Goal: Task Accomplishment & Management: Use online tool/utility

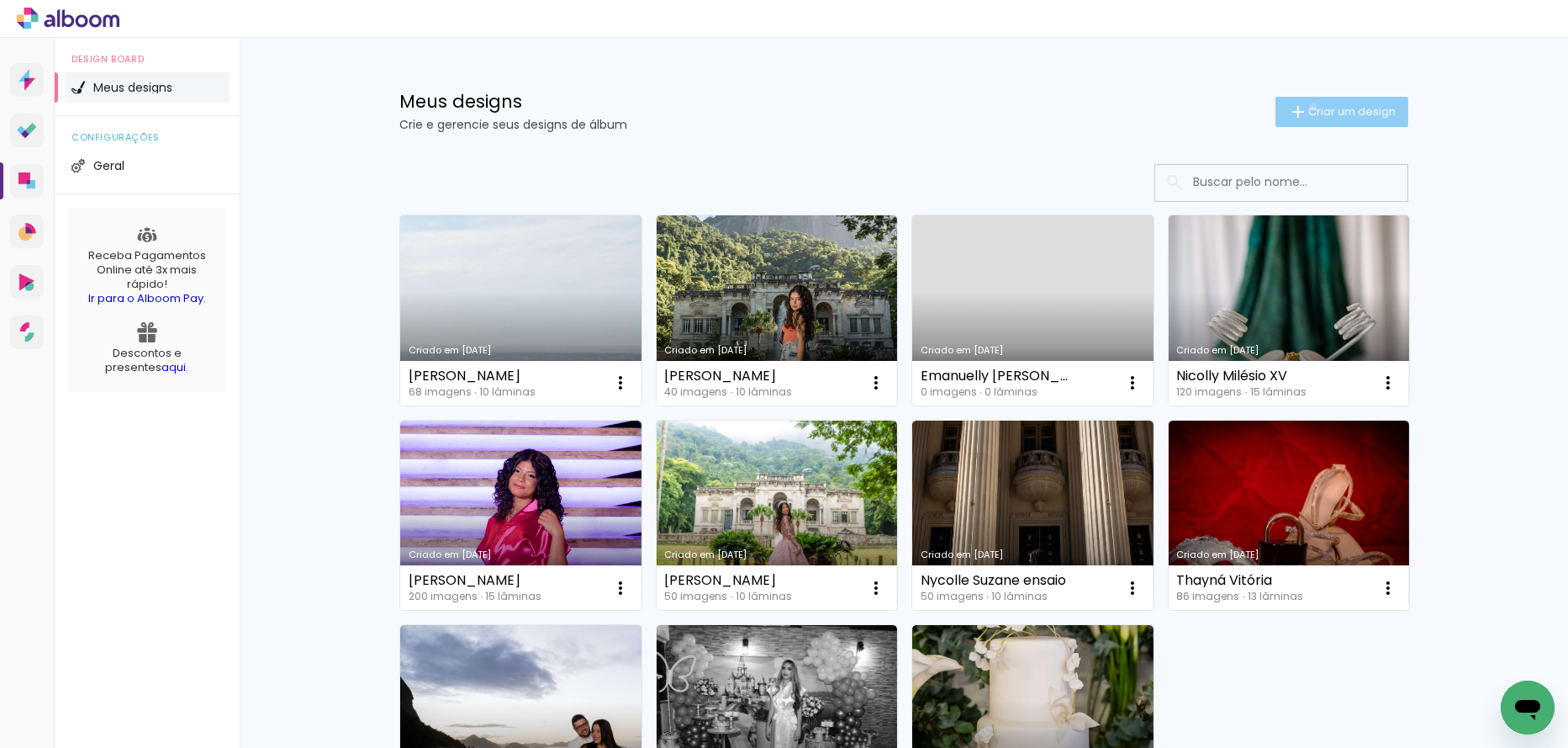
click at [1309, 107] on span "Criar um design" at bounding box center [1352, 112] width 87 height 11
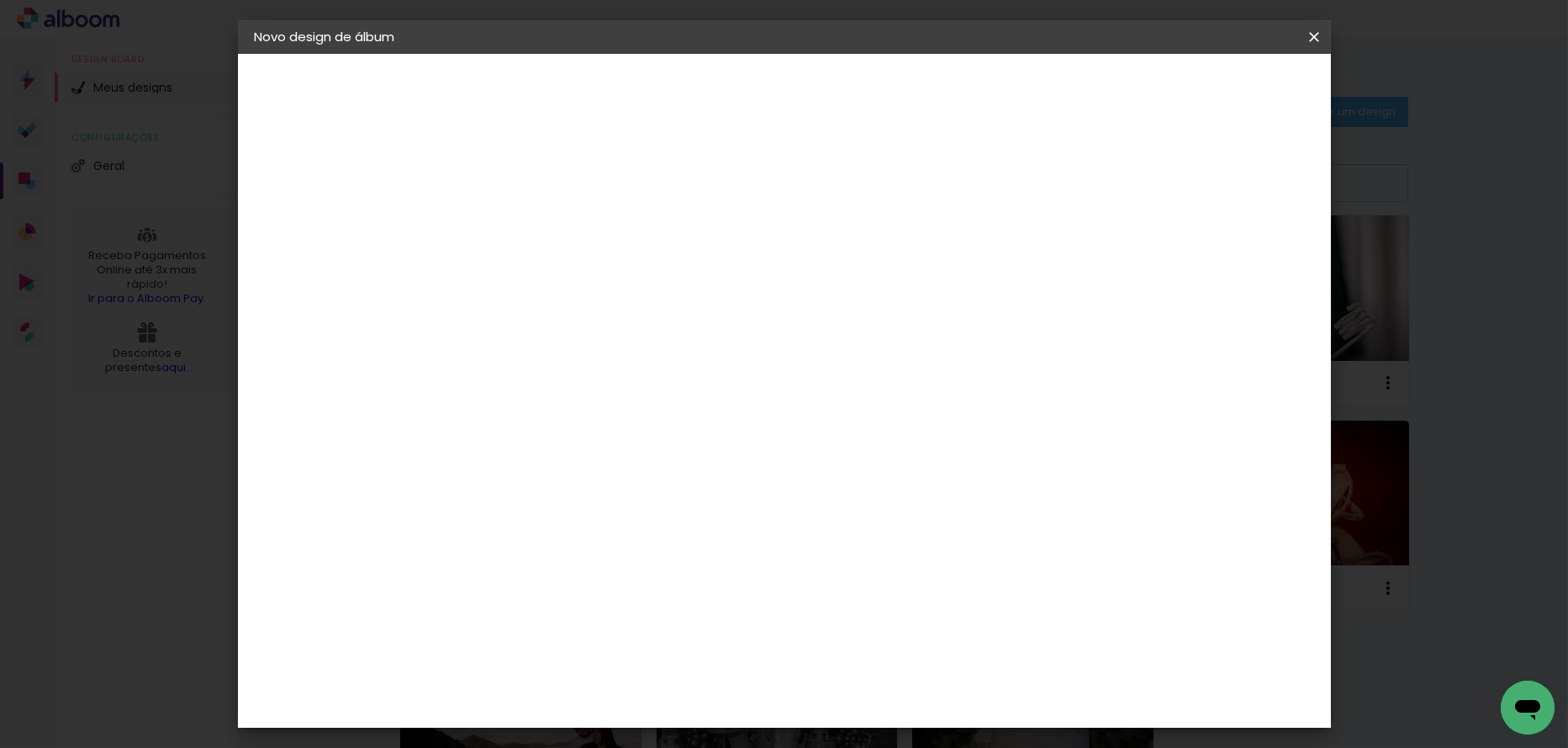
click at [530, 220] on input at bounding box center [530, 226] width 0 height 26
type input "Ensaio [PERSON_NAME]"
type paper-input "Ensaio [PERSON_NAME]"
click at [0, 0] on slot "Avançar" at bounding box center [0, 0] width 0 height 0
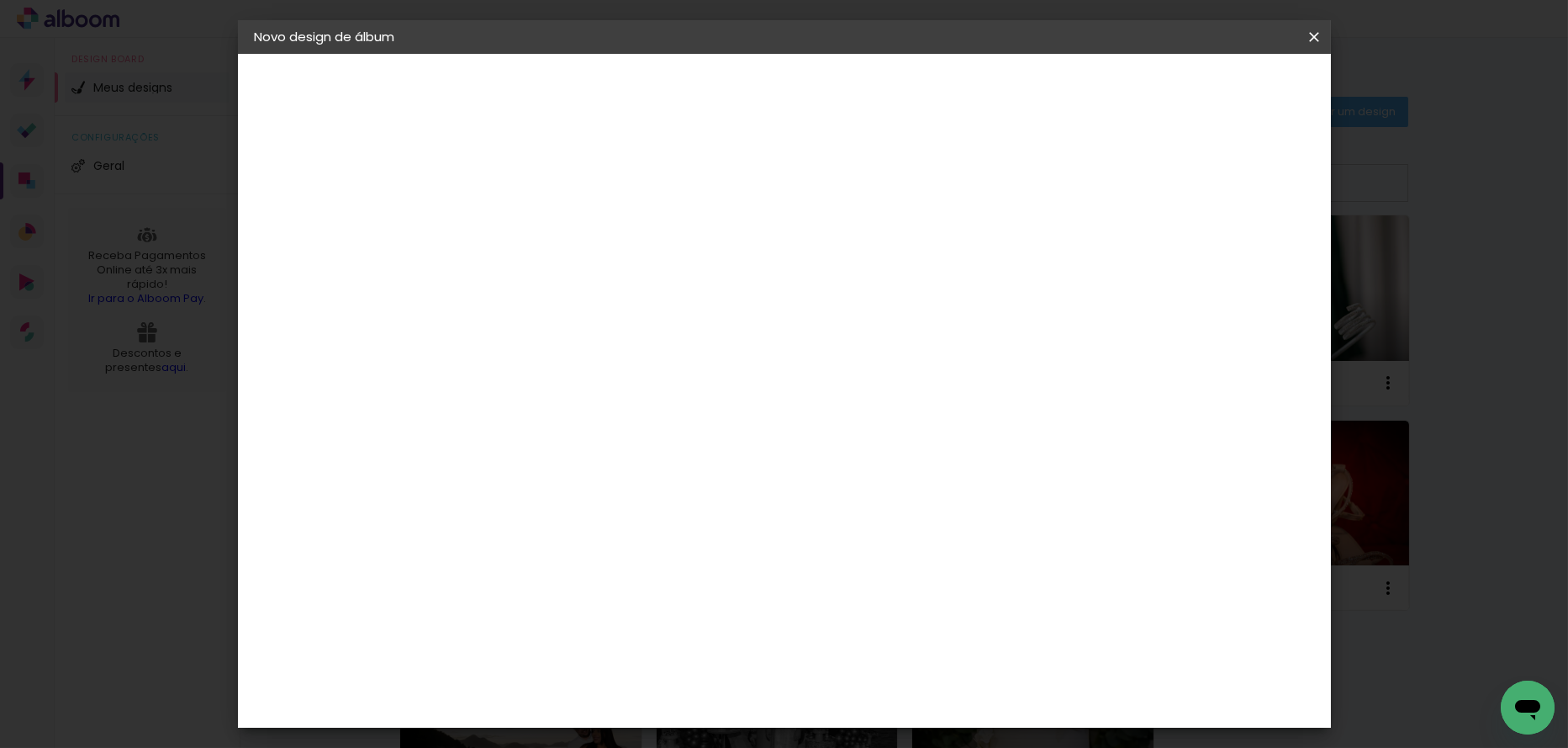
click at [570, 698] on div "Canaan Álbuns" at bounding box center [544, 711] width 52 height 27
click at [0, 0] on slot "Avançar" at bounding box center [0, 0] width 0 height 0
click at [644, 421] on span "20 × 30" at bounding box center [605, 437] width 78 height 34
click at [804, 78] on paper-button "Avançar" at bounding box center [763, 88] width 83 height 29
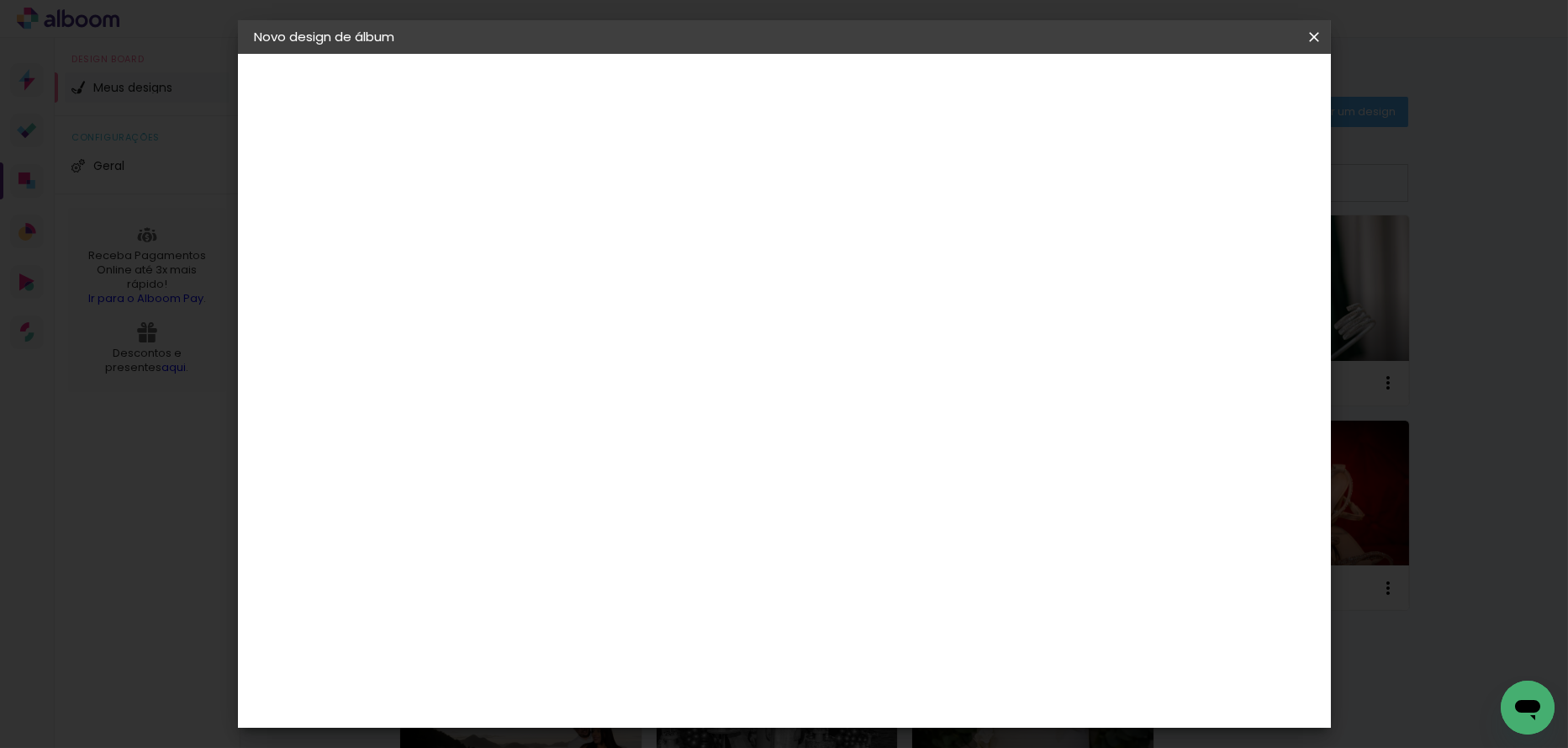
click at [1209, 85] on span "Iniciar design" at bounding box center [1171, 89] width 76 height 12
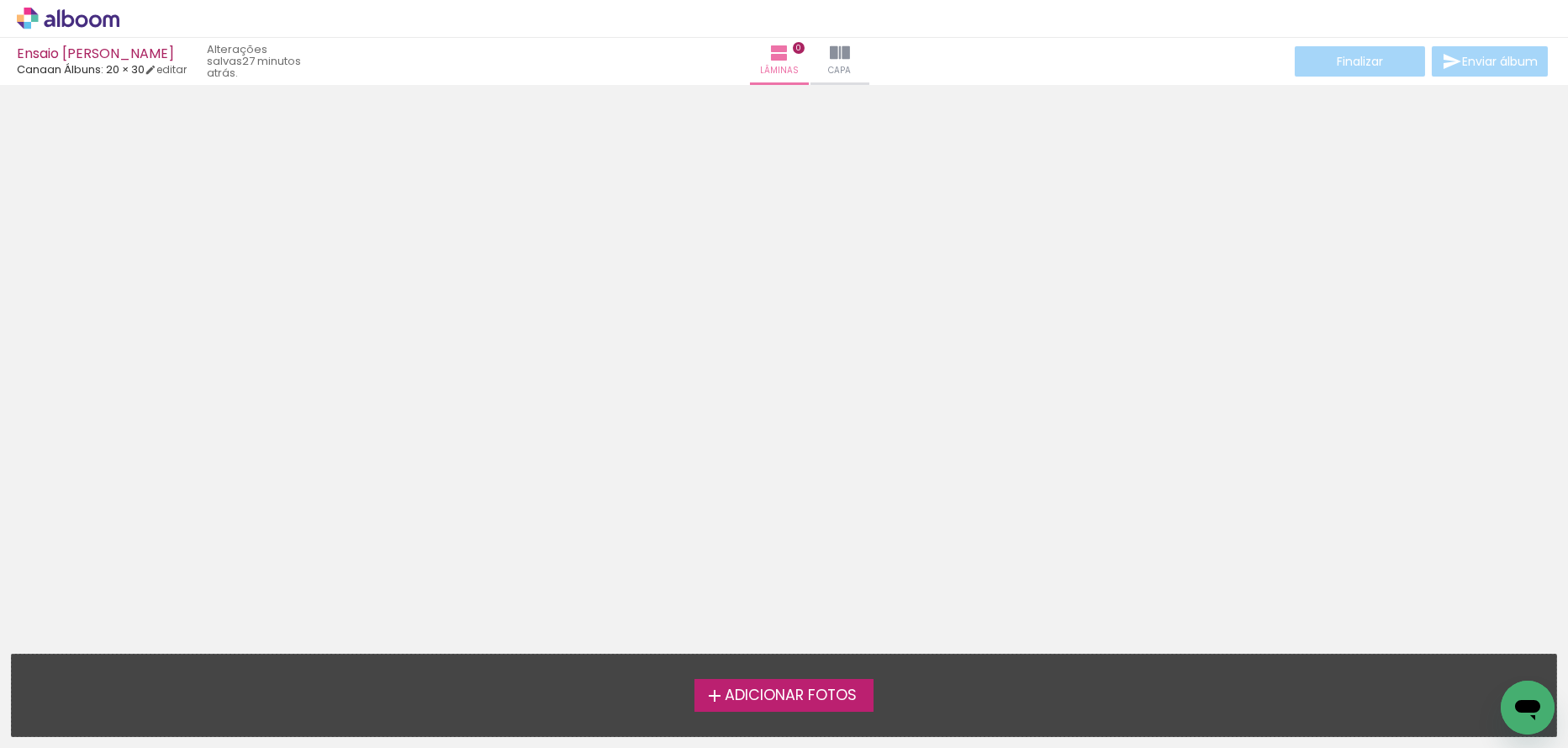
click at [777, 703] on span "Adicionar Fotos" at bounding box center [791, 696] width 132 height 15
click at [0, 0] on input "file" at bounding box center [0, 0] width 0 height 0
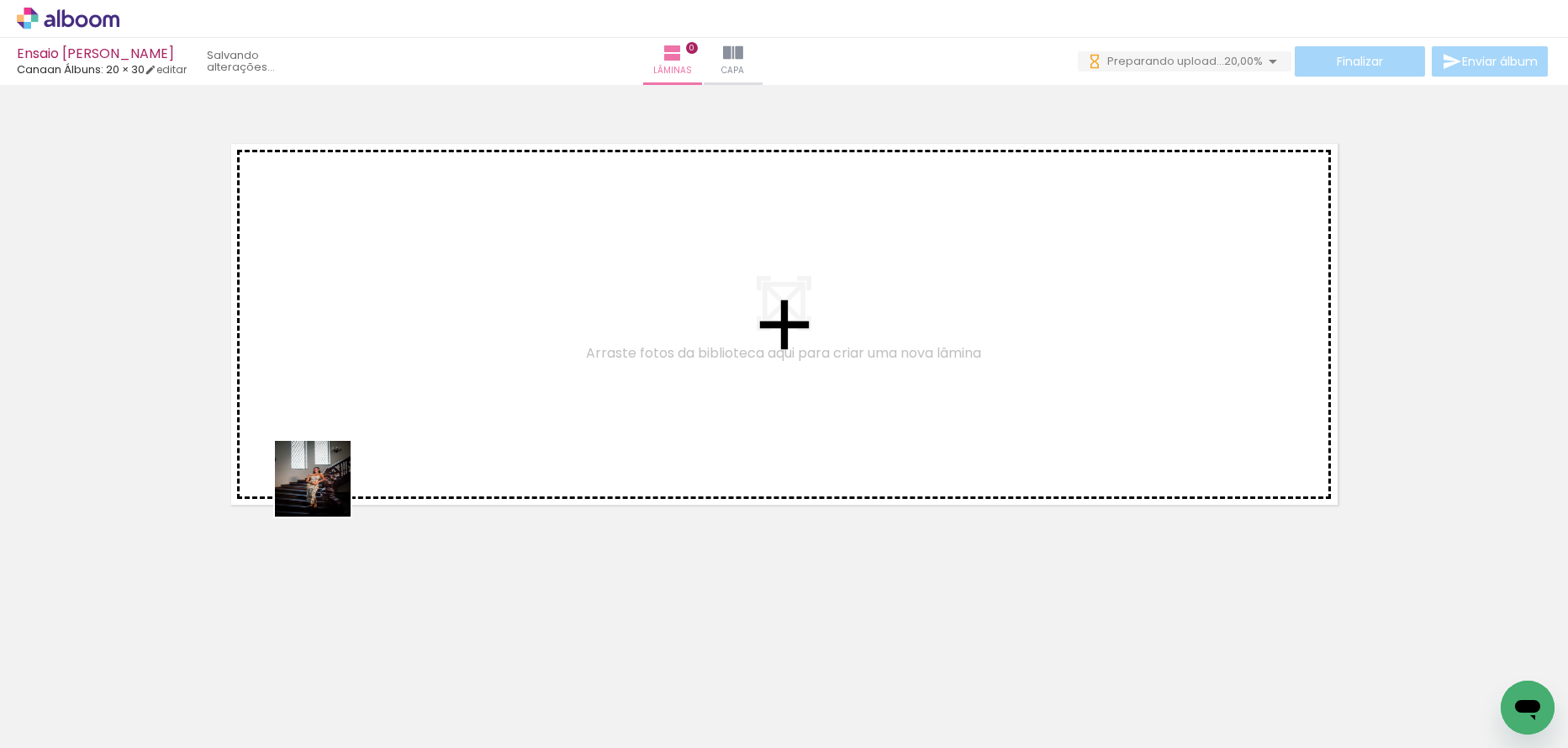
drag, startPoint x: 181, startPoint y: 695, endPoint x: 327, endPoint y: 461, distance: 275.8
click at [372, 338] on quentale-workspace at bounding box center [784, 374] width 1568 height 748
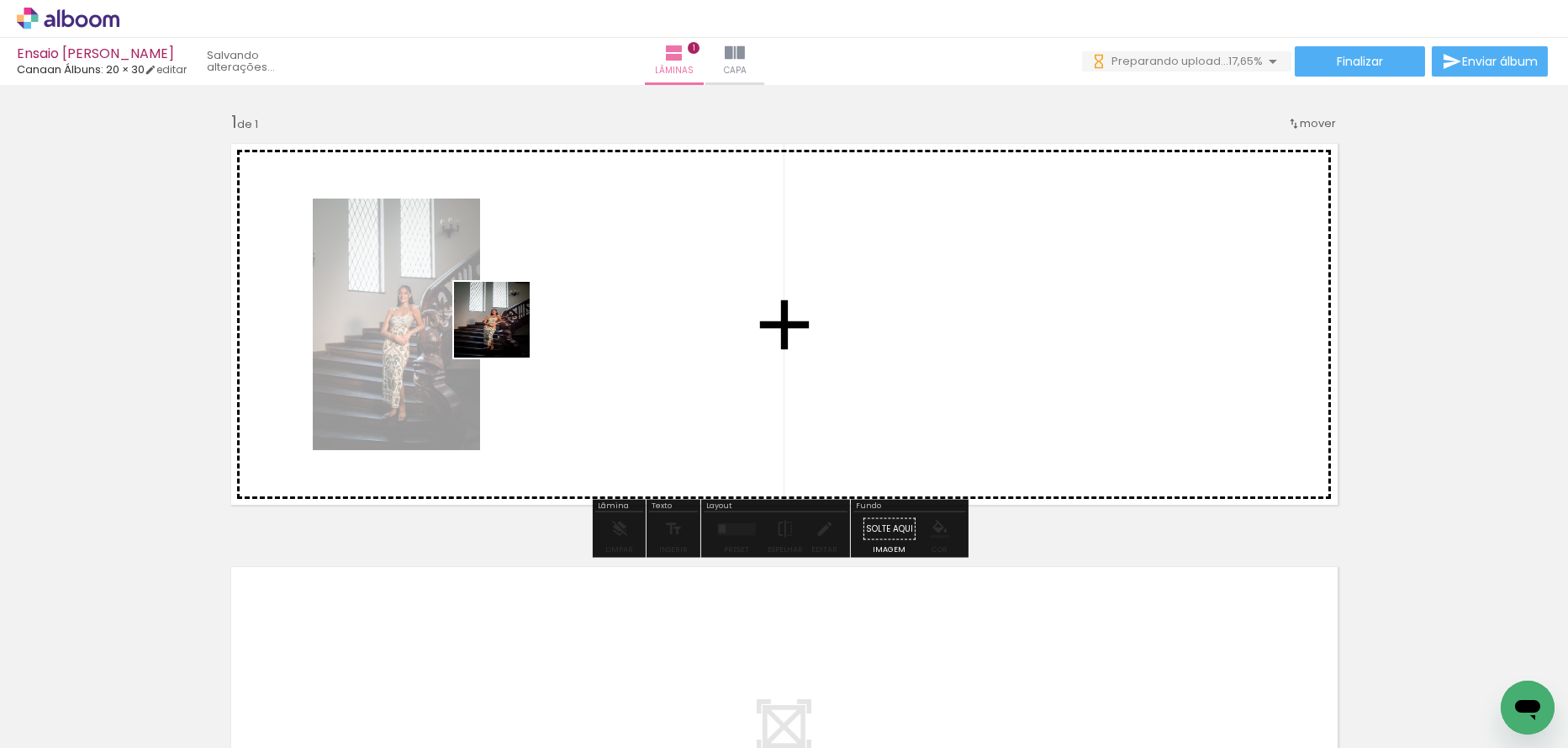
drag, startPoint x: 295, startPoint y: 680, endPoint x: 505, endPoint y: 331, distance: 407.3
click at [505, 331] on quentale-workspace at bounding box center [784, 374] width 1568 height 748
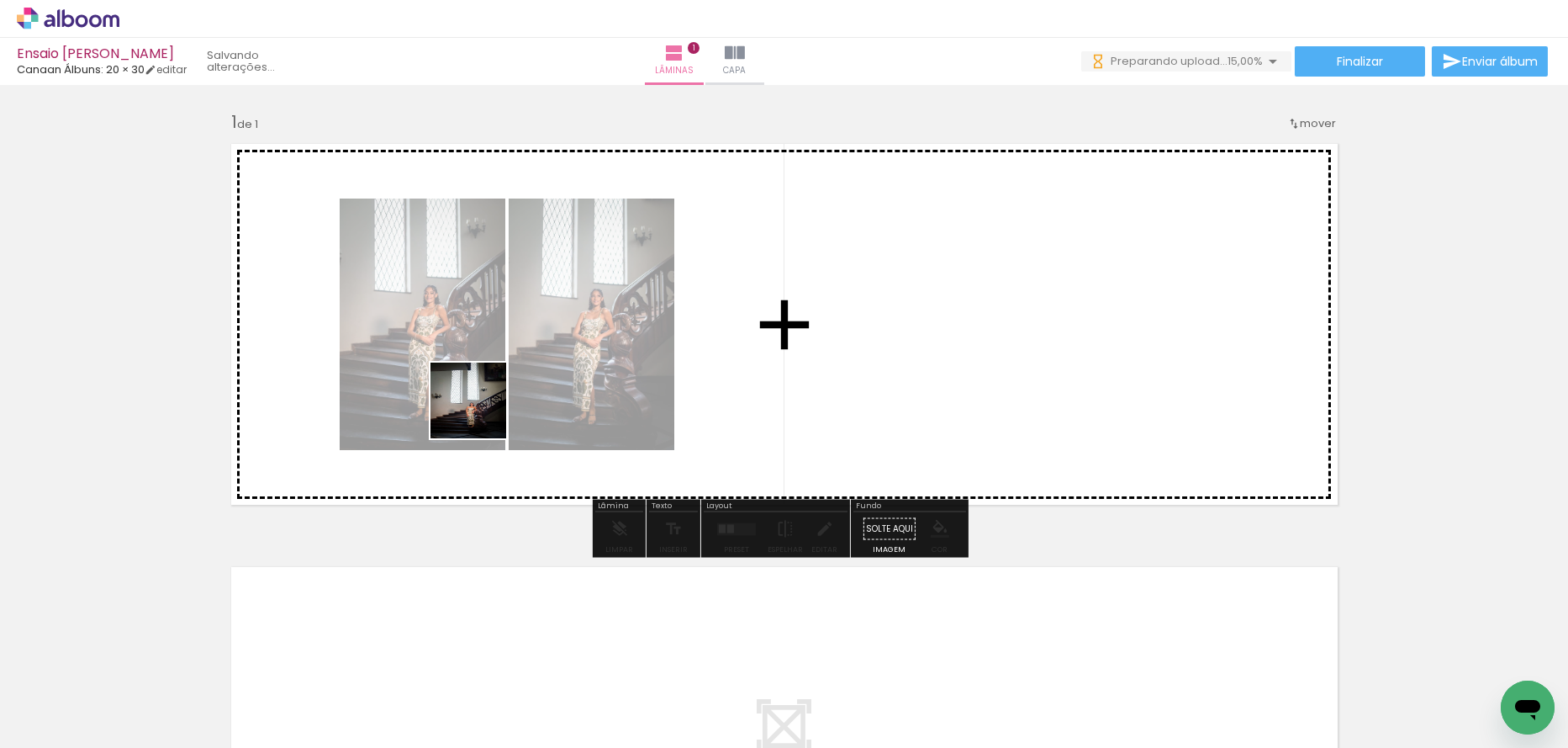
drag, startPoint x: 398, startPoint y: 632, endPoint x: 485, endPoint y: 403, distance: 245.0
click at [484, 400] on quentale-workspace at bounding box center [784, 374] width 1568 height 748
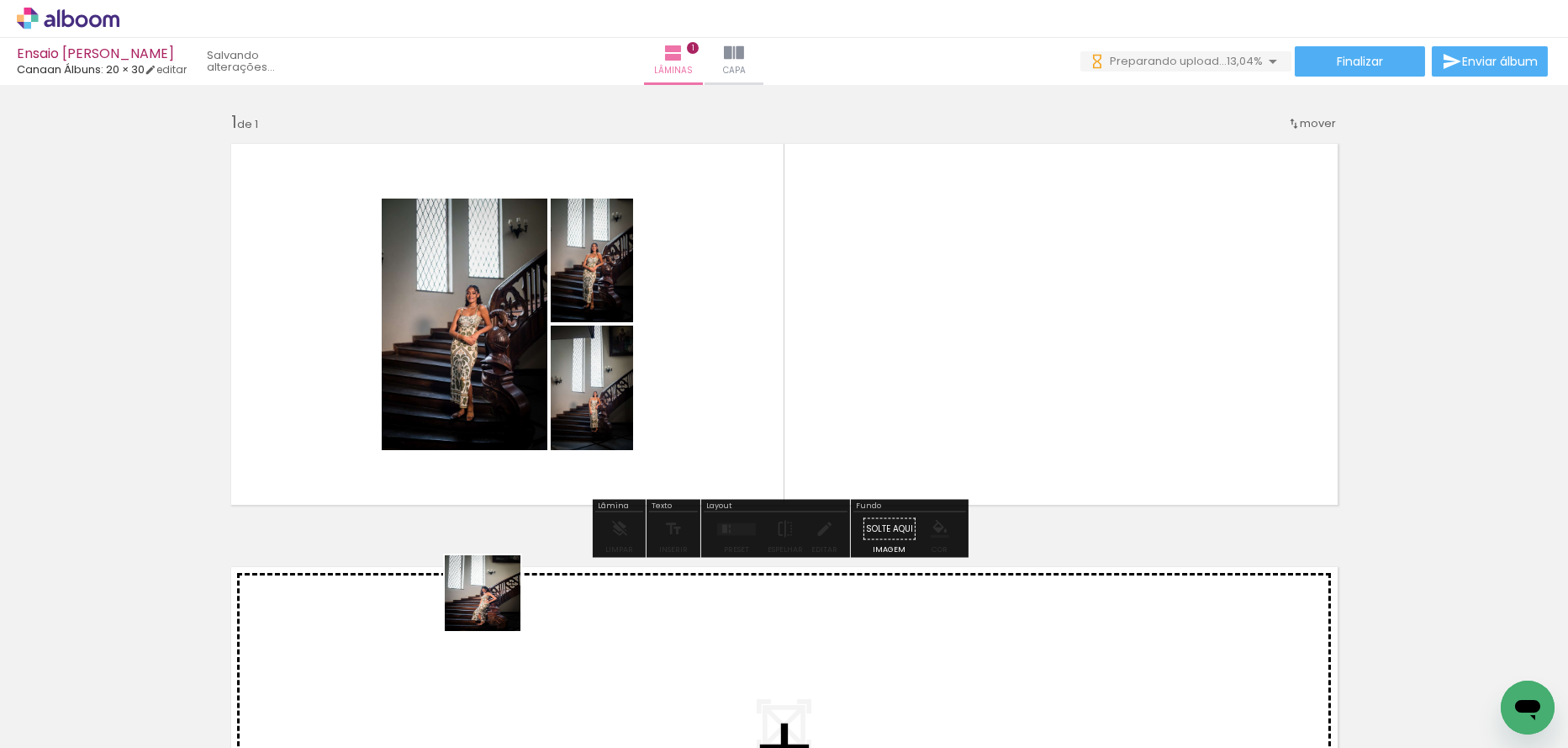
drag, startPoint x: 467, startPoint y: 677, endPoint x: 565, endPoint y: 393, distance: 300.4
click at [558, 365] on quentale-workspace at bounding box center [784, 374] width 1568 height 748
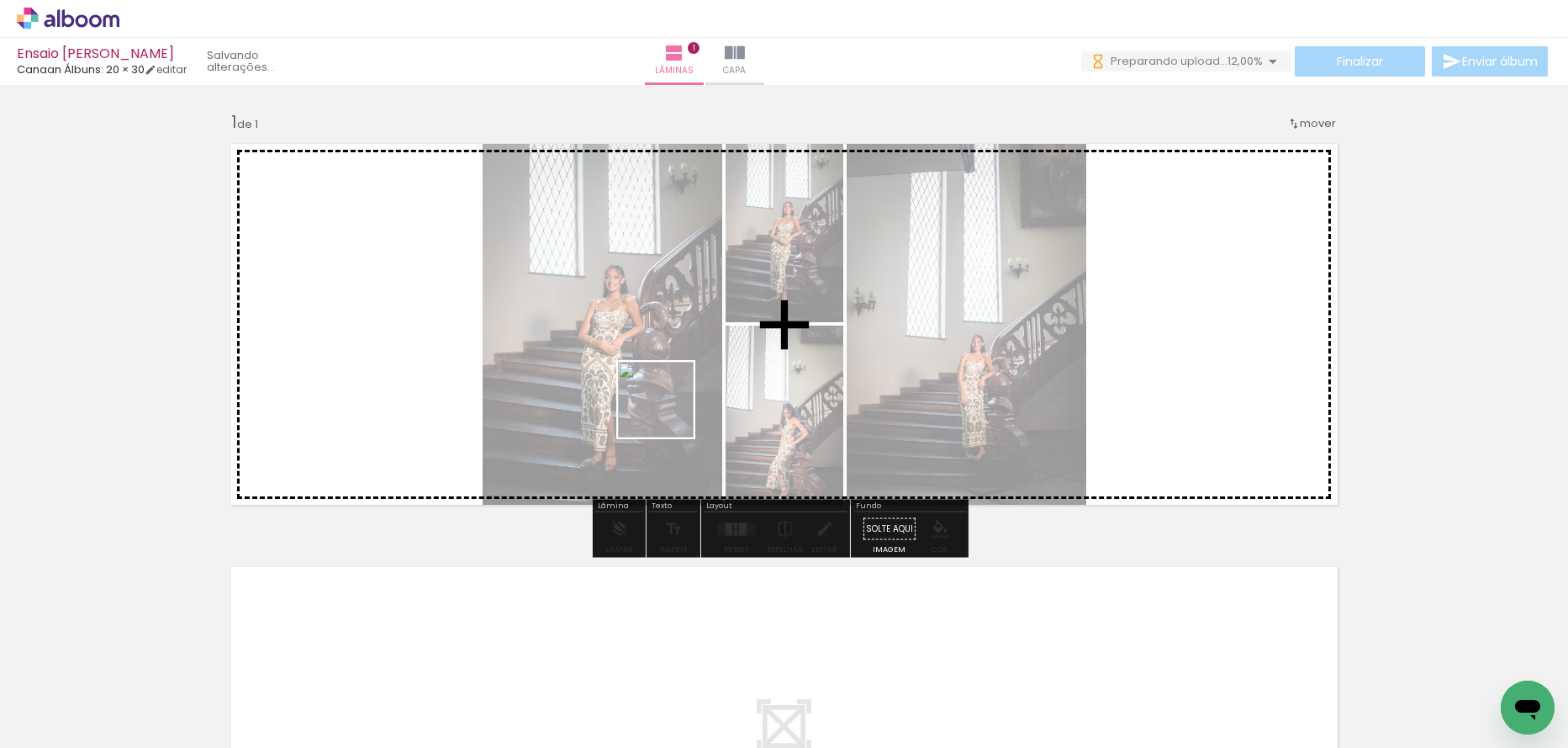
drag, startPoint x: 583, startPoint y: 632, endPoint x: 669, endPoint y: 412, distance: 236.2
click at [669, 412] on quentale-workspace at bounding box center [784, 374] width 1568 height 748
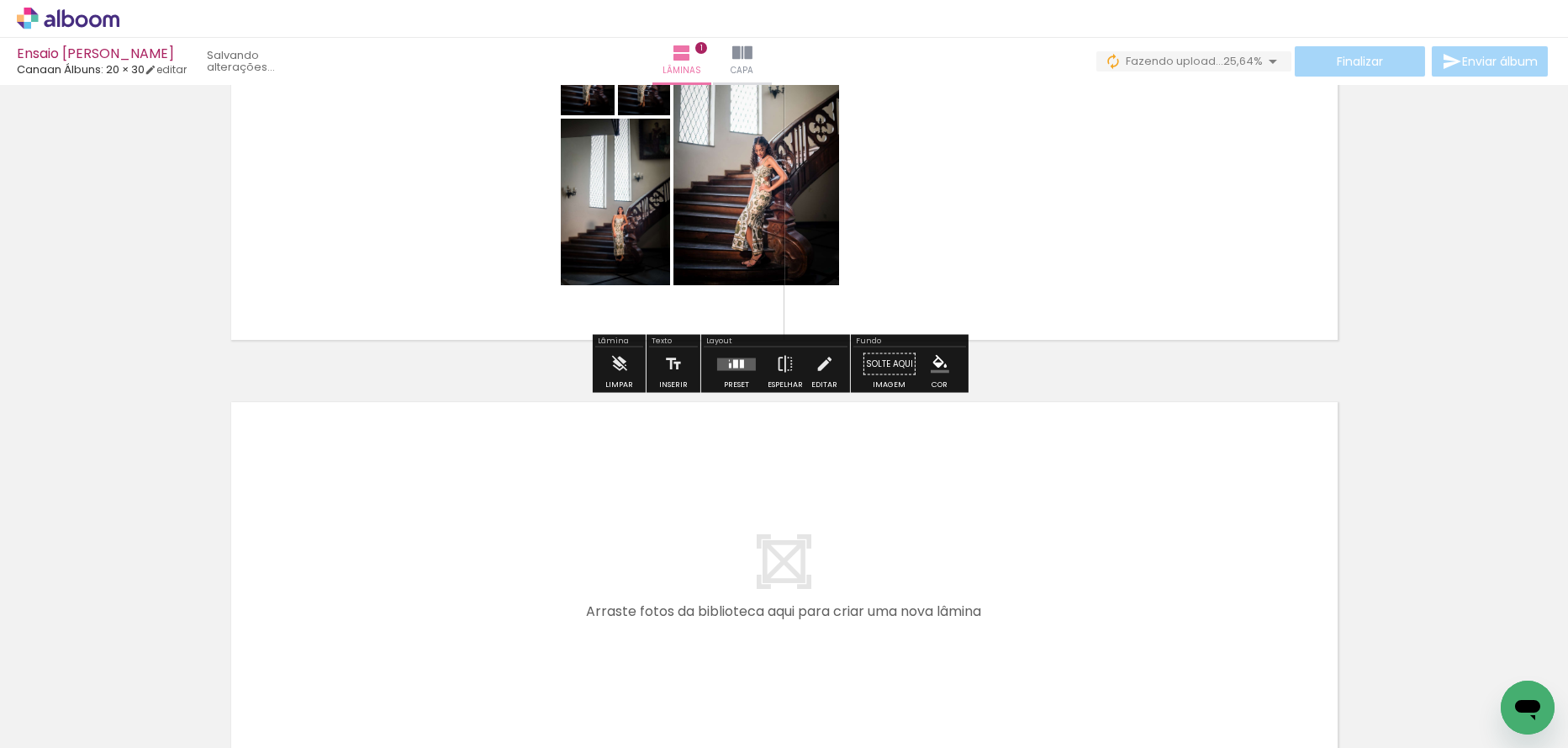
scroll to position [185, 0]
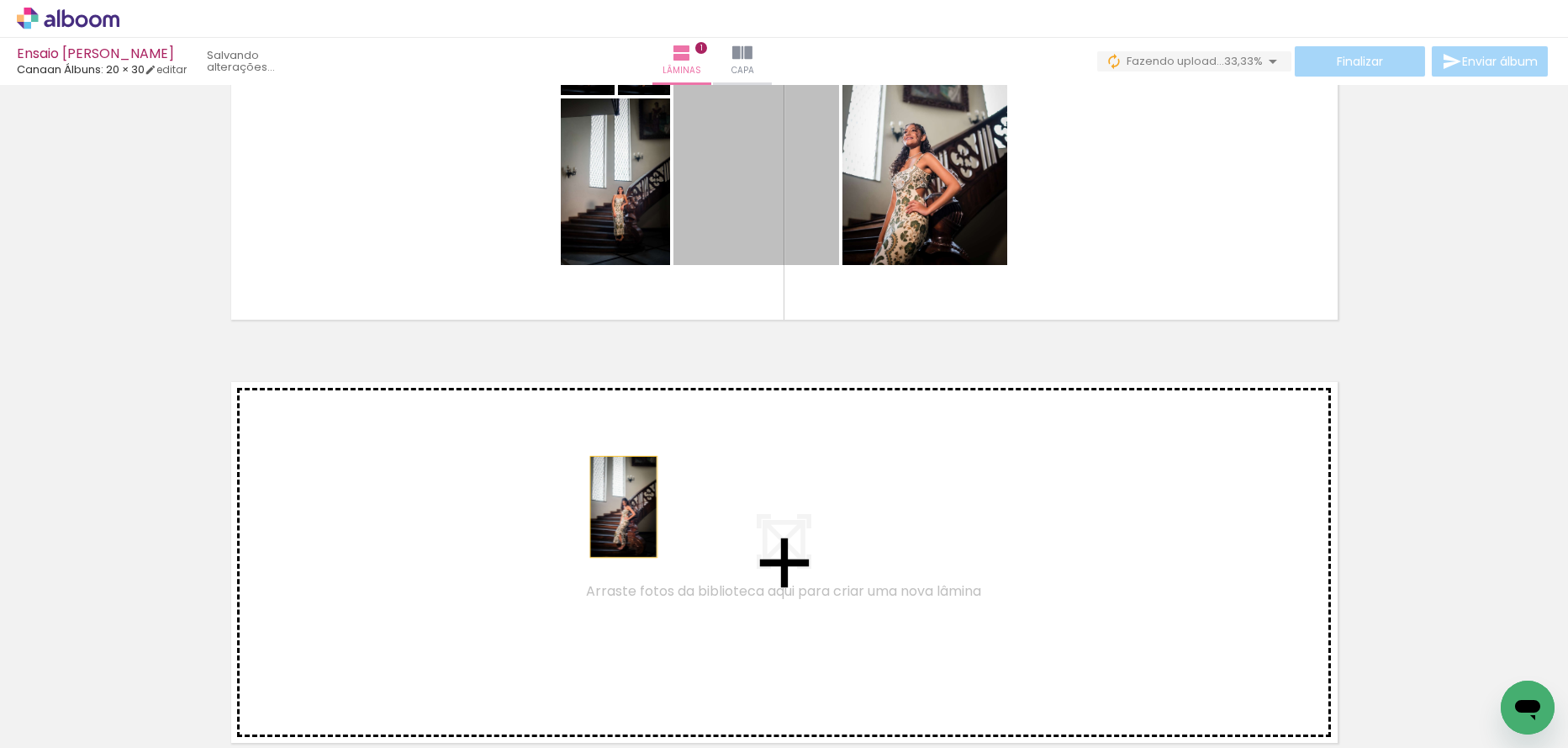
drag, startPoint x: 744, startPoint y: 194, endPoint x: 618, endPoint y: 506, distance: 336.5
click at [618, 506] on div "Inserir lâmina 1 de 1" at bounding box center [784, 329] width 1568 height 848
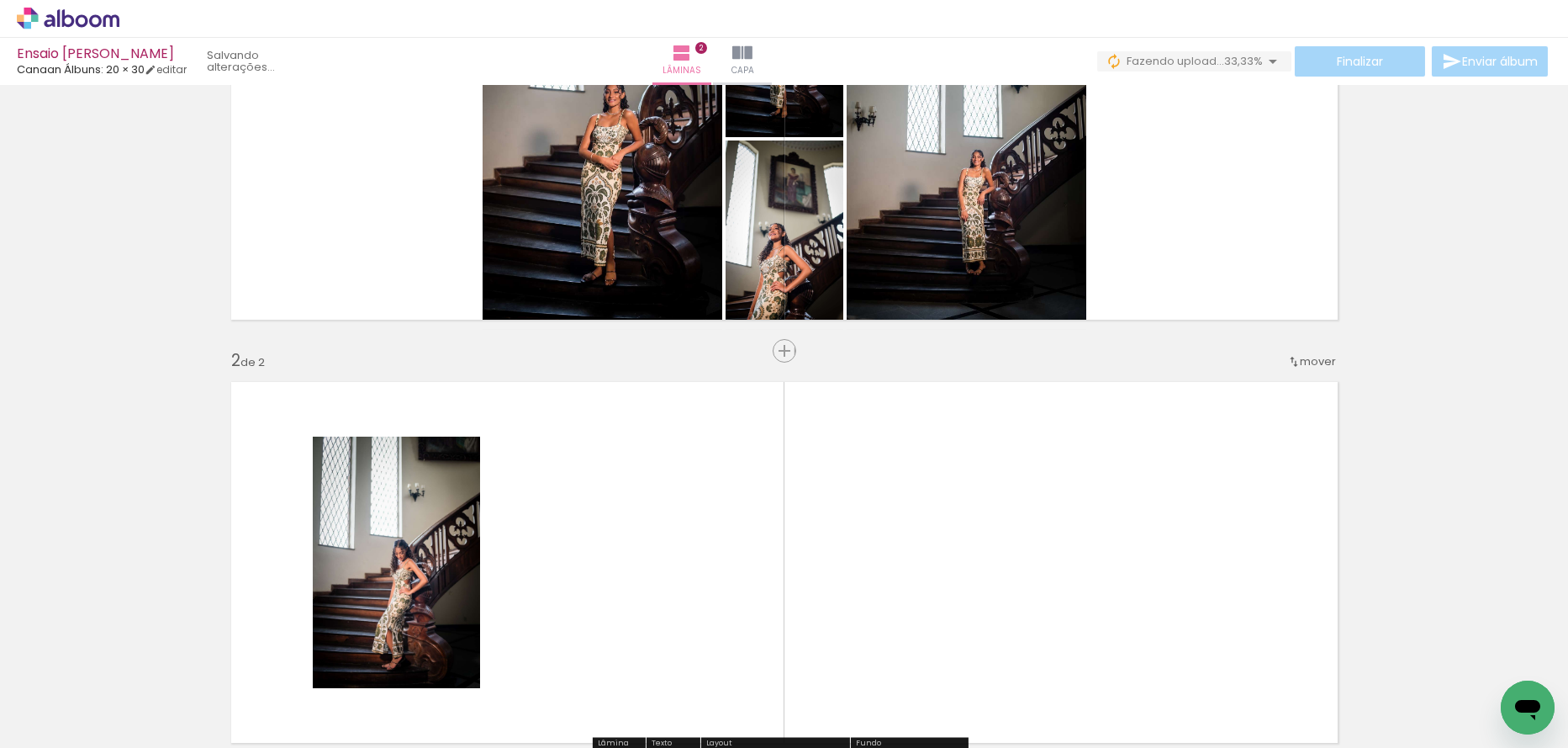
scroll to position [382, 0]
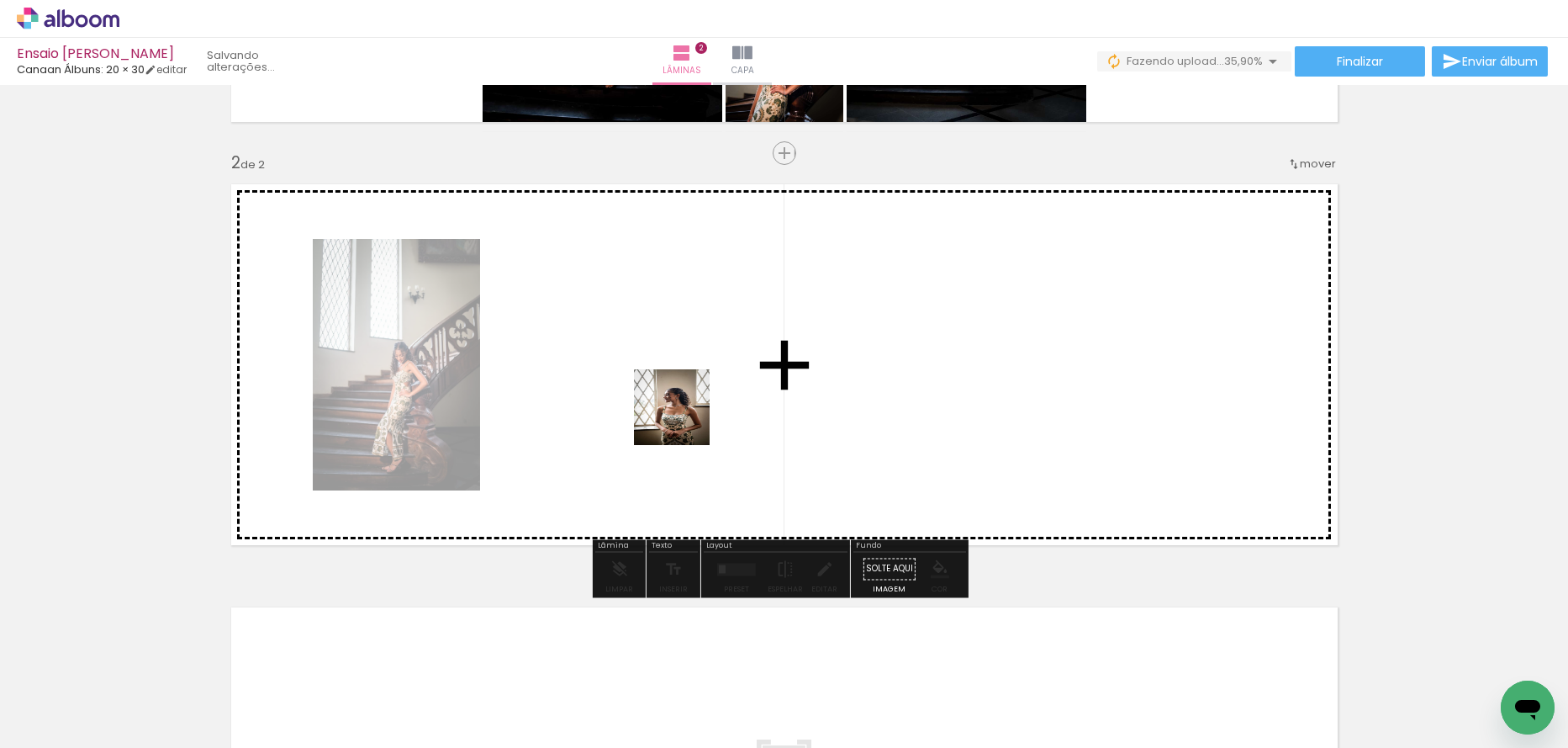
drag, startPoint x: 644, startPoint y: 666, endPoint x: 754, endPoint y: 383, distance: 303.6
click at [685, 417] on quentale-workspace at bounding box center [784, 374] width 1568 height 748
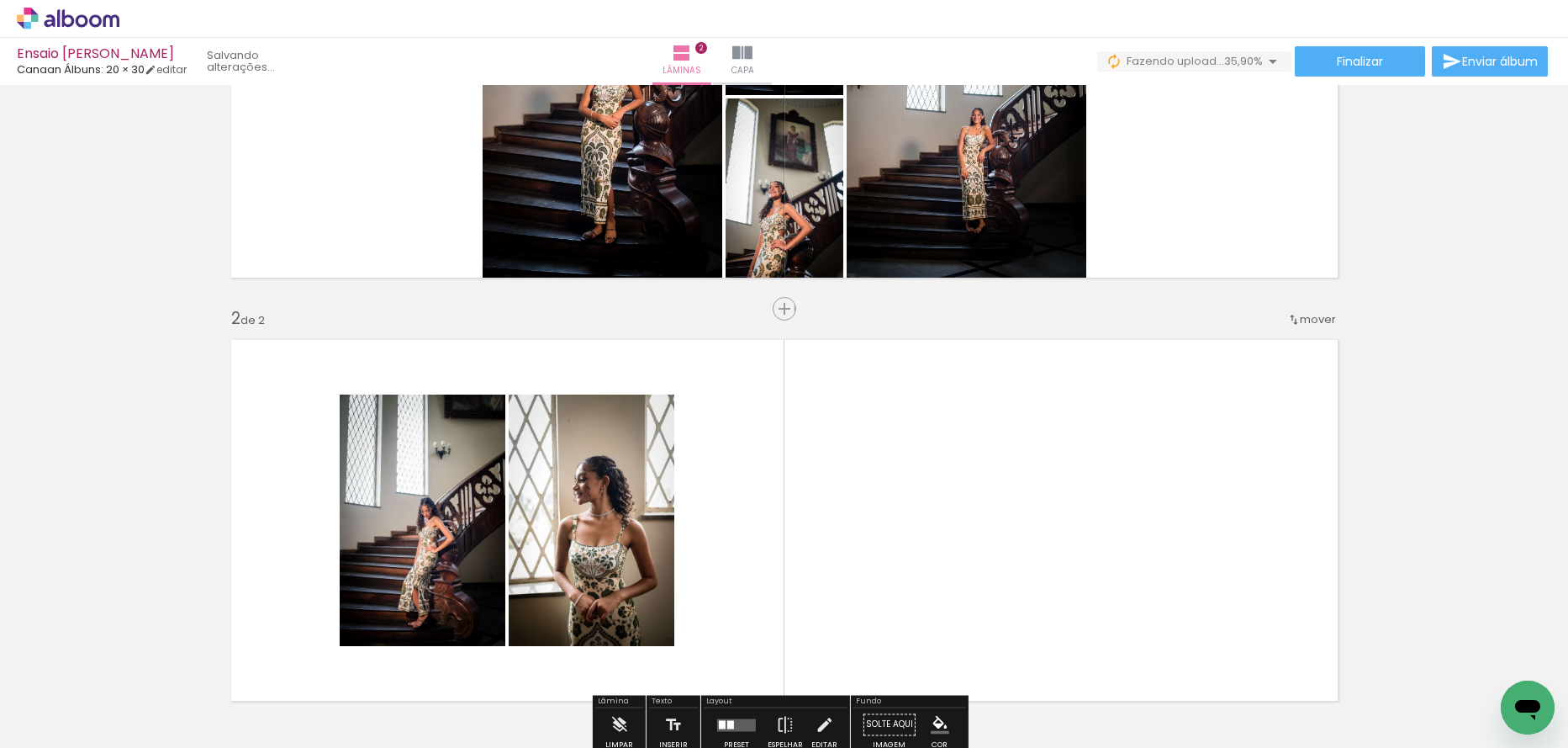
scroll to position [215, 0]
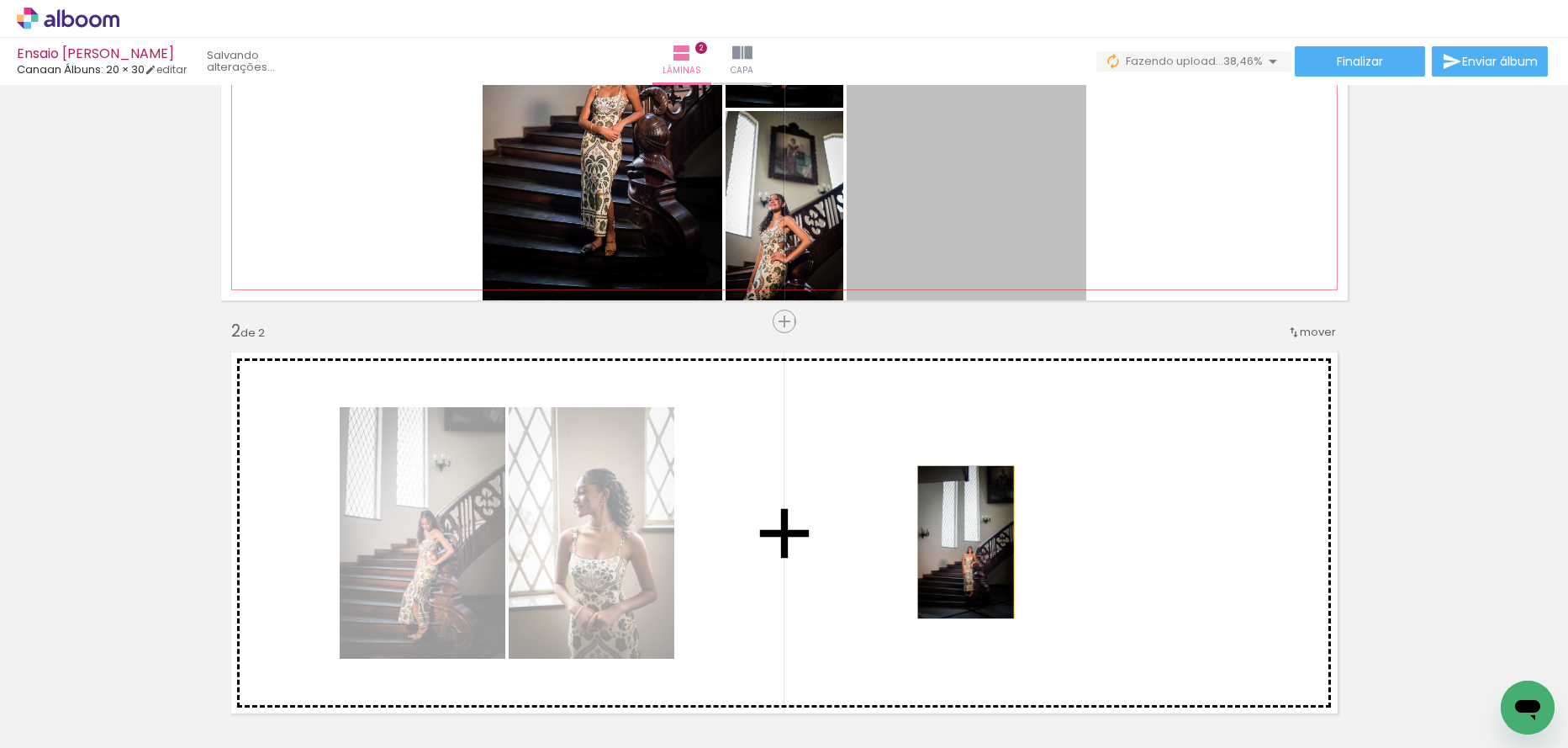
drag, startPoint x: 1008, startPoint y: 252, endPoint x: 959, endPoint y: 545, distance: 297.1
click at [959, 545] on div "Inserir lâmina 1 de 2 Inserir lâmina 2 de 2" at bounding box center [784, 511] width 1568 height 1270
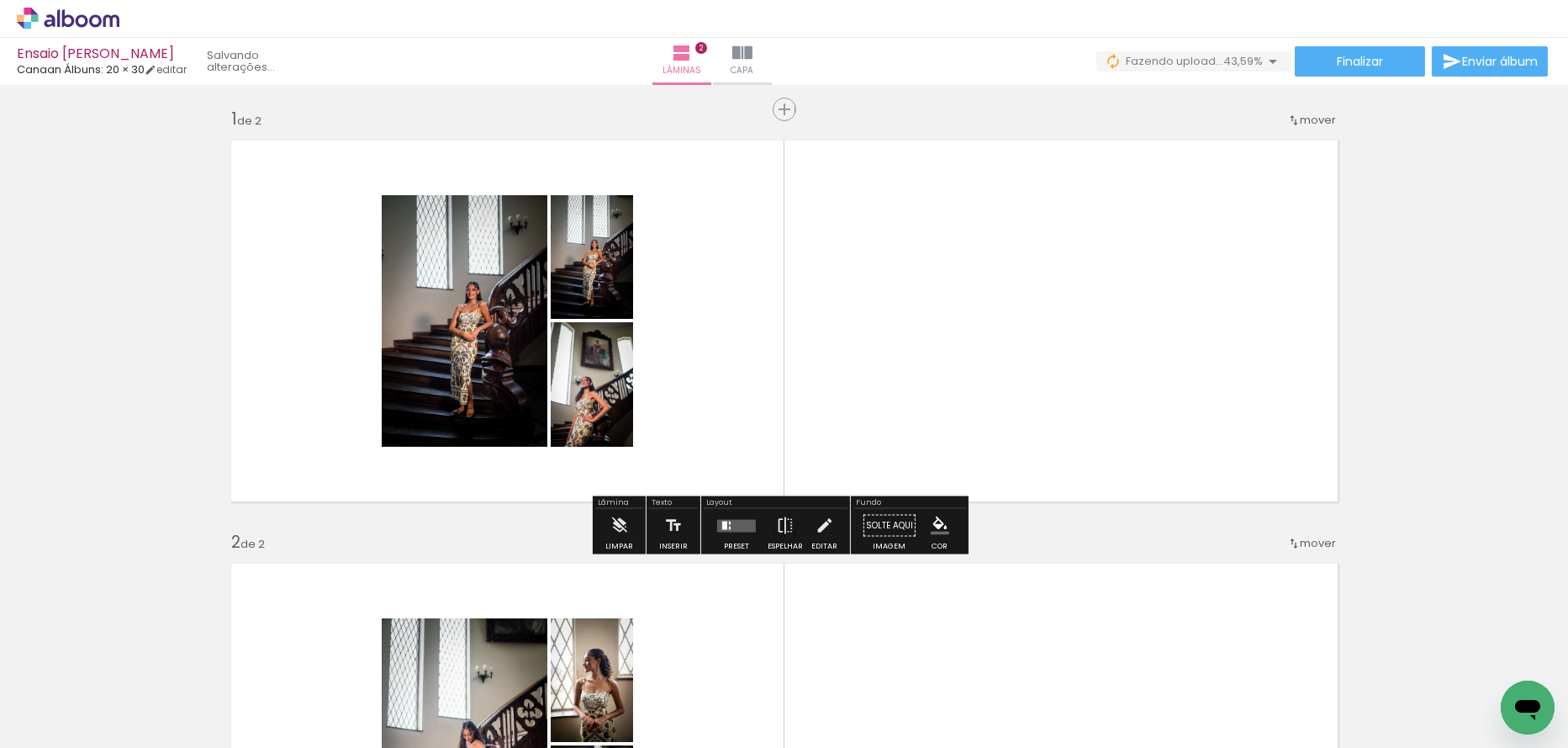
scroll to position [0, 0]
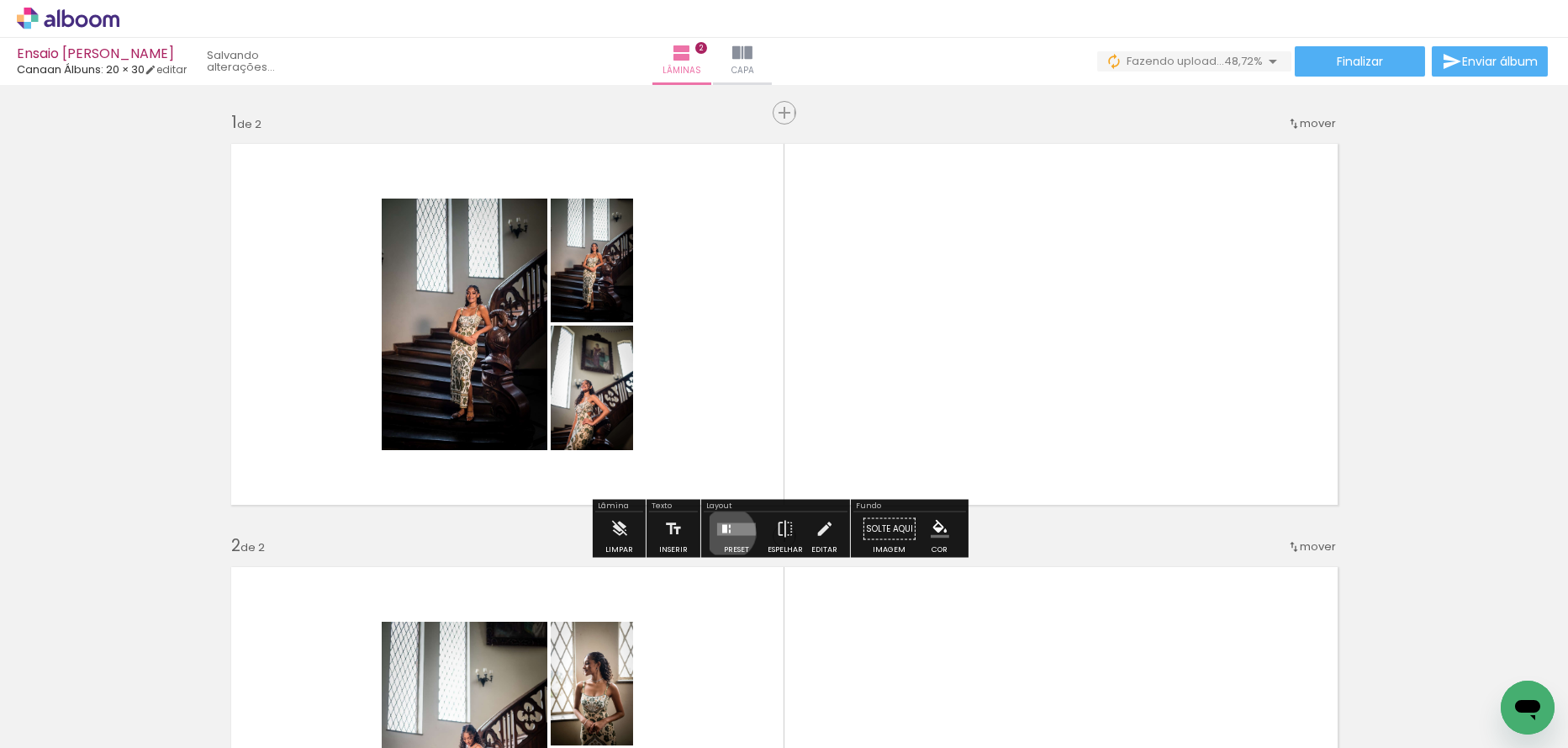
click at [725, 532] on quentale-layouter at bounding box center [737, 528] width 39 height 13
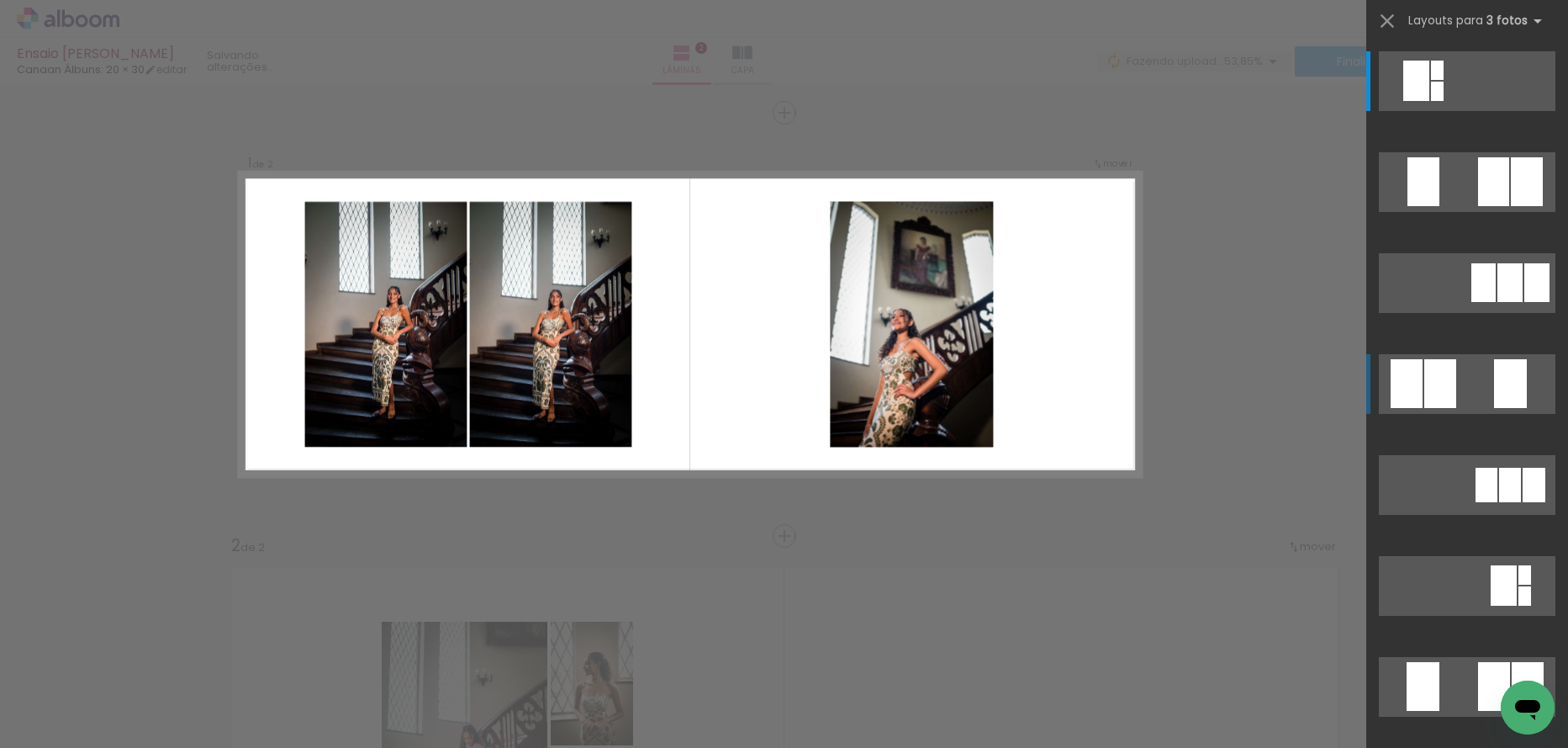
click at [1443, 80] on div at bounding box center [1438, 70] width 13 height 20
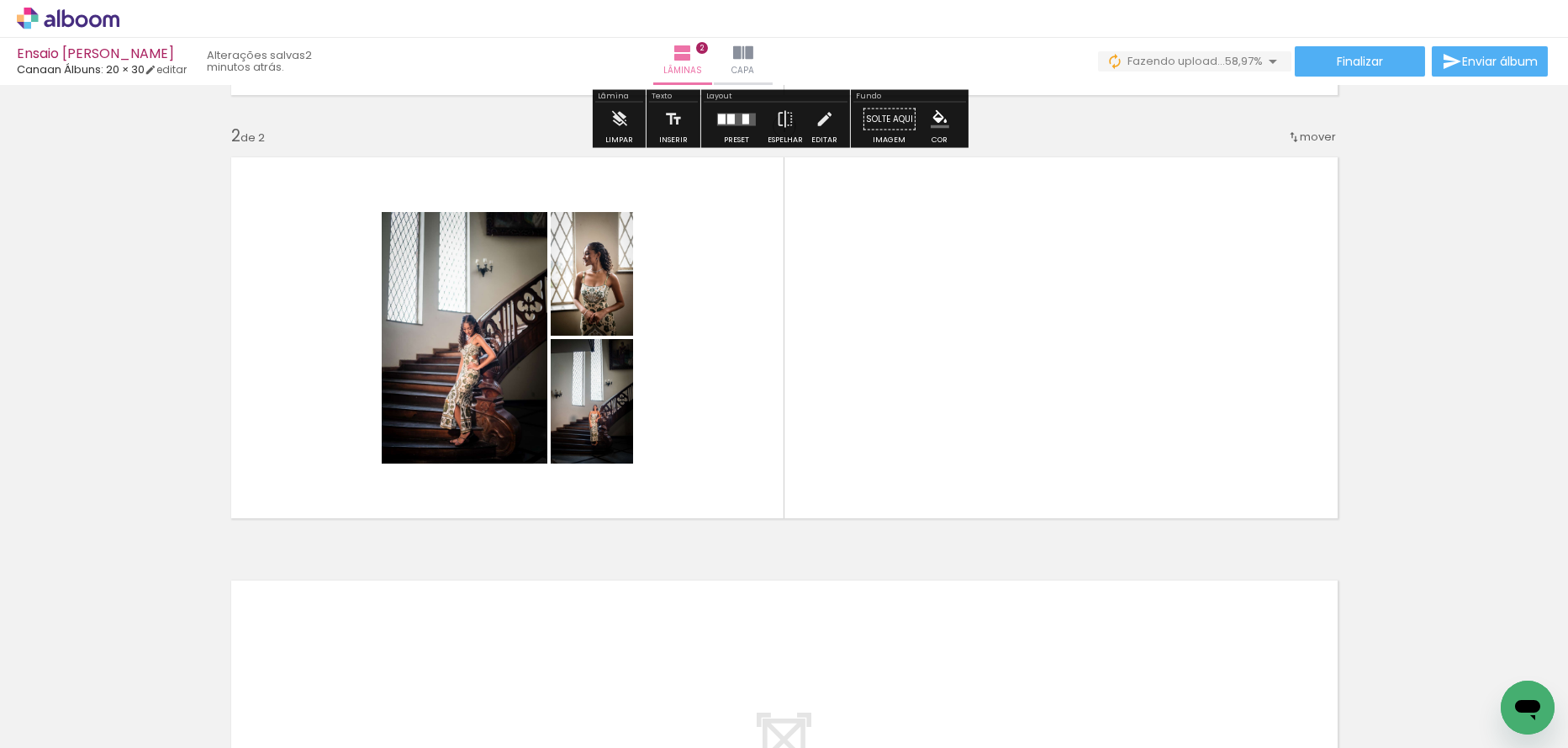
scroll to position [421, 0]
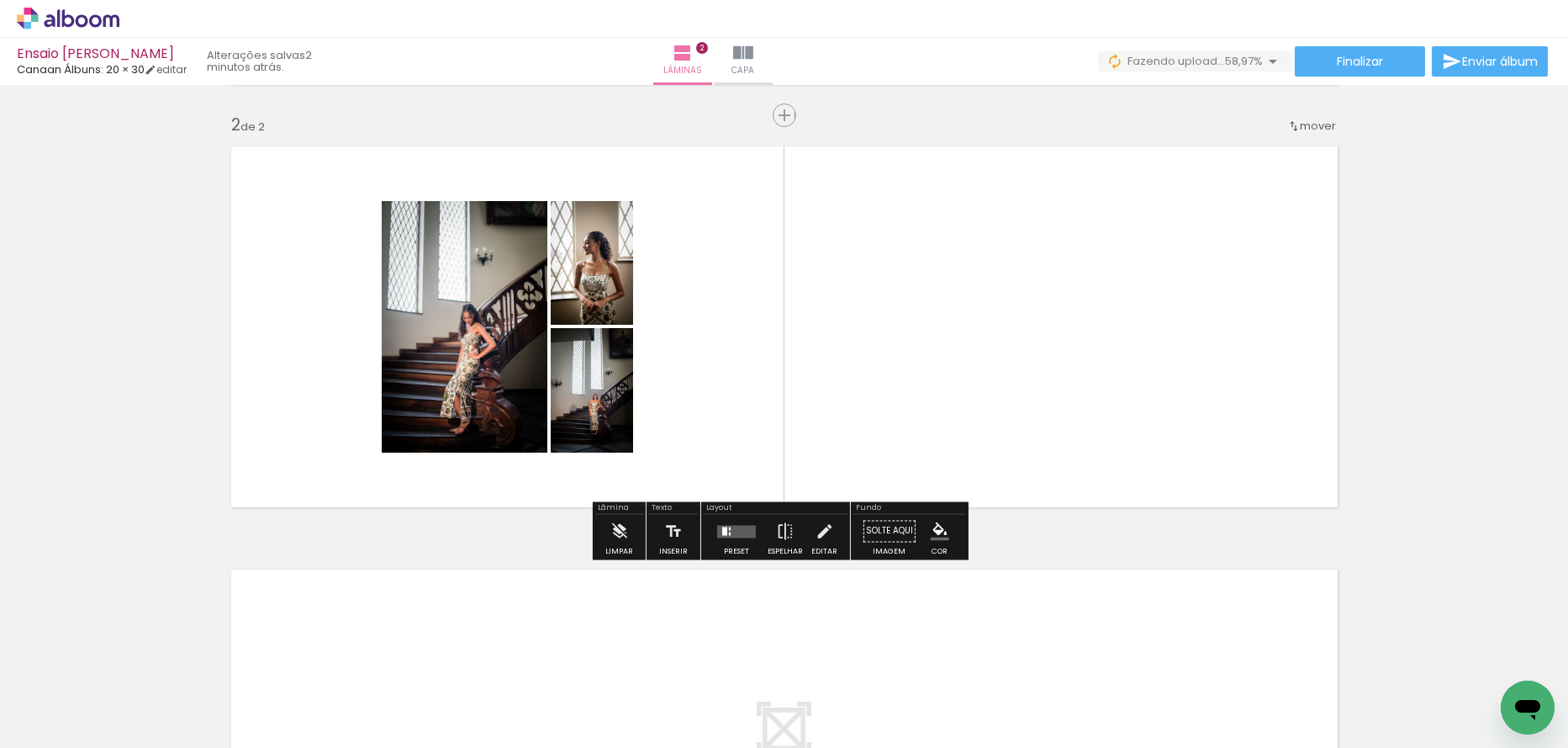
click at [723, 527] on div at bounding box center [724, 530] width 5 height 8
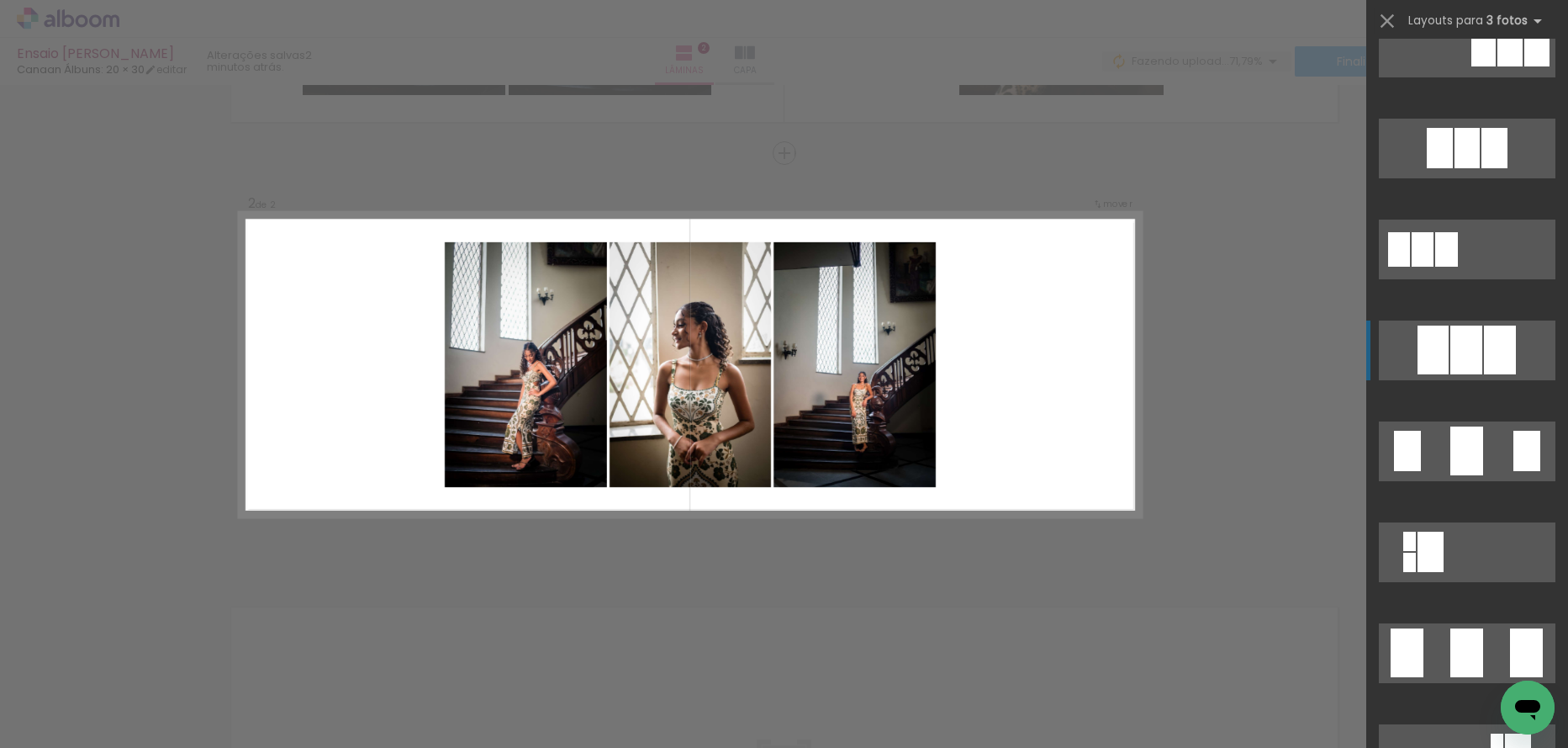
scroll to position [926, 0]
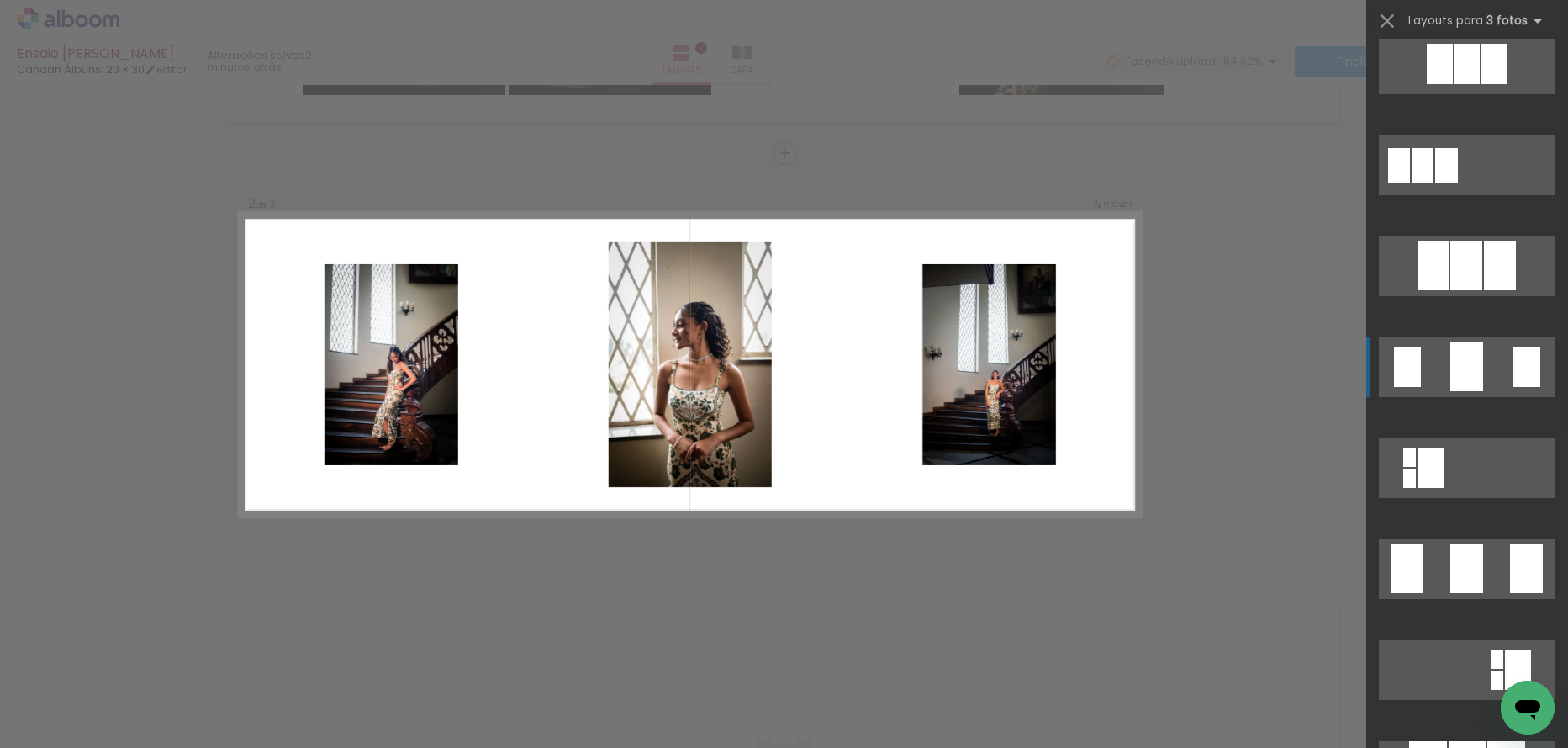
click at [1455, 84] on div at bounding box center [1467, 63] width 25 height 40
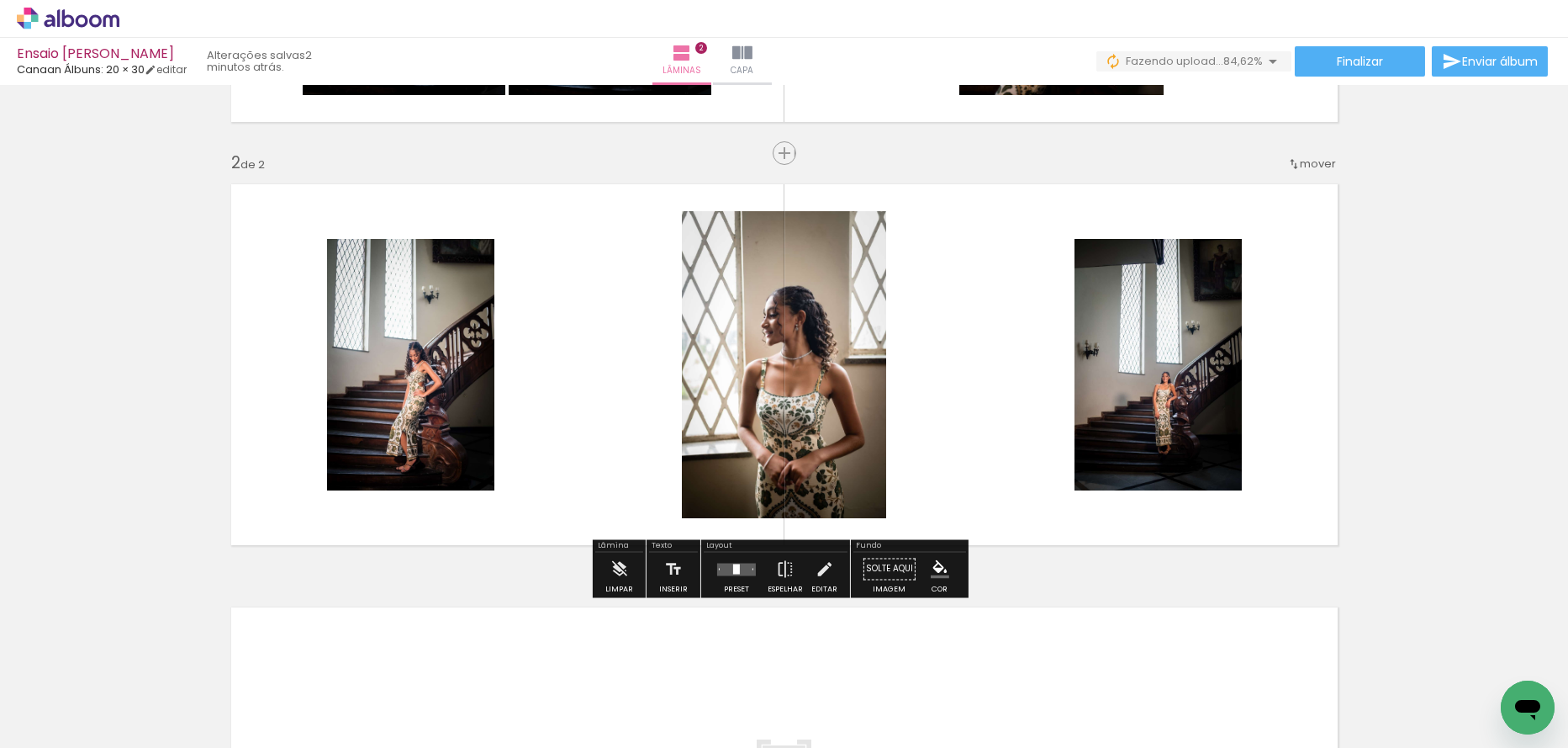
click at [801, 367] on quentale-photo at bounding box center [784, 365] width 205 height 307
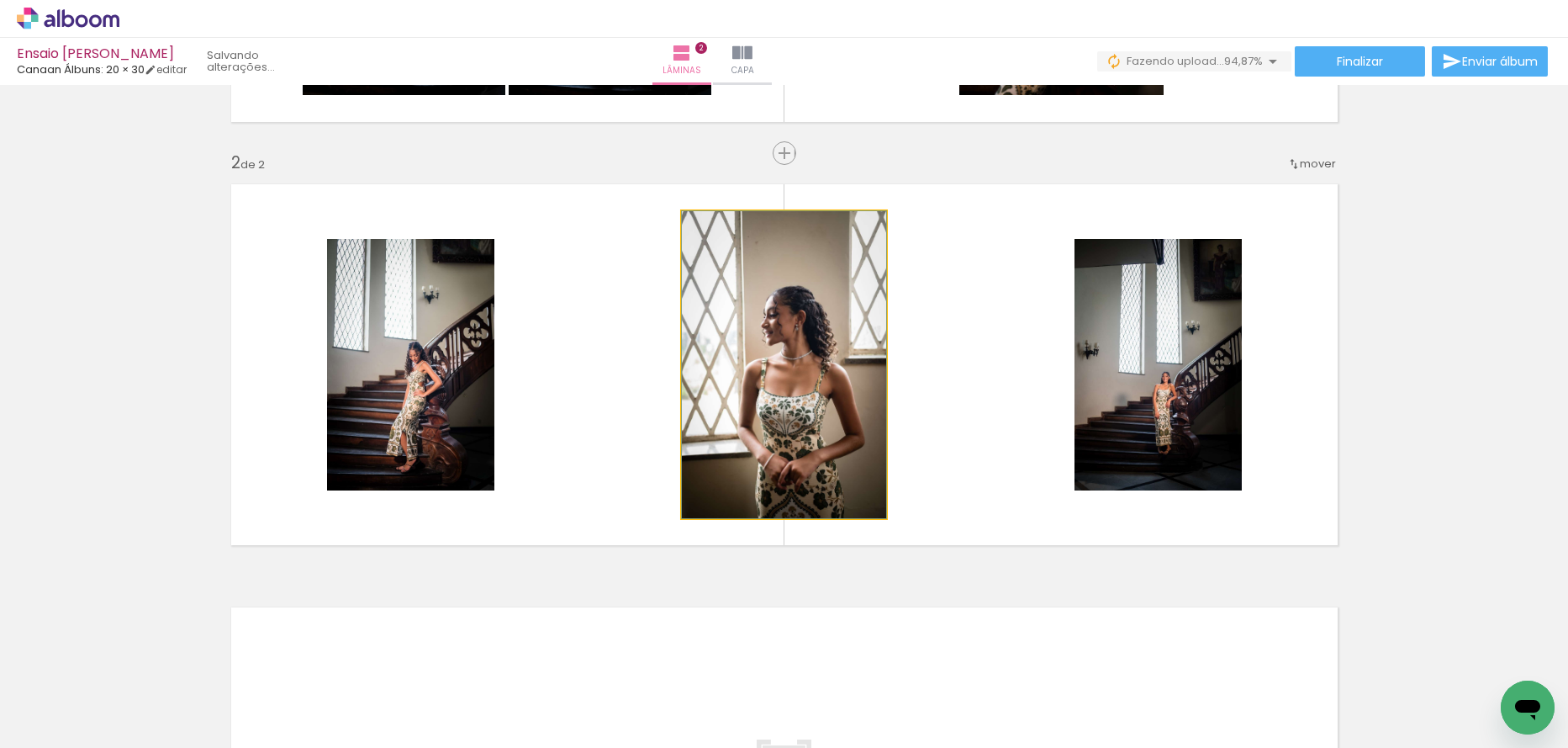
drag, startPoint x: 778, startPoint y: 327, endPoint x: 741, endPoint y: 313, distance: 39.6
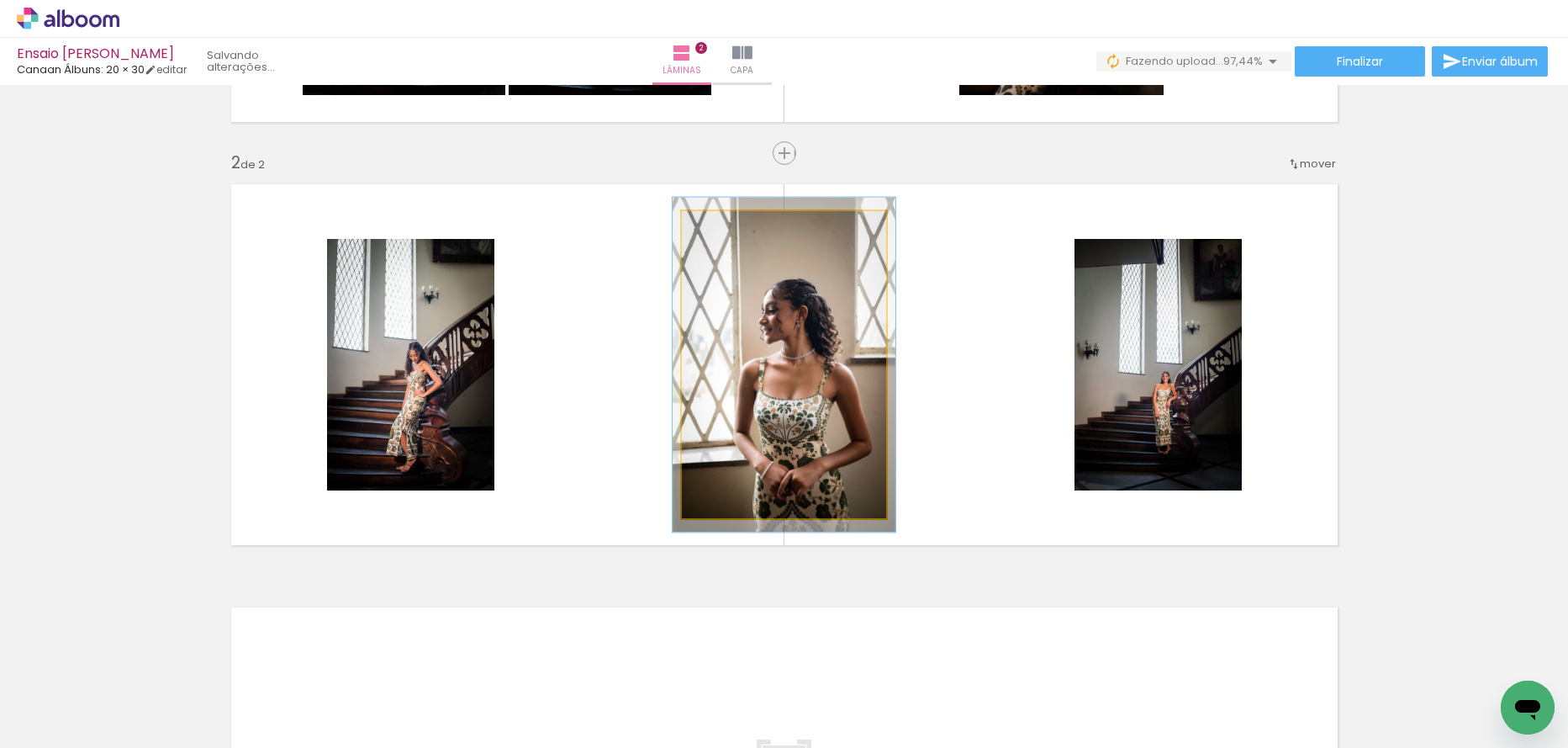
type paper-slider "109"
click at [724, 233] on div at bounding box center [726, 228] width 27 height 27
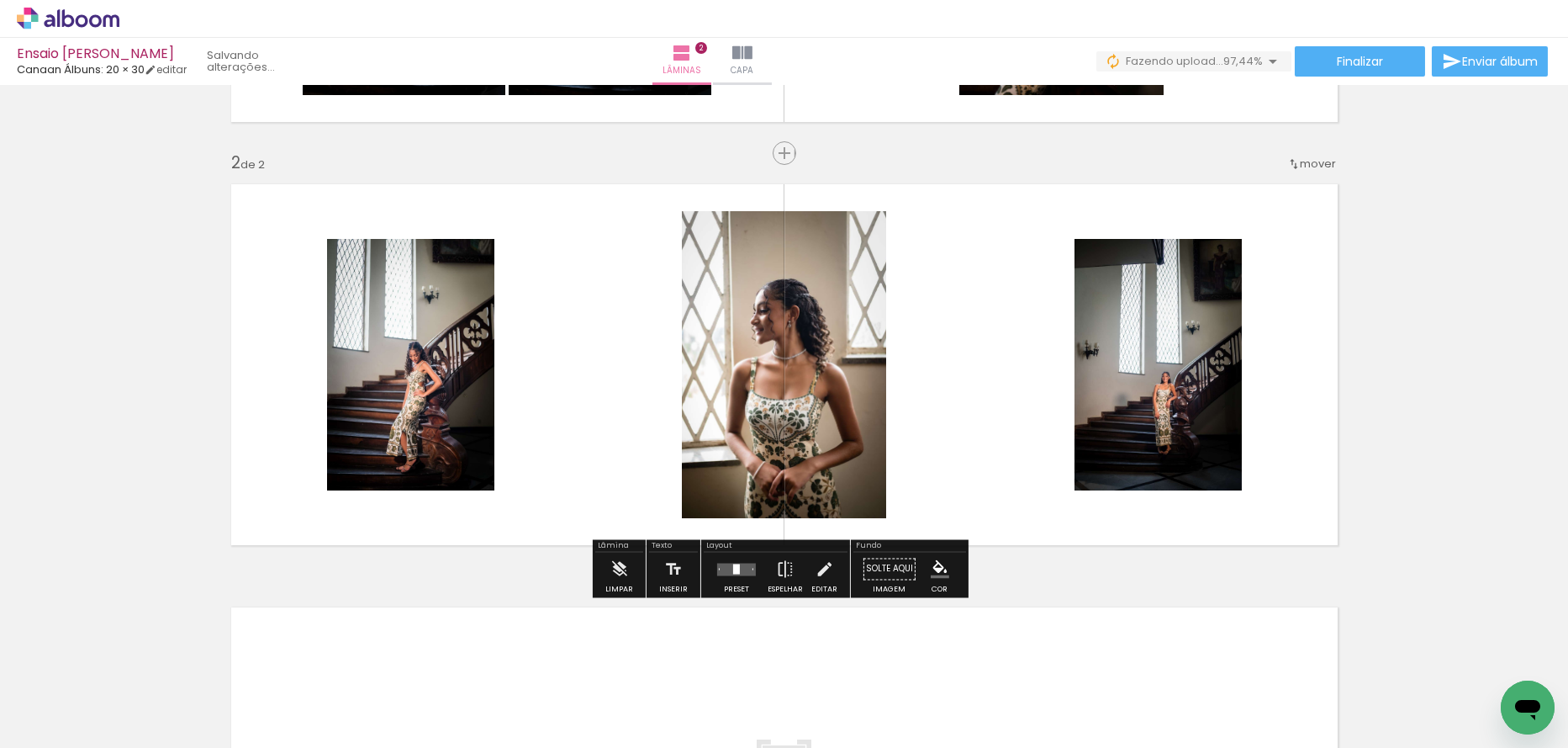
click at [591, 406] on quentale-layouter at bounding box center [785, 365] width 1127 height 381
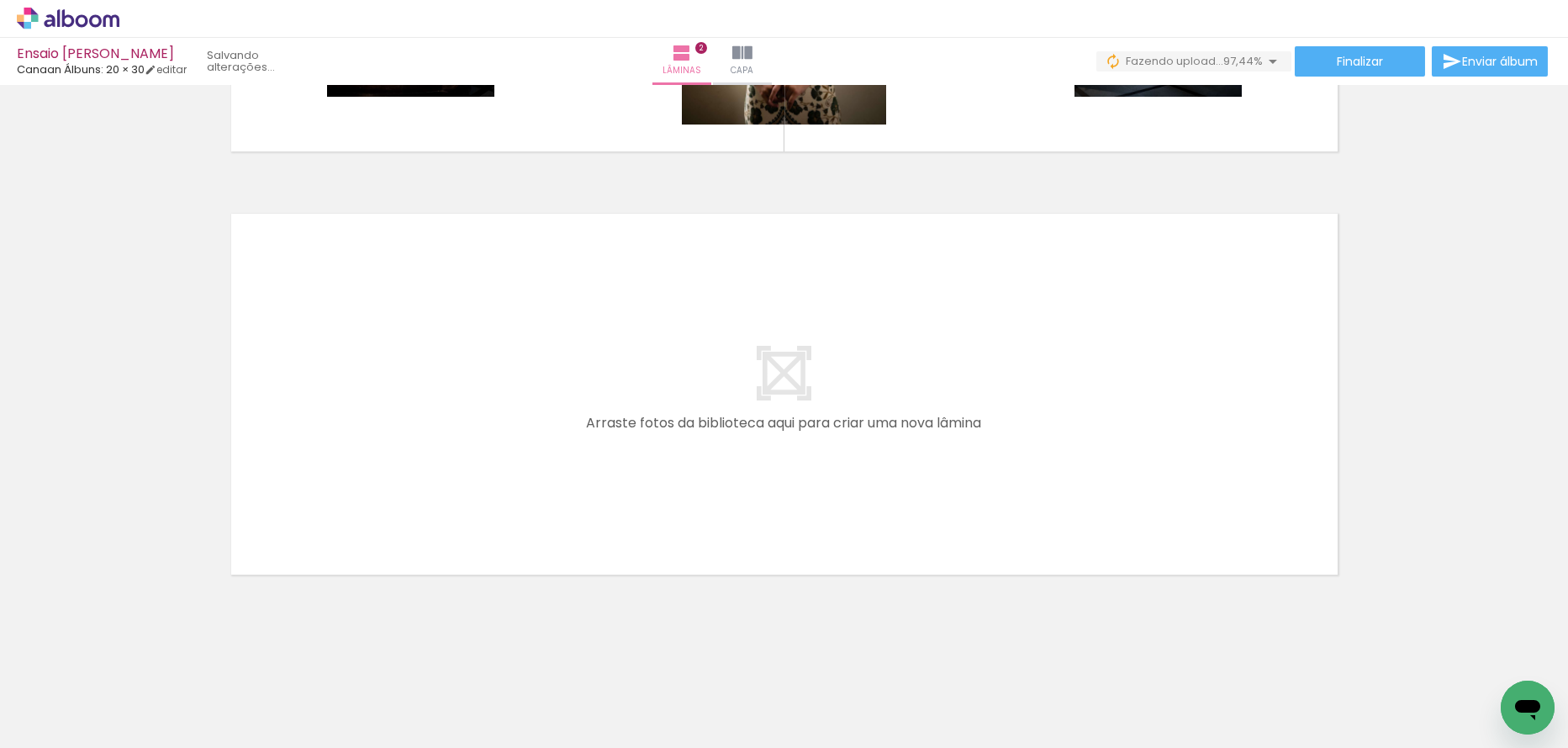
scroll to position [0, 830]
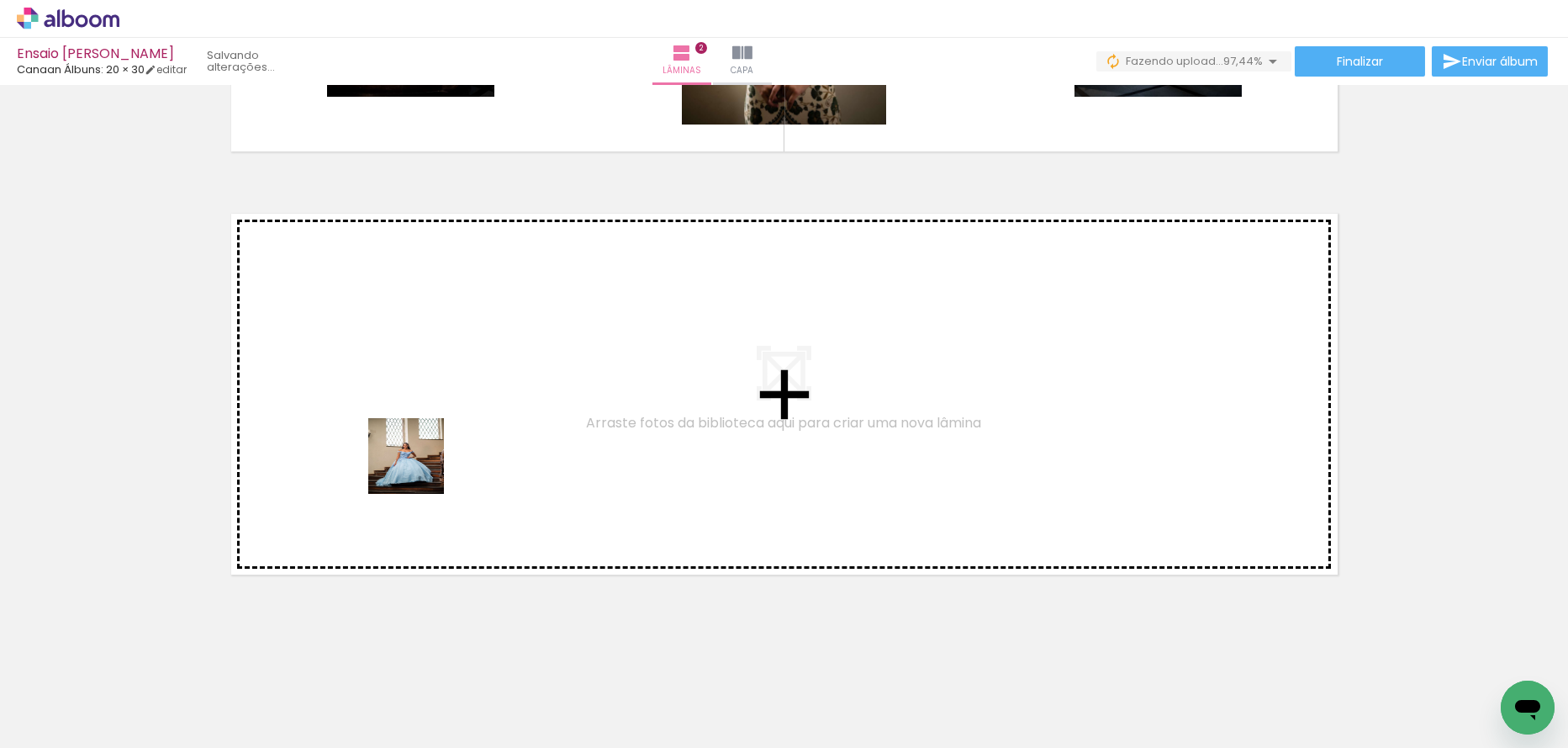
drag, startPoint x: 310, startPoint y: 715, endPoint x: 419, endPoint y: 469, distance: 269.1
click at [419, 469] on quentale-workspace at bounding box center [784, 374] width 1568 height 748
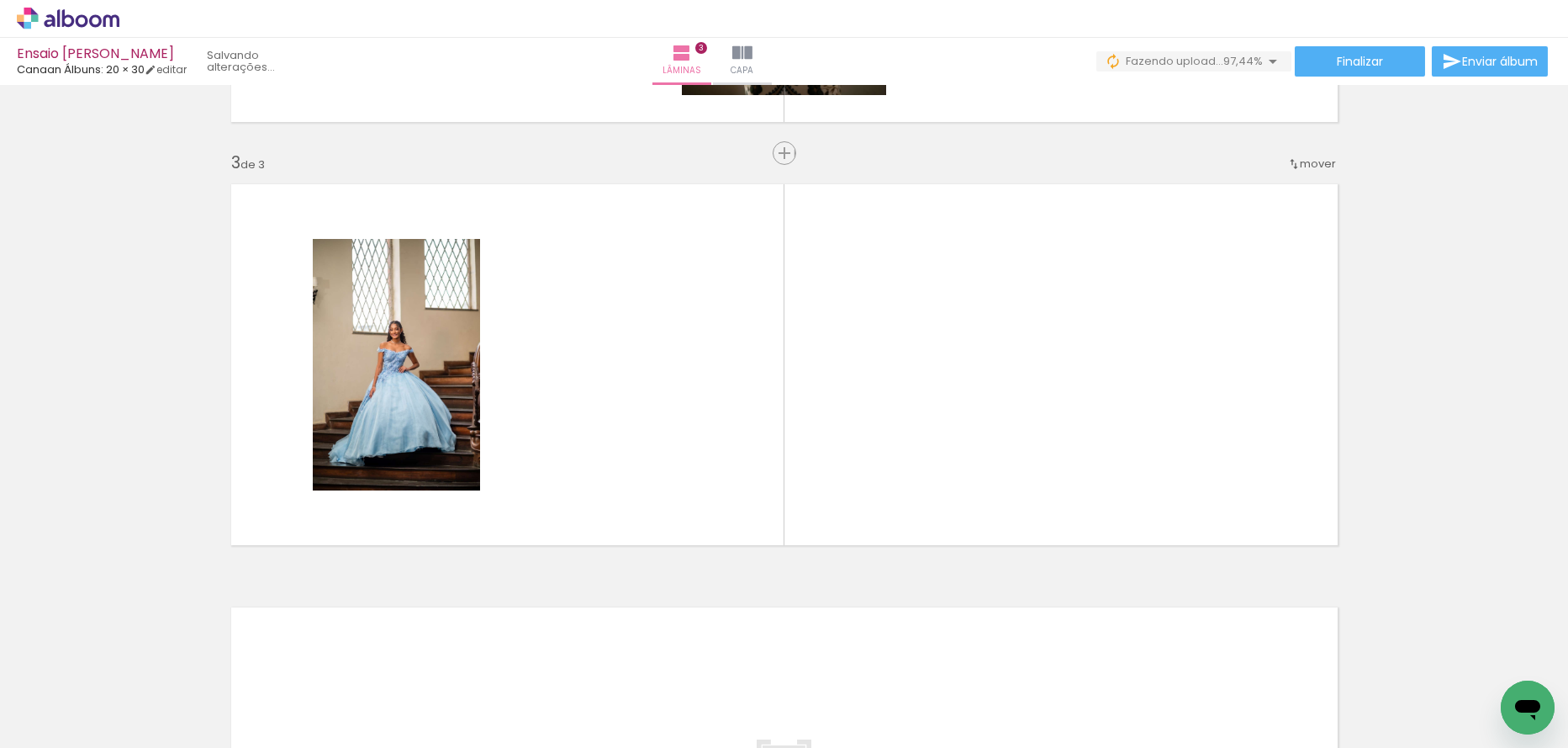
scroll to position [807, 0]
drag, startPoint x: 419, startPoint y: 654, endPoint x: 518, endPoint y: 615, distance: 106.4
click at [544, 444] on quentale-workspace at bounding box center [784, 374] width 1568 height 748
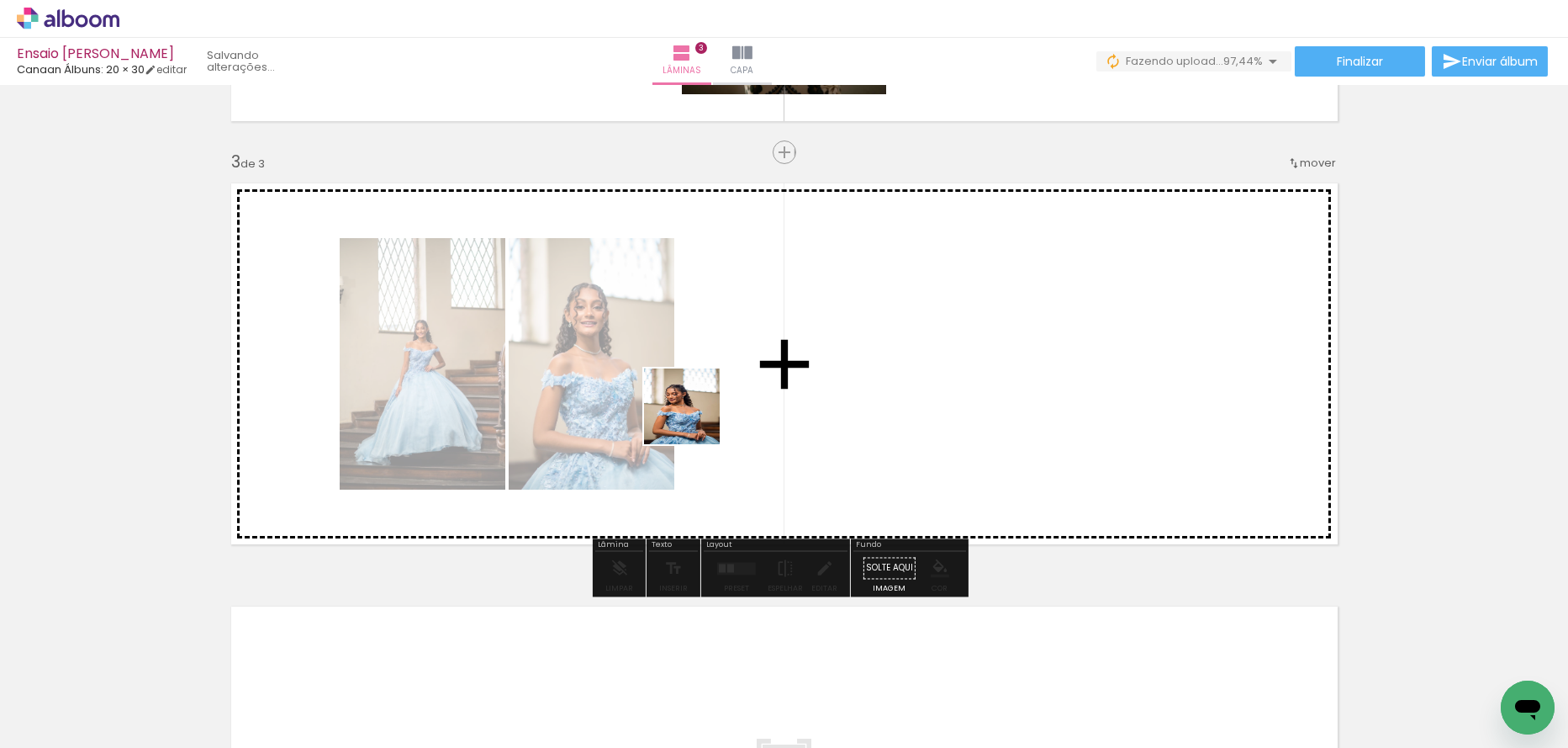
drag, startPoint x: 479, startPoint y: 685, endPoint x: 704, endPoint y: 431, distance: 339.3
click at [702, 408] on quentale-workspace at bounding box center [784, 374] width 1568 height 748
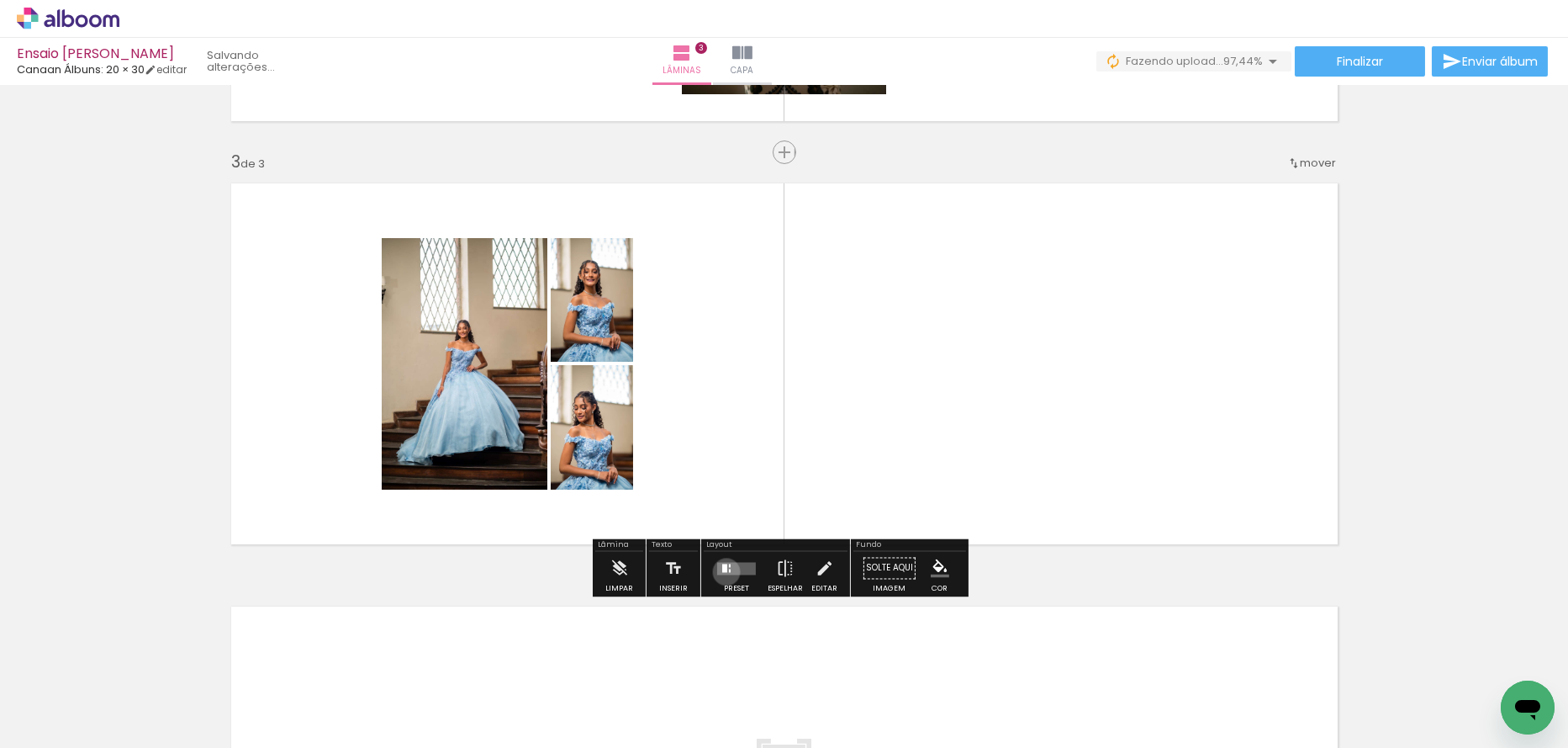
click at [723, 571] on div at bounding box center [724, 568] width 5 height 8
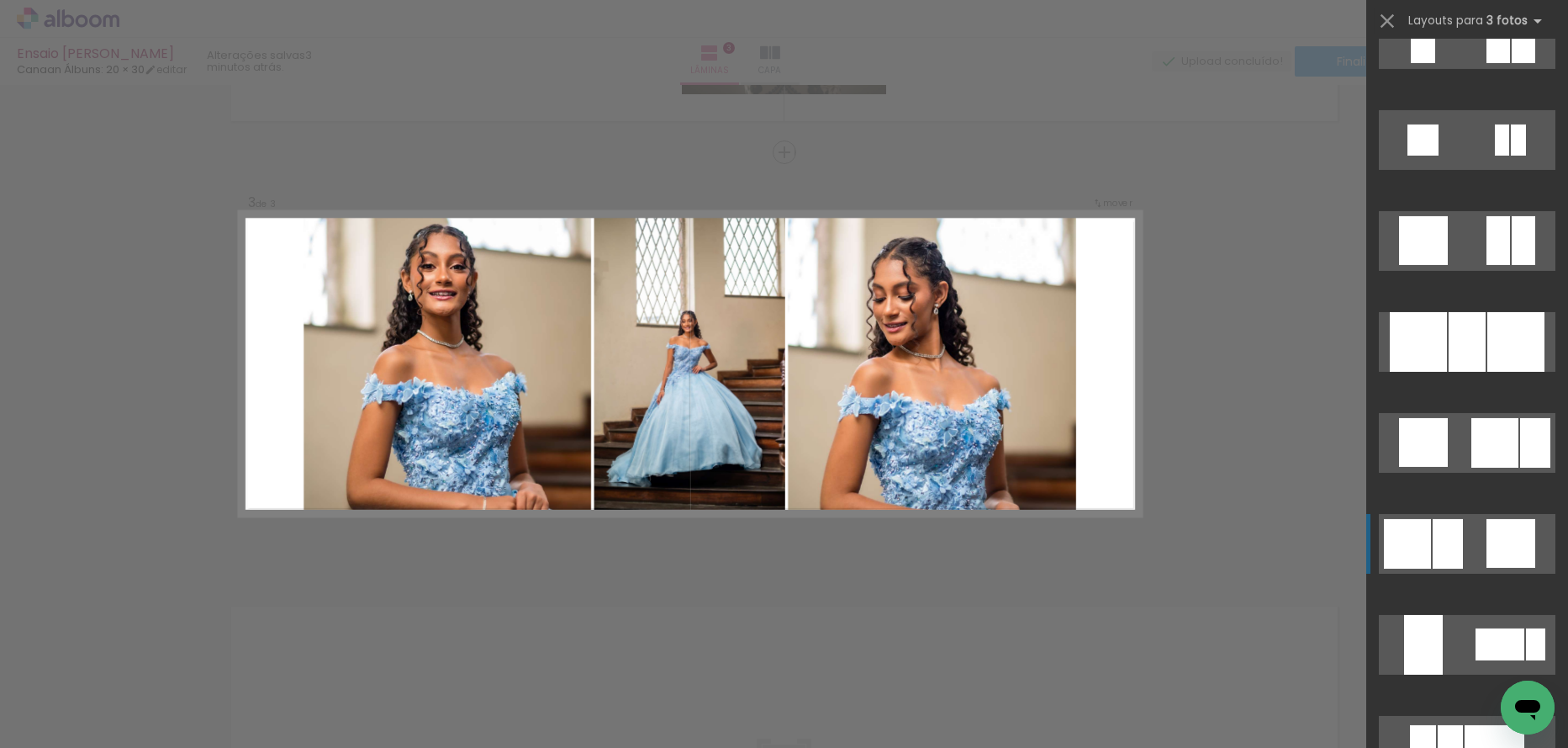
scroll to position [2271, 0]
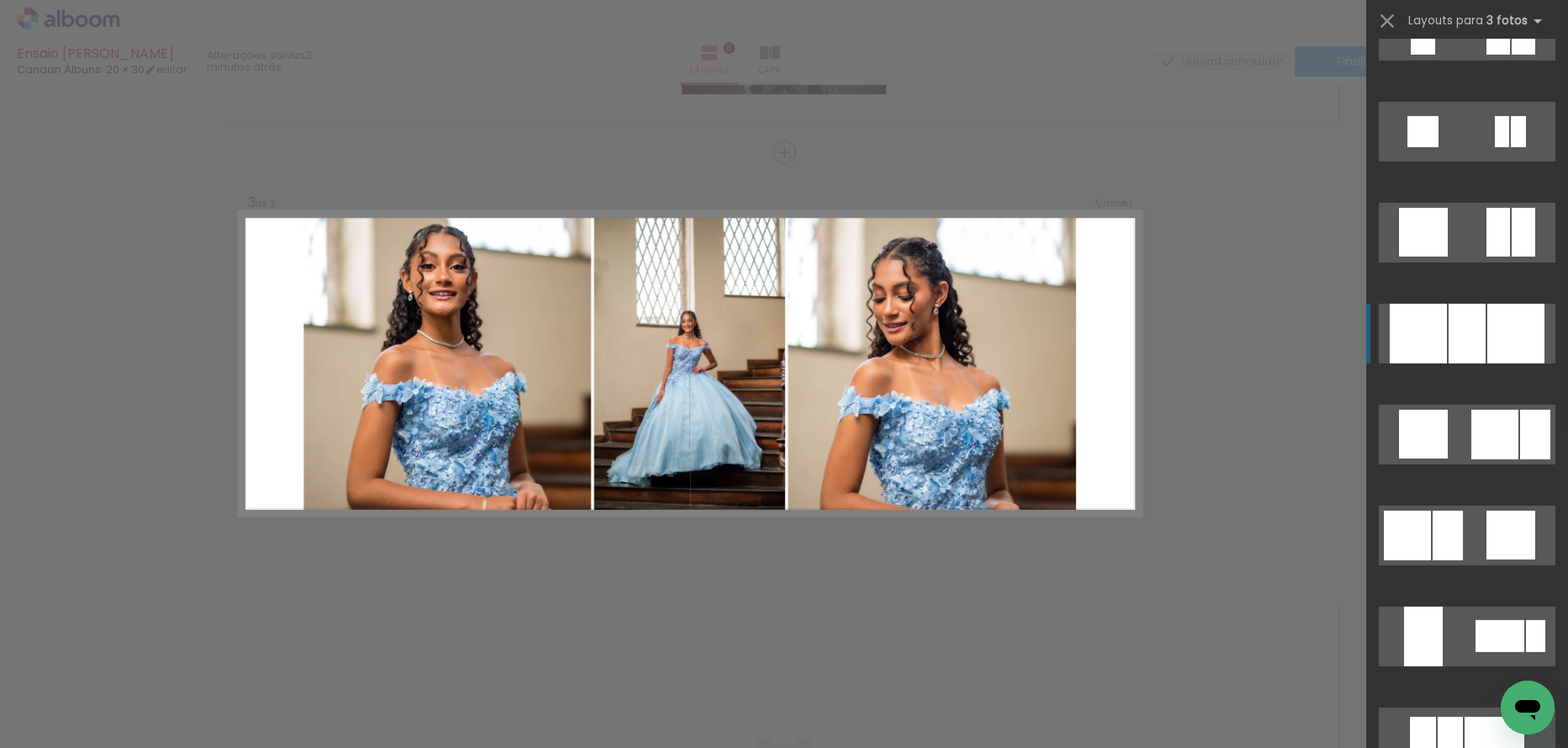
click at [1488, 320] on div at bounding box center [1515, 333] width 57 height 60
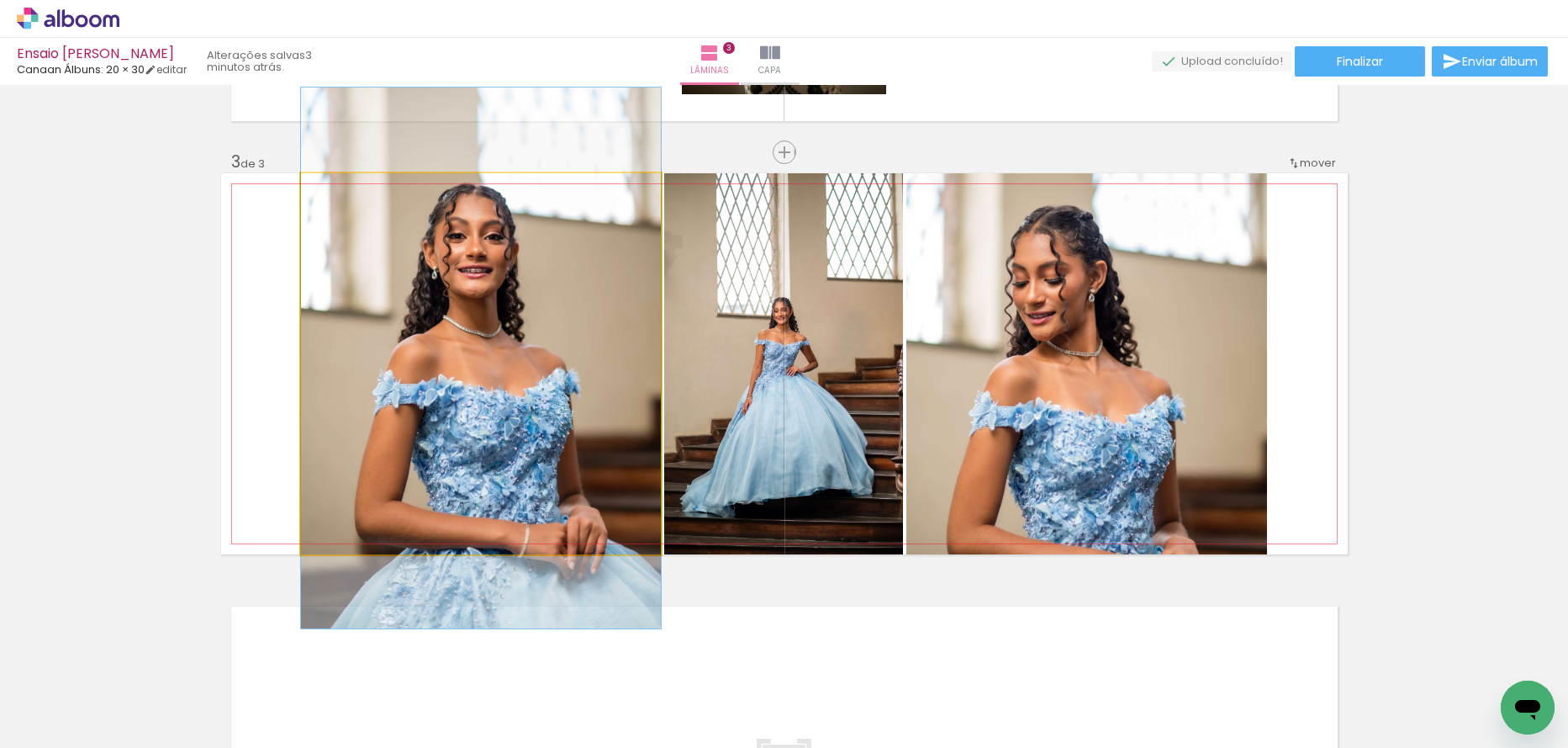
drag, startPoint x: 545, startPoint y: 444, endPoint x: 566, endPoint y: 438, distance: 21.8
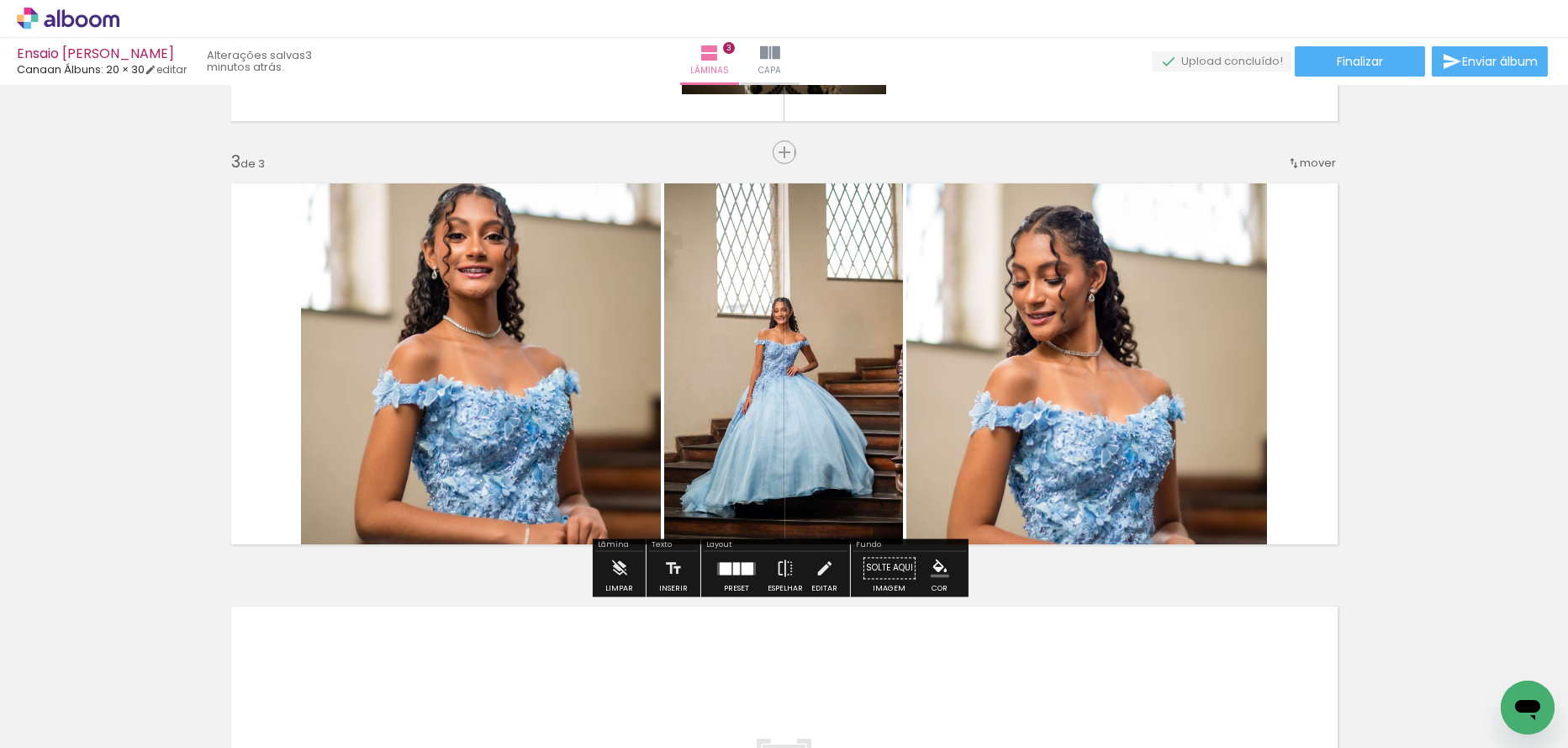
click at [730, 575] on div at bounding box center [737, 568] width 46 height 33
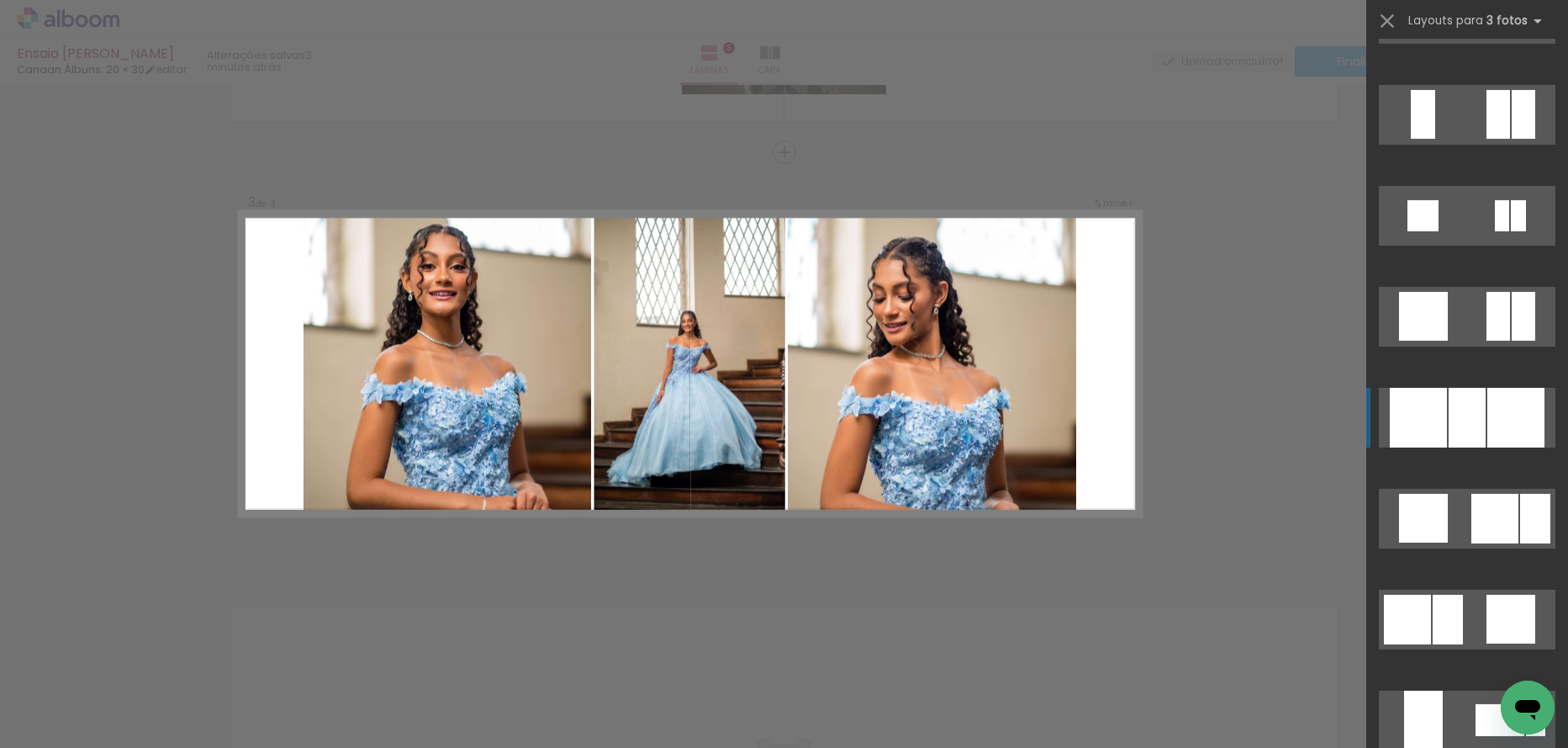
scroll to position [1767, 0]
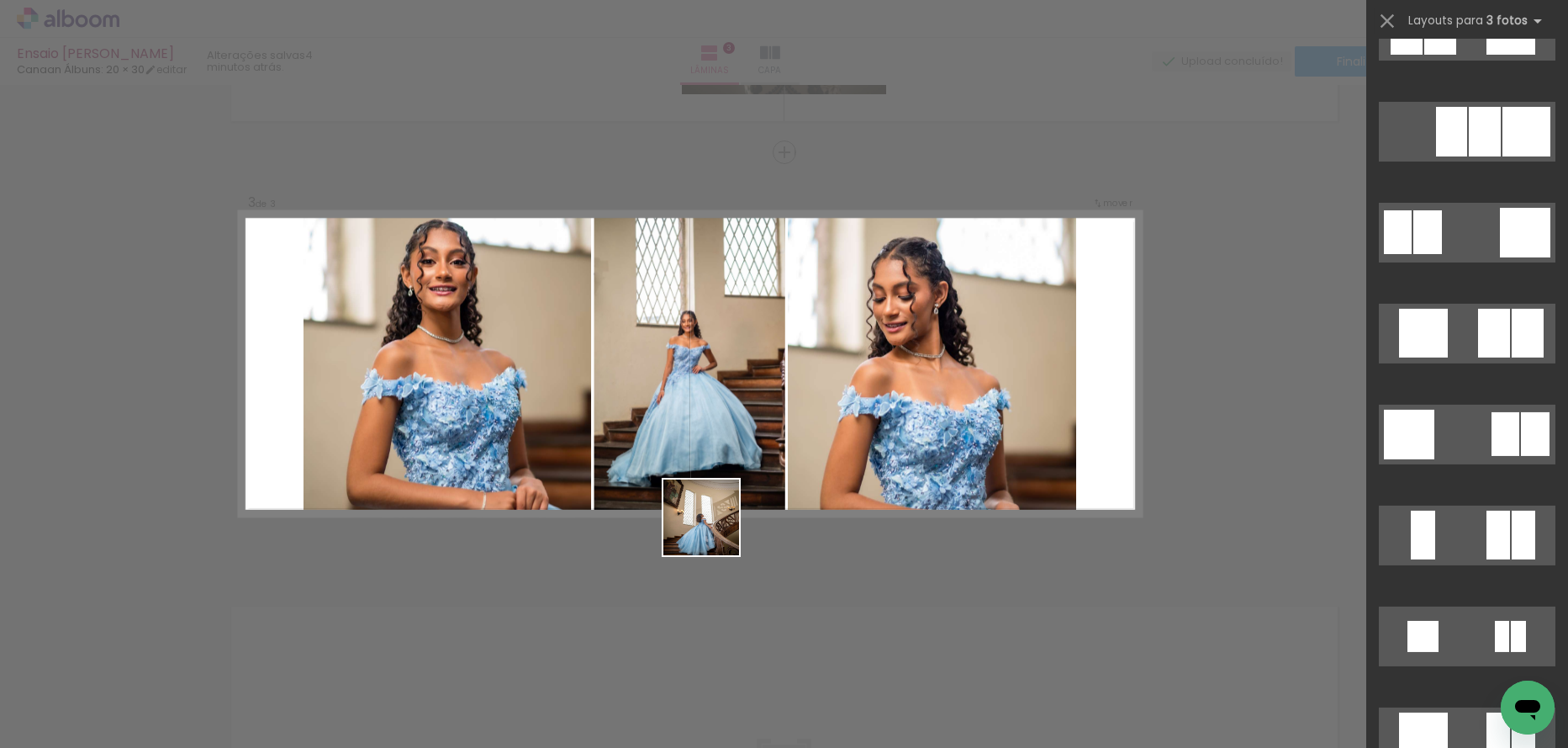
drag, startPoint x: 711, startPoint y: 565, endPoint x: 629, endPoint y: 677, distance: 138.8
click at [714, 497] on quentale-workspace at bounding box center [784, 374] width 1568 height 748
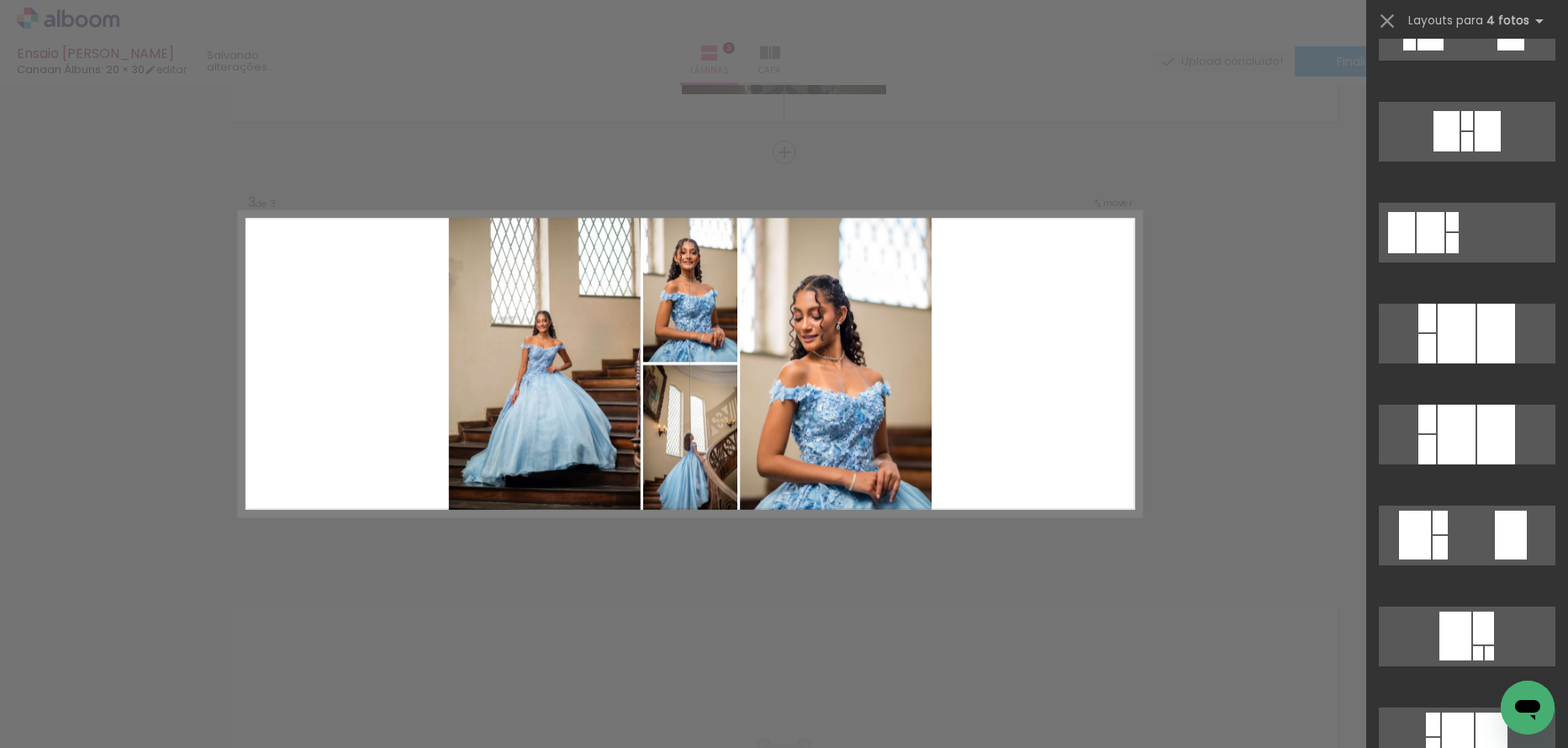
scroll to position [0, 0]
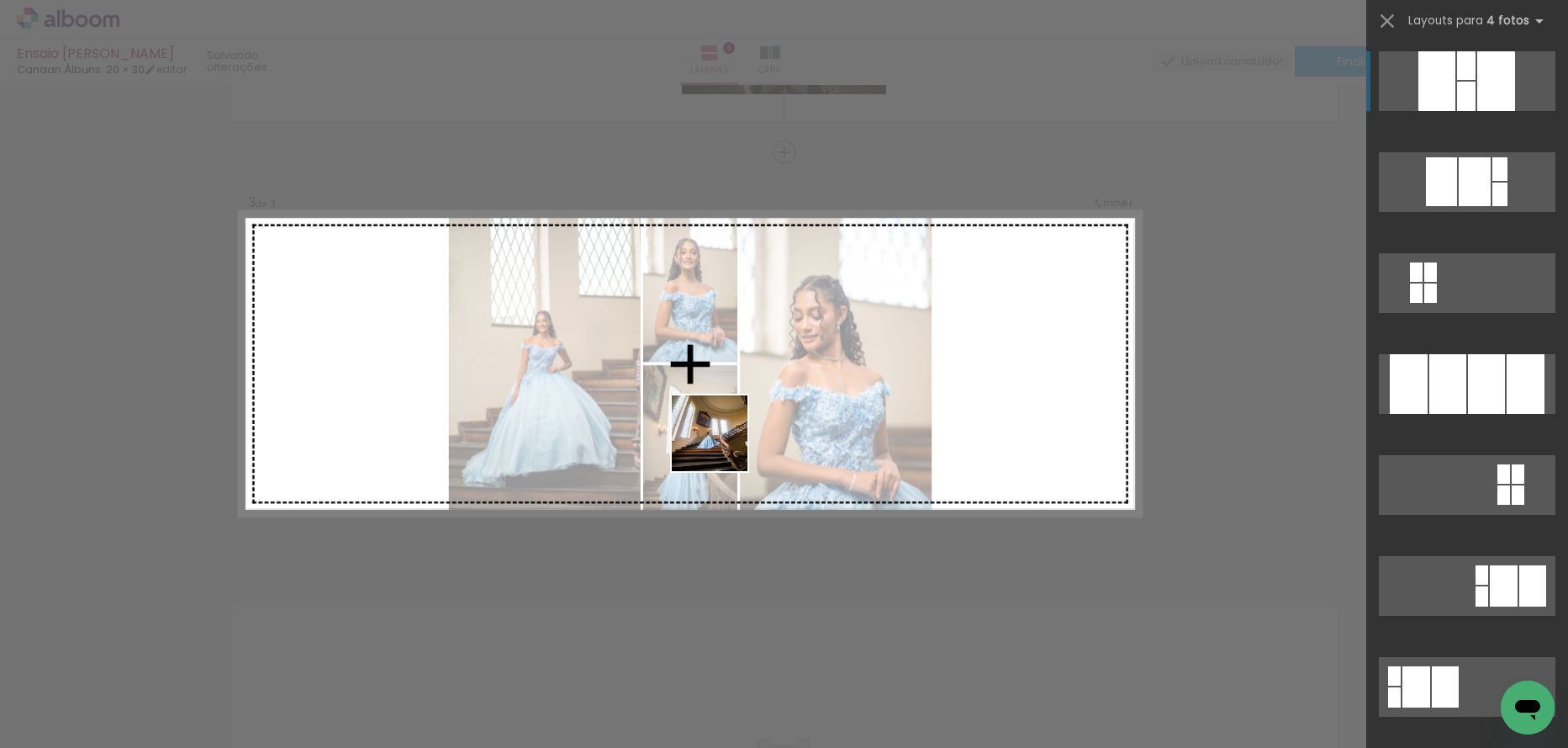
drag, startPoint x: 632, startPoint y: 692, endPoint x: 1145, endPoint y: 434, distance: 574.2
click at [727, 431] on quentale-workspace at bounding box center [784, 374] width 1568 height 748
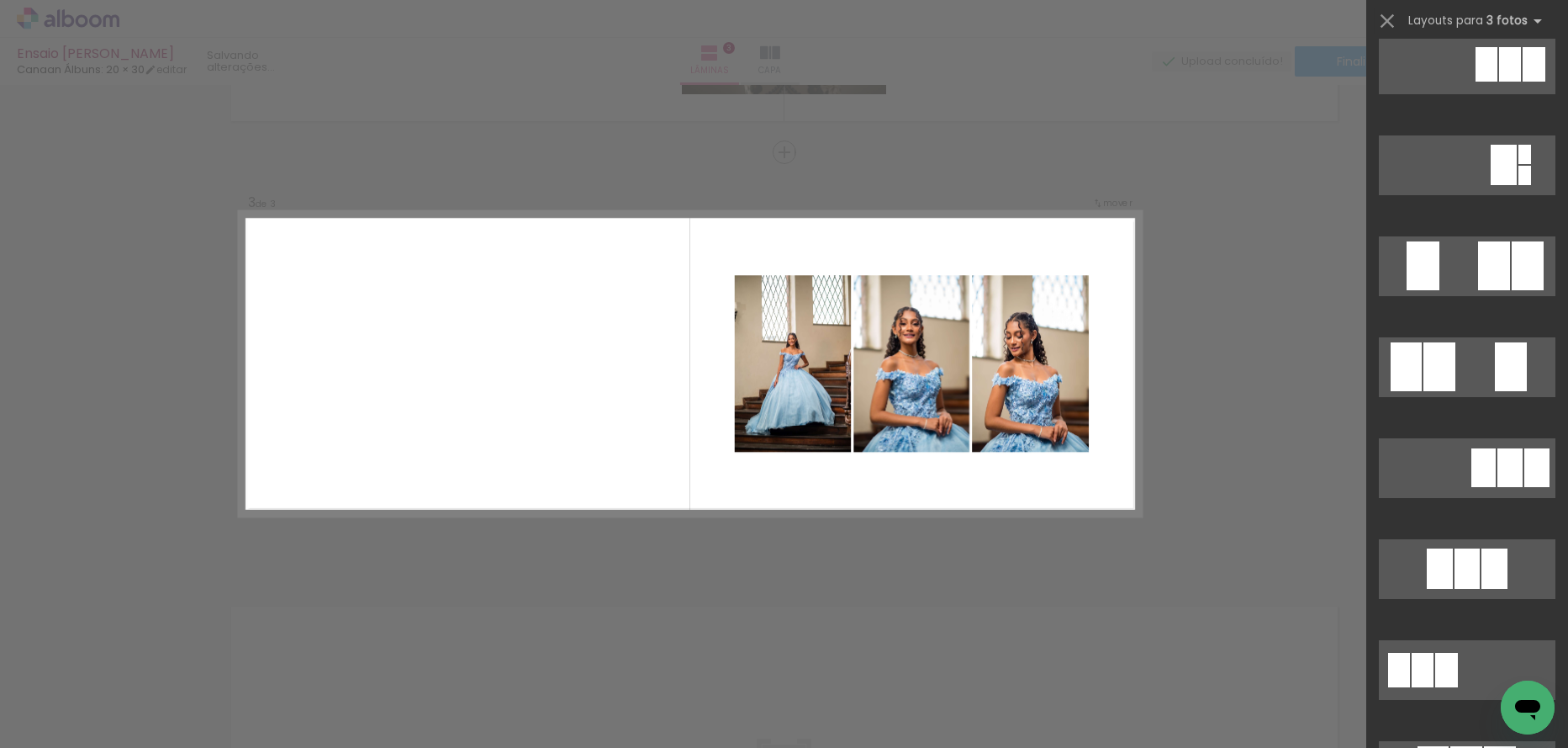
scroll to position [84, 0]
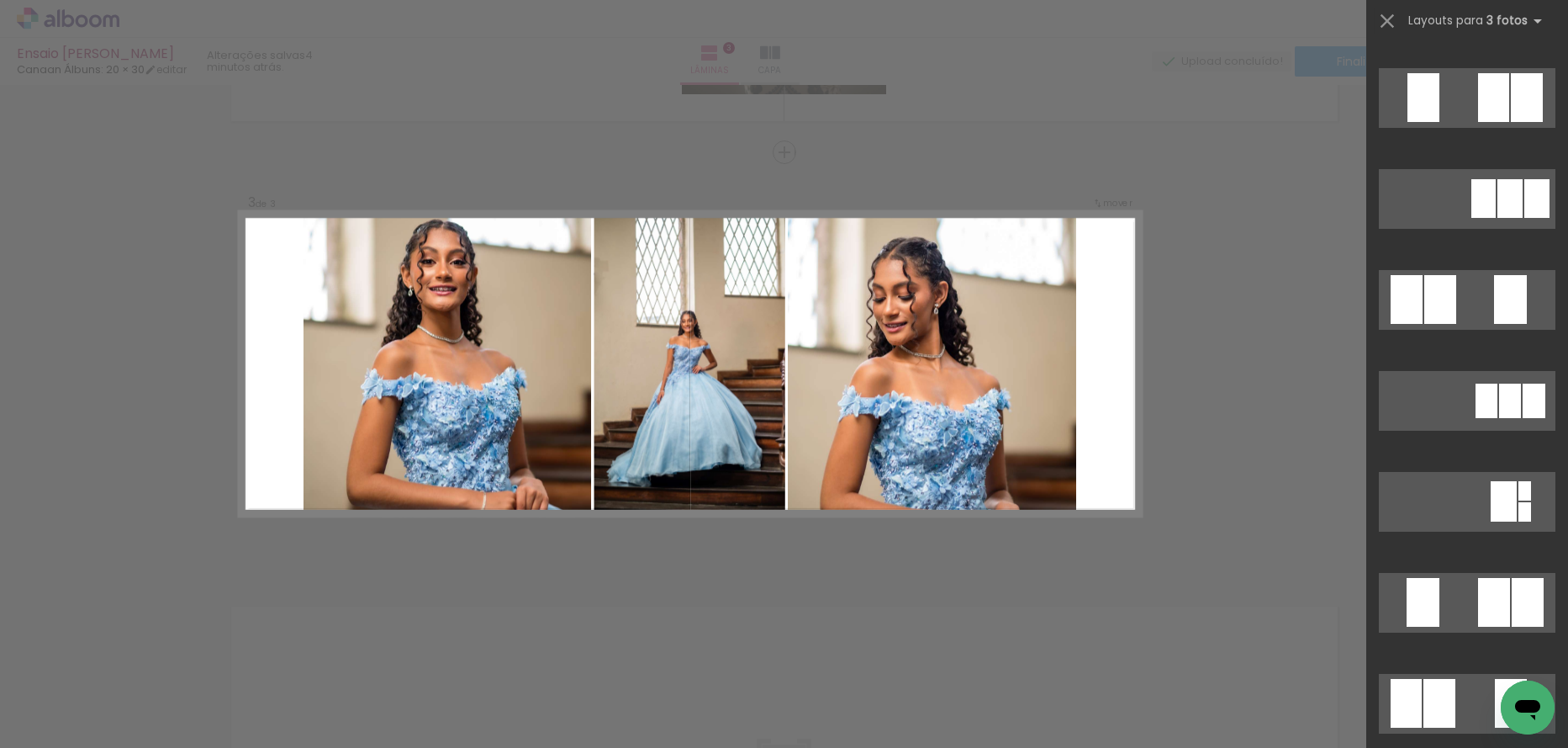
click at [712, 589] on div "Confirmar Cancelar" at bounding box center [784, 144] width 1568 height 1733
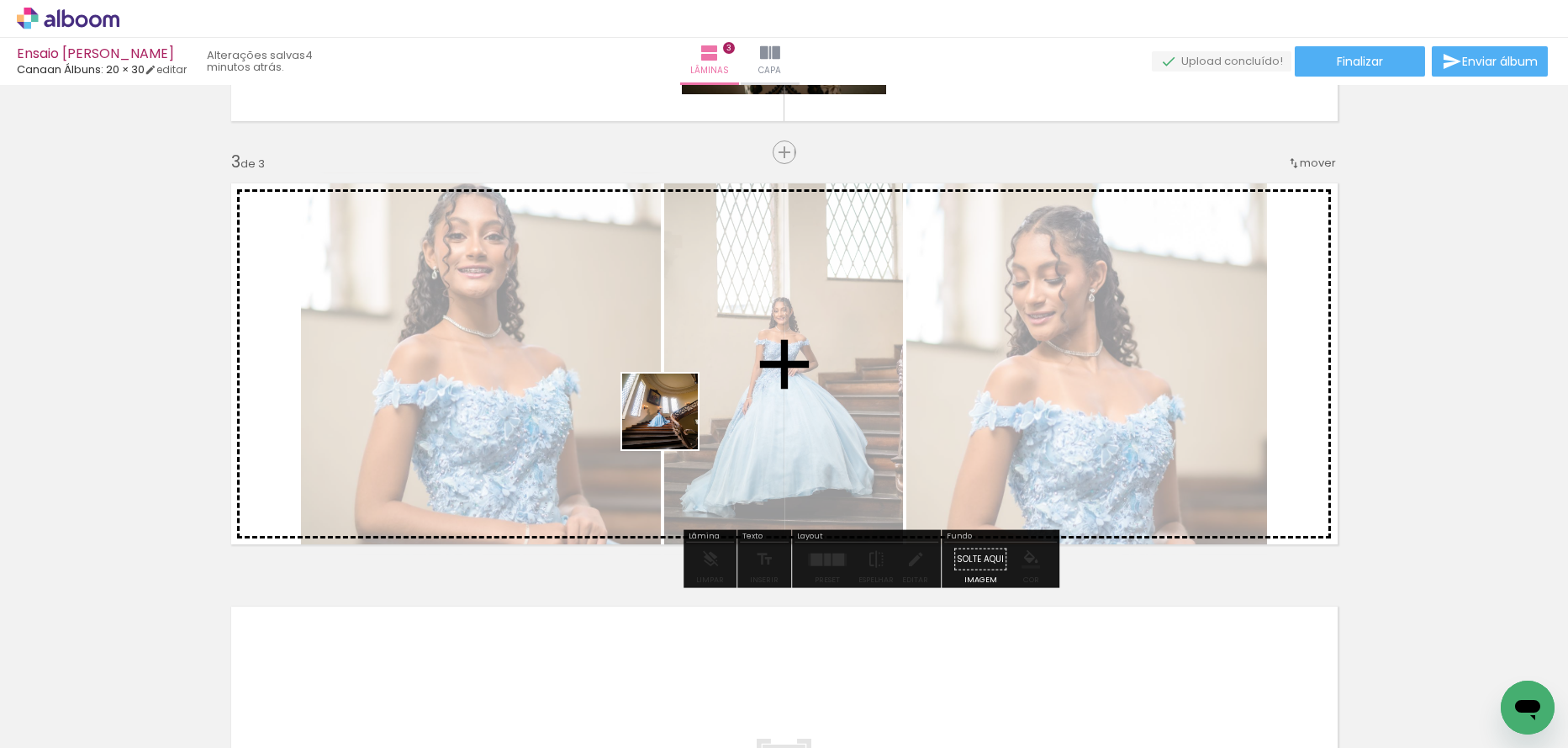
drag, startPoint x: 663, startPoint y: 489, endPoint x: 683, endPoint y: 454, distance: 40.3
click at [672, 411] on quentale-workspace at bounding box center [784, 374] width 1568 height 748
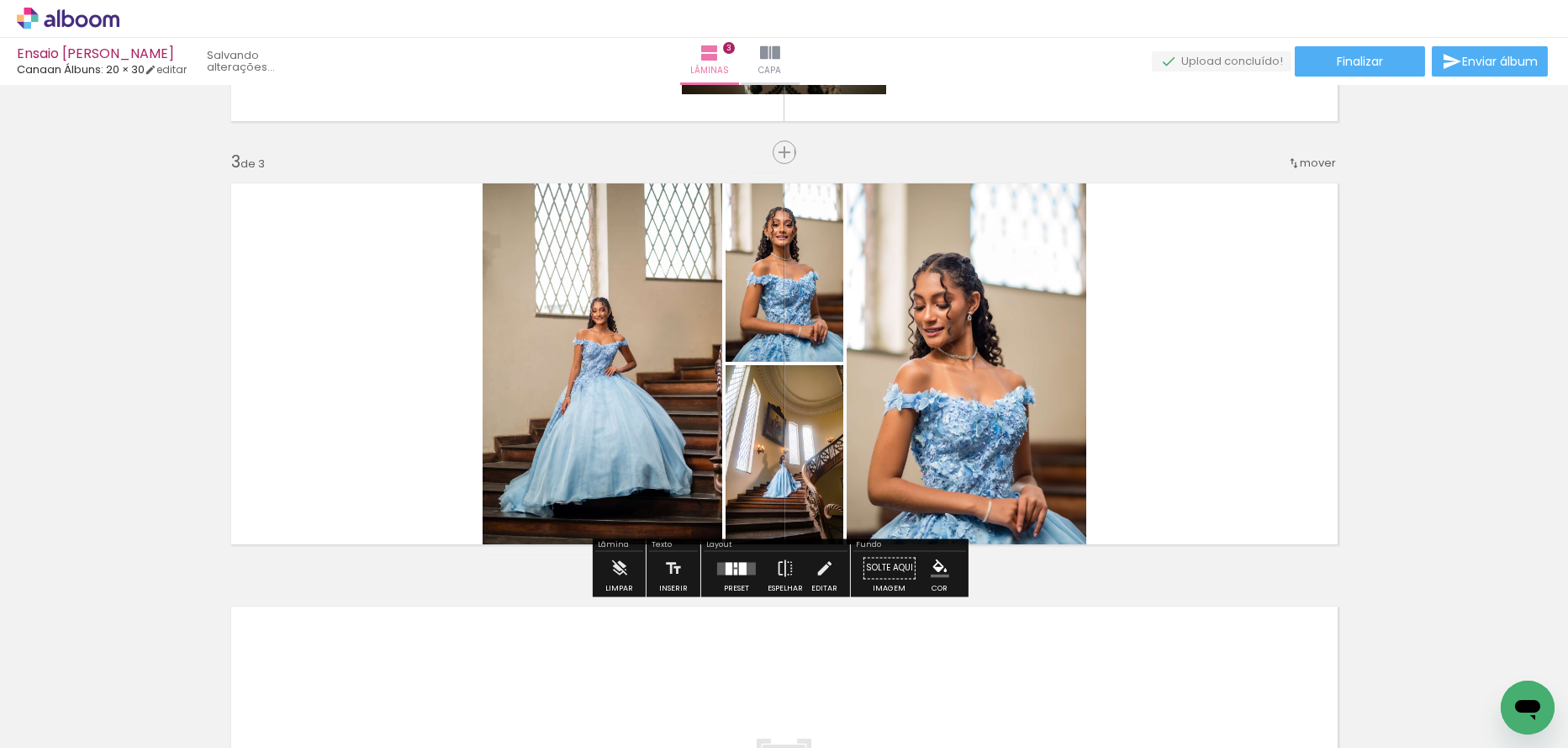
drag, startPoint x: 737, startPoint y: 699, endPoint x: 751, endPoint y: 467, distance: 232.4
click at [751, 428] on quentale-workspace at bounding box center [784, 374] width 1568 height 748
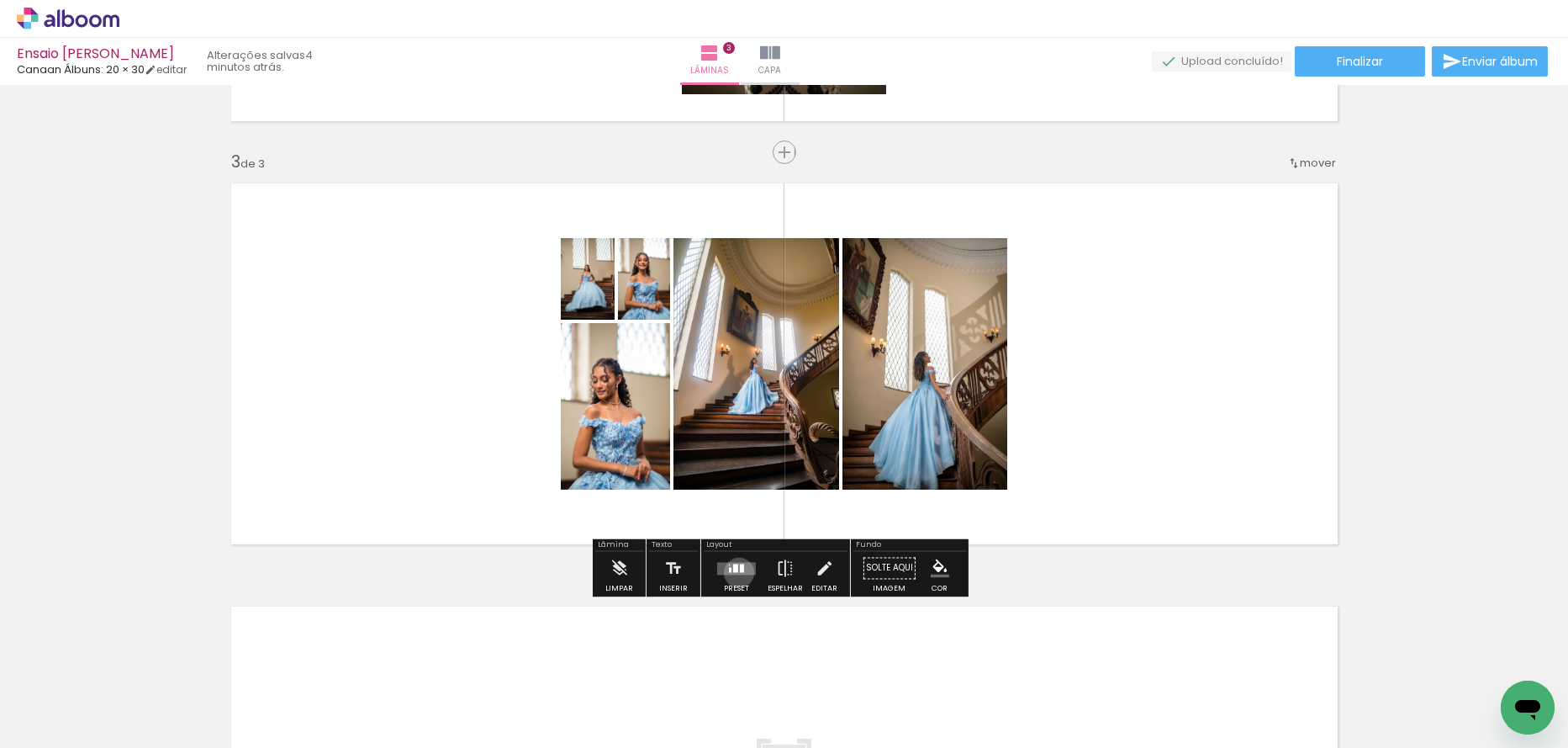
drag, startPoint x: 735, startPoint y: 572, endPoint x: 749, endPoint y: 560, distance: 18.4
click at [735, 571] on quentale-layouter at bounding box center [737, 568] width 39 height 13
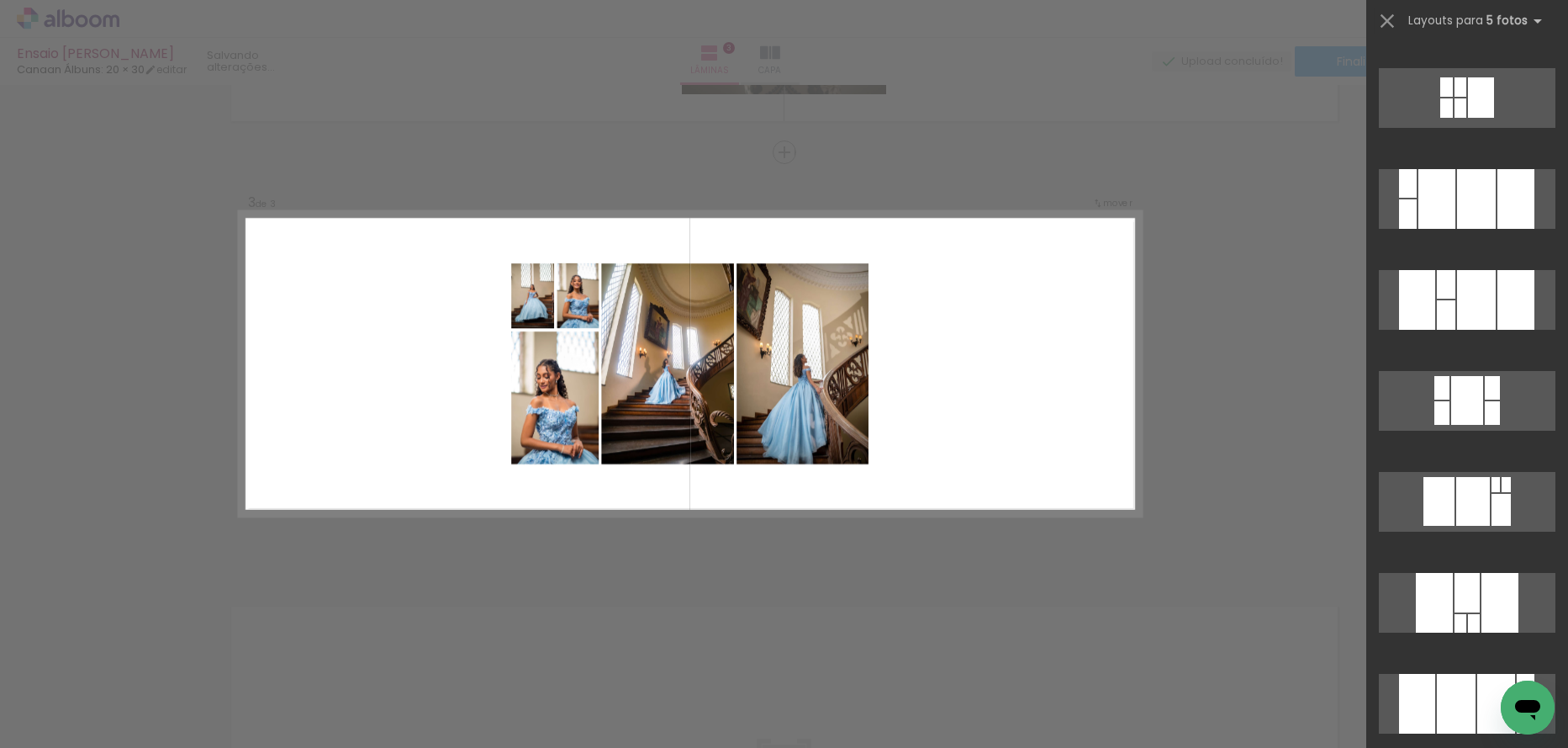
scroll to position [0, 0]
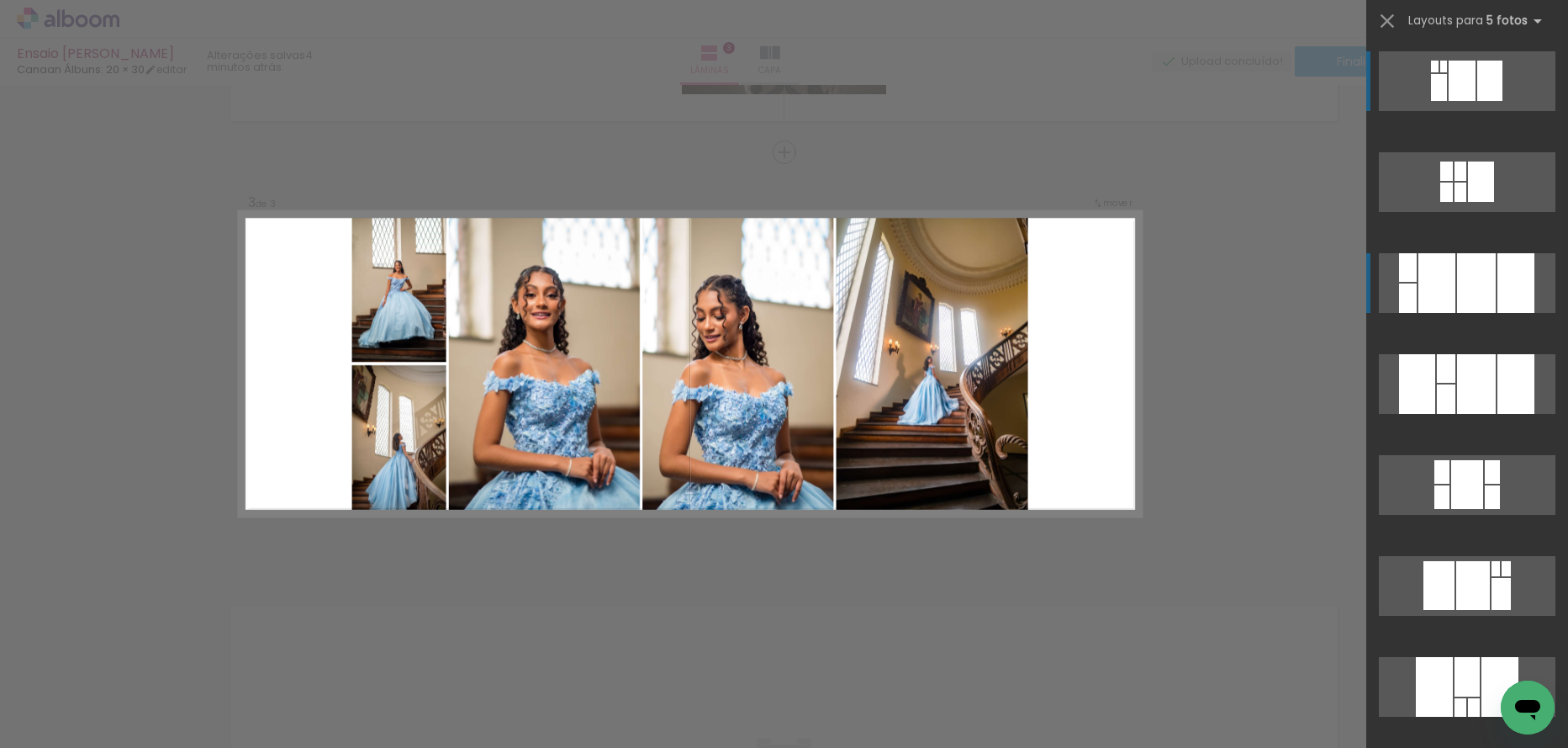
click at [1483, 279] on div at bounding box center [1477, 283] width 39 height 60
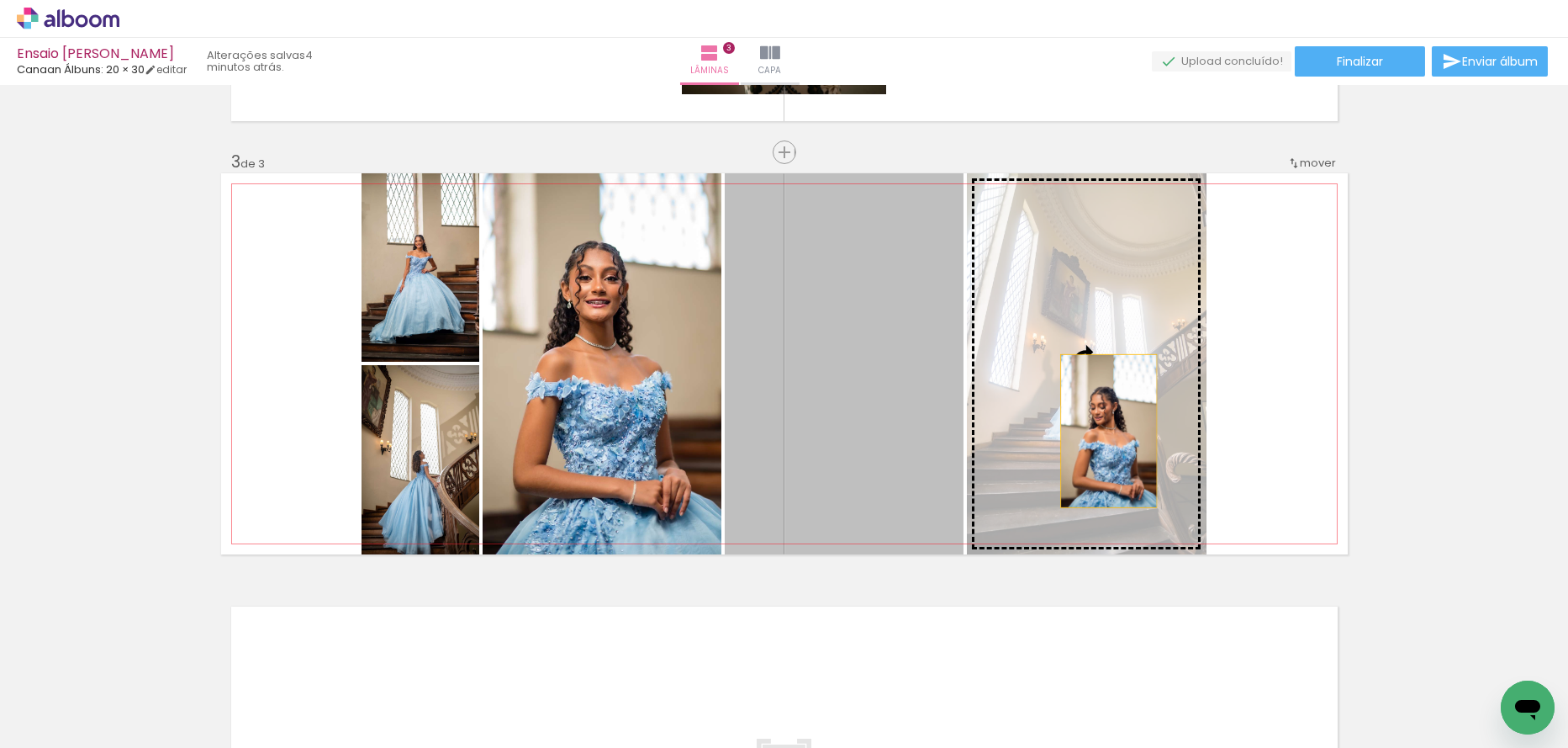
drag, startPoint x: 902, startPoint y: 462, endPoint x: 1102, endPoint y: 431, distance: 202.4
click at [0, 0] on slot at bounding box center [0, 0] width 0 height 0
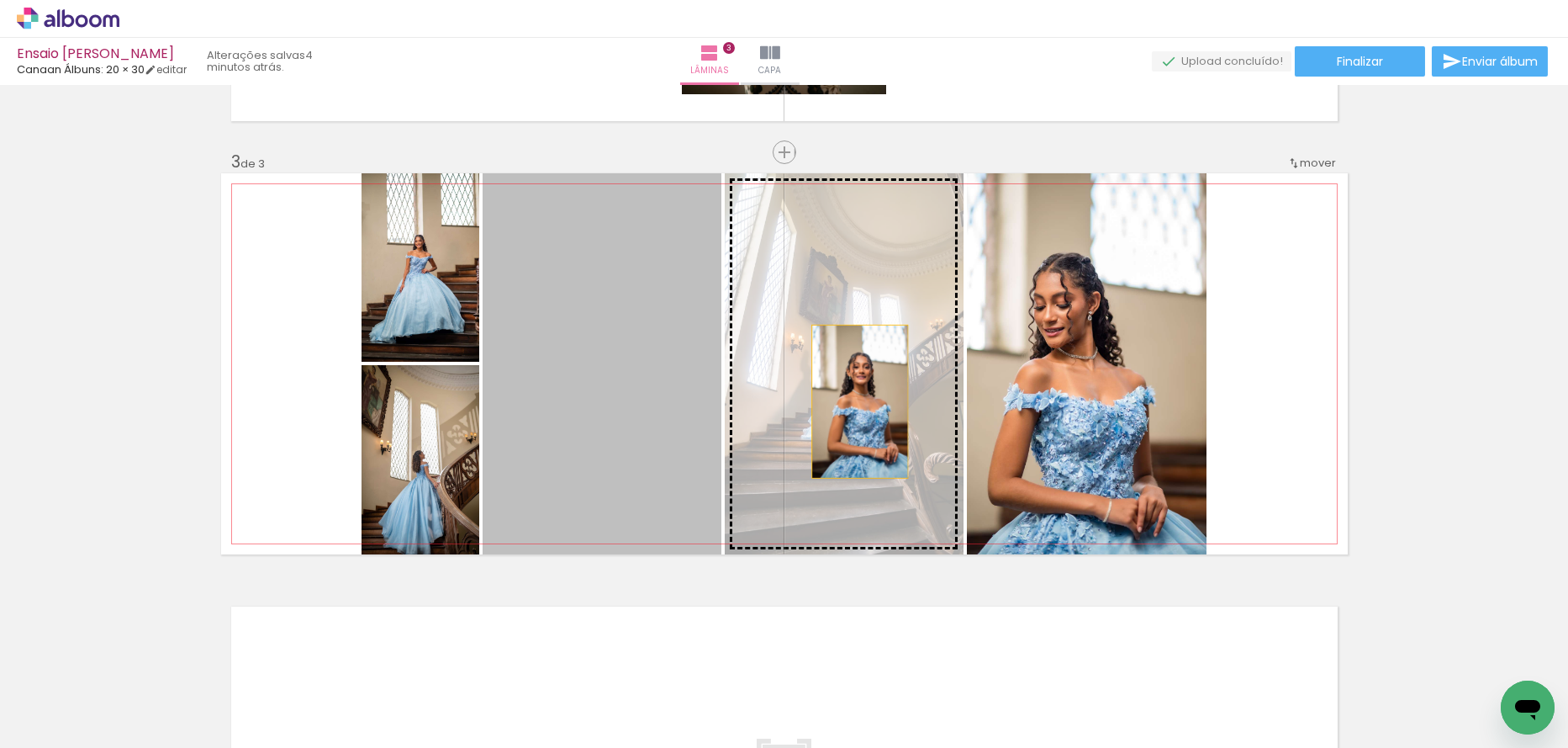
drag, startPoint x: 551, startPoint y: 451, endPoint x: 856, endPoint y: 401, distance: 309.1
click at [0, 0] on slot at bounding box center [0, 0] width 0 height 0
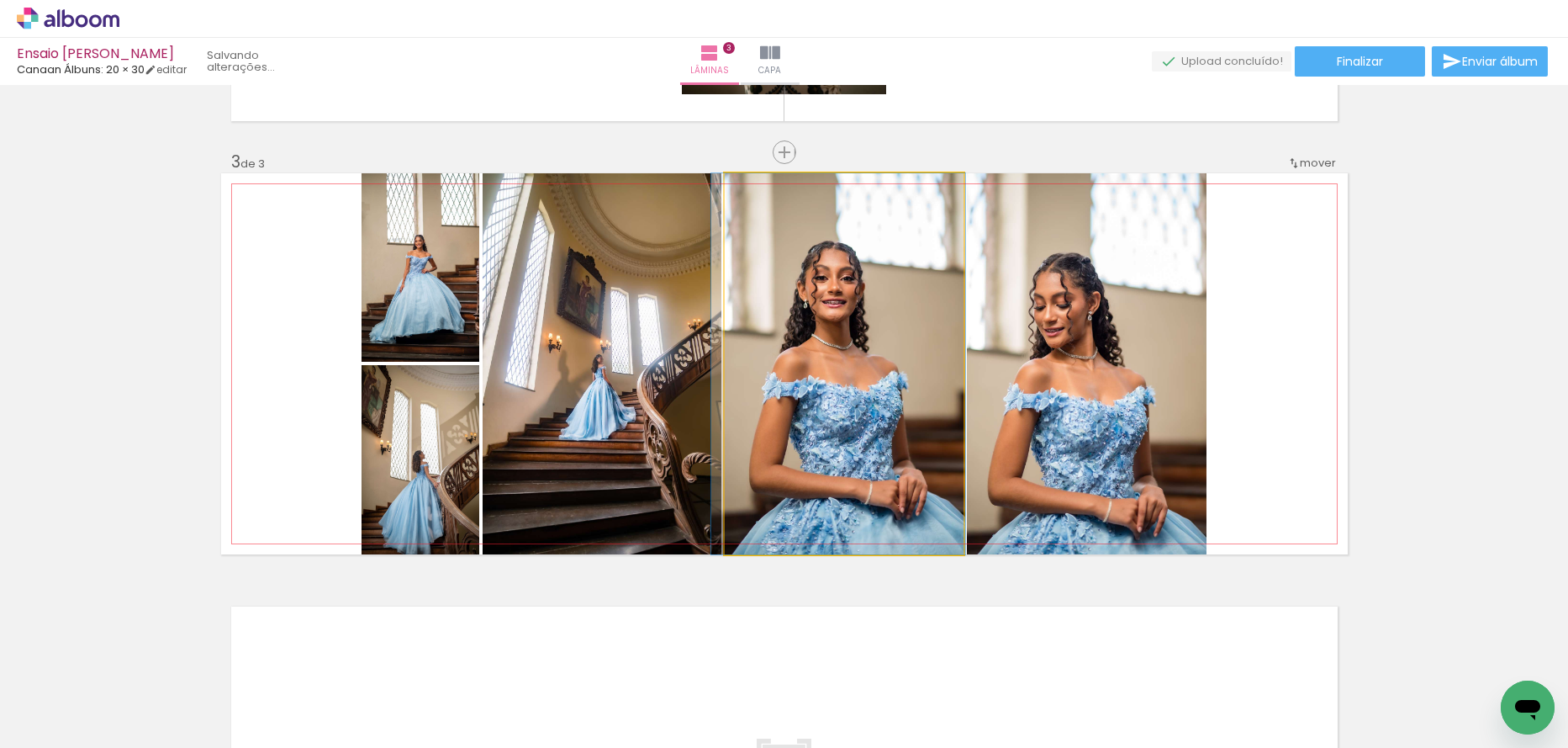
drag, startPoint x: 826, startPoint y: 429, endPoint x: 822, endPoint y: 416, distance: 13.6
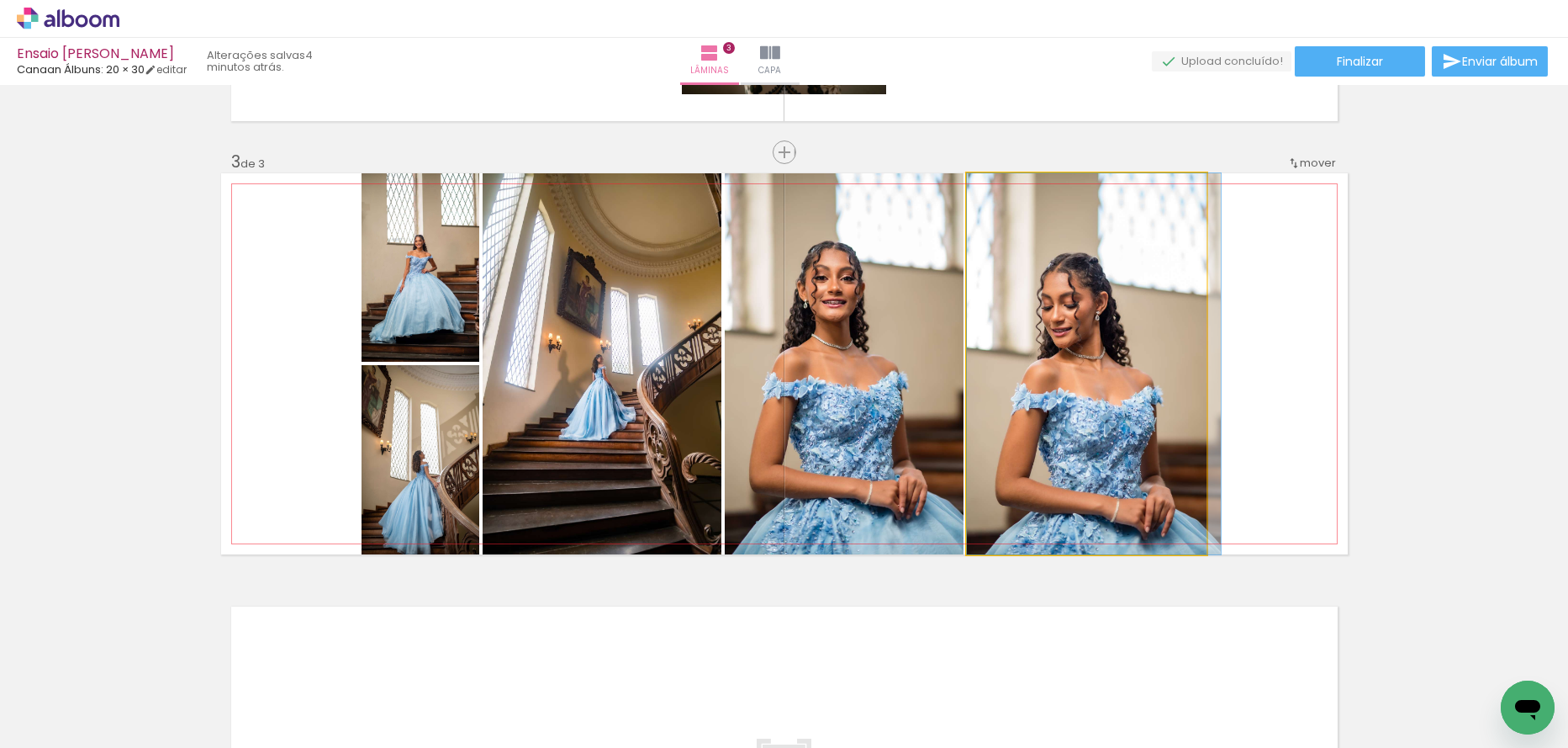
drag, startPoint x: 1050, startPoint y: 431, endPoint x: 1060, endPoint y: 432, distance: 10.0
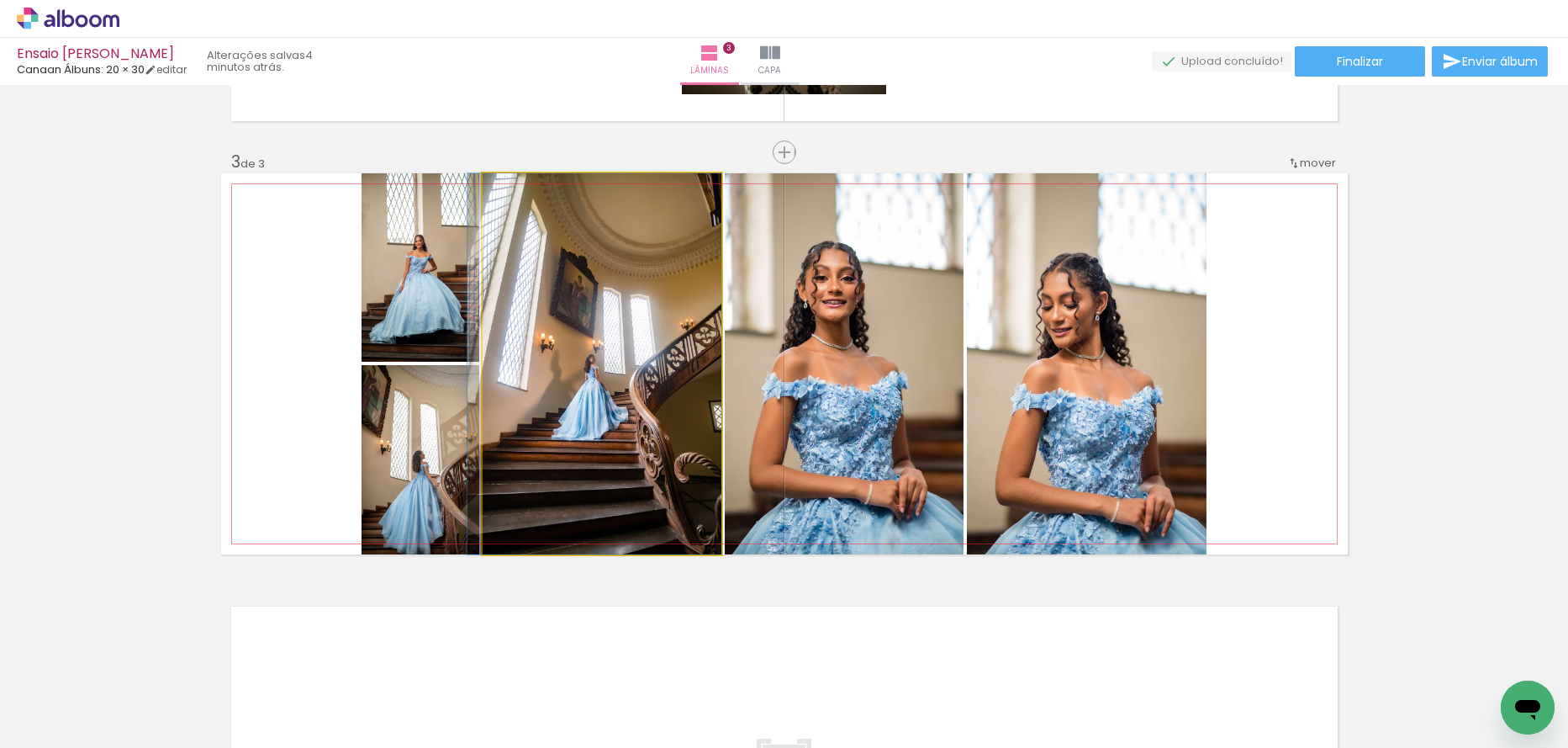
drag, startPoint x: 571, startPoint y: 439, endPoint x: 559, endPoint y: 437, distance: 12.2
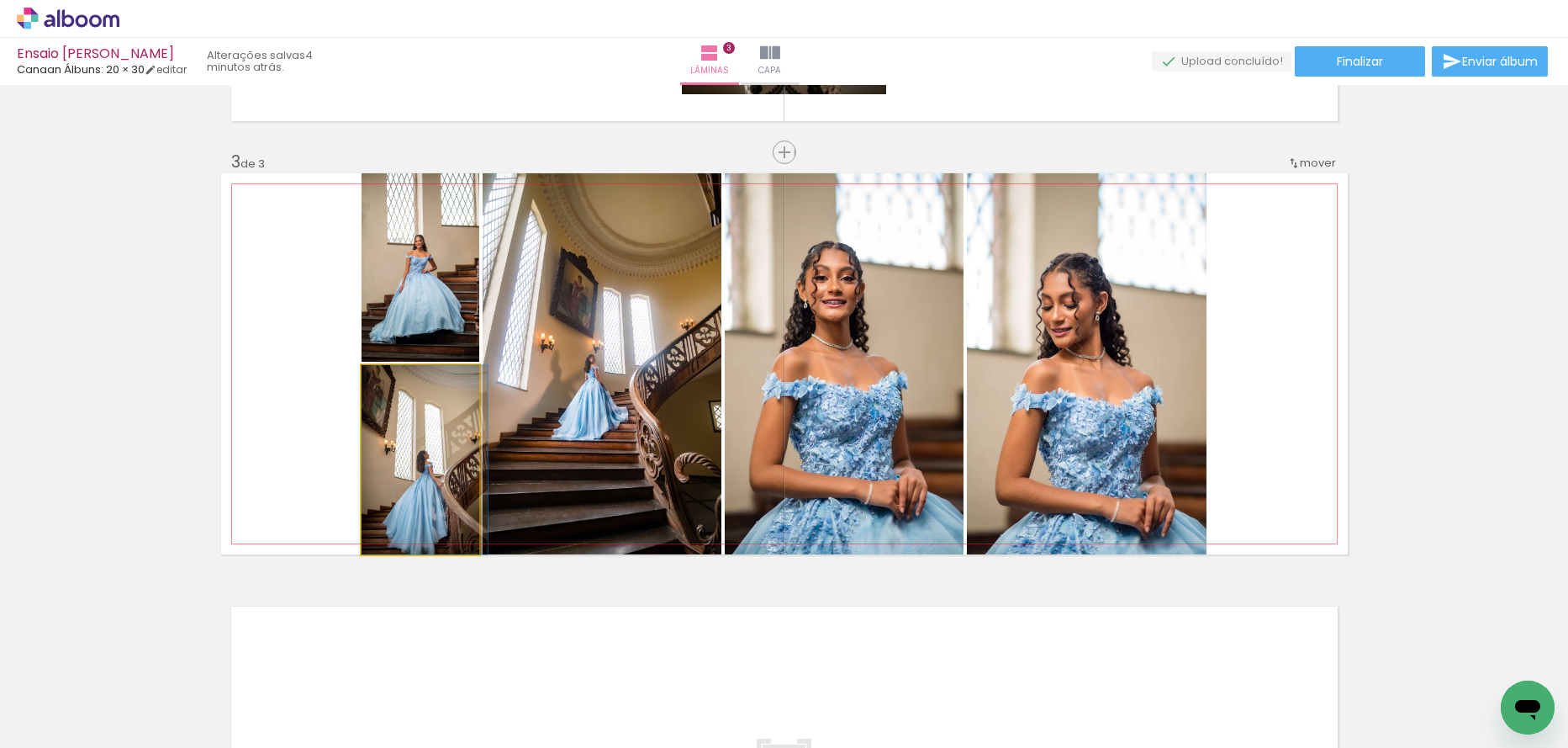
drag, startPoint x: 398, startPoint y: 511, endPoint x: 403, endPoint y: 487, distance: 24.5
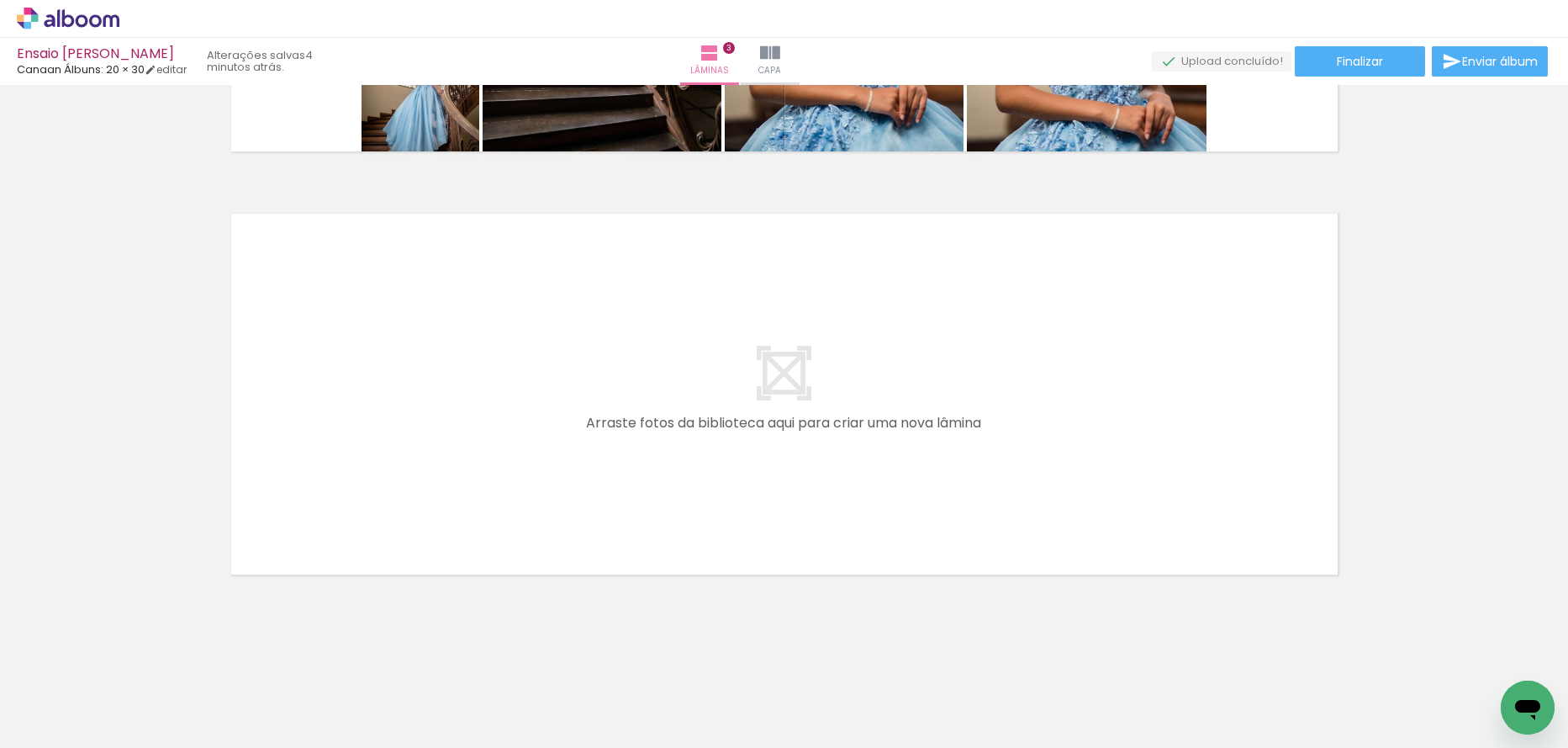
scroll to position [0, 1330]
drag, startPoint x: 550, startPoint y: 657, endPoint x: 588, endPoint y: 460, distance: 200.6
click at [588, 460] on quentale-workspace at bounding box center [784, 374] width 1568 height 748
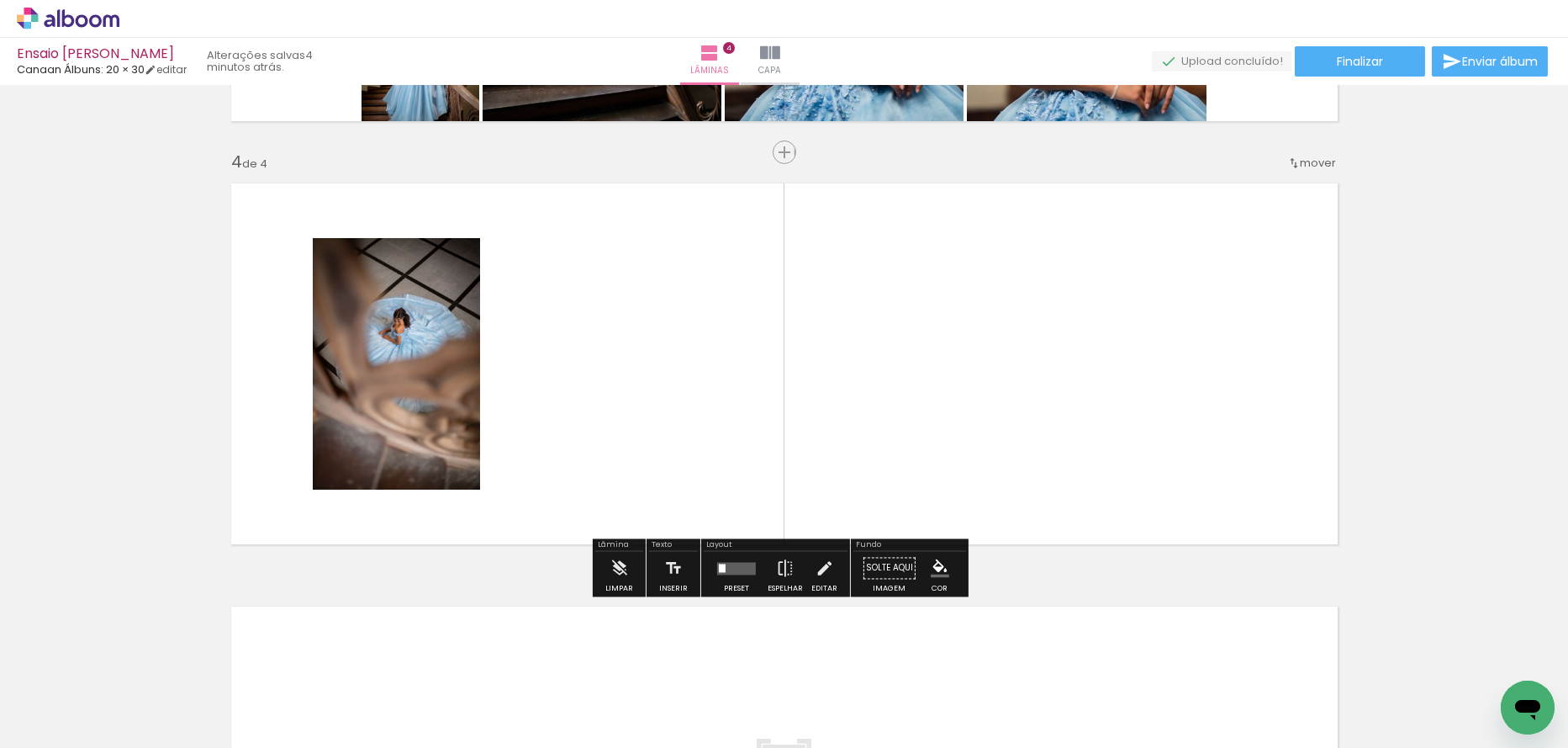
scroll to position [0, 2247]
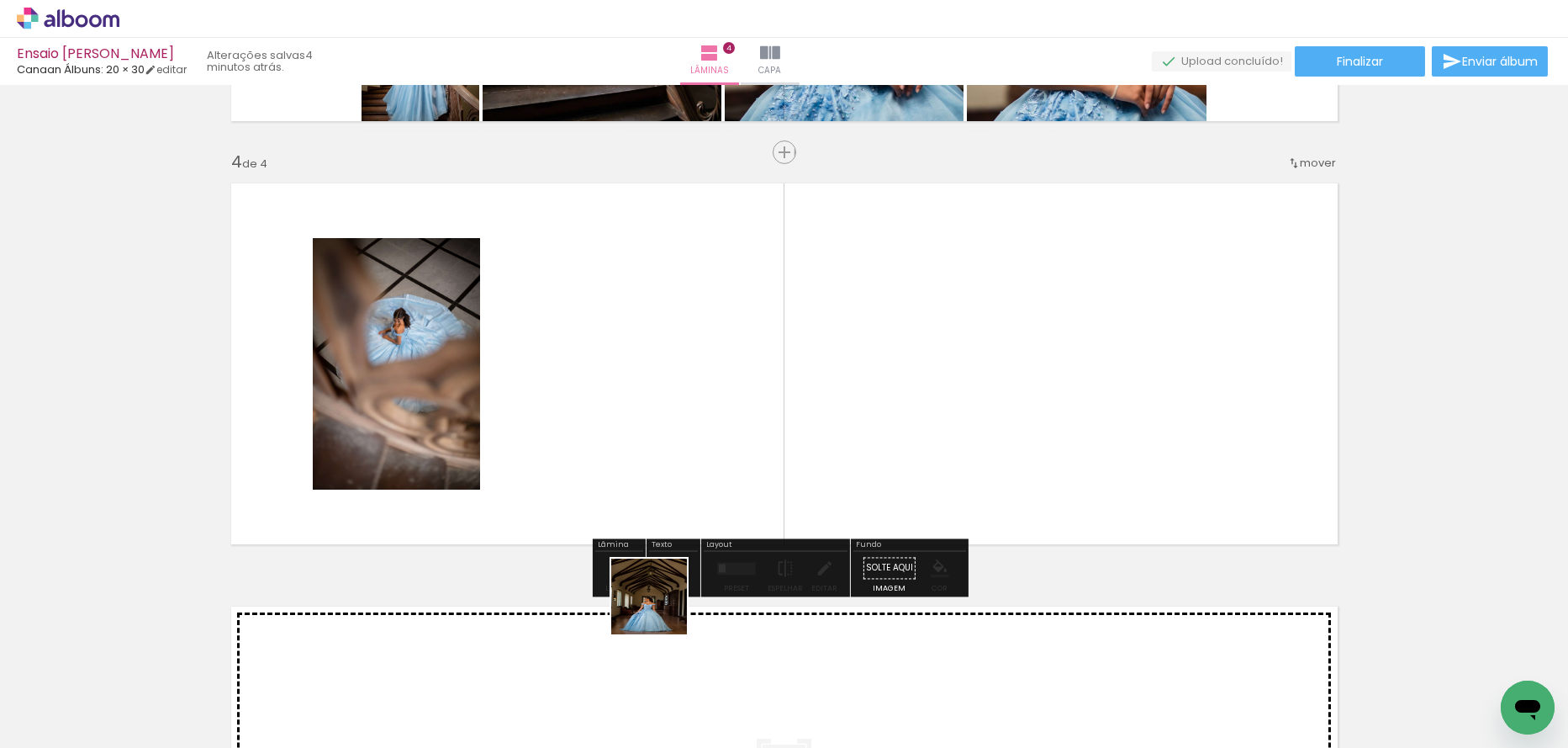
drag, startPoint x: 662, startPoint y: 609, endPoint x: 724, endPoint y: 630, distance: 65.5
click at [689, 439] on quentale-workspace at bounding box center [784, 374] width 1568 height 748
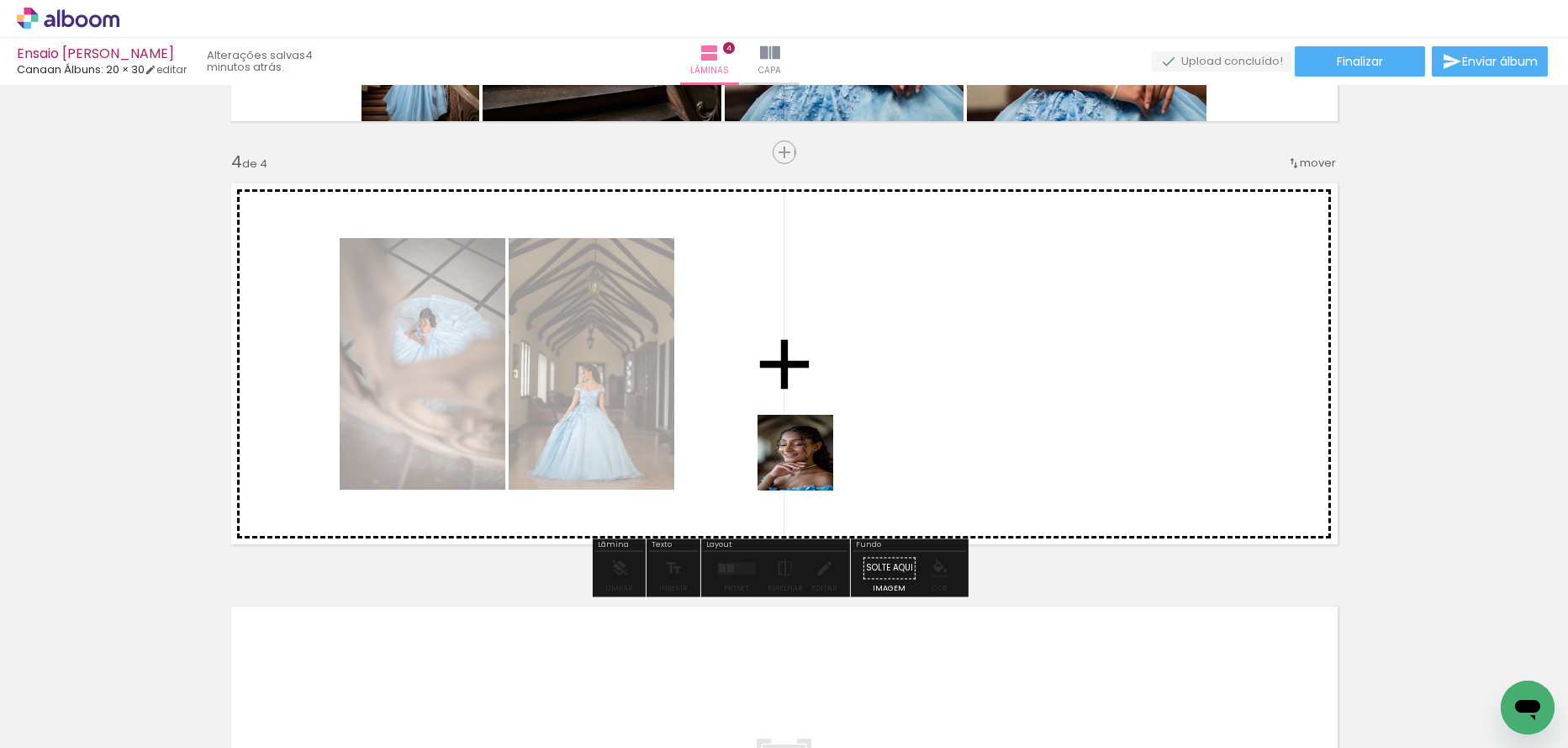
drag, startPoint x: 771, startPoint y: 703, endPoint x: 820, endPoint y: 407, distance: 300.0
click at [820, 408] on quentale-workspace at bounding box center [784, 374] width 1568 height 748
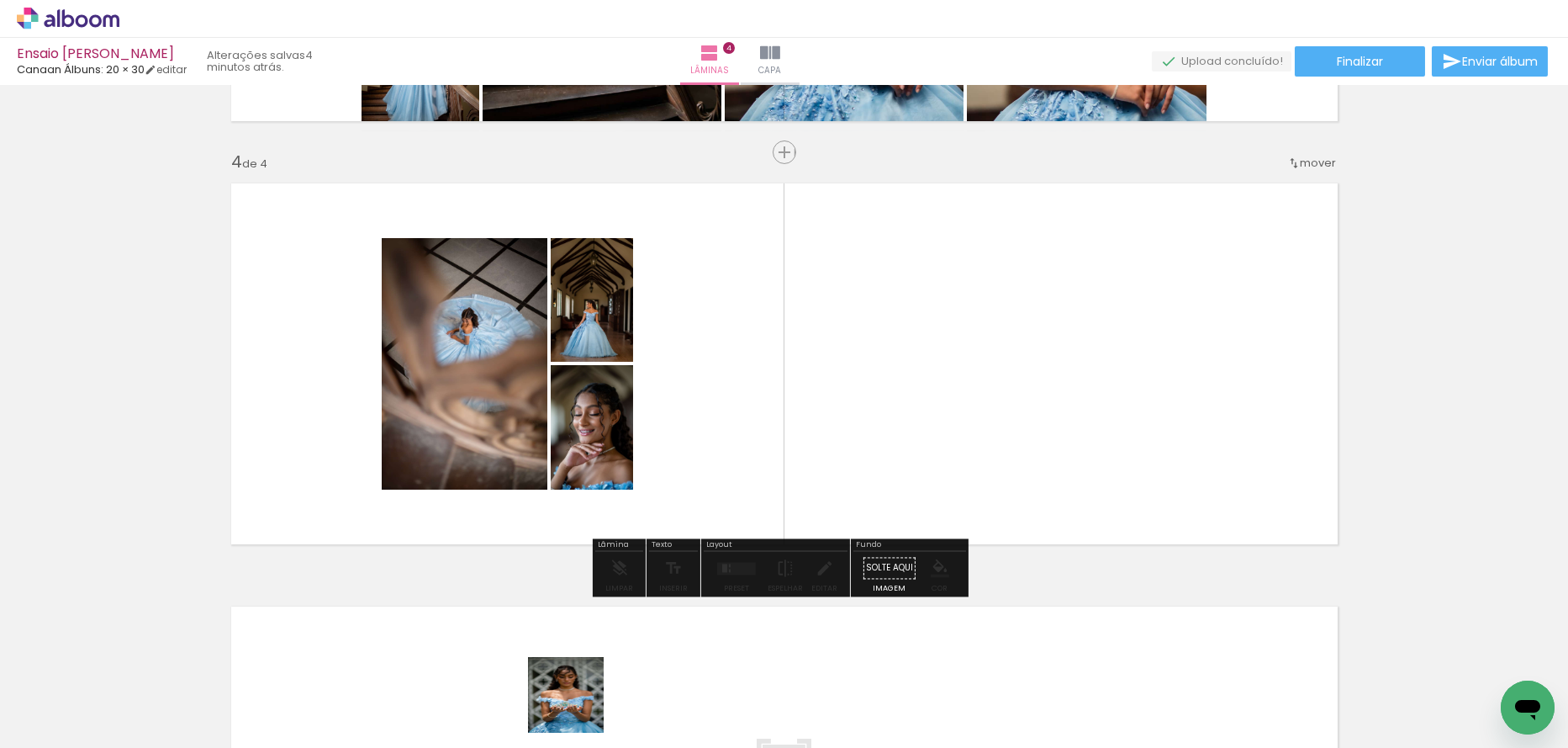
drag, startPoint x: 610, startPoint y: 635, endPoint x: 578, endPoint y: 707, distance: 78.8
click at [578, 707] on div at bounding box center [559, 691] width 84 height 84
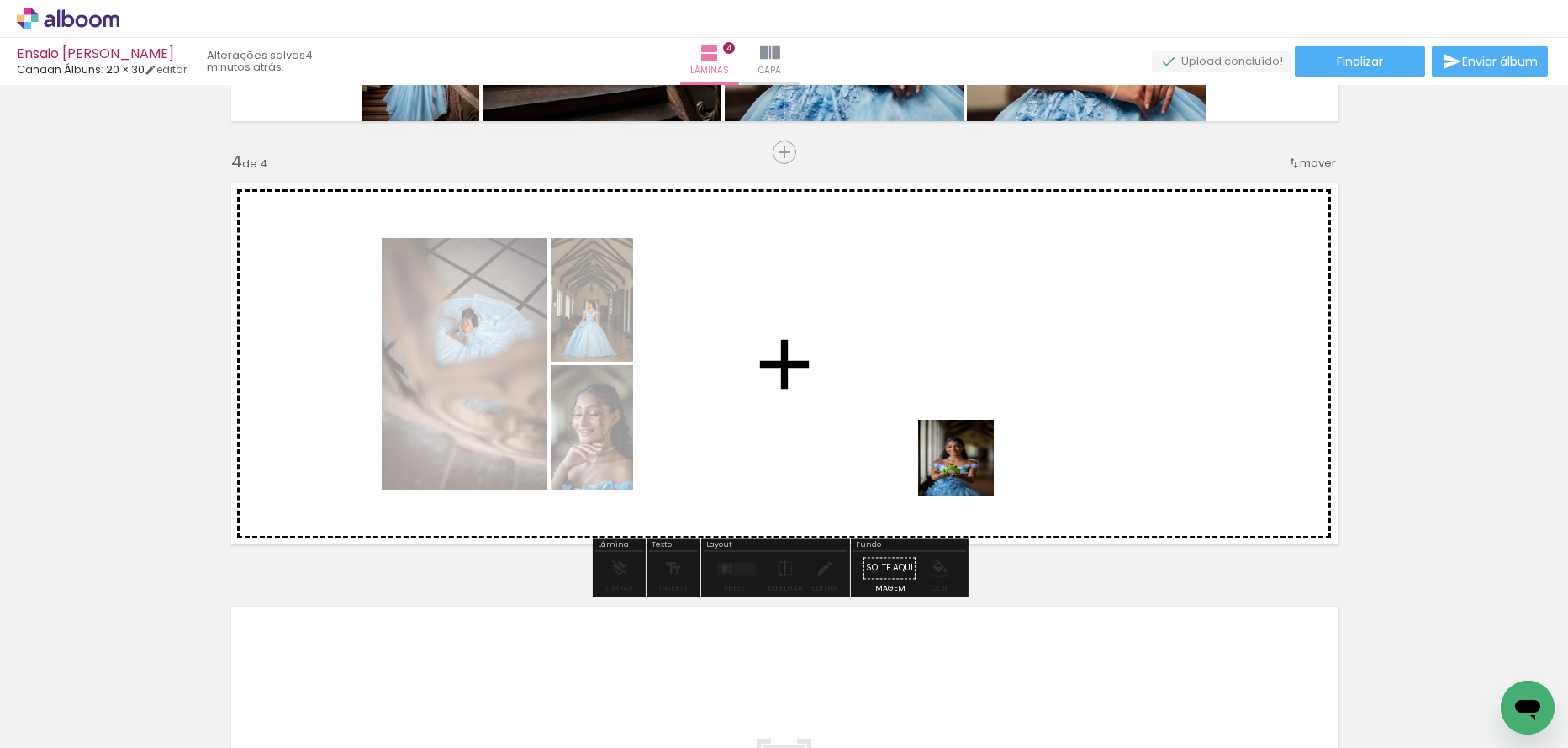
click at [962, 456] on quentale-workspace at bounding box center [784, 374] width 1568 height 748
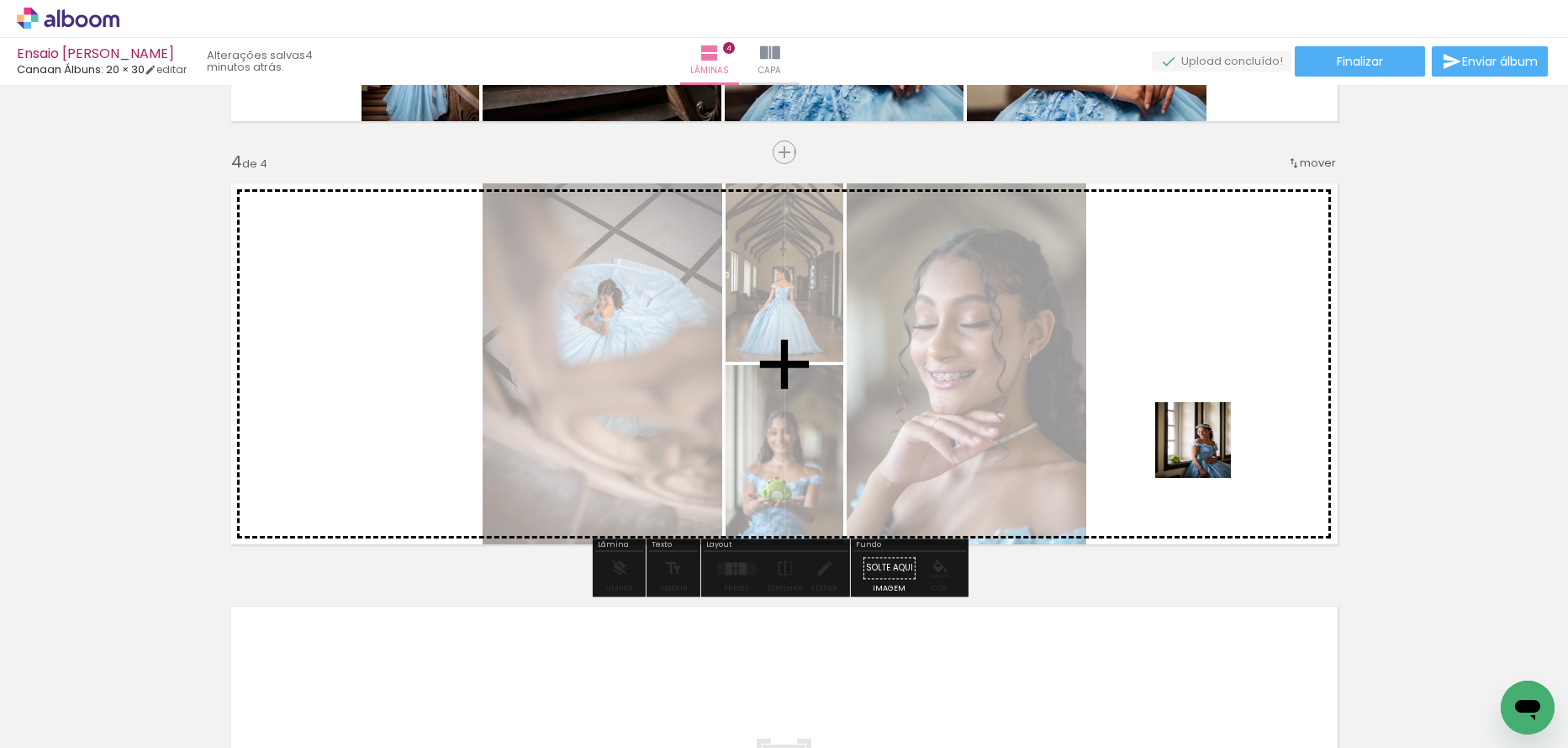
drag, startPoint x: 1231, startPoint y: 695, endPoint x: 1216, endPoint y: 522, distance: 173.6
click at [1206, 446] on quentale-workspace at bounding box center [784, 374] width 1568 height 748
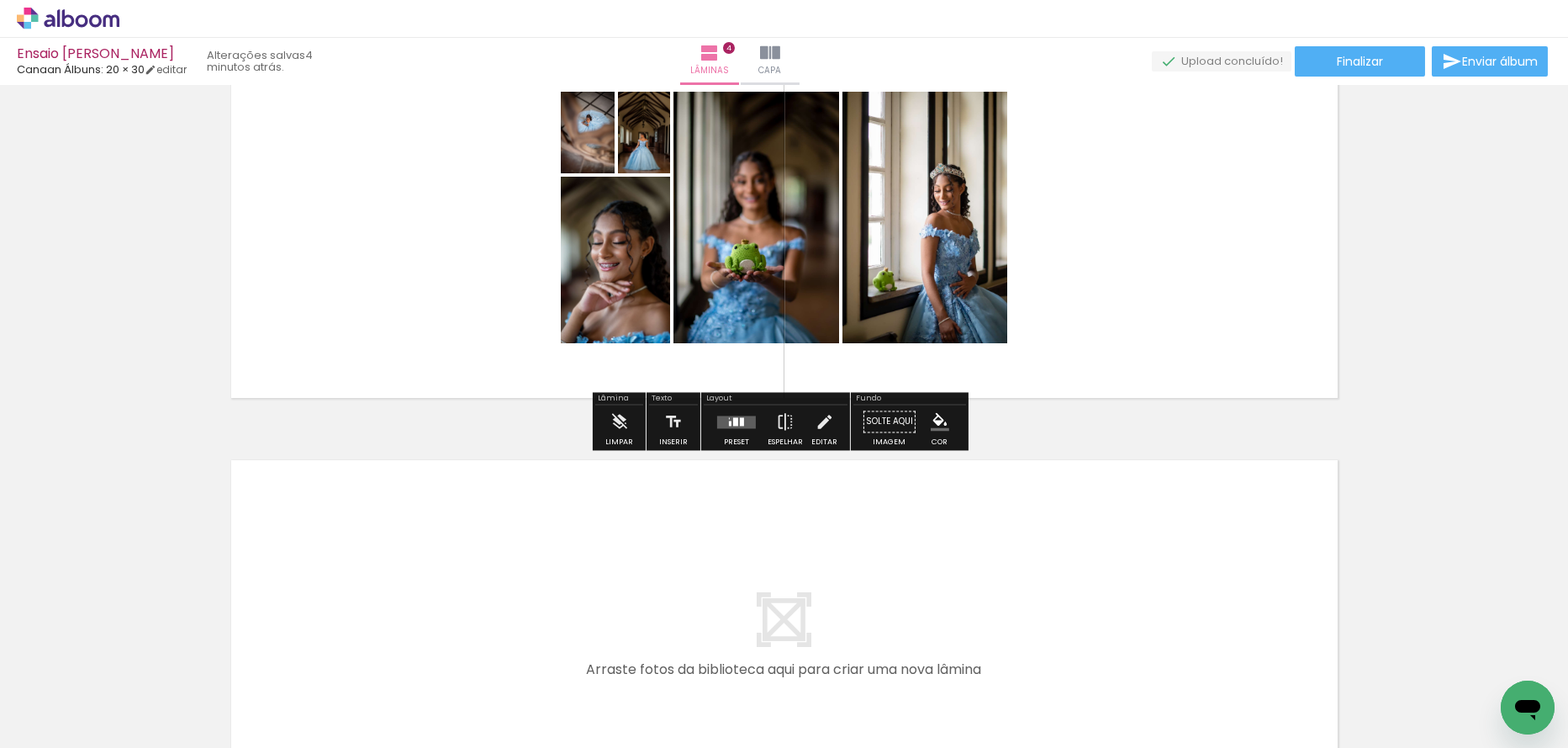
scroll to position [1398, 0]
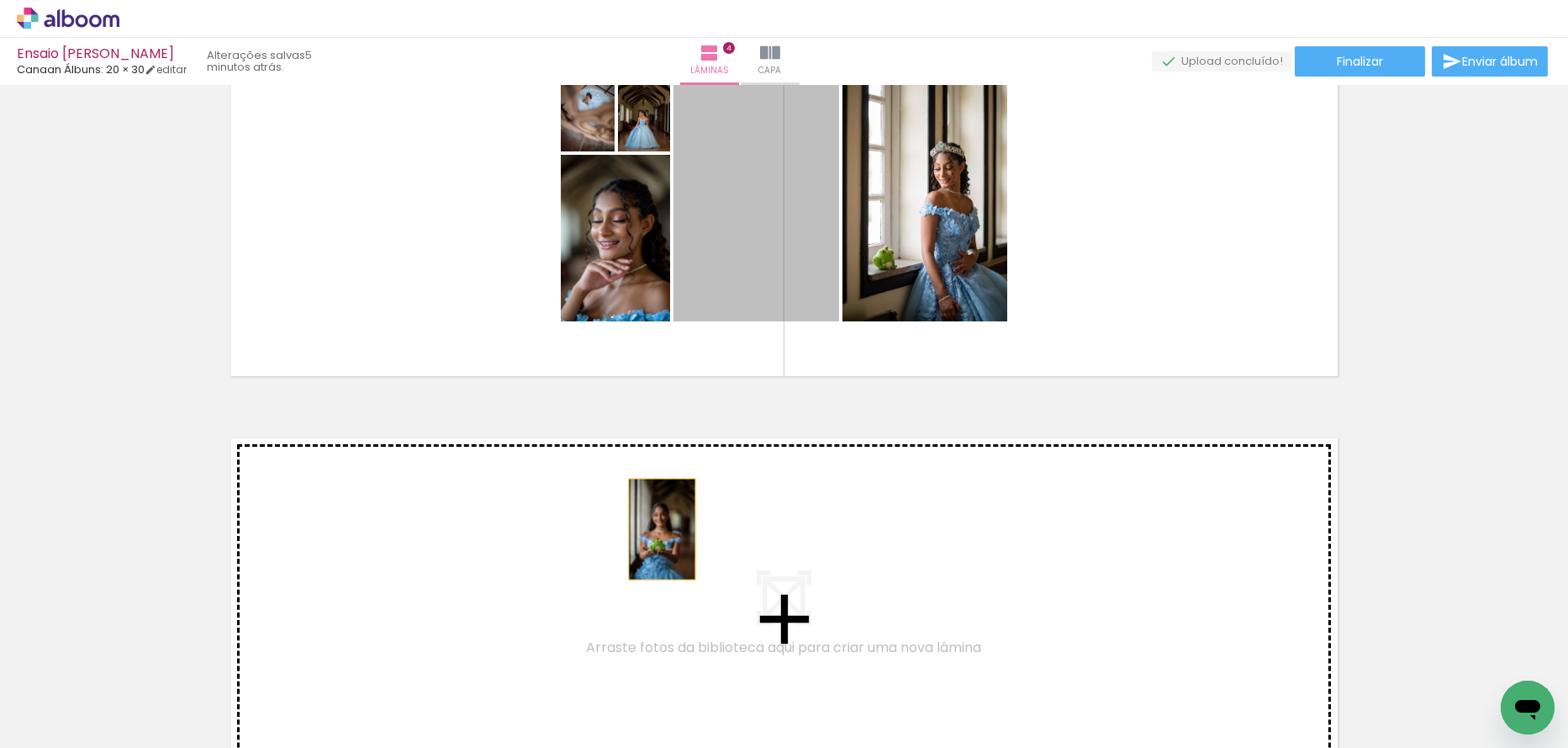
drag, startPoint x: 764, startPoint y: 239, endPoint x: 649, endPoint y: 547, distance: 328.8
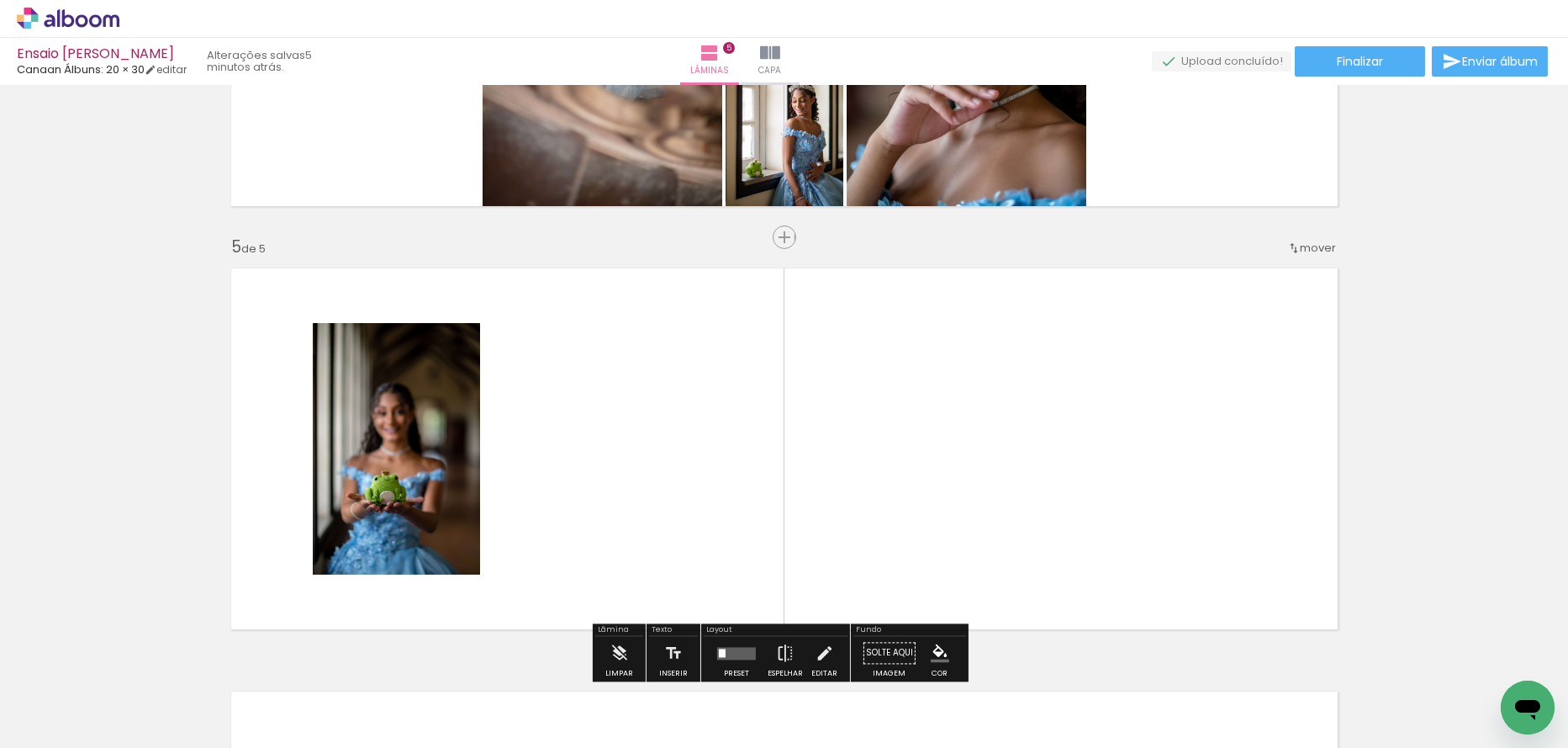
scroll to position [1400, 0]
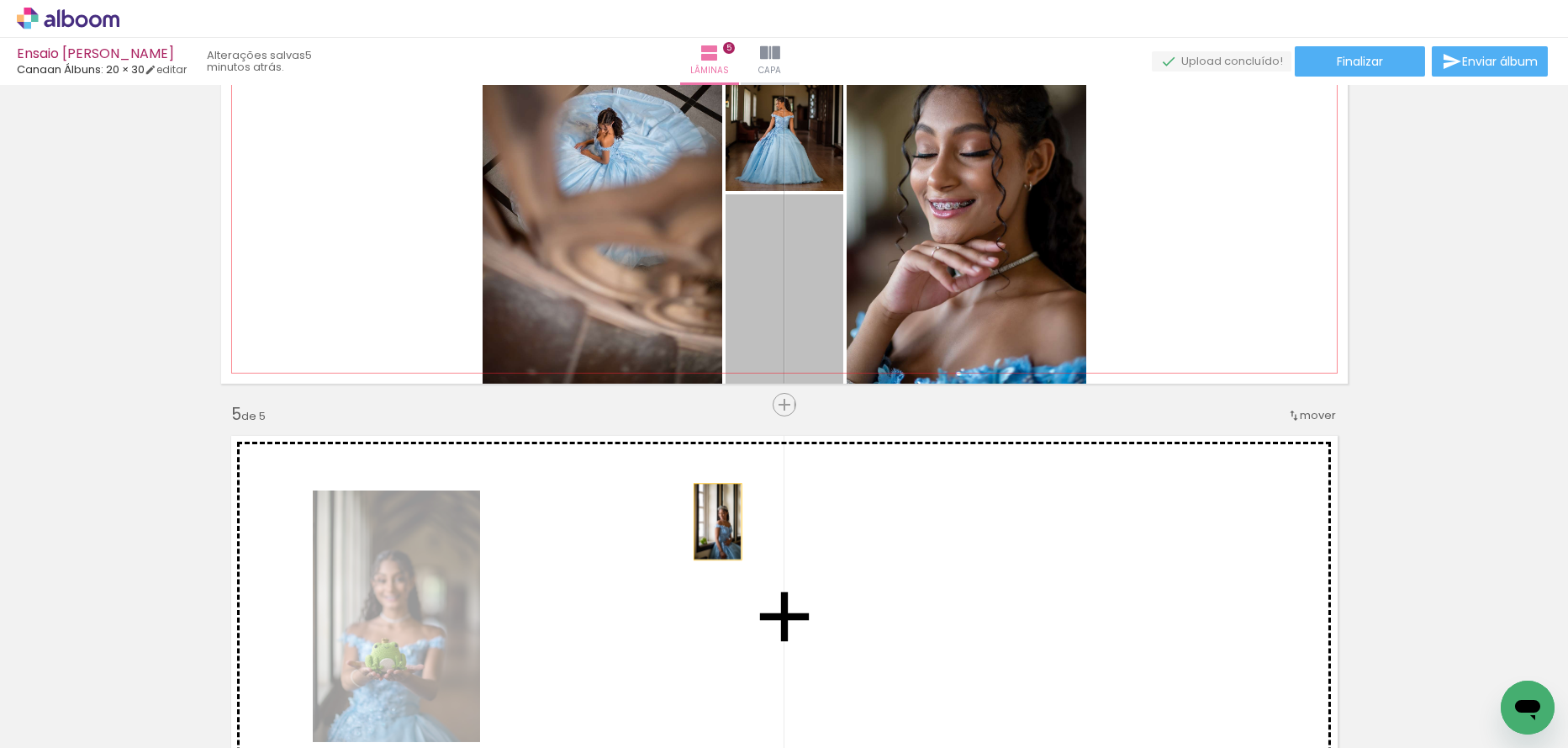
drag, startPoint x: 791, startPoint y: 293, endPoint x: 714, endPoint y: 513, distance: 233.1
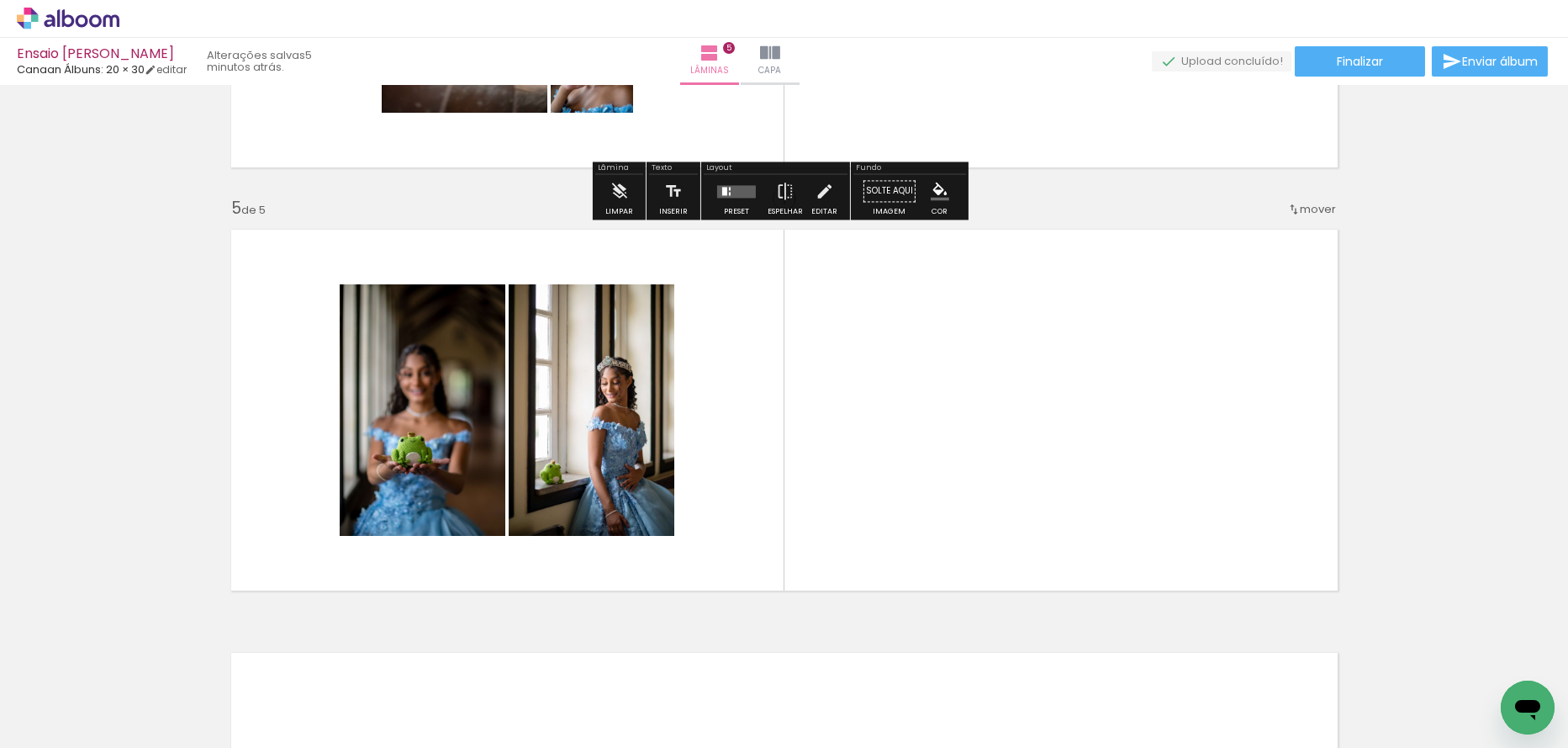
scroll to position [1569, 0]
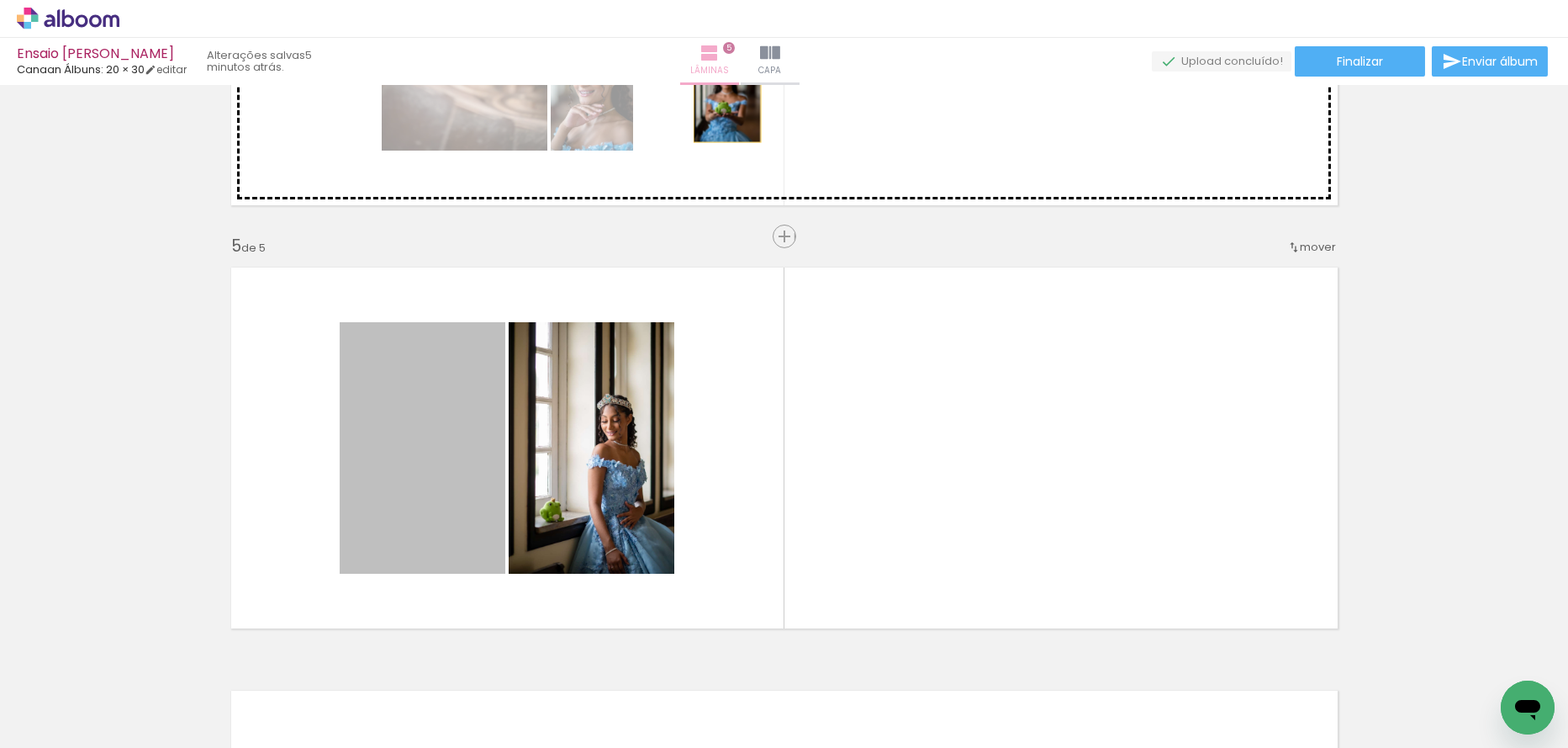
drag, startPoint x: 428, startPoint y: 501, endPoint x: 726, endPoint y: 84, distance: 512.5
click at [727, 0] on div "Ensaio Nicolly Milésio Canaan Álbuns: 20 × 30 editar 5 minutos atrás. Lâminas 5…" at bounding box center [784, 0] width 1568 height 0
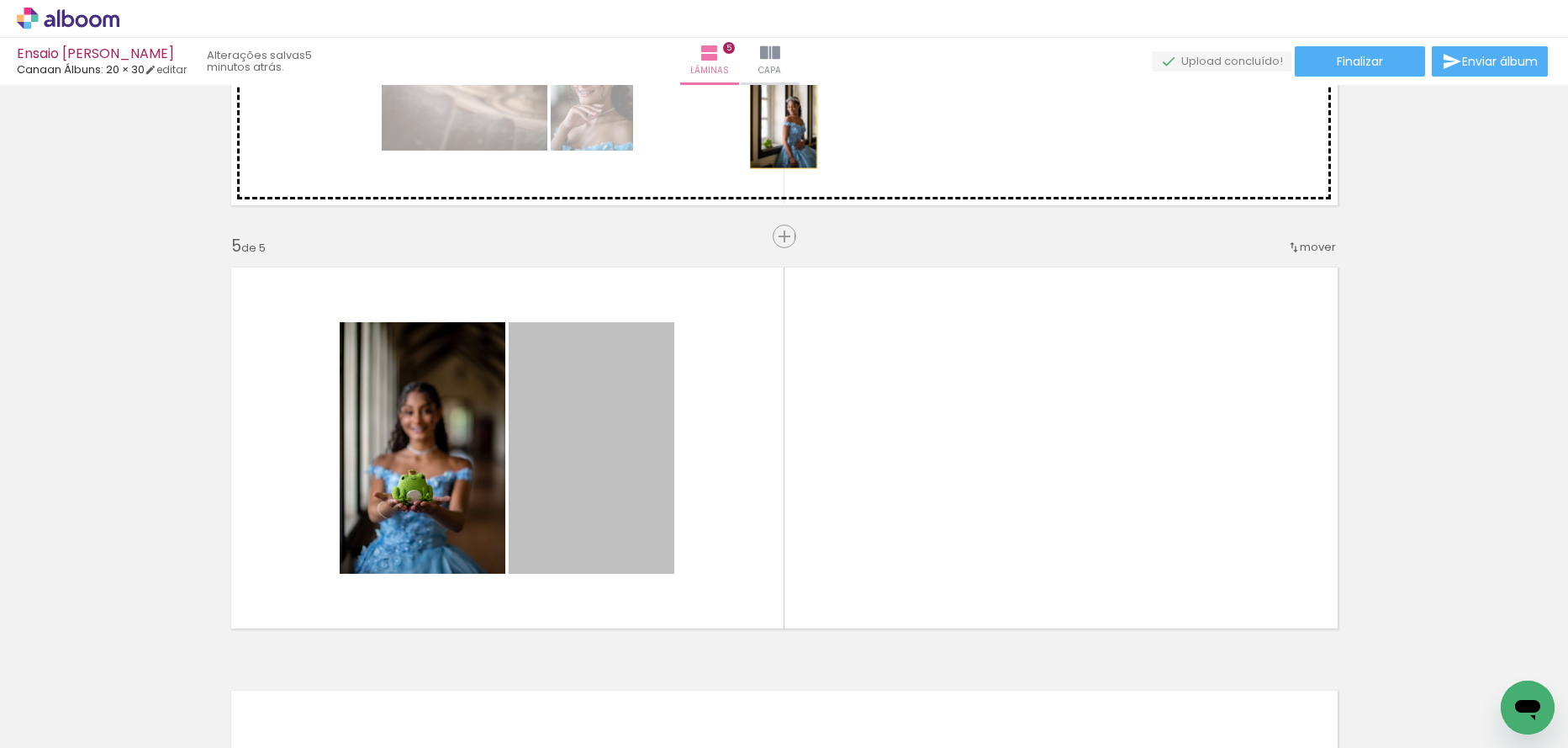
drag, startPoint x: 701, startPoint y: 231, endPoint x: 777, endPoint y: 118, distance: 136.2
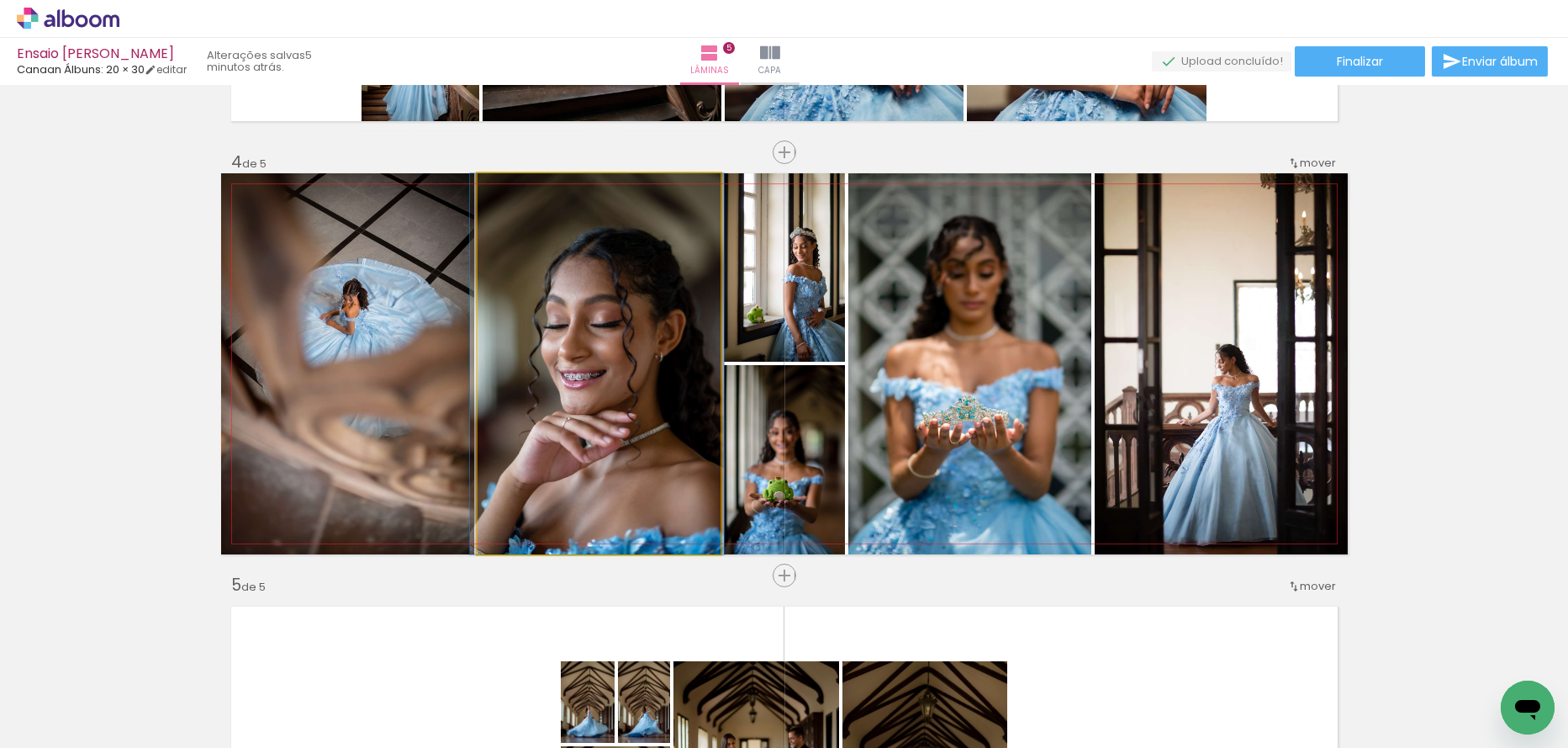
scroll to position [0, 2247]
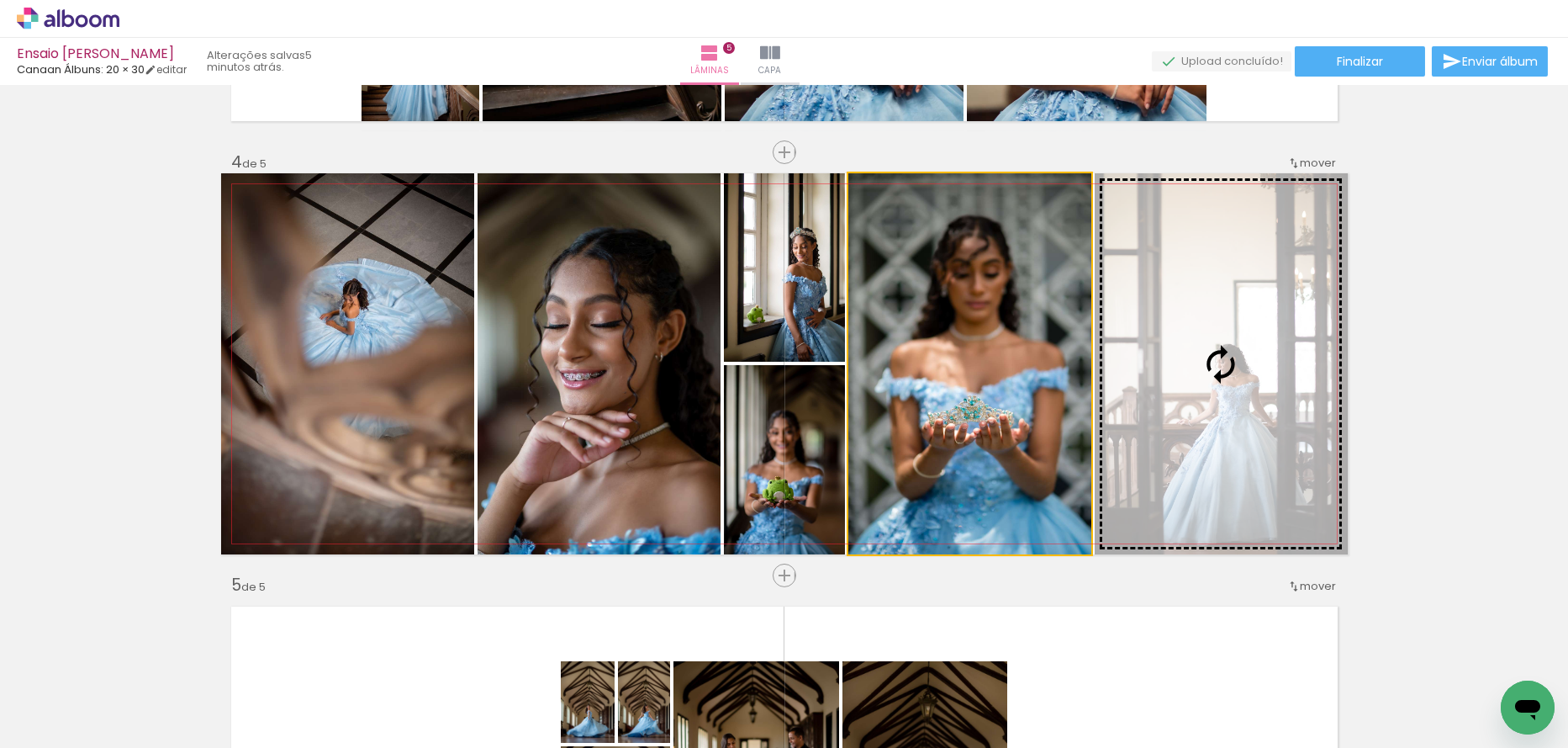
drag, startPoint x: 1014, startPoint y: 381, endPoint x: 1222, endPoint y: 378, distance: 208.0
click at [0, 0] on slot at bounding box center [0, 0] width 0 height 0
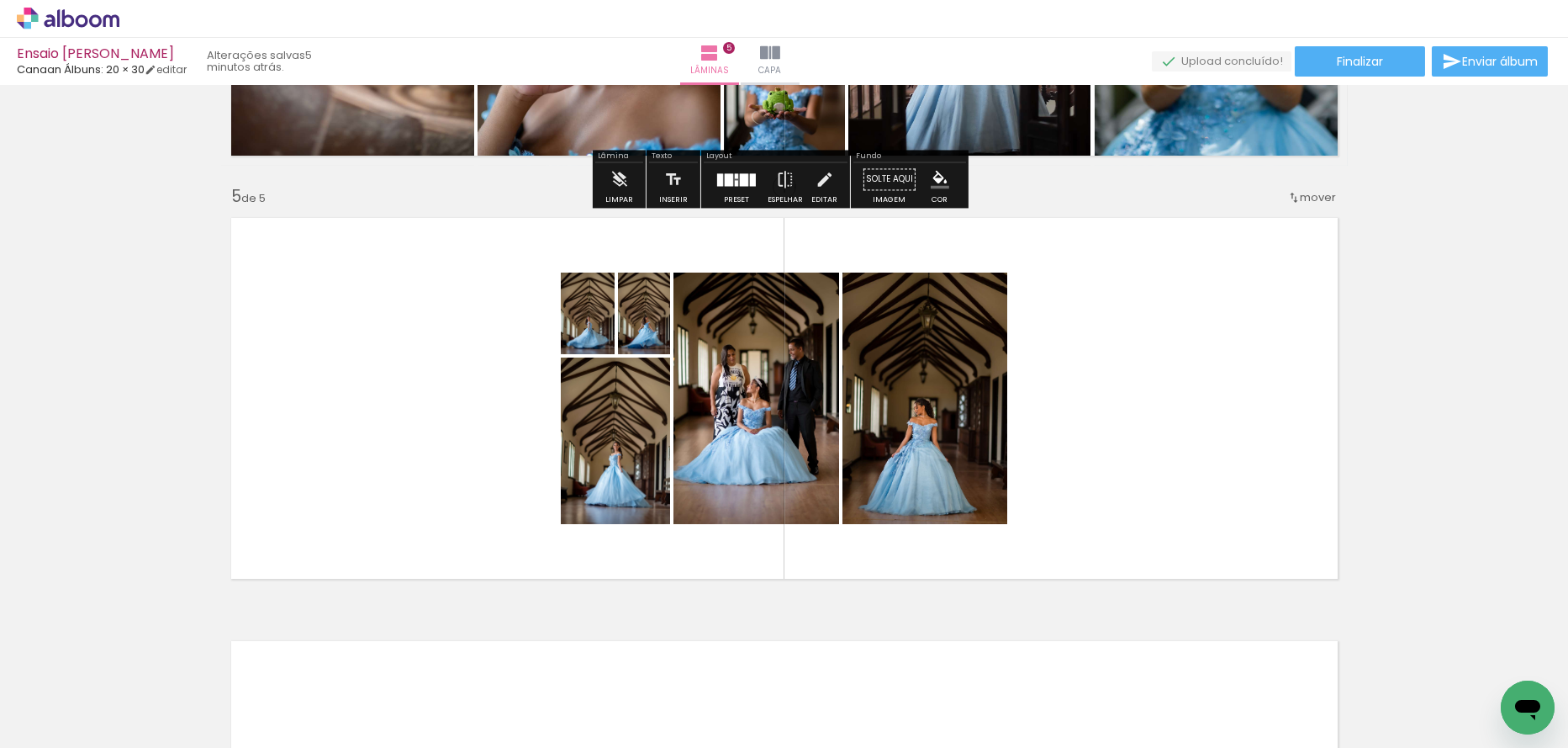
scroll to position [1734, 0]
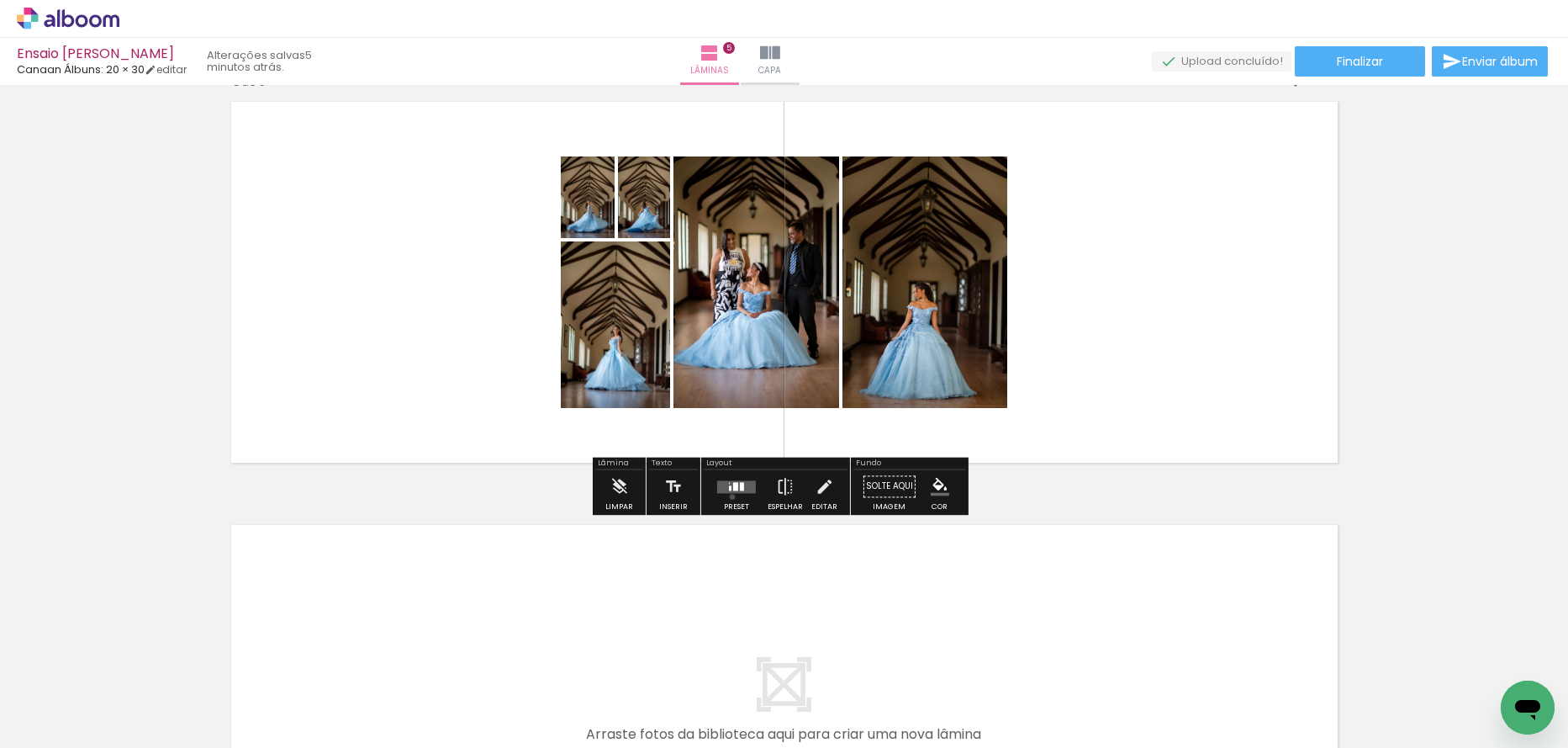
click at [728, 496] on div at bounding box center [737, 487] width 46 height 33
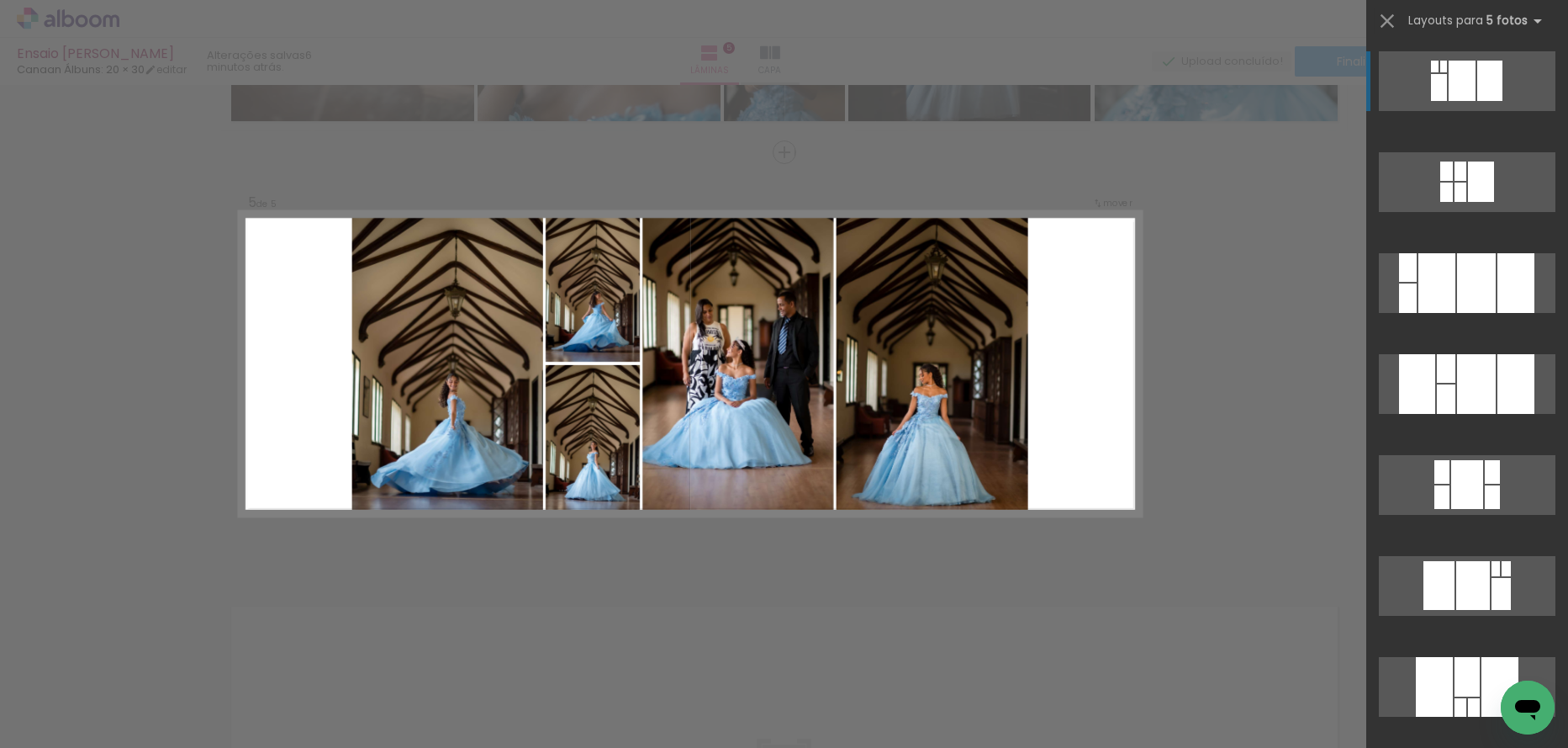
scroll to position [505, 0]
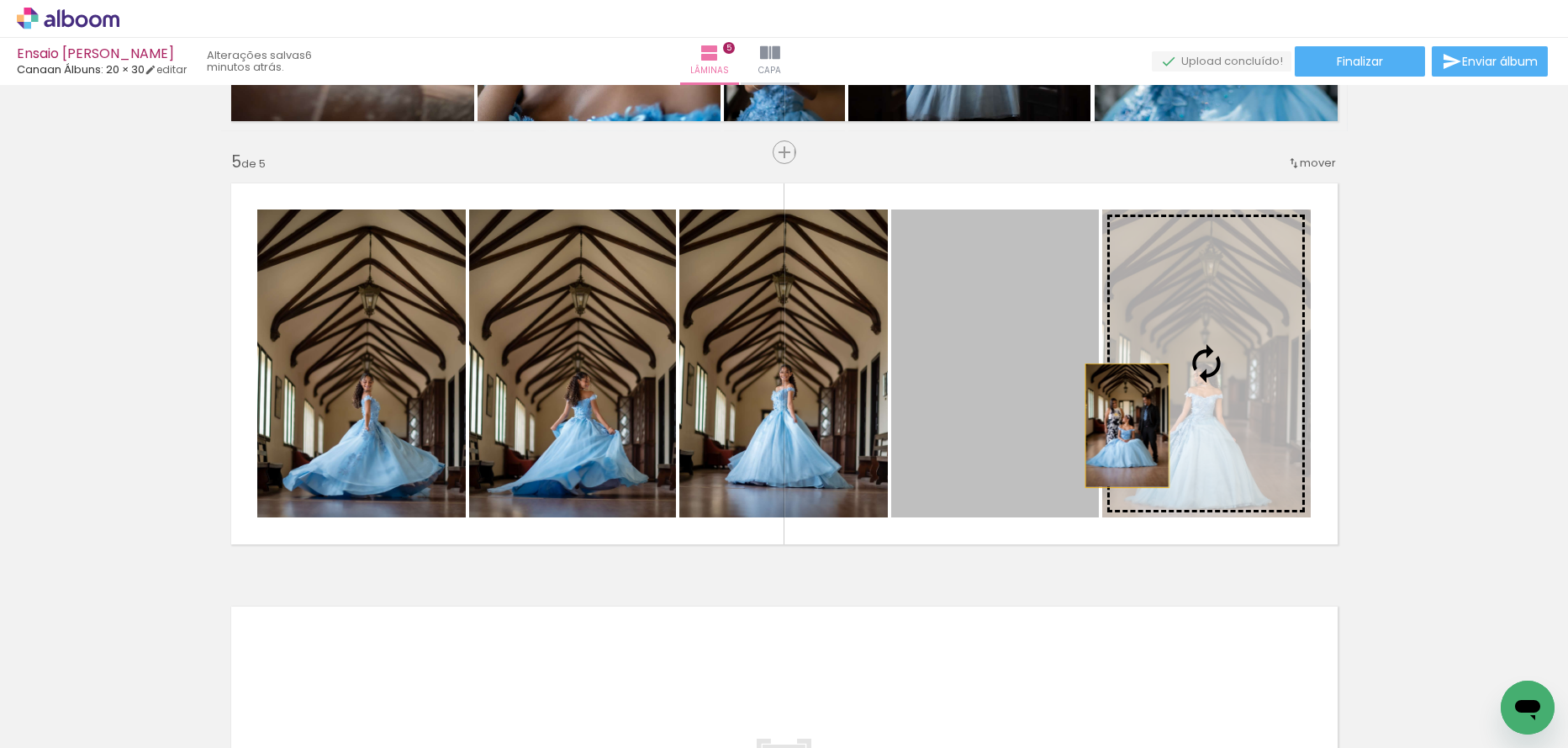
drag, startPoint x: 1008, startPoint y: 434, endPoint x: 1152, endPoint y: 421, distance: 144.6
click at [0, 0] on slot at bounding box center [0, 0] width 0 height 0
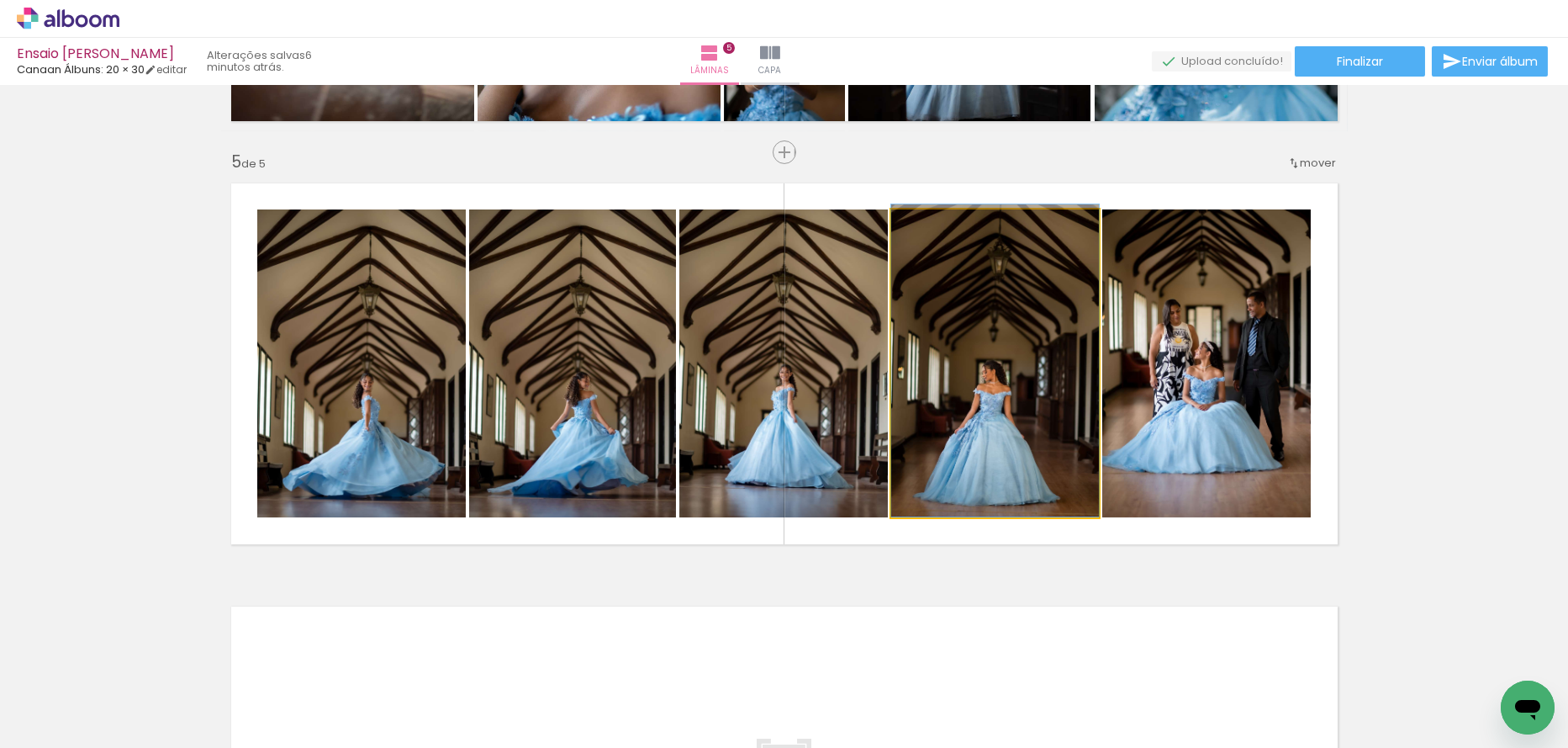
drag, startPoint x: 978, startPoint y: 474, endPoint x: 829, endPoint y: 456, distance: 150.1
click at [0, 0] on slot at bounding box center [0, 0] width 0 height 0
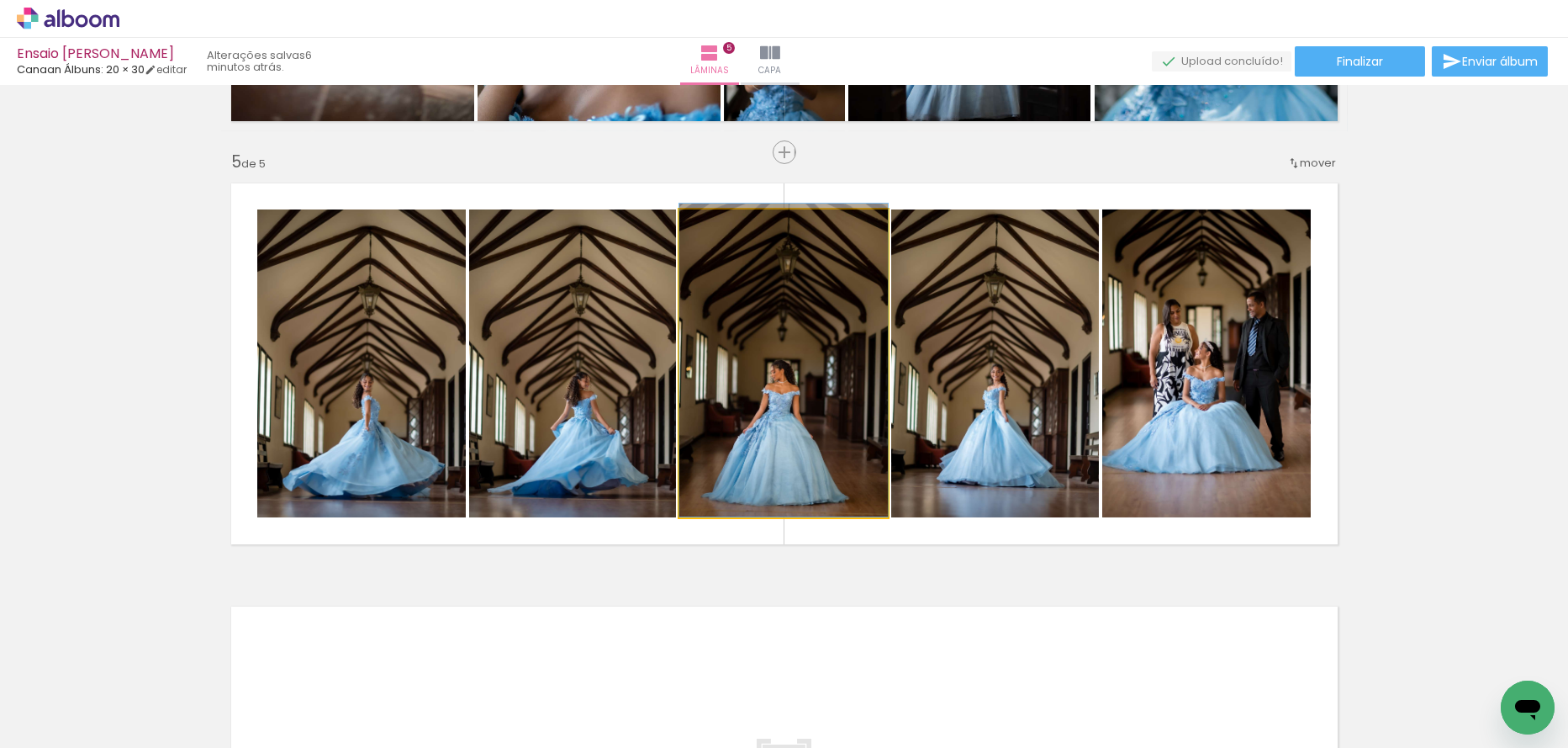
drag, startPoint x: 814, startPoint y: 458, endPoint x: 791, endPoint y: 434, distance: 33.2
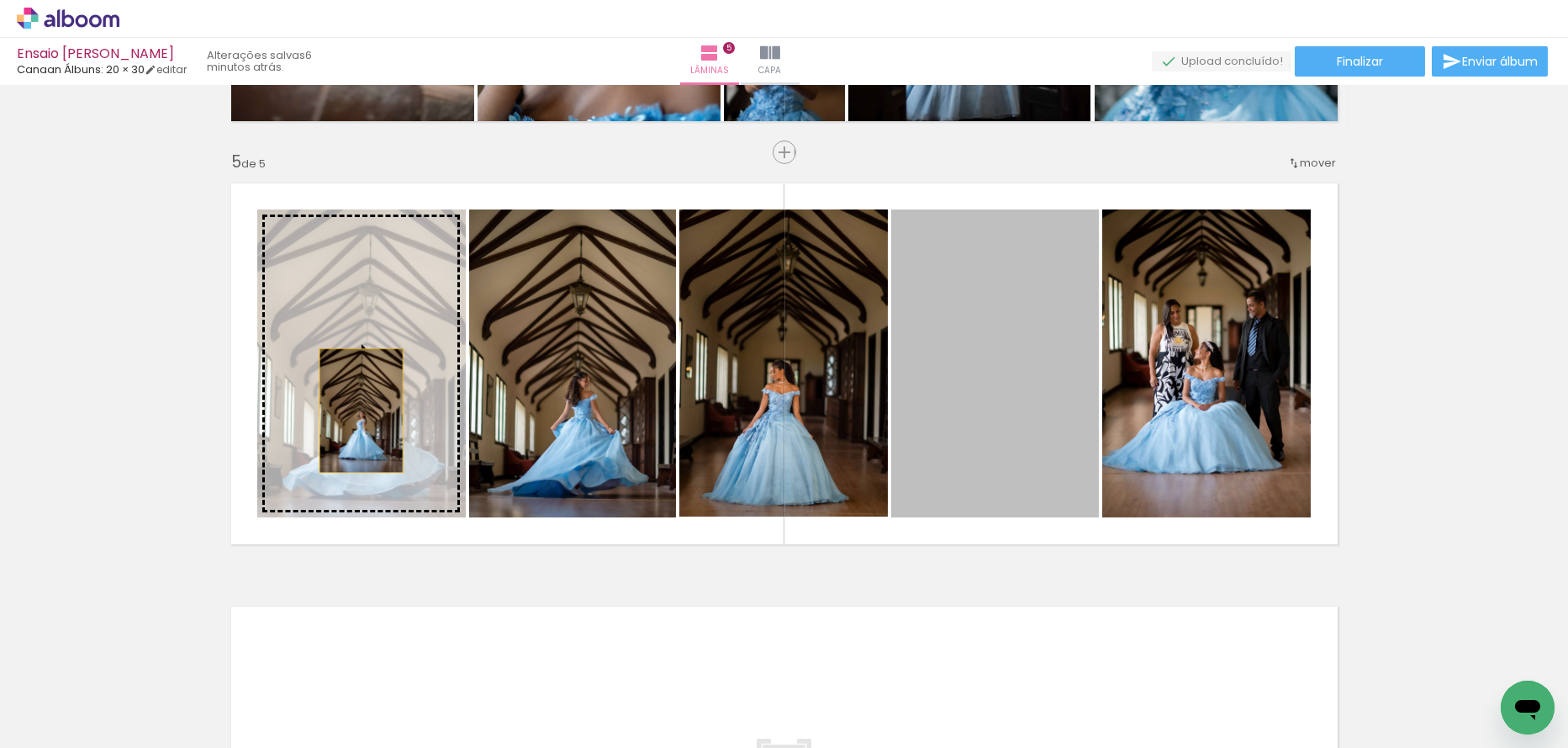
drag, startPoint x: 982, startPoint y: 430, endPoint x: 353, endPoint y: 410, distance: 629.3
click at [0, 0] on slot at bounding box center [0, 0] width 0 height 0
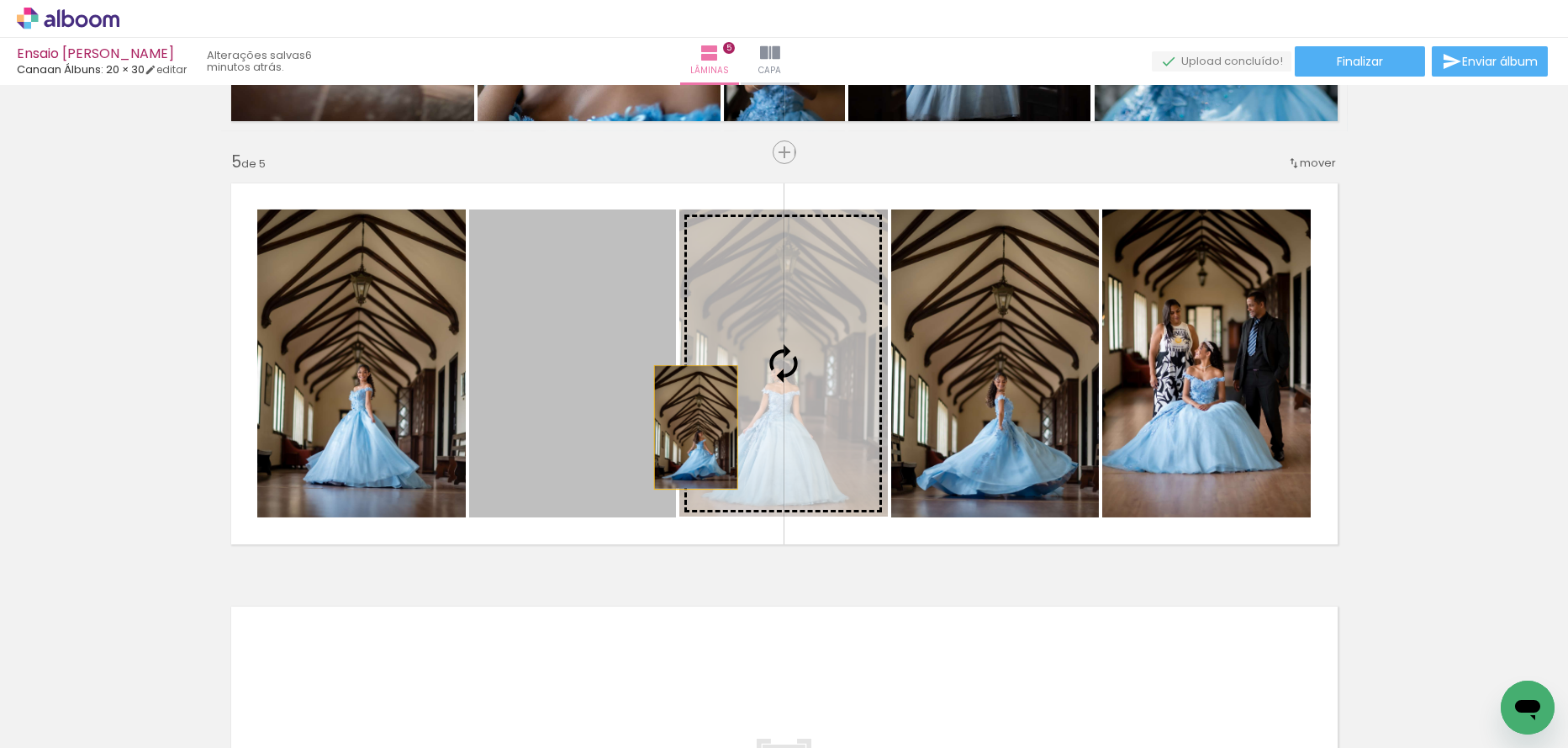
drag, startPoint x: 606, startPoint y: 434, endPoint x: 714, endPoint y: 422, distance: 108.7
click at [0, 0] on slot at bounding box center [0, 0] width 0 height 0
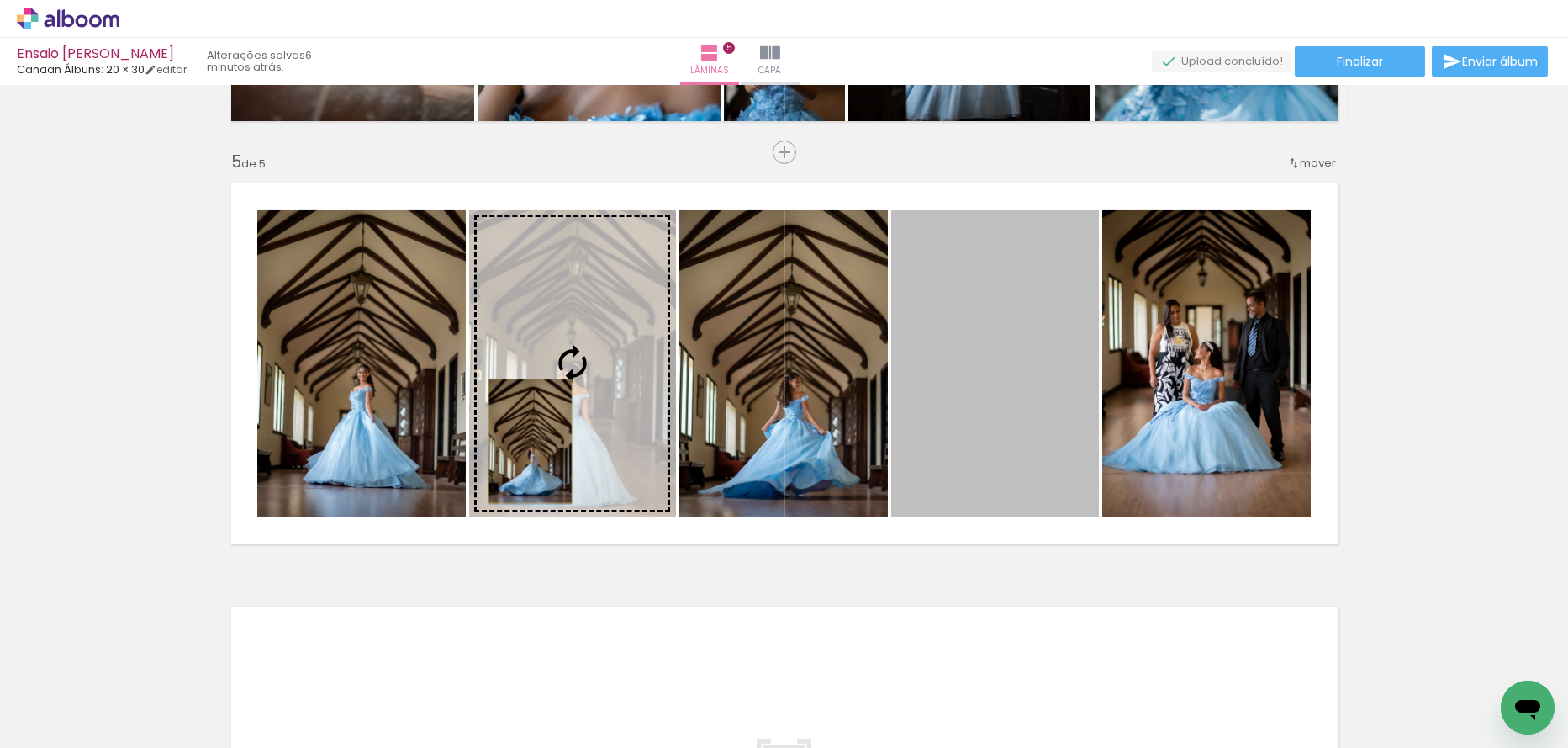
drag, startPoint x: 1018, startPoint y: 420, endPoint x: 524, endPoint y: 441, distance: 494.4
click at [0, 0] on slot at bounding box center [0, 0] width 0 height 0
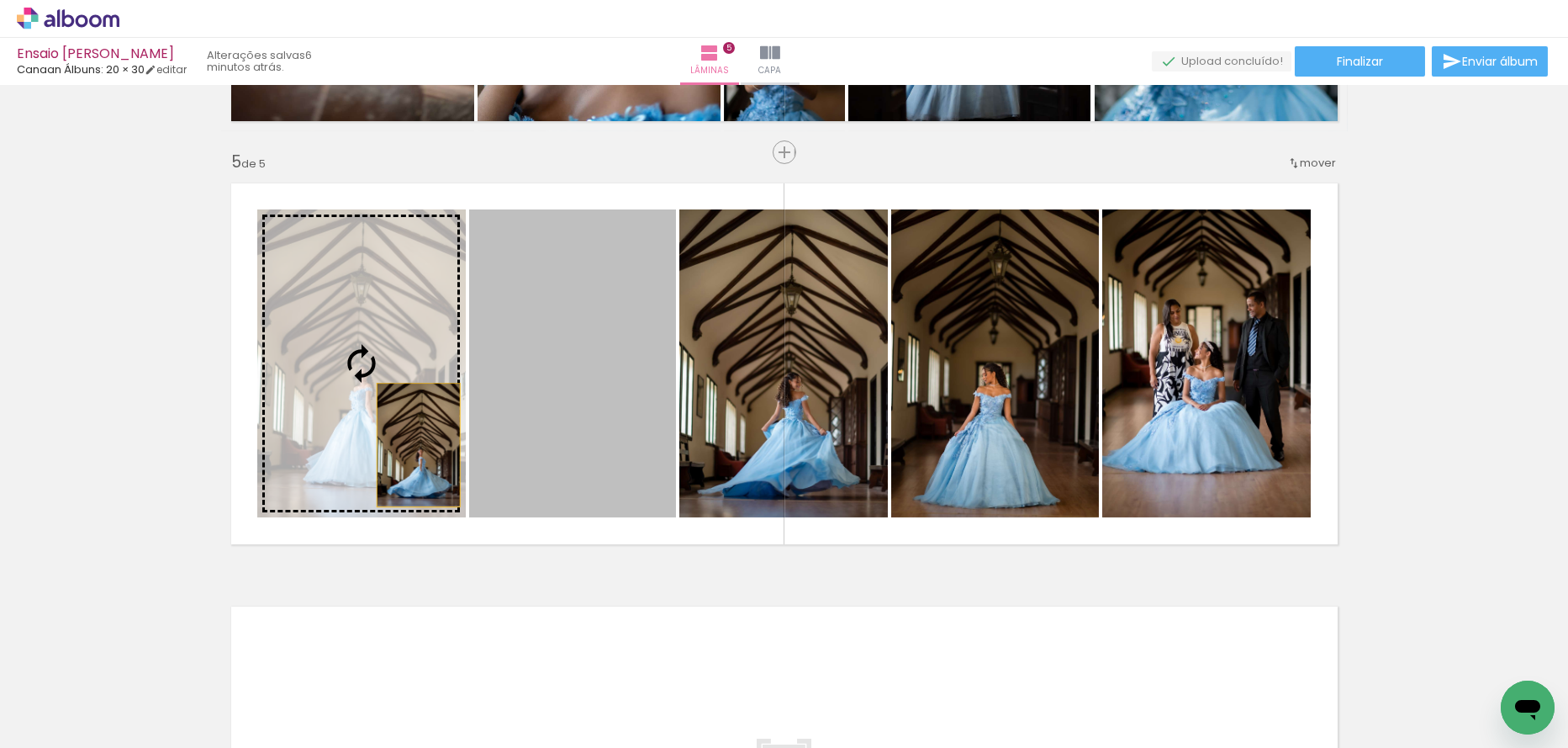
drag, startPoint x: 475, startPoint y: 447, endPoint x: 334, endPoint y: 444, distance: 141.0
click at [0, 0] on slot at bounding box center [0, 0] width 0 height 0
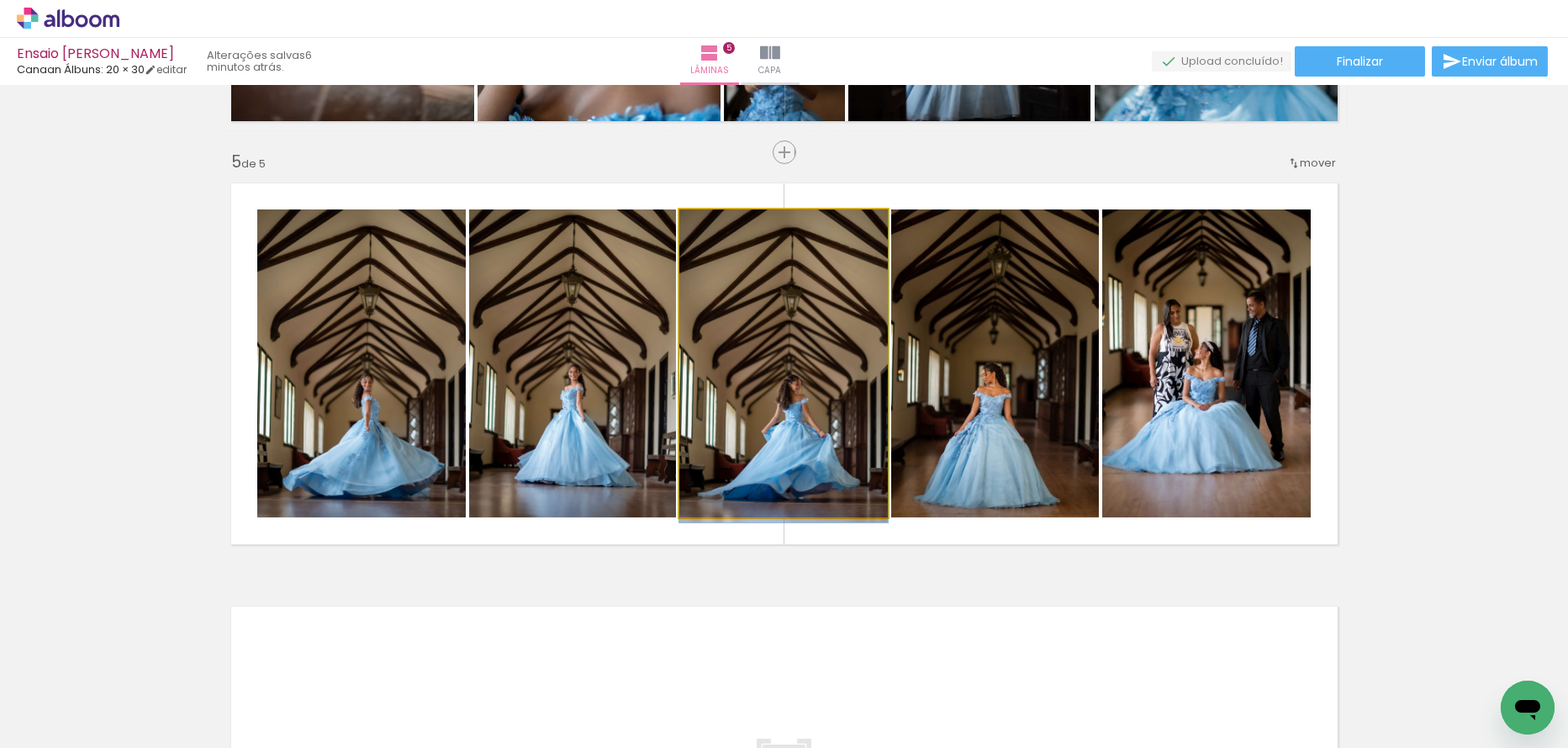
drag, startPoint x: 763, startPoint y: 425, endPoint x: 579, endPoint y: 430, distance: 184.1
click at [0, 0] on slot at bounding box center [0, 0] width 0 height 0
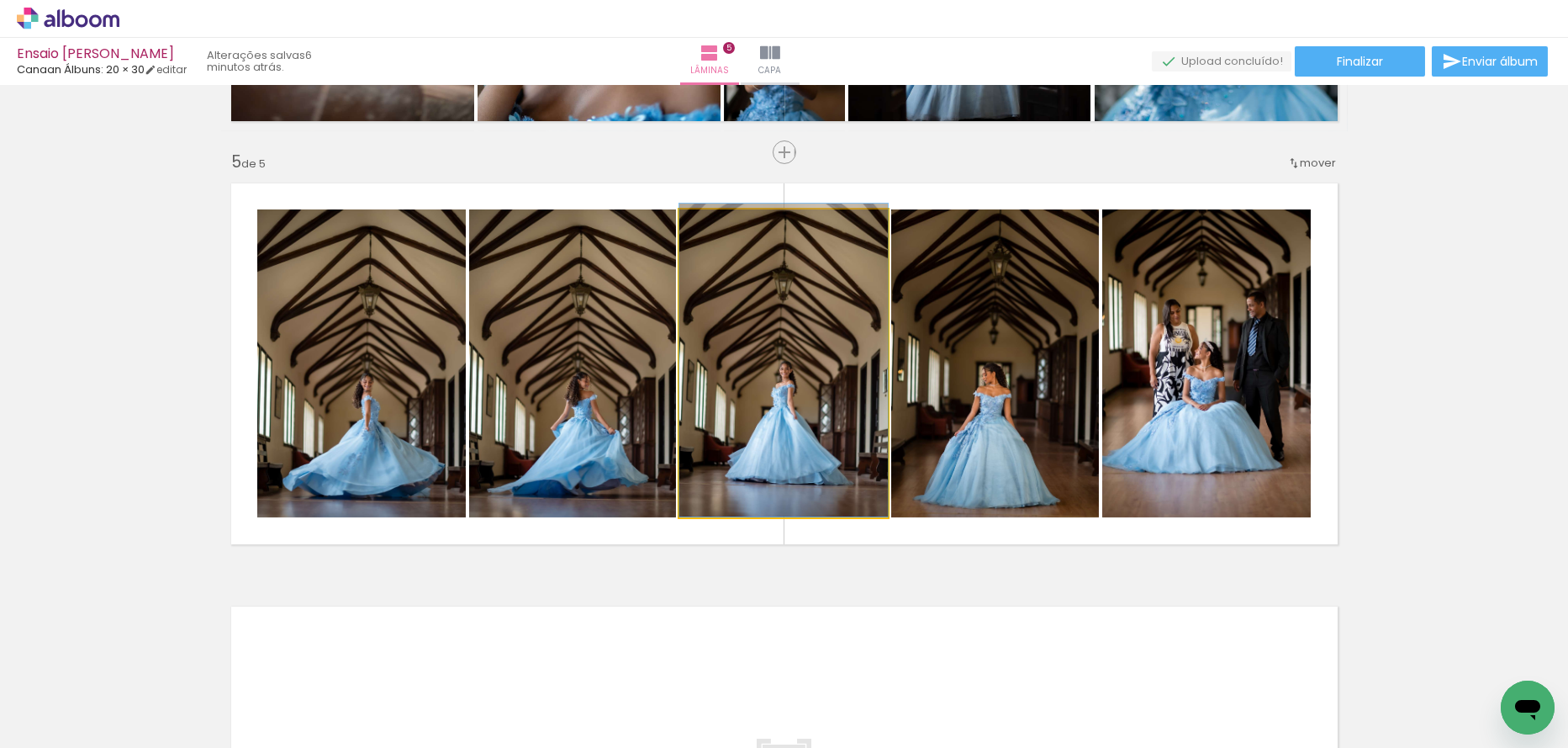
drag, startPoint x: 711, startPoint y: 422, endPoint x: 685, endPoint y: 412, distance: 27.9
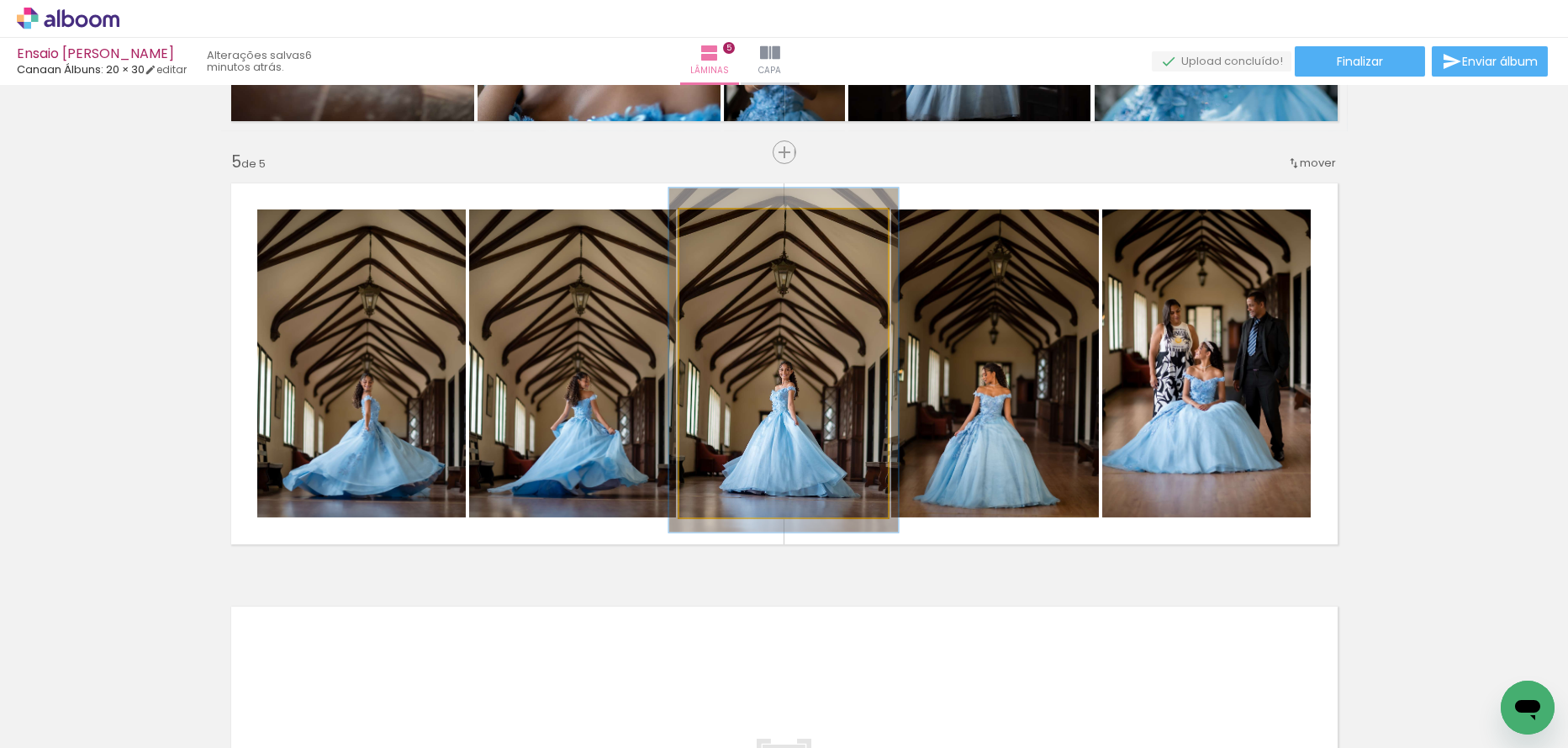
type paper-slider "110"
click at [723, 235] on div at bounding box center [724, 227] width 27 height 27
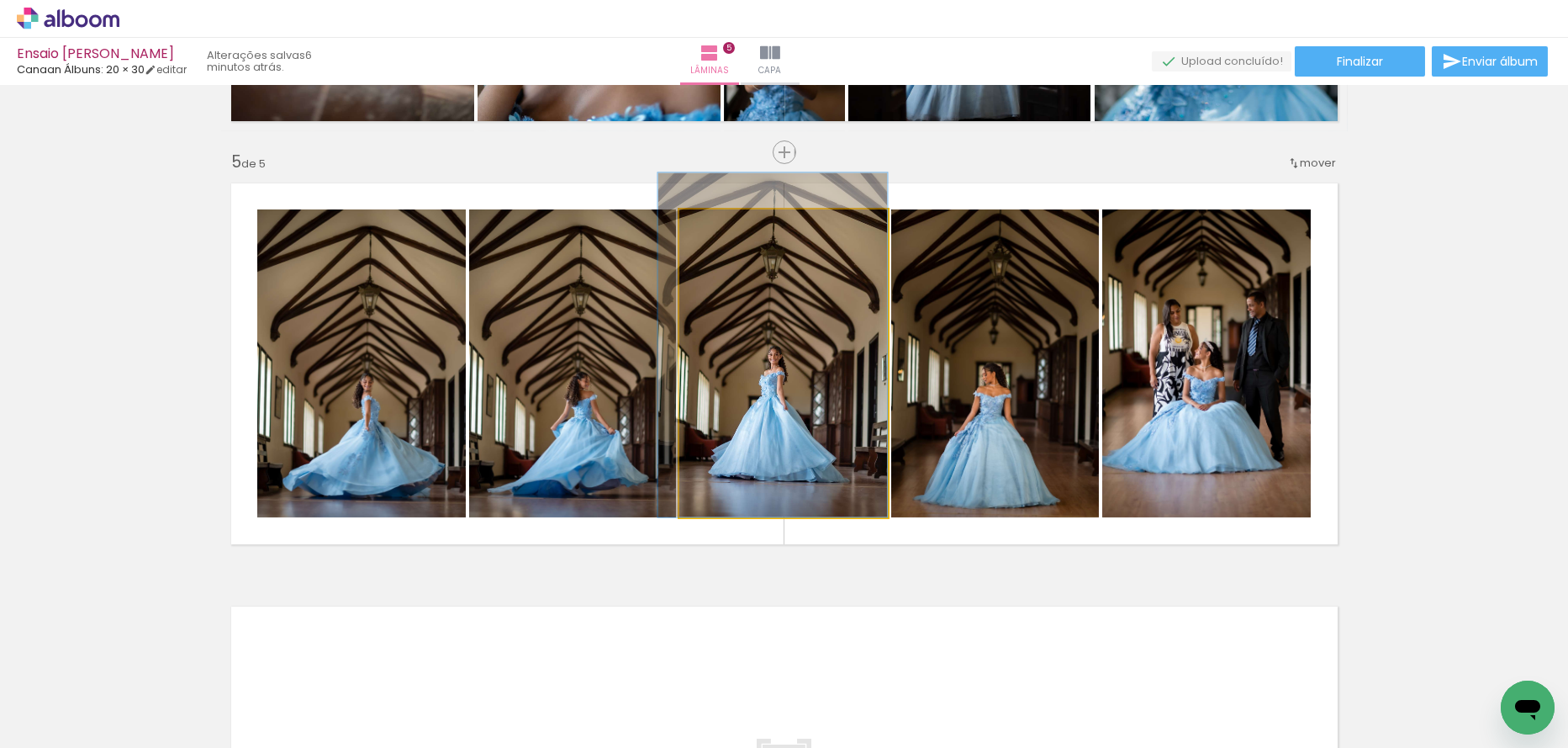
drag, startPoint x: 759, startPoint y: 346, endPoint x: 743, endPoint y: 321, distance: 29.7
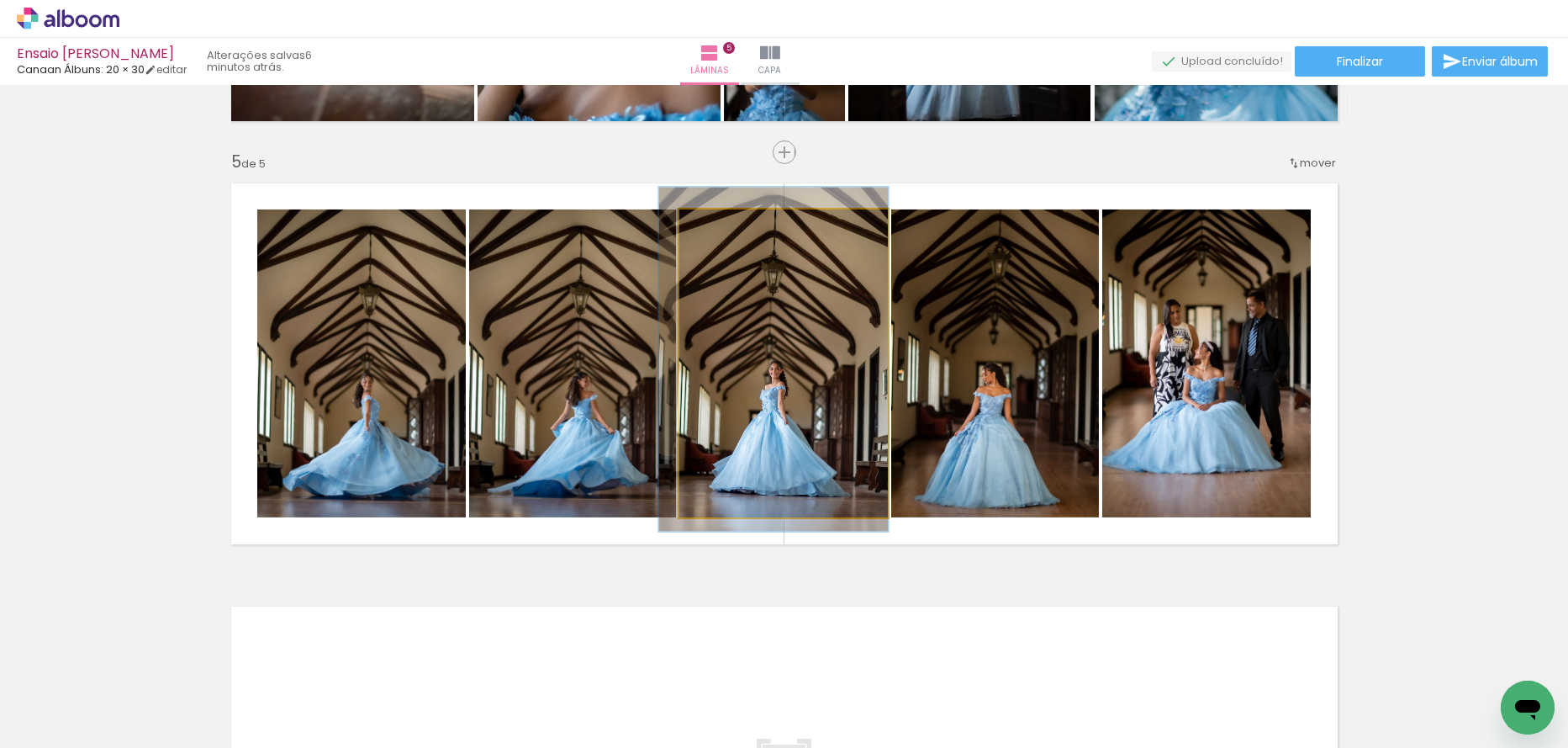
drag, startPoint x: 823, startPoint y: 444, endPoint x: 819, endPoint y: 459, distance: 15.5
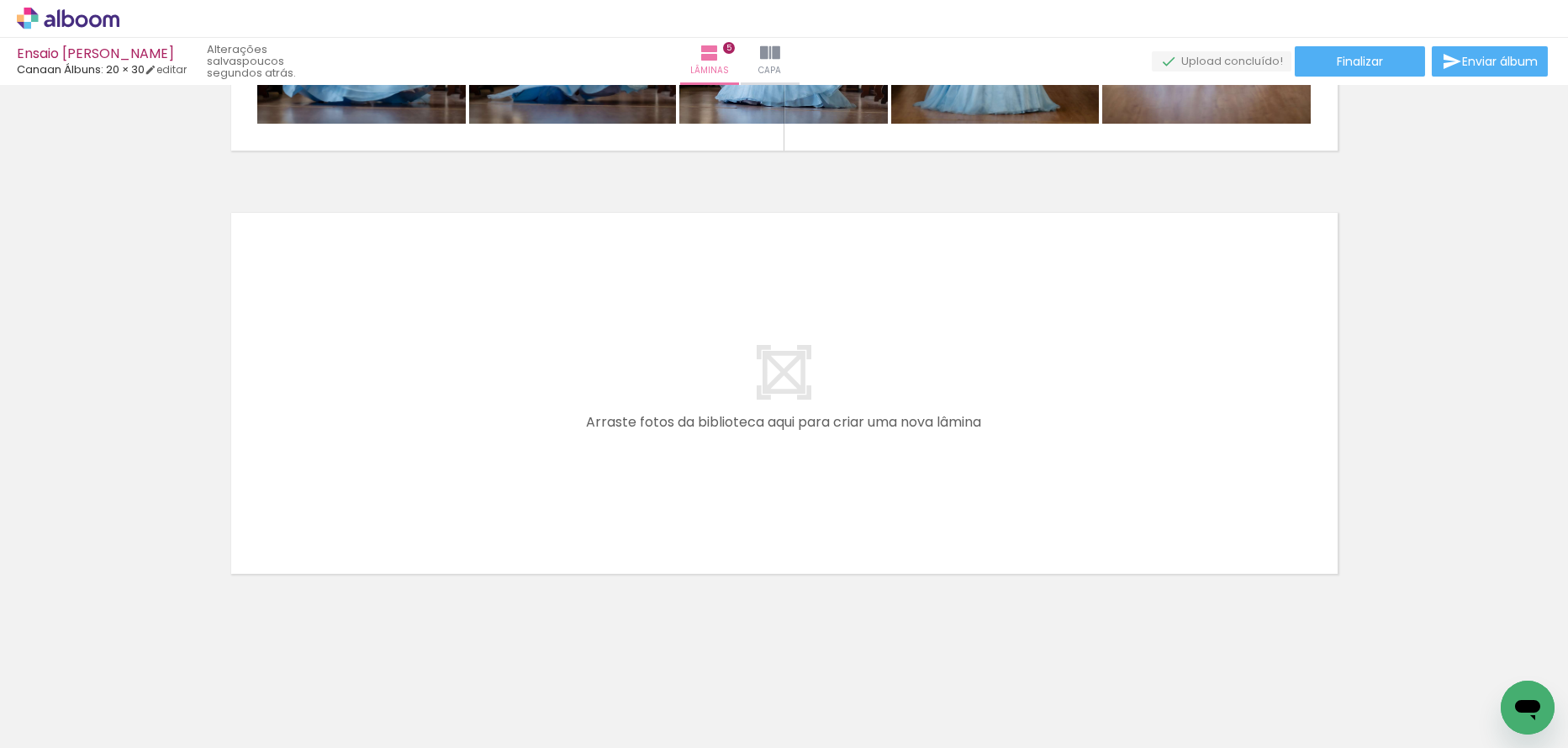
scroll to position [0, 472]
drag, startPoint x: 1100, startPoint y: 692, endPoint x: 1177, endPoint y: 659, distance: 83.8
click at [1049, 500] on quentale-workspace at bounding box center [784, 374] width 1568 height 748
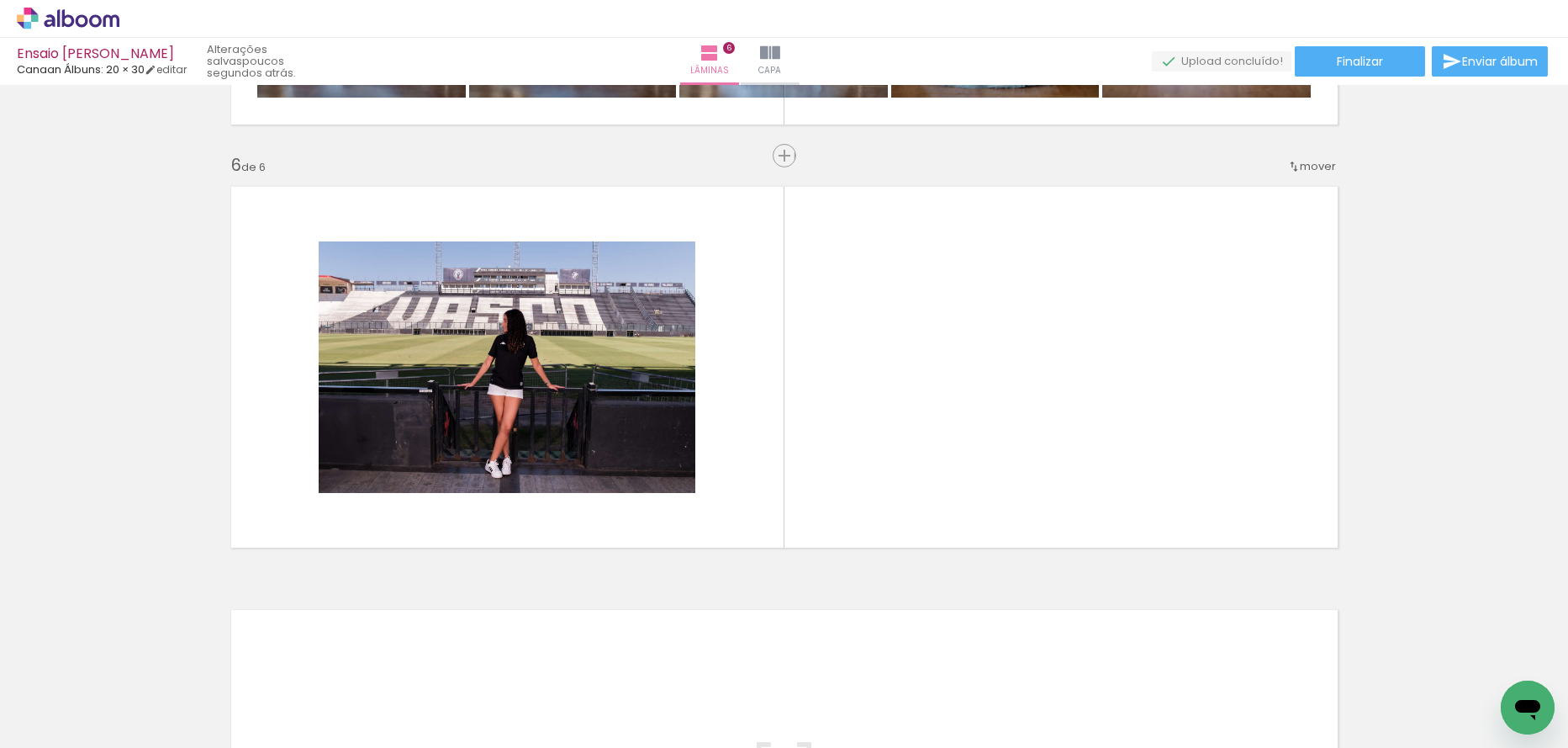
scroll to position [2076, 0]
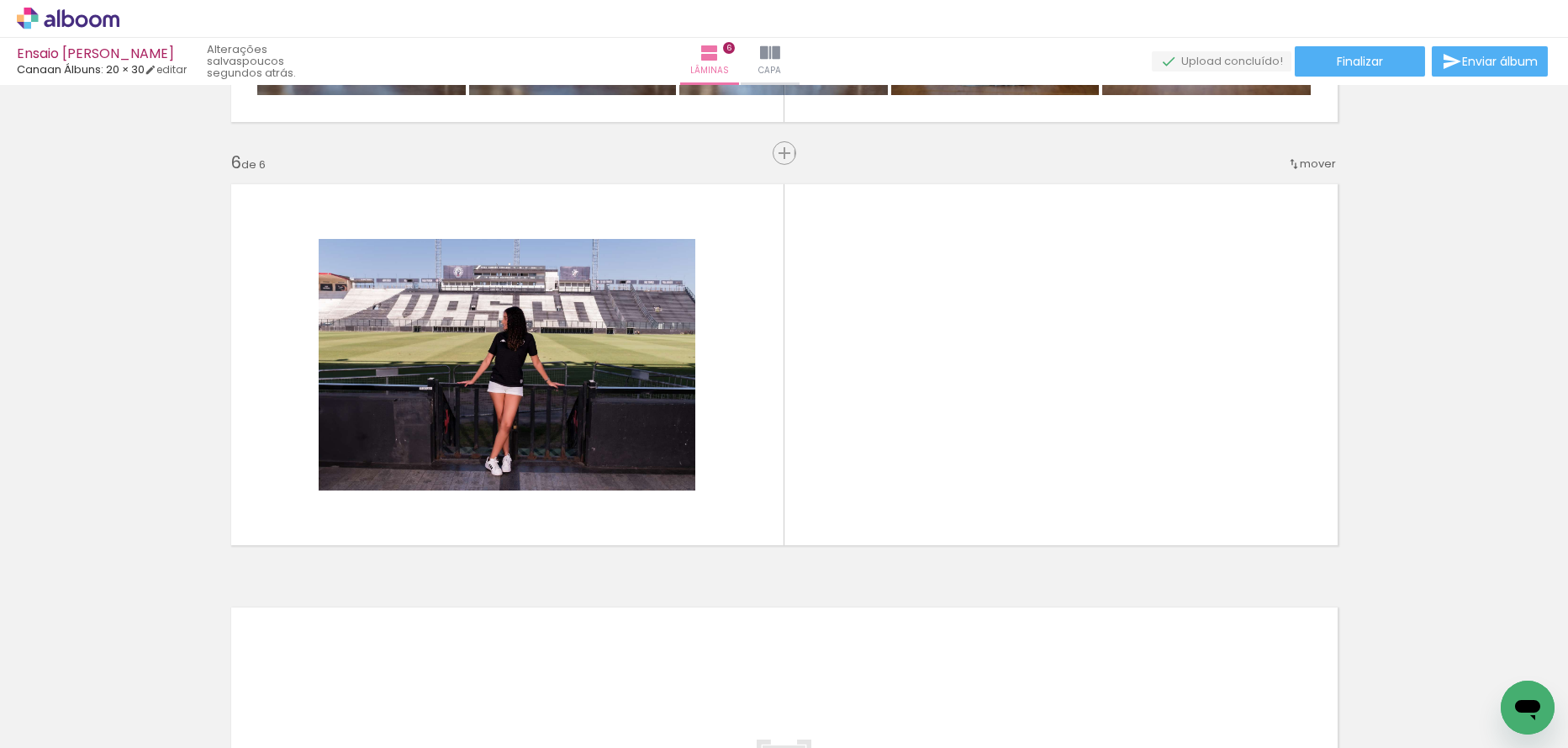
drag, startPoint x: 1215, startPoint y: 661, endPoint x: 1264, endPoint y: 639, distance: 53.7
click at [1152, 495] on quentale-workspace at bounding box center [784, 374] width 1568 height 748
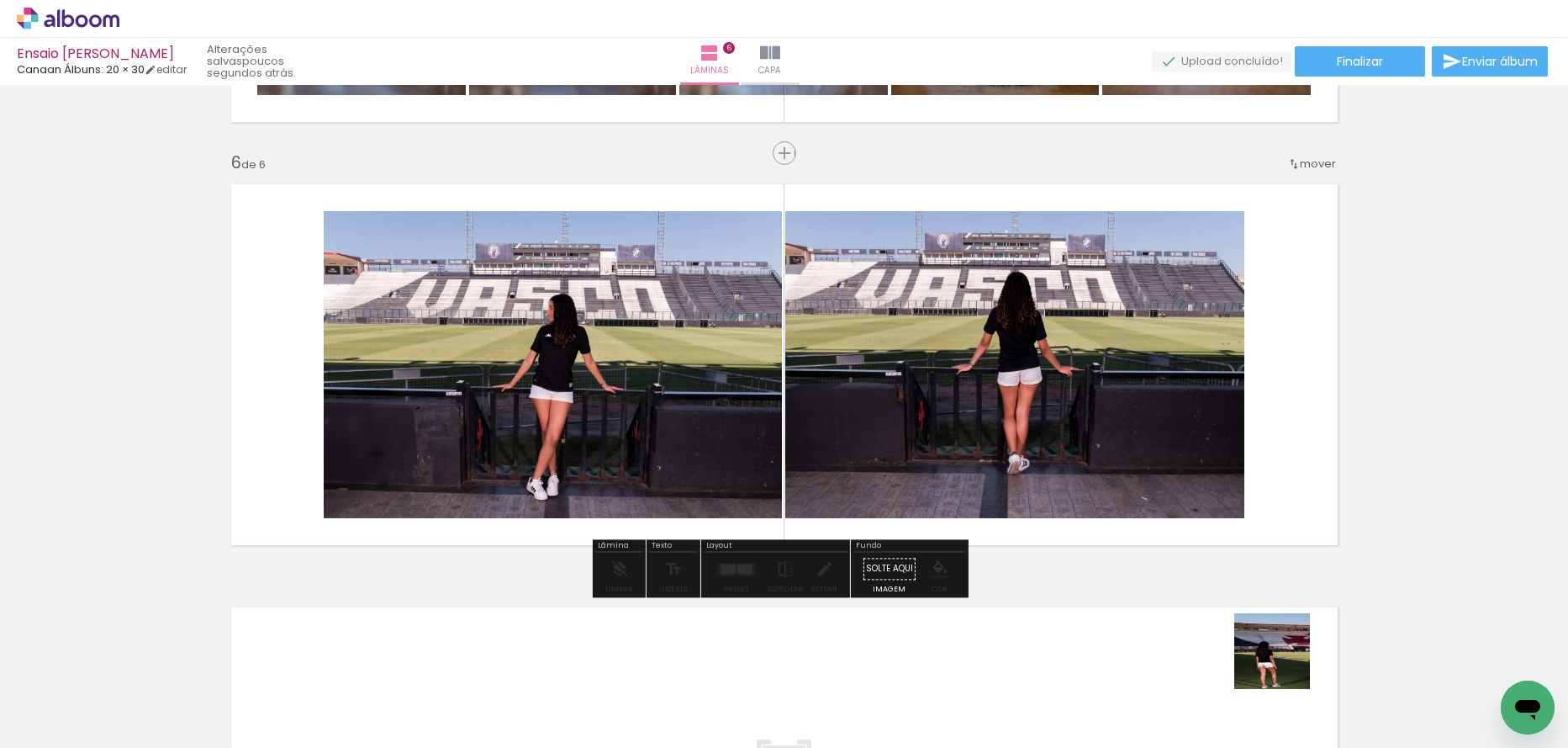
drag, startPoint x: 1285, startPoint y: 663, endPoint x: 766, endPoint y: 617, distance: 521.0
click at [1180, 508] on quentale-workspace at bounding box center [784, 374] width 1568 height 748
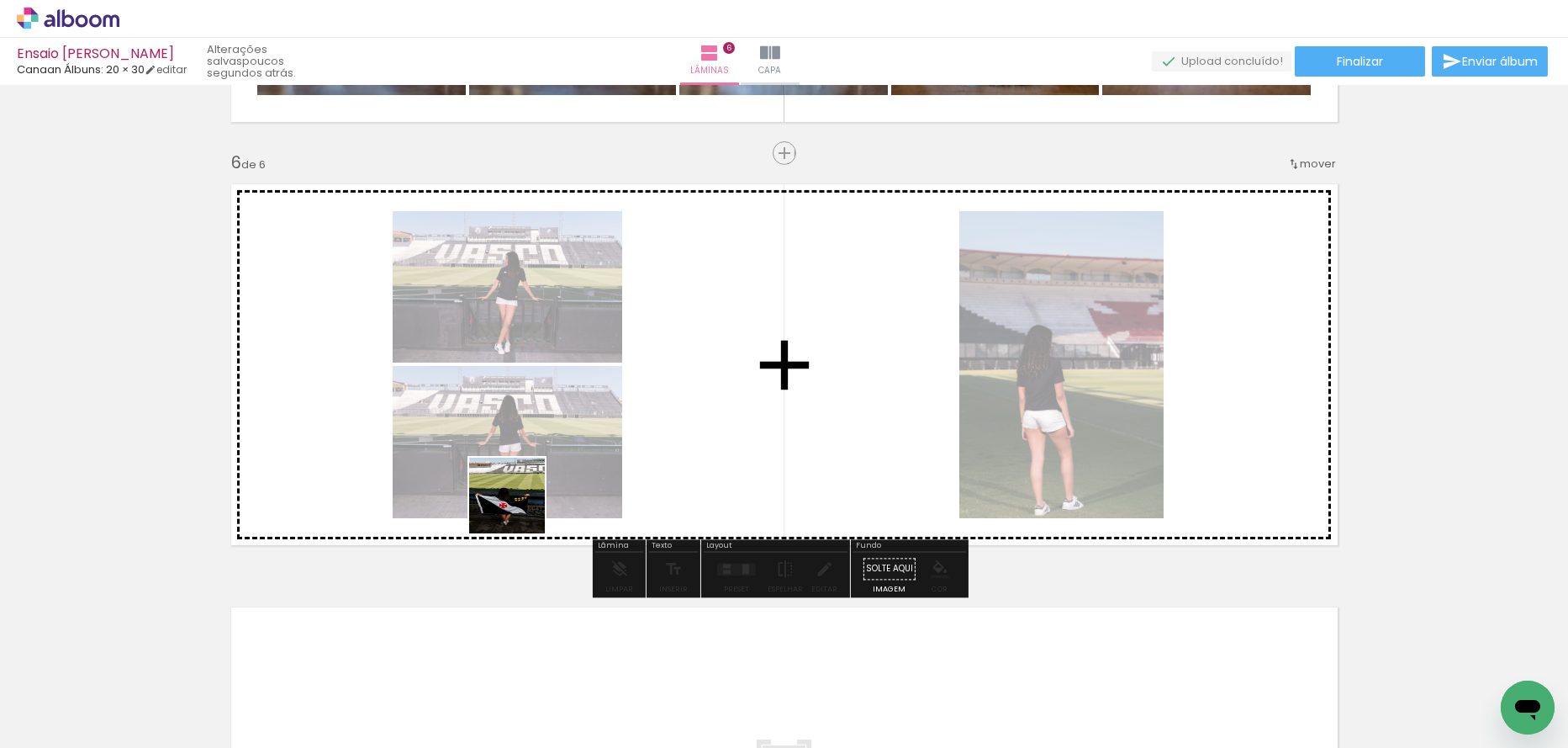
drag, startPoint x: 286, startPoint y: 704, endPoint x: 583, endPoint y: 455, distance: 387.6
click at [583, 455] on quentale-workspace at bounding box center [784, 374] width 1568 height 748
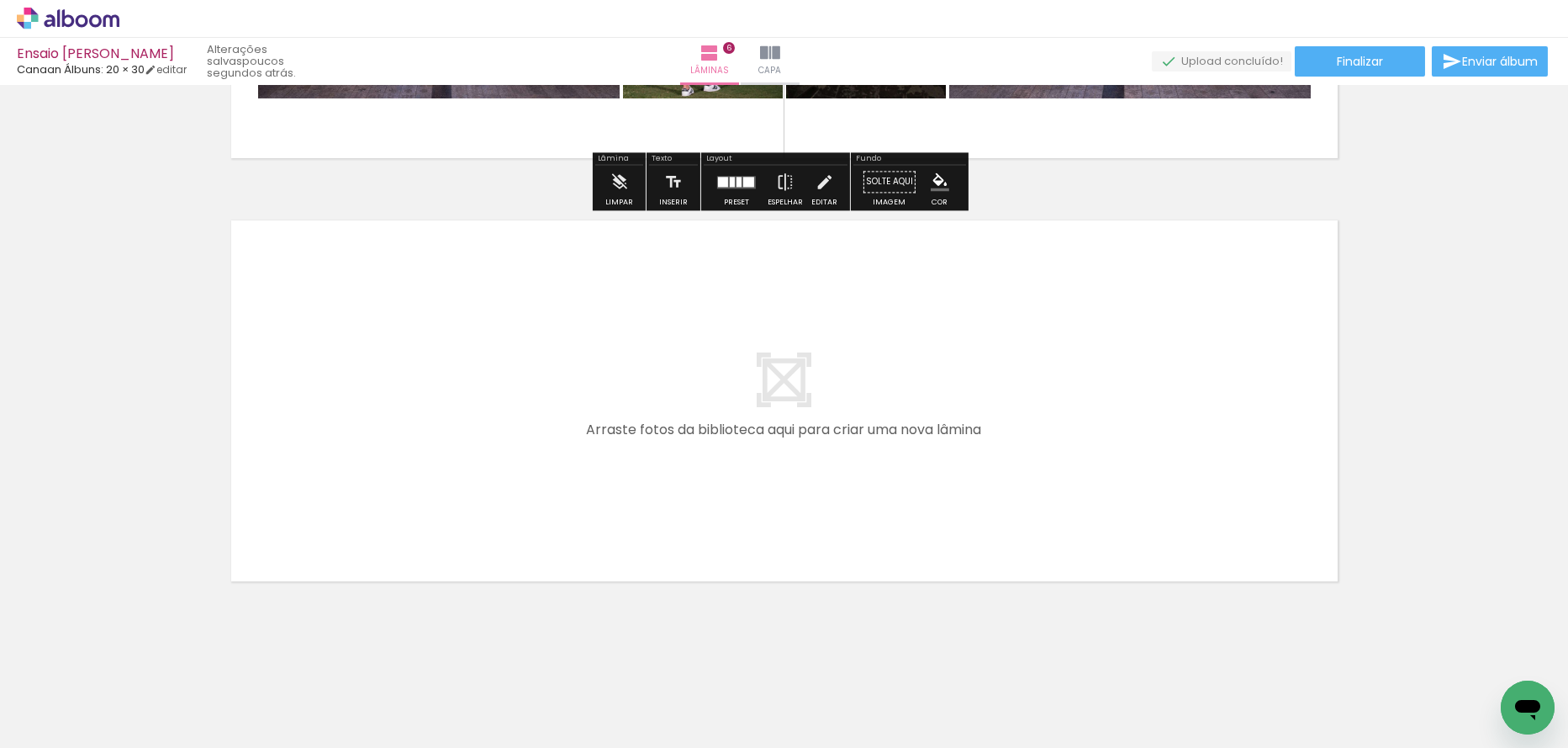
scroll to position [2469, 0]
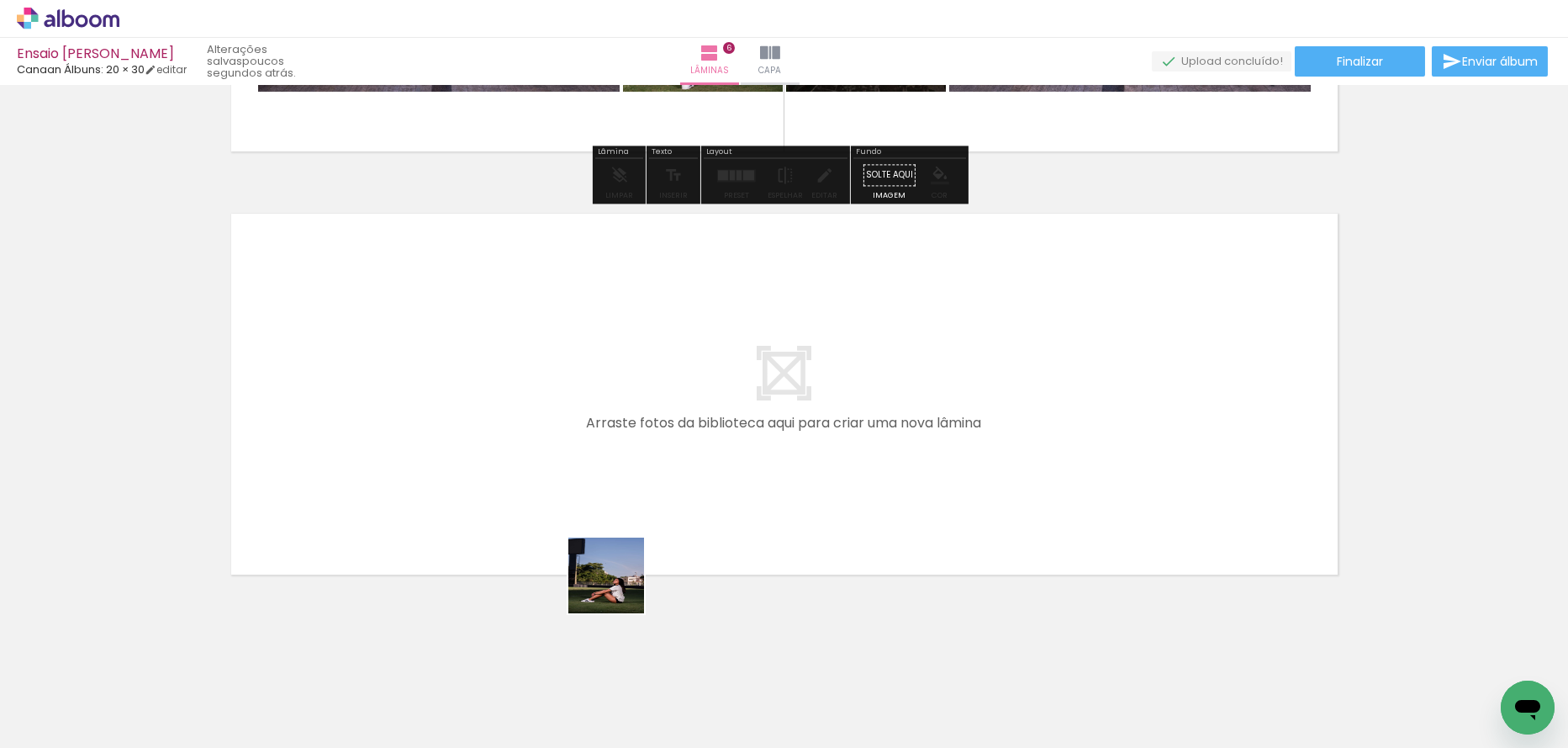
drag, startPoint x: 625, startPoint y: 654, endPoint x: 671, endPoint y: 628, distance: 52.8
click at [618, 527] on quentale-workspace at bounding box center [784, 374] width 1568 height 748
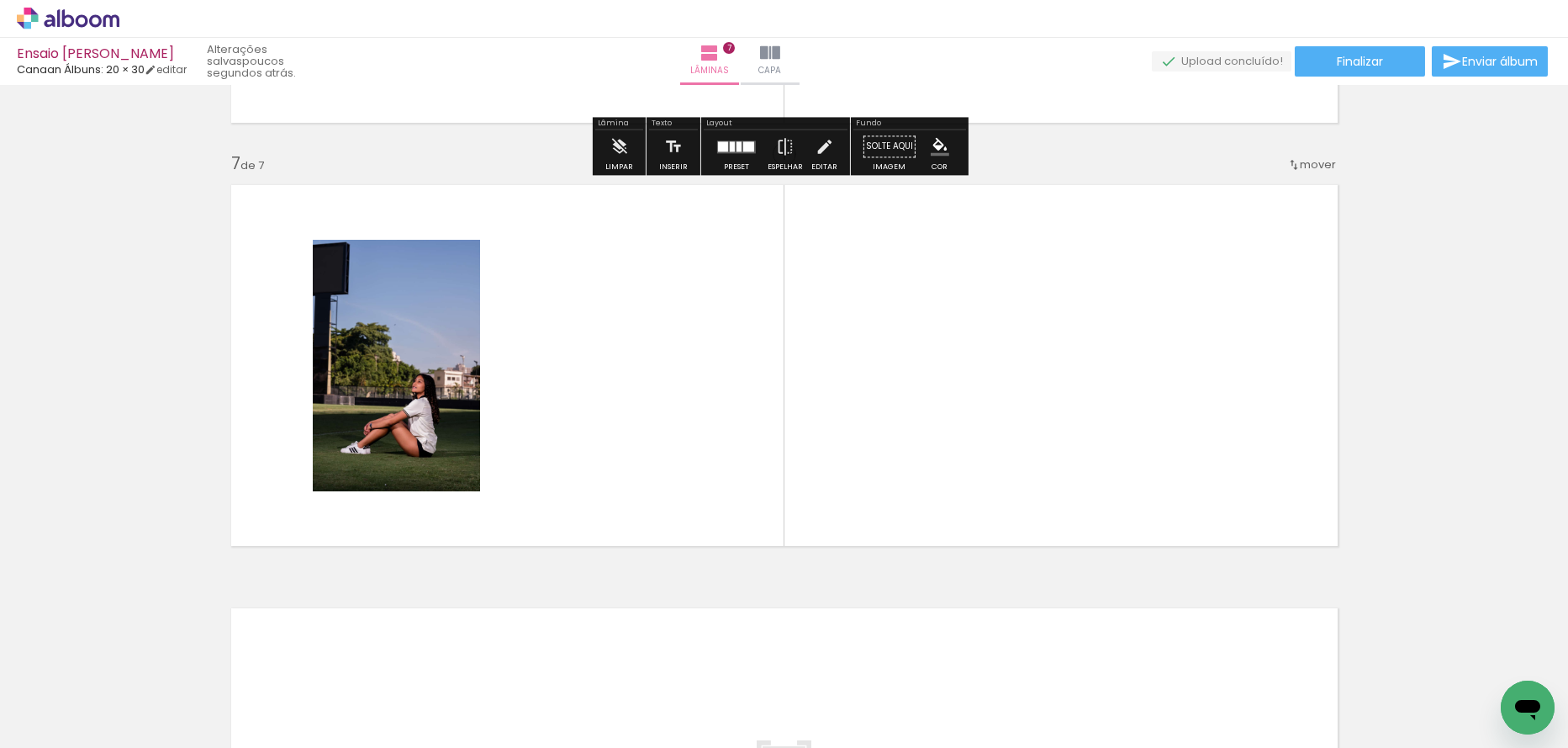
scroll to position [2498, 0]
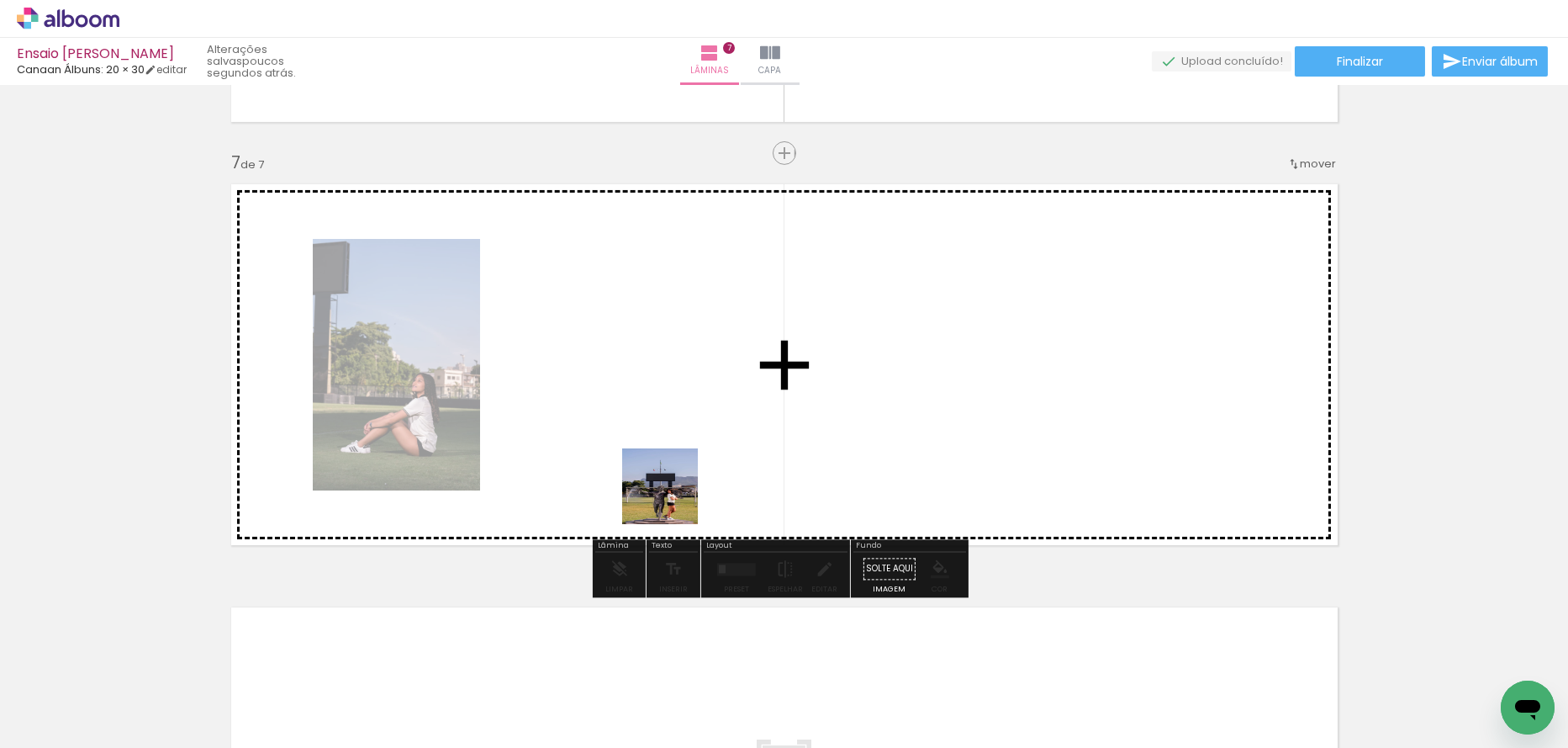
drag, startPoint x: 726, startPoint y: 687, endPoint x: 795, endPoint y: 665, distance: 72.4
click at [666, 459] on quentale-workspace at bounding box center [784, 374] width 1568 height 748
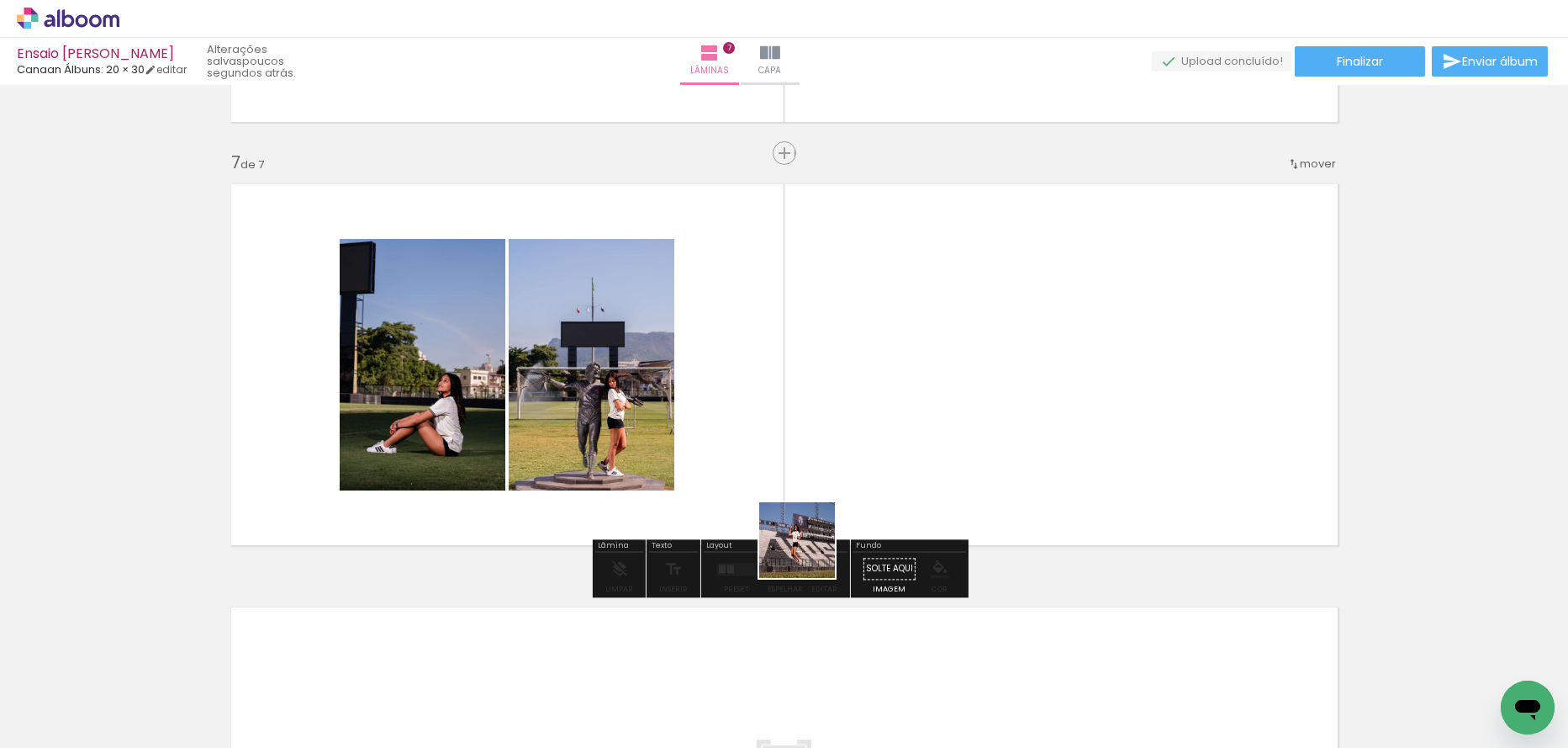
drag, startPoint x: 803, startPoint y: 604, endPoint x: 859, endPoint y: 493, distance: 124.3
click at [838, 407] on quentale-workspace at bounding box center [784, 374] width 1568 height 748
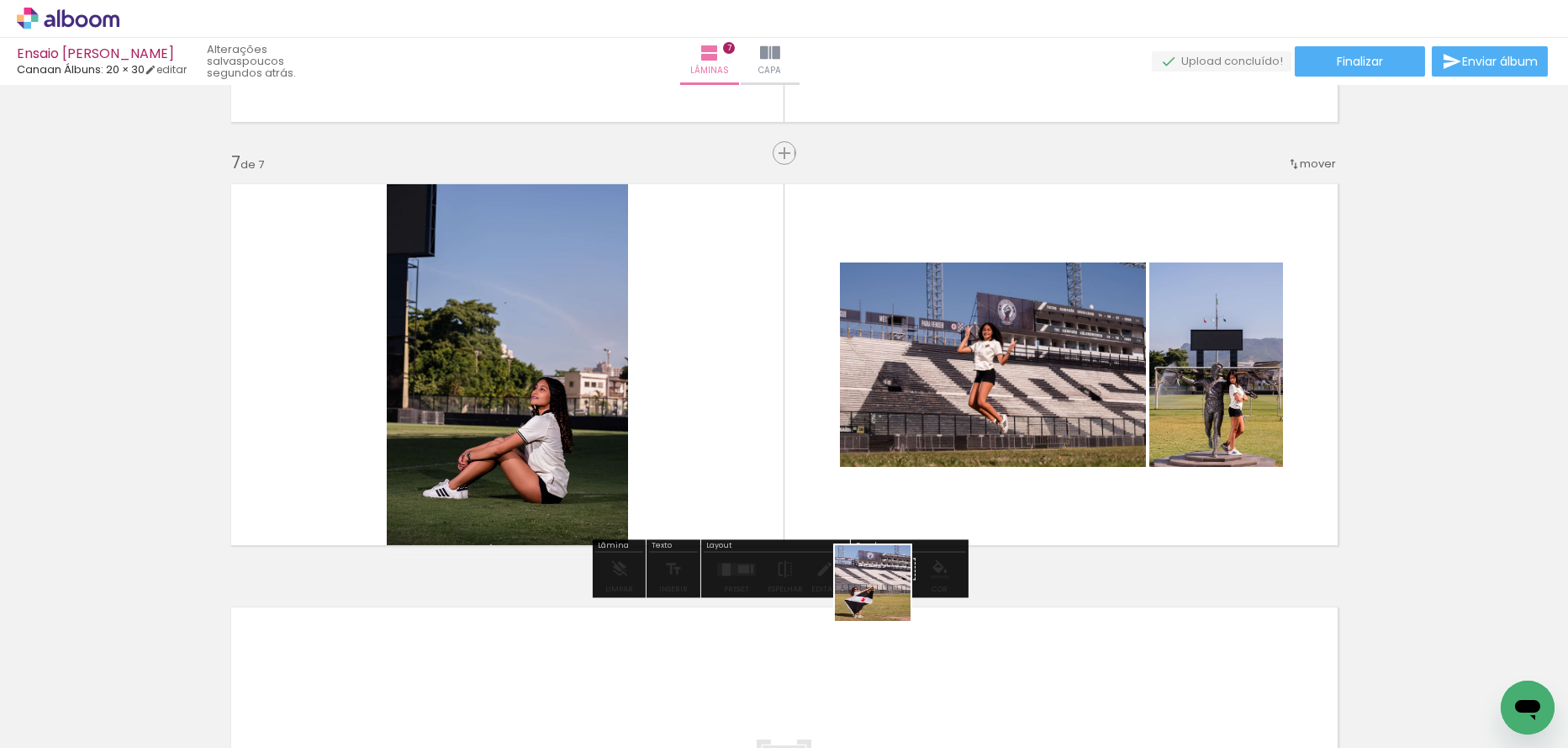
drag, startPoint x: 886, startPoint y: 688, endPoint x: 899, endPoint y: 496, distance: 192.4
click at [884, 421] on quentale-workspace at bounding box center [784, 374] width 1568 height 748
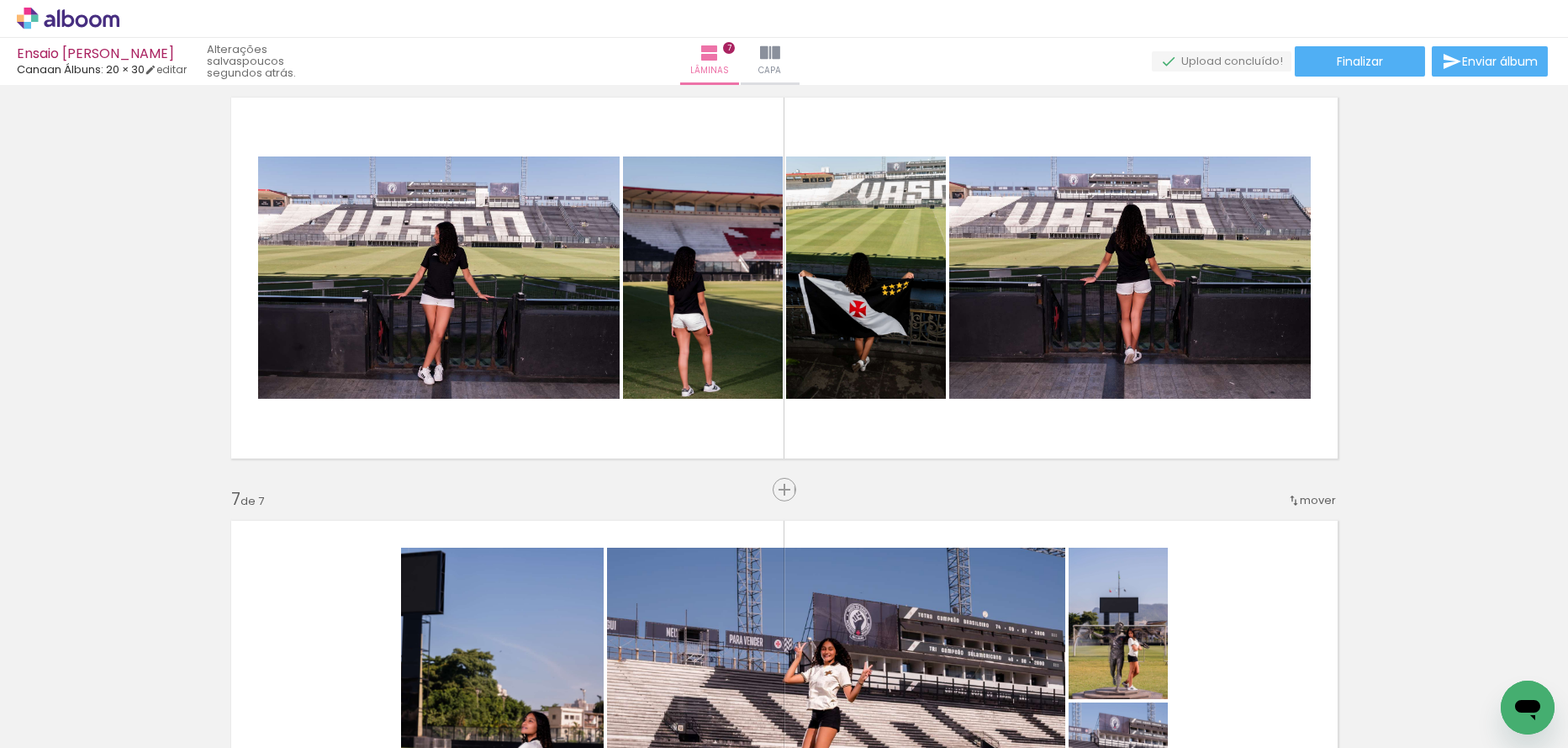
scroll to position [1994, 0]
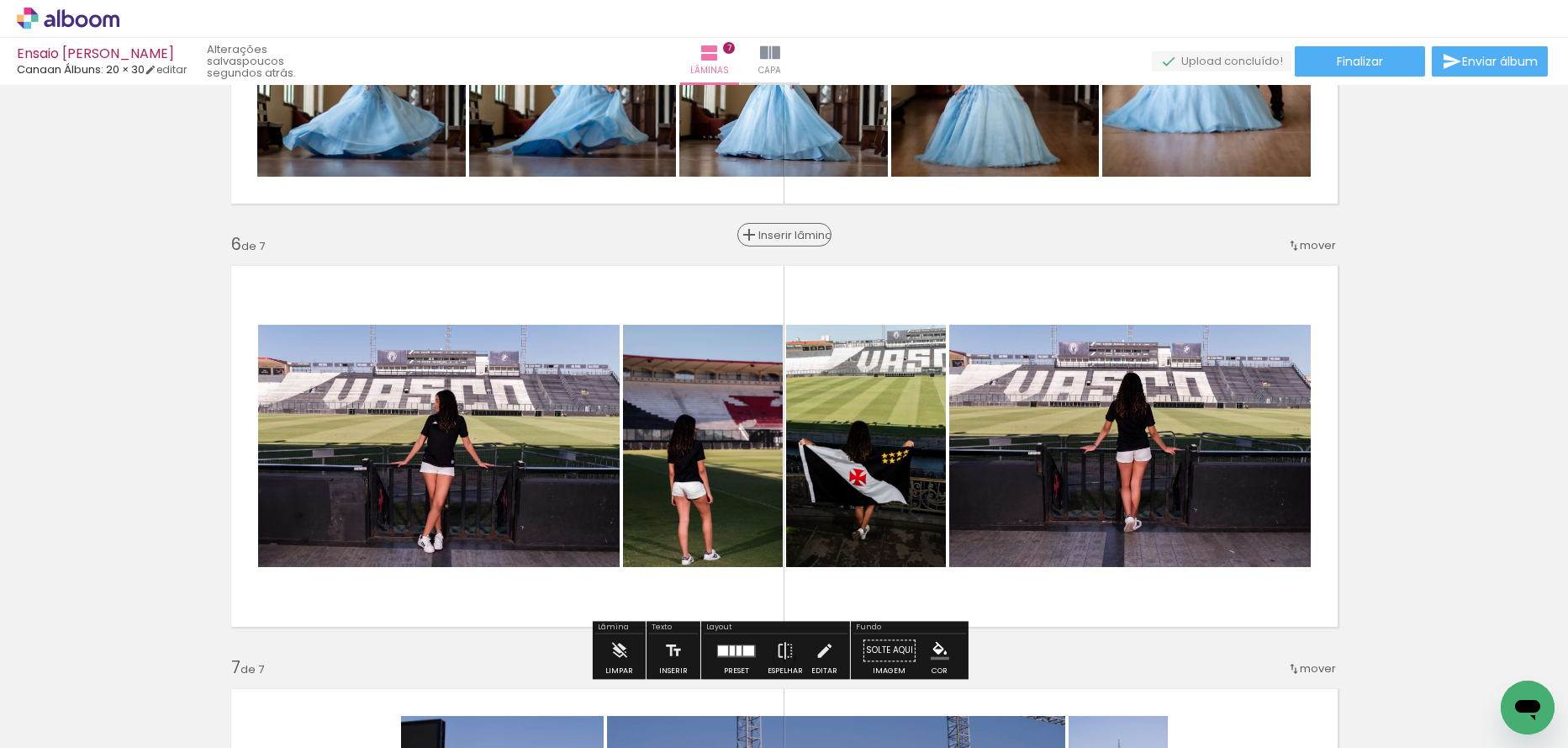
click at [781, 224] on div "Inserir lâmina" at bounding box center [785, 234] width 91 height 20
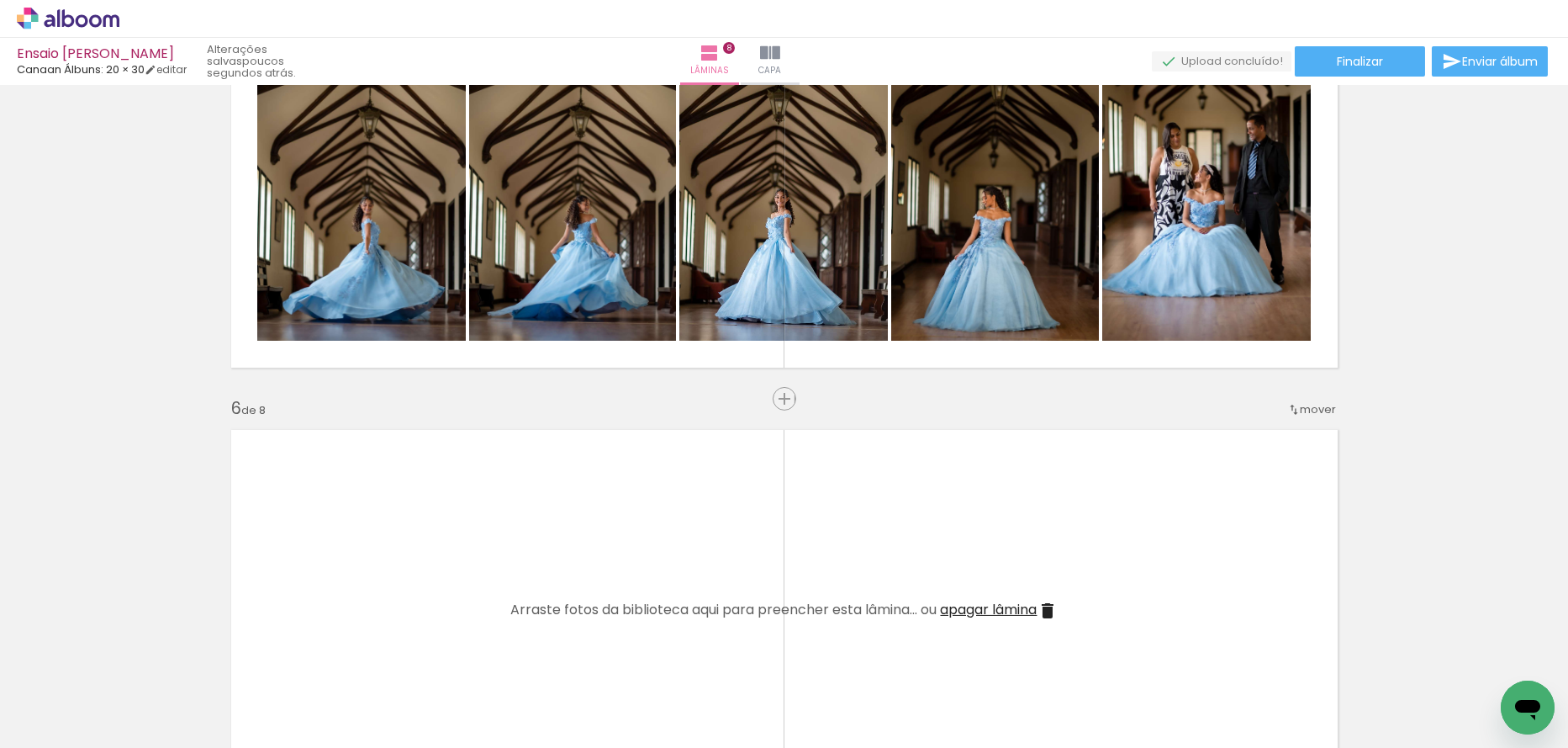
scroll to position [1825, 0]
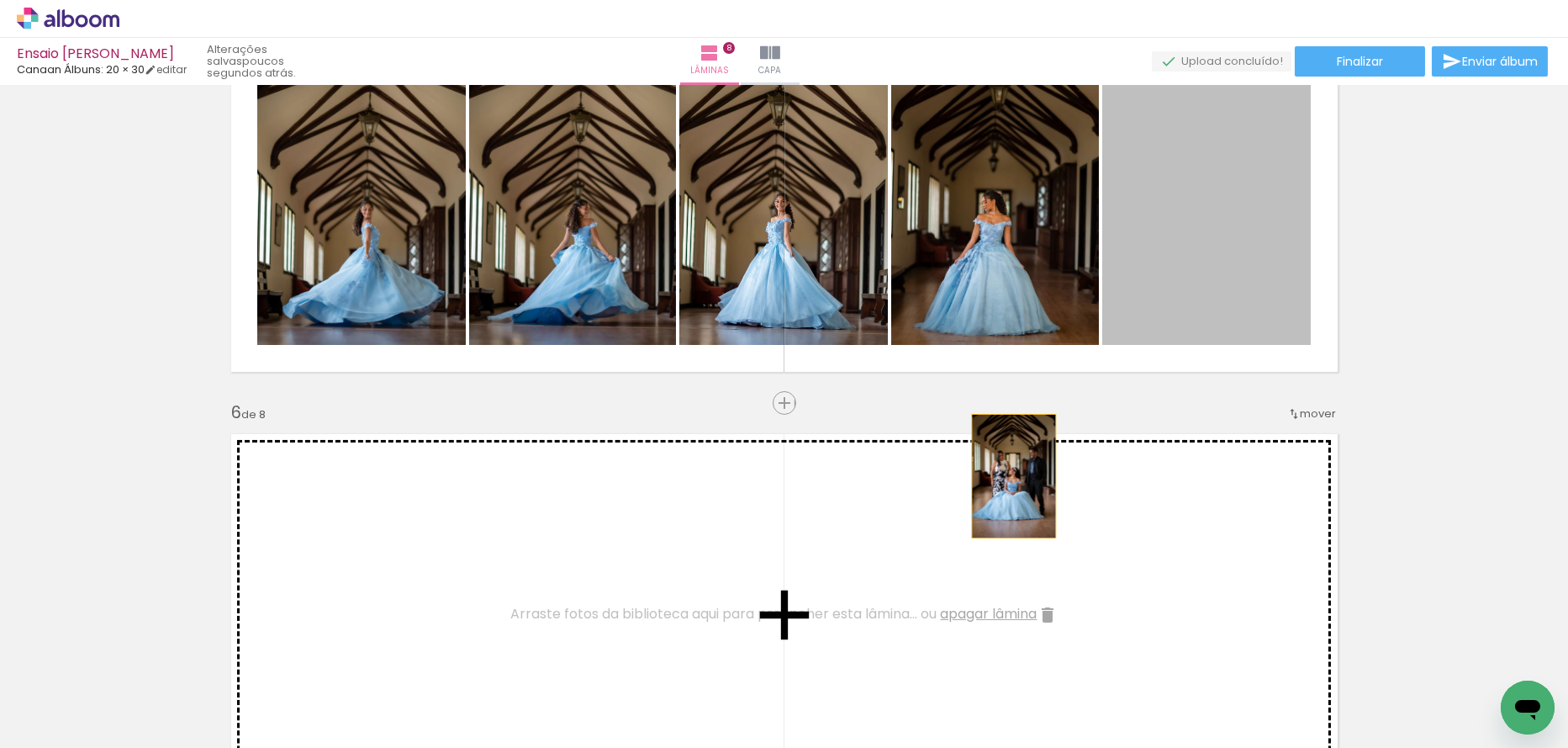
drag, startPoint x: 1140, startPoint y: 236, endPoint x: 1007, endPoint y: 475, distance: 273.5
click at [1007, 475] on div "Inserir lâmina 1 de 8 Inserir lâmina 2 de 8 Inserir lâmina 3 de 8 Inserir lâmin…" at bounding box center [784, 170] width 1568 height 3809
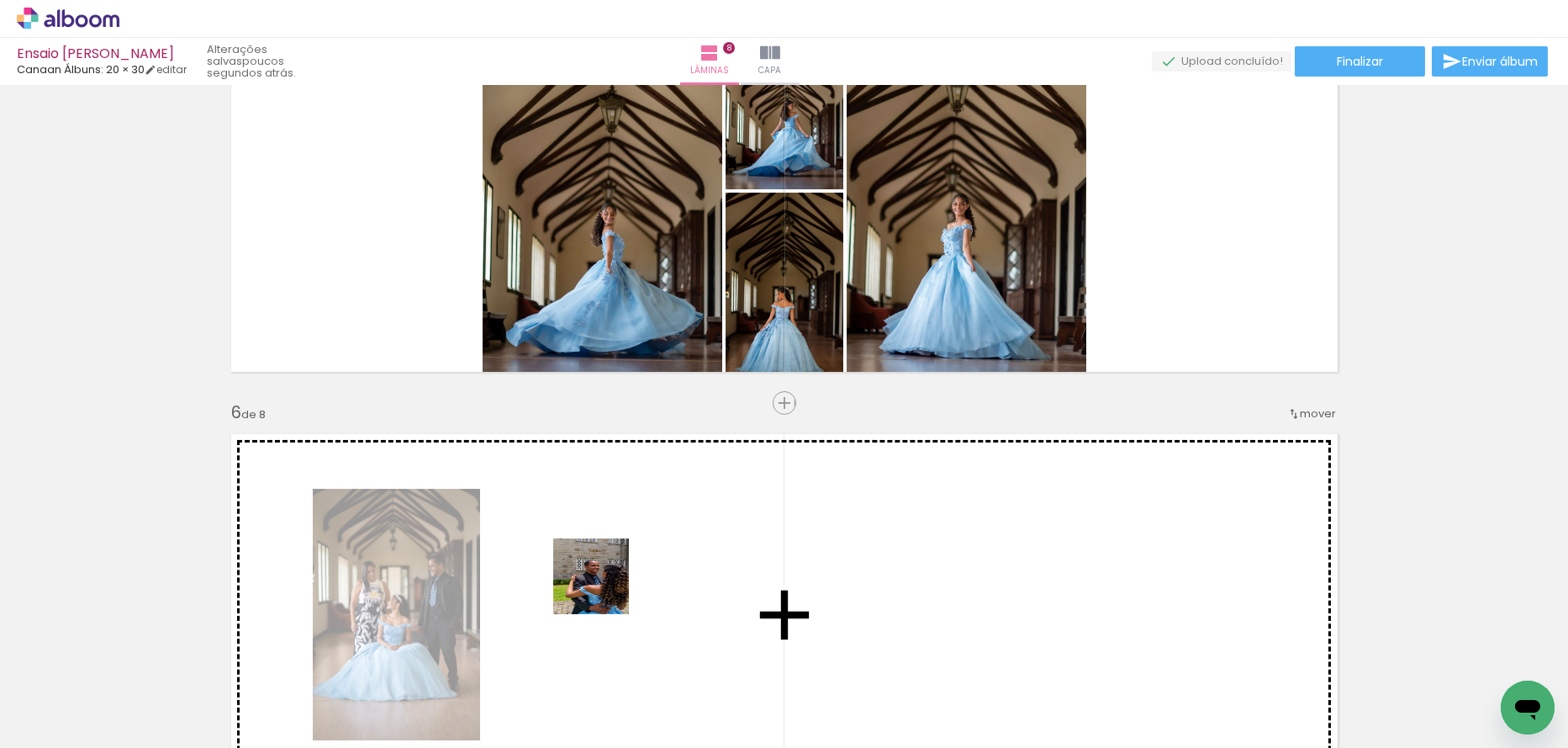
drag, startPoint x: 361, startPoint y: 698, endPoint x: 705, endPoint y: 537, distance: 379.8
click at [610, 586] on quentale-workspace at bounding box center [784, 374] width 1568 height 748
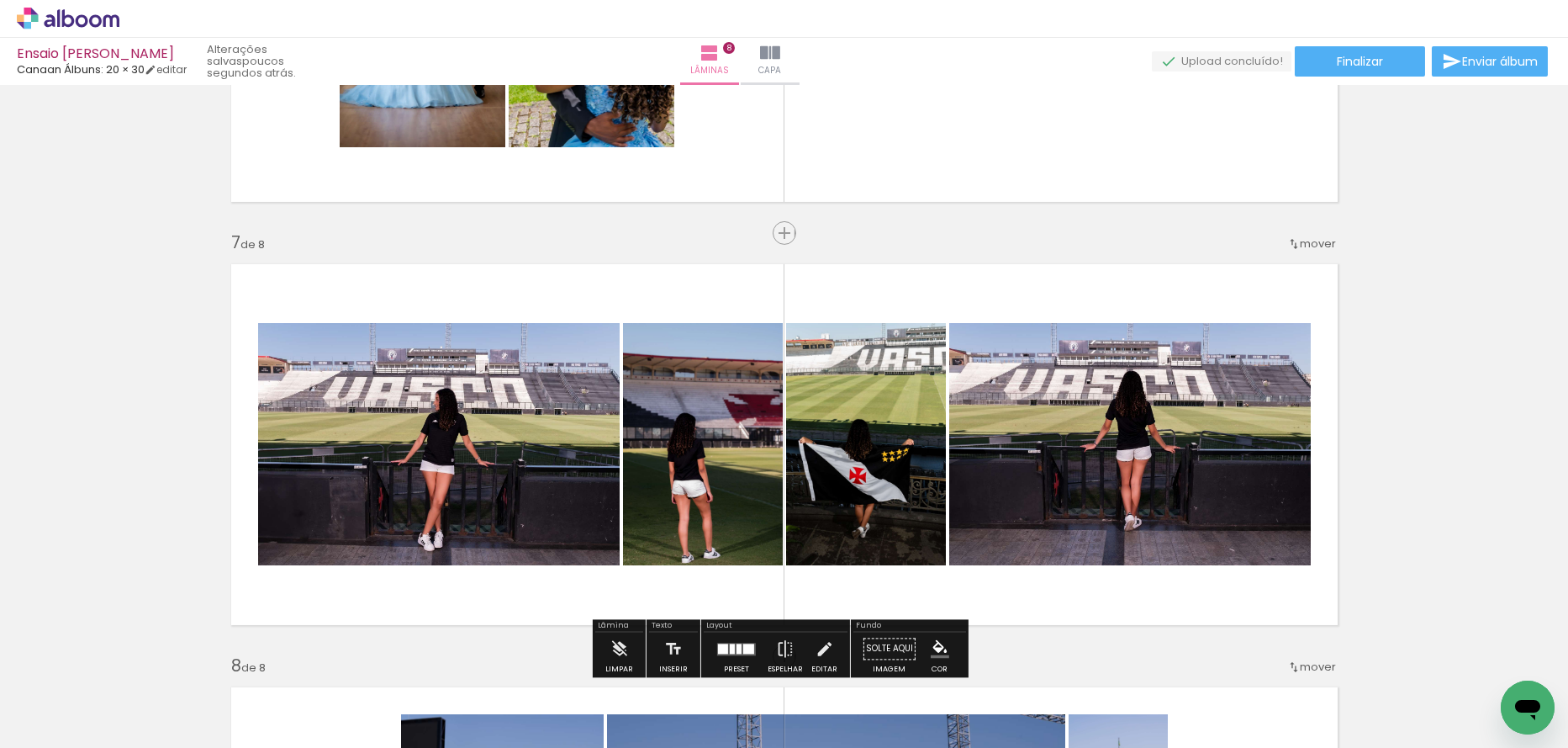
scroll to position [2414, 0]
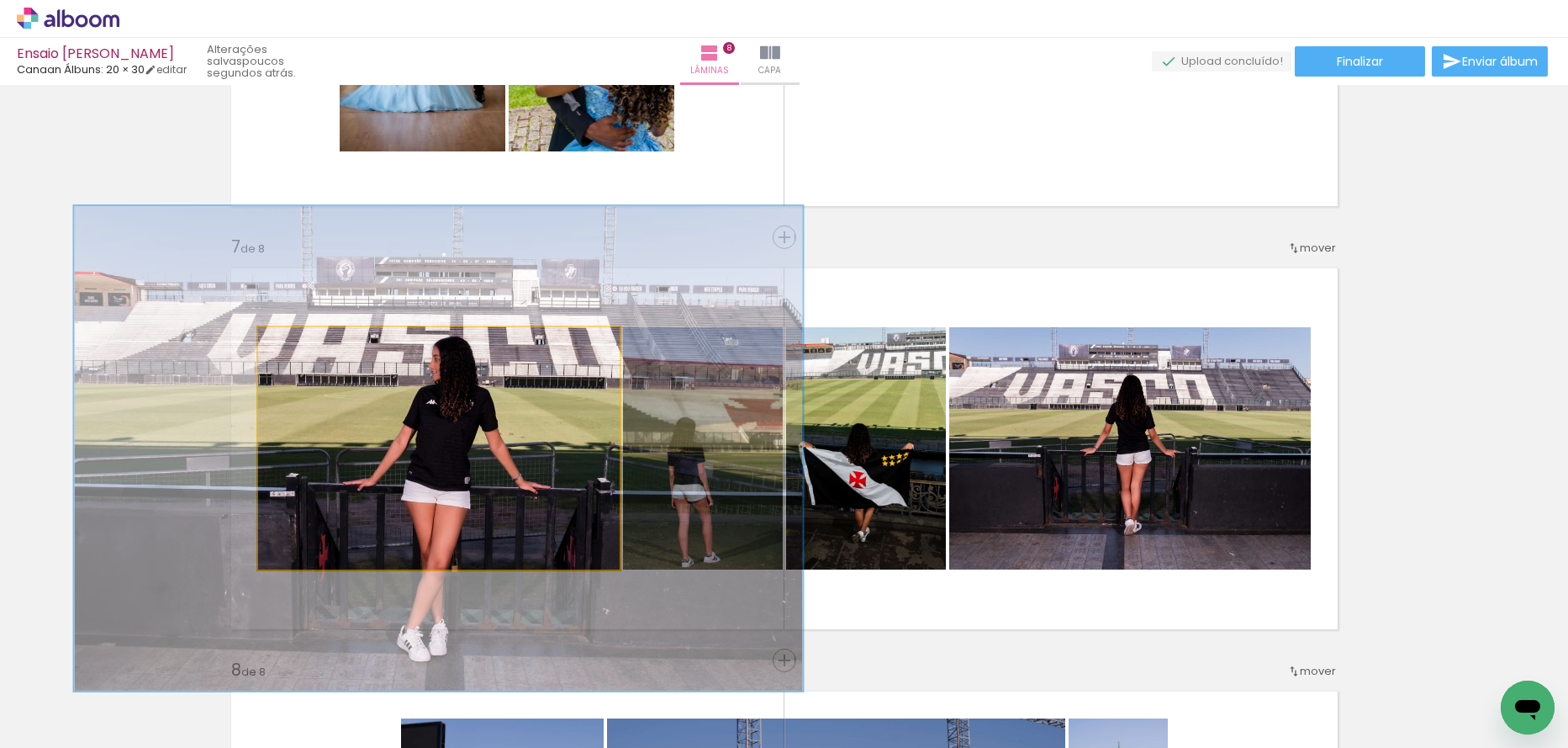
drag, startPoint x: 285, startPoint y: 345, endPoint x: 473, endPoint y: 361, distance: 188.7
click at [473, 345] on quentale-photo at bounding box center [439, 448] width 362 height 242
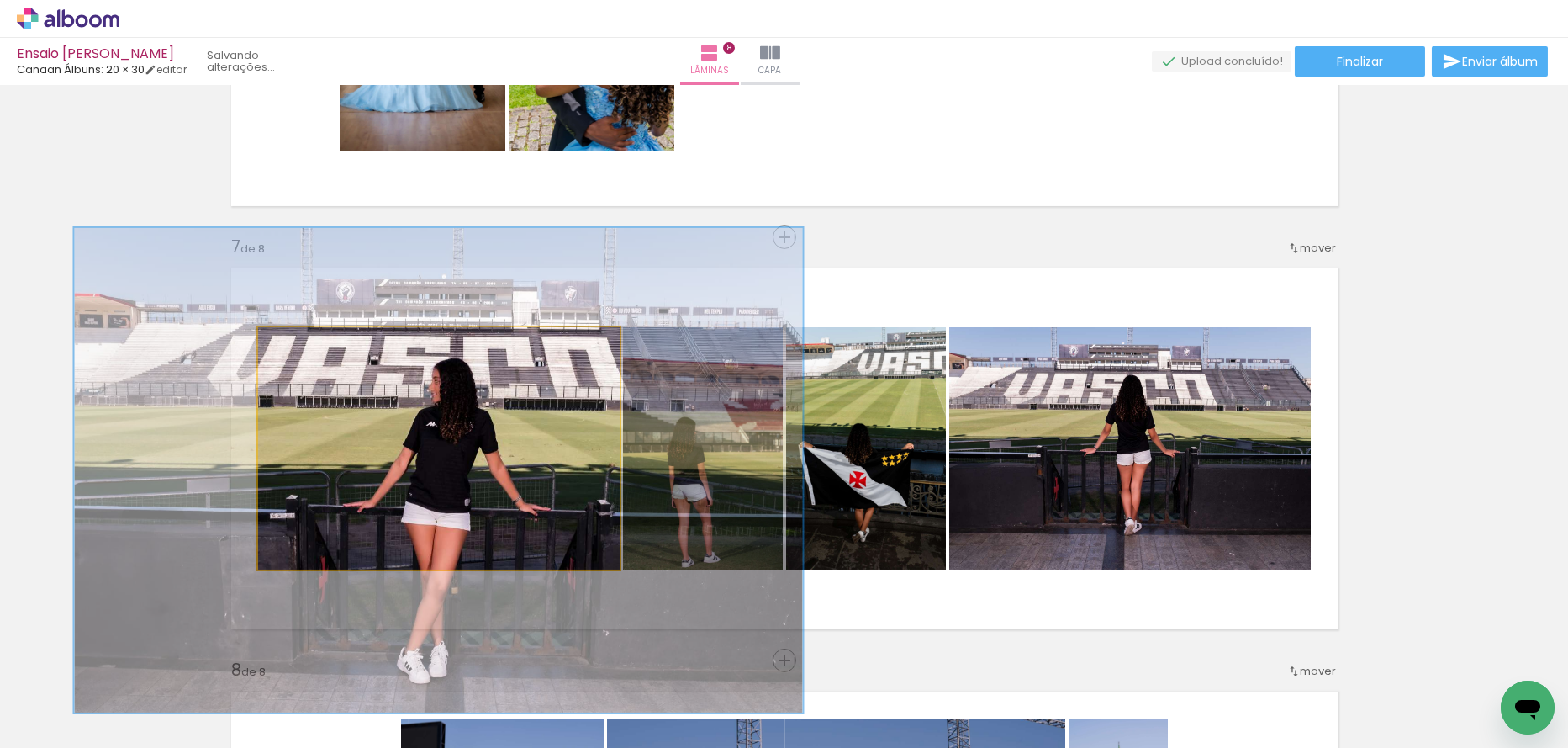
drag, startPoint x: 479, startPoint y: 436, endPoint x: 479, endPoint y: 453, distance: 17.0
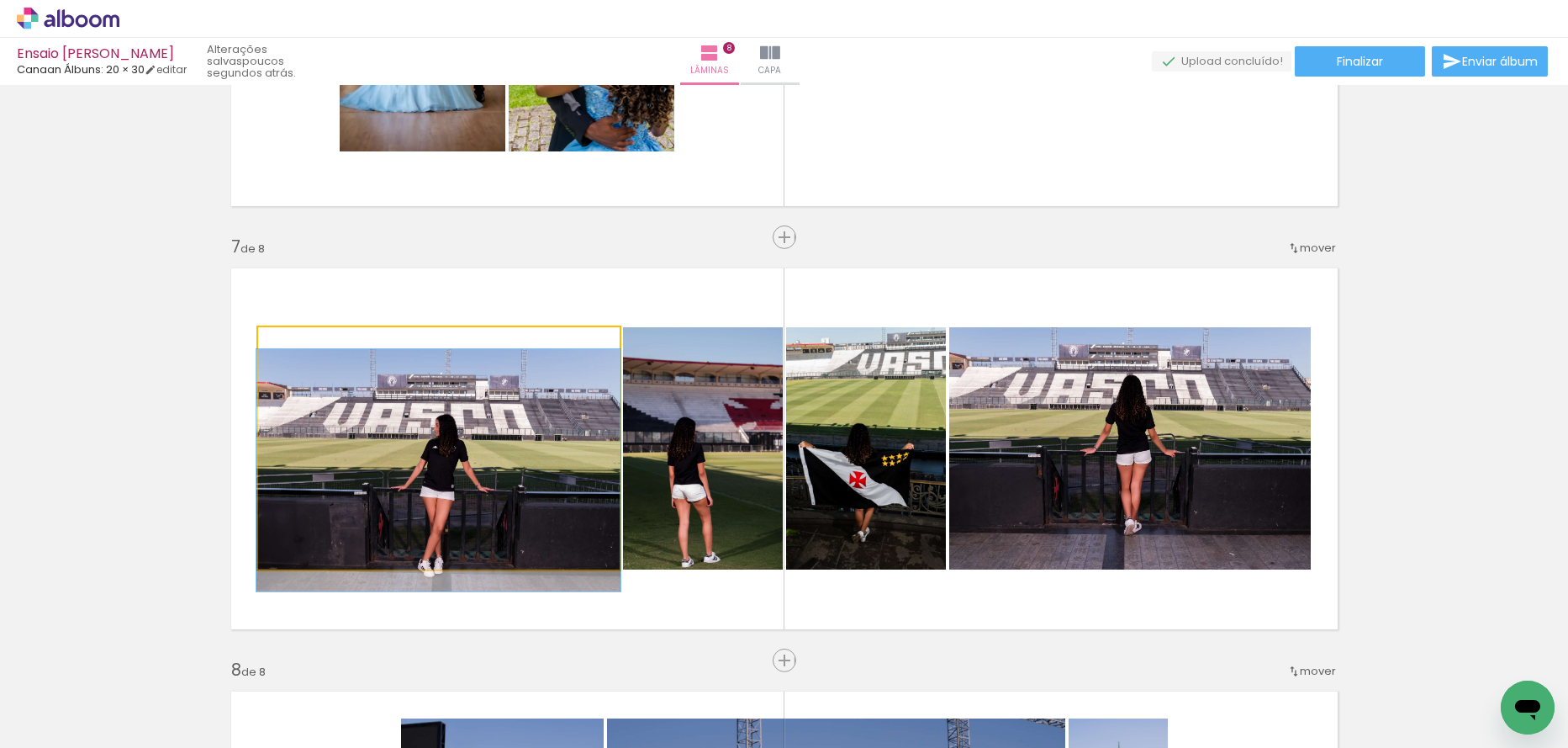
drag, startPoint x: 349, startPoint y: 347, endPoint x: 252, endPoint y: 344, distance: 97.0
type paper-slider "100"
click at [259, 344] on quentale-photo at bounding box center [439, 448] width 362 height 242
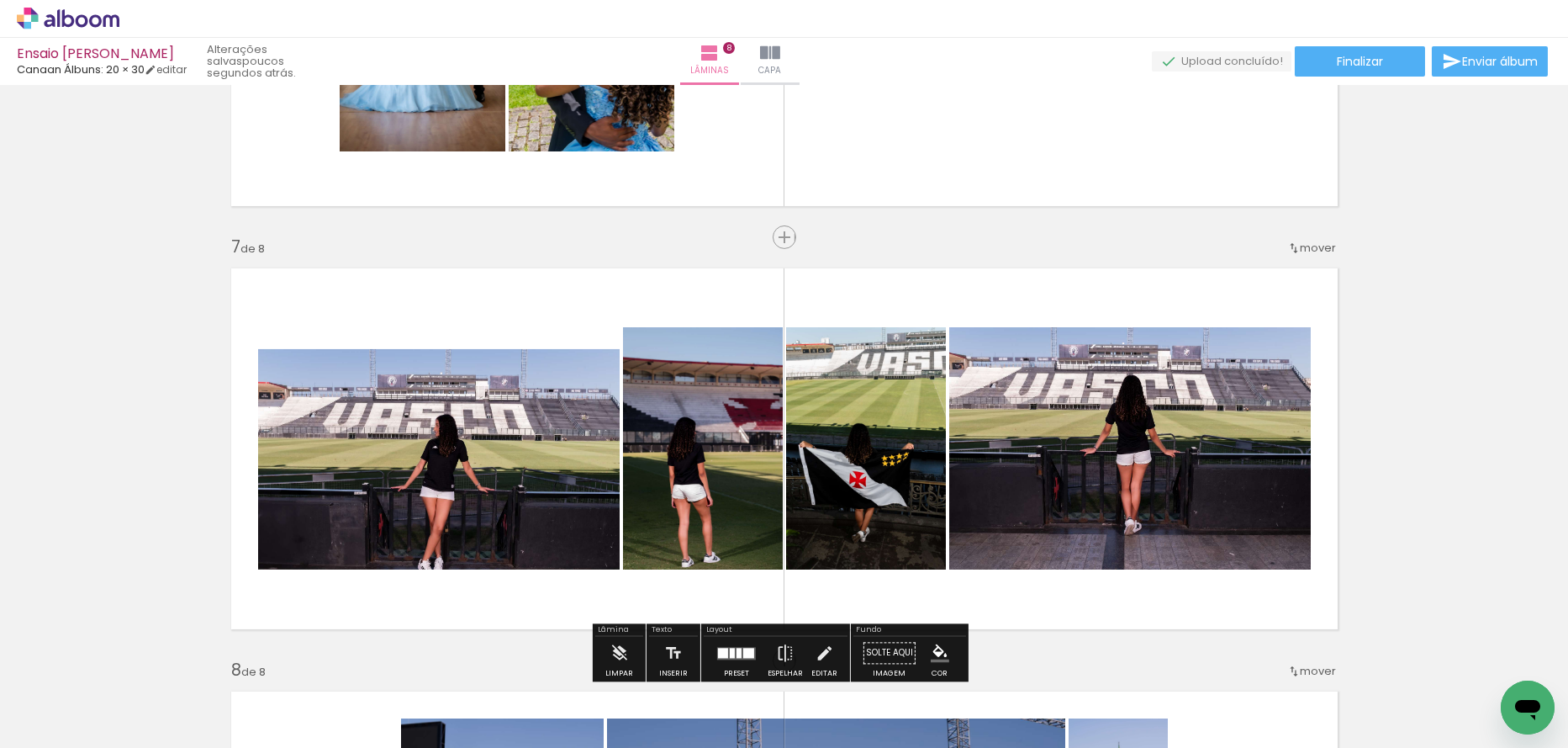
scroll to position [2498, 0]
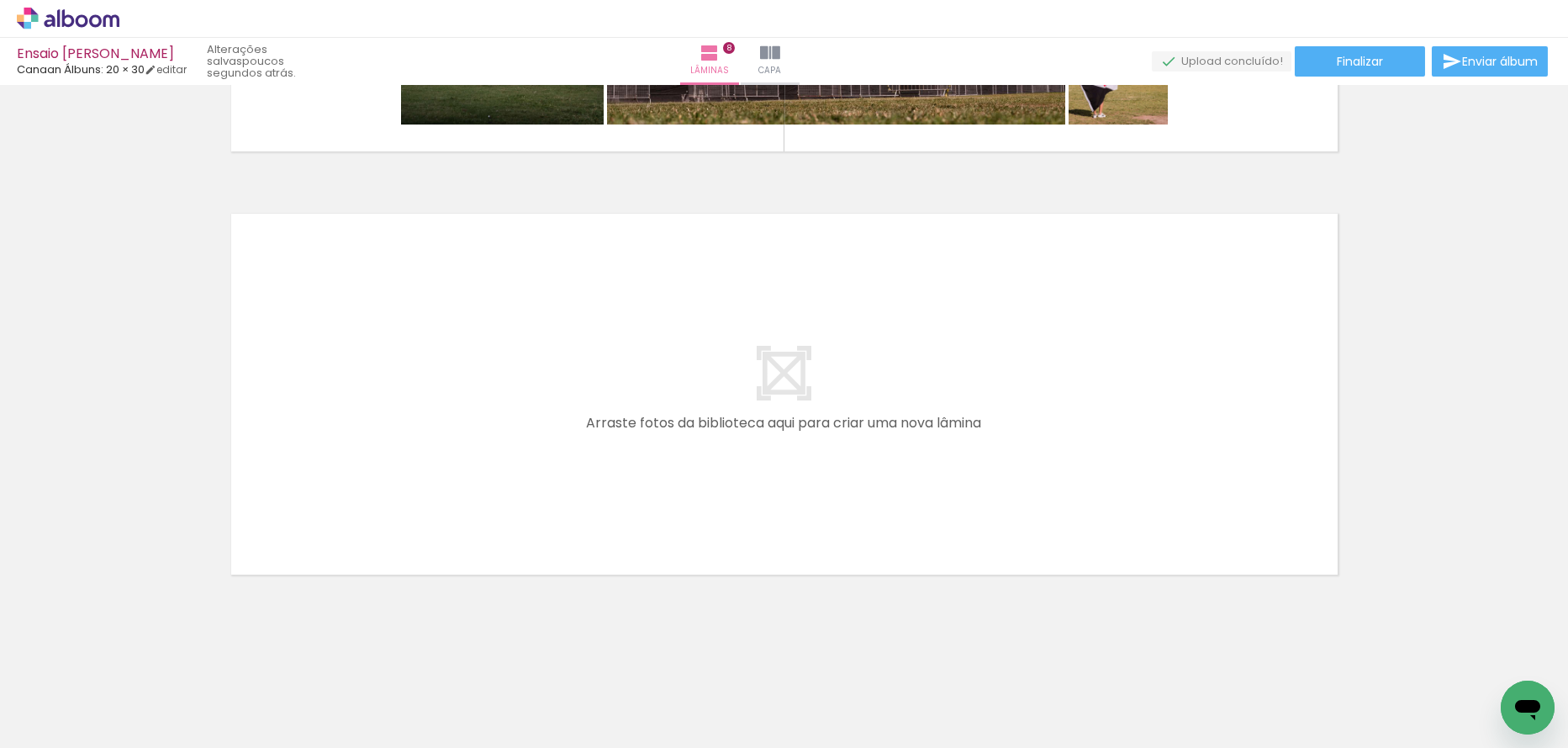
scroll to position [0, 1794]
drag, startPoint x: 656, startPoint y: 686, endPoint x: 707, endPoint y: 634, distance: 72.8
click at [630, 469] on quentale-workspace at bounding box center [784, 374] width 1568 height 748
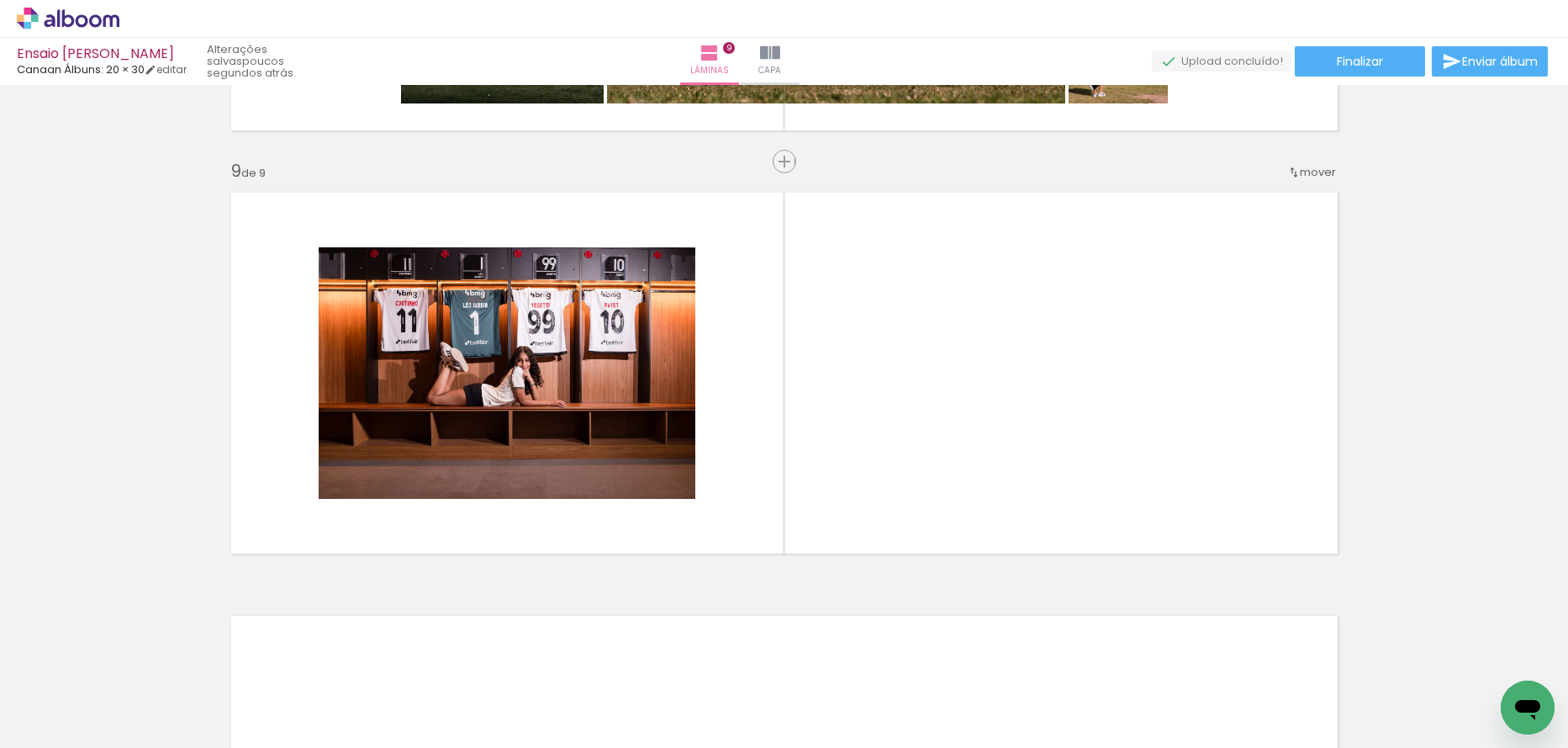
scroll to position [3345, 0]
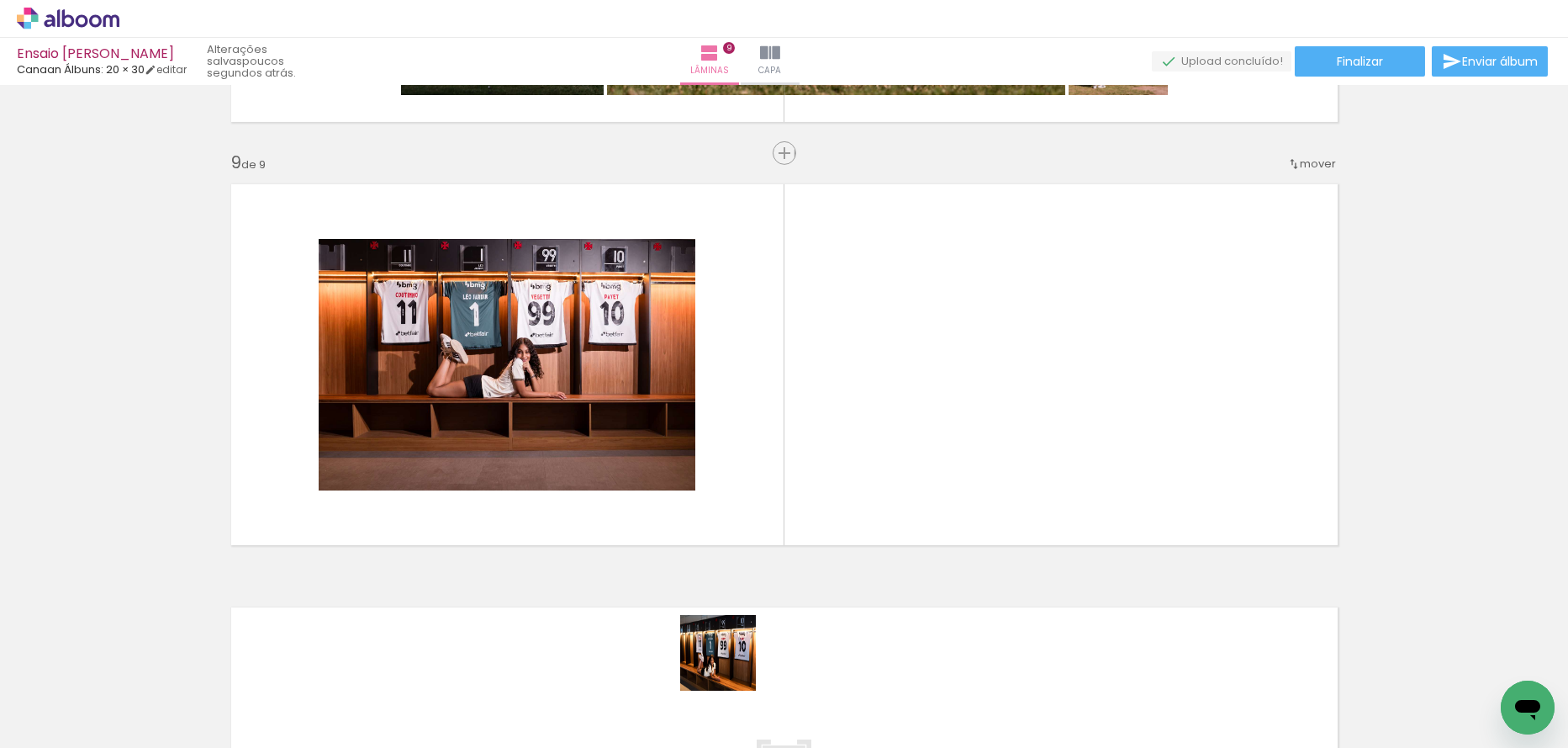
drag, startPoint x: 731, startPoint y: 665, endPoint x: 803, endPoint y: 654, distance: 72.8
click at [737, 488] on quentale-workspace at bounding box center [784, 374] width 1568 height 748
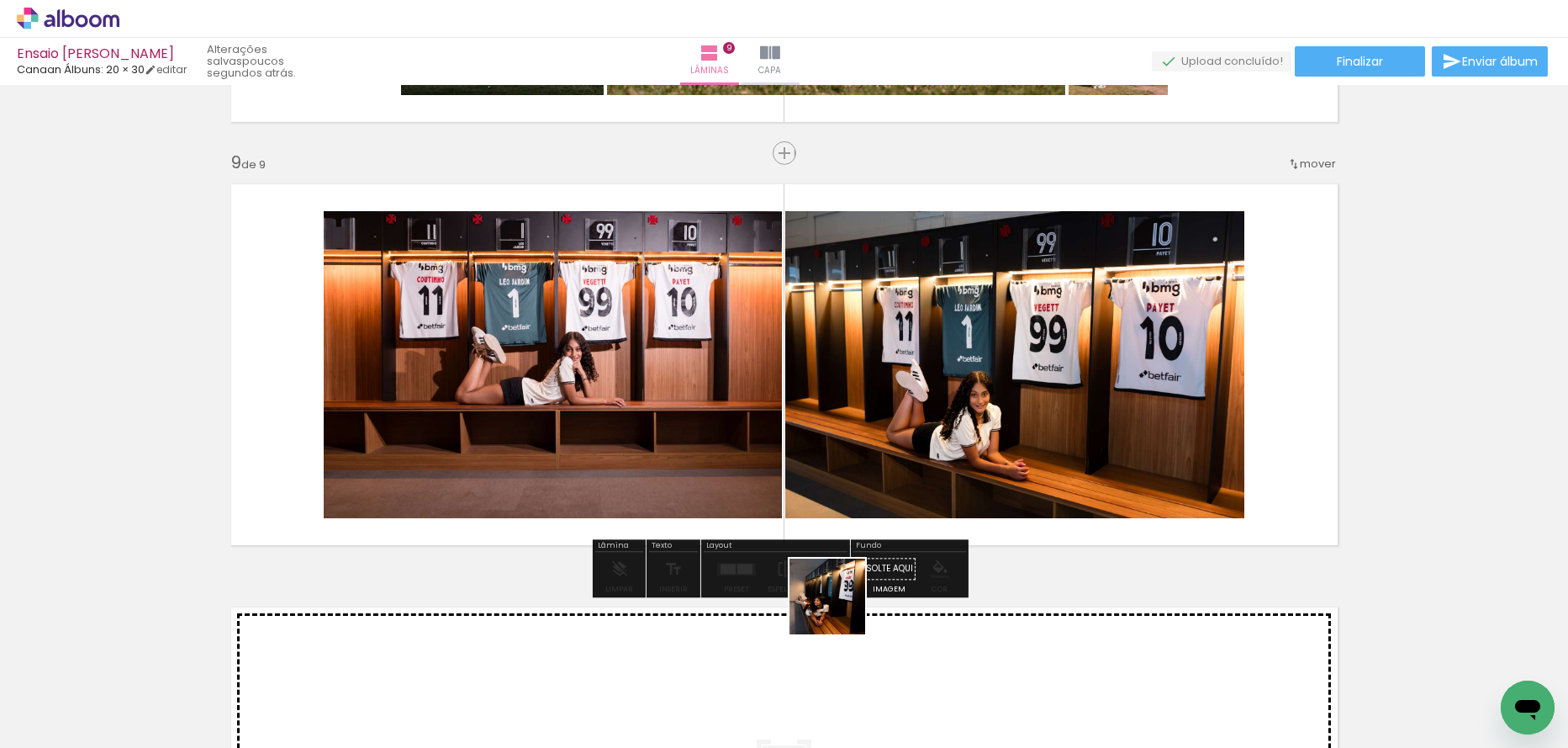
drag, startPoint x: 840, startPoint y: 634, endPoint x: 877, endPoint y: 523, distance: 117.0
click at [848, 474] on quentale-workspace at bounding box center [784, 374] width 1568 height 748
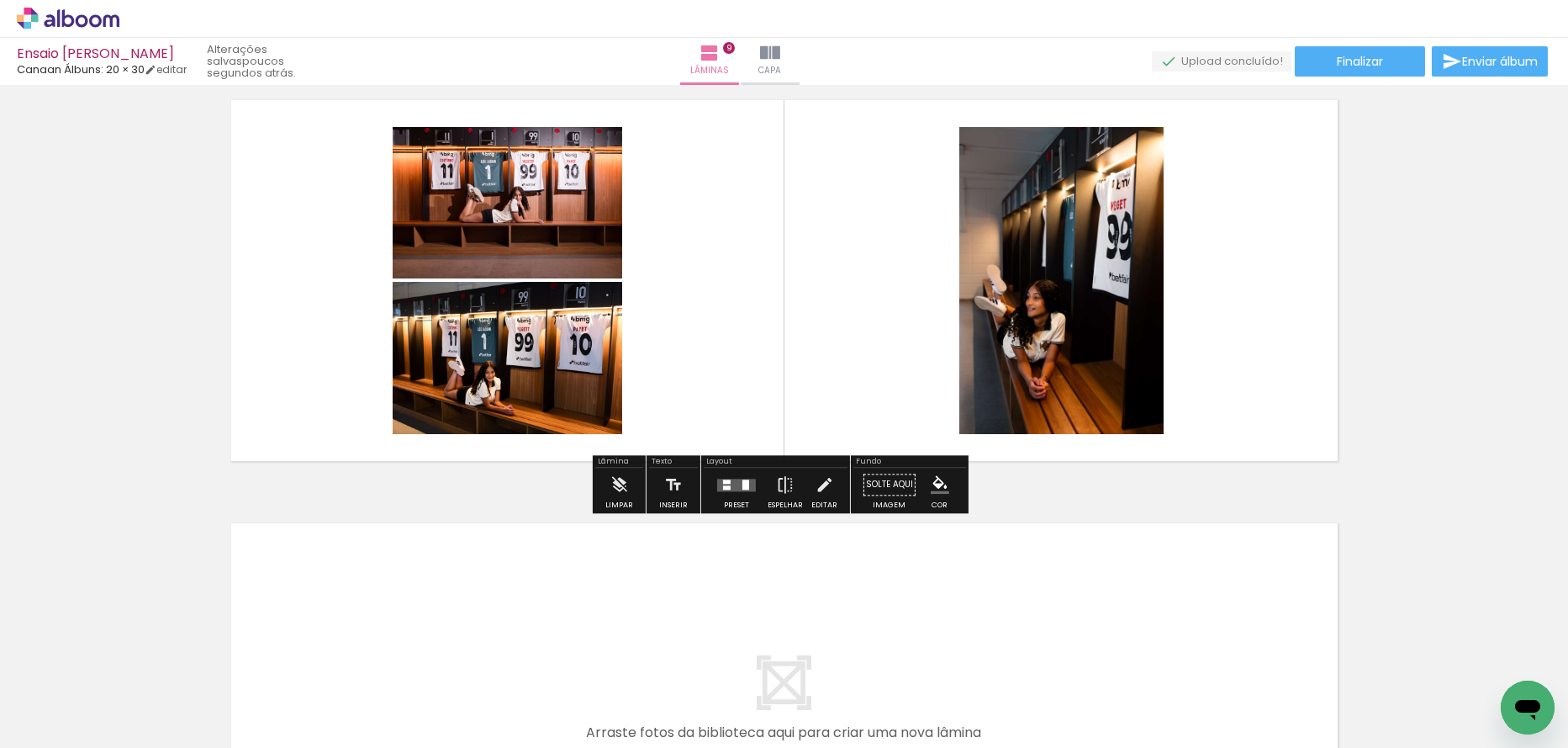
scroll to position [3738, 0]
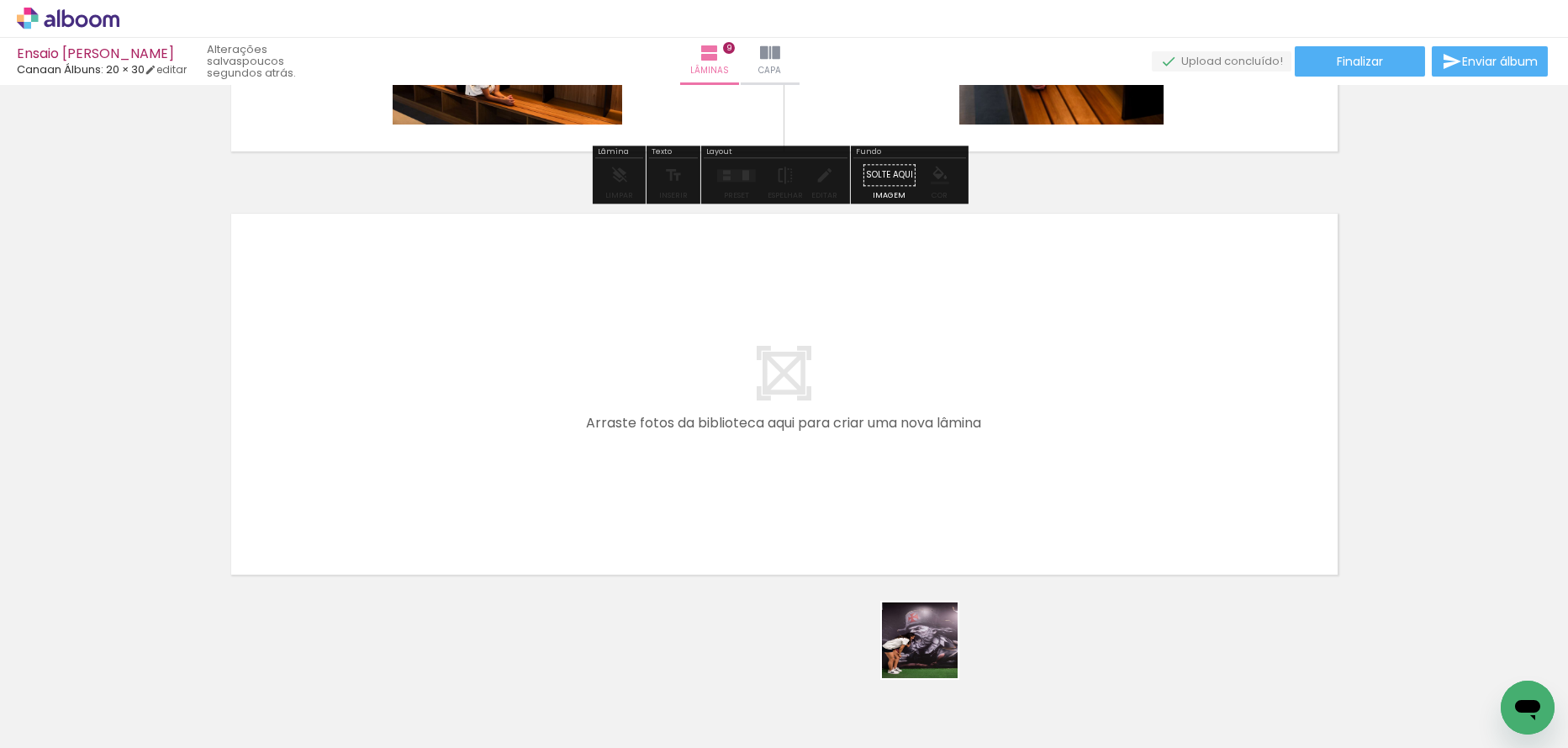
drag, startPoint x: 952, startPoint y: 692, endPoint x: 874, endPoint y: 678, distance: 79.2
click at [877, 511] on quentale-workspace at bounding box center [784, 374] width 1568 height 748
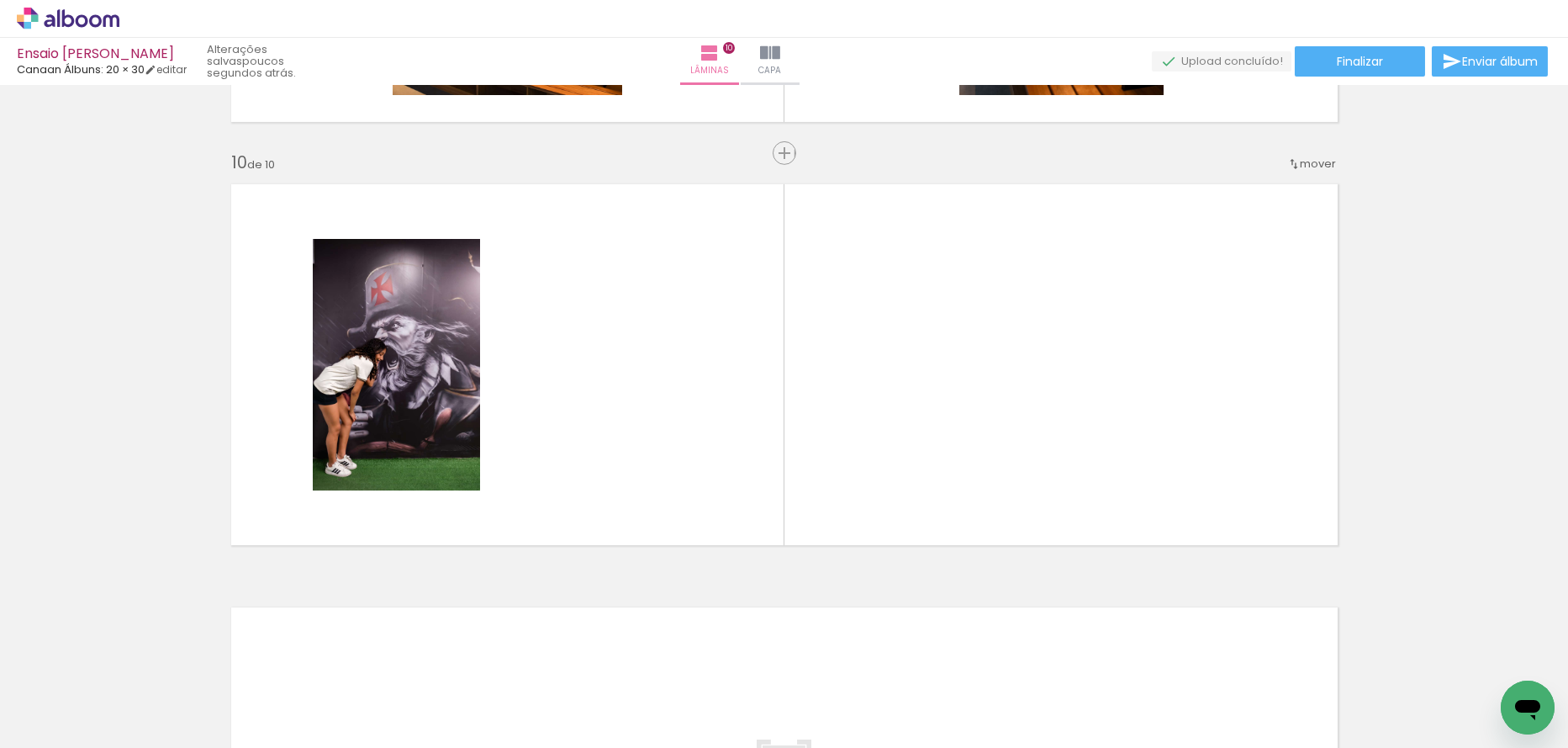
scroll to position [0, 2247]
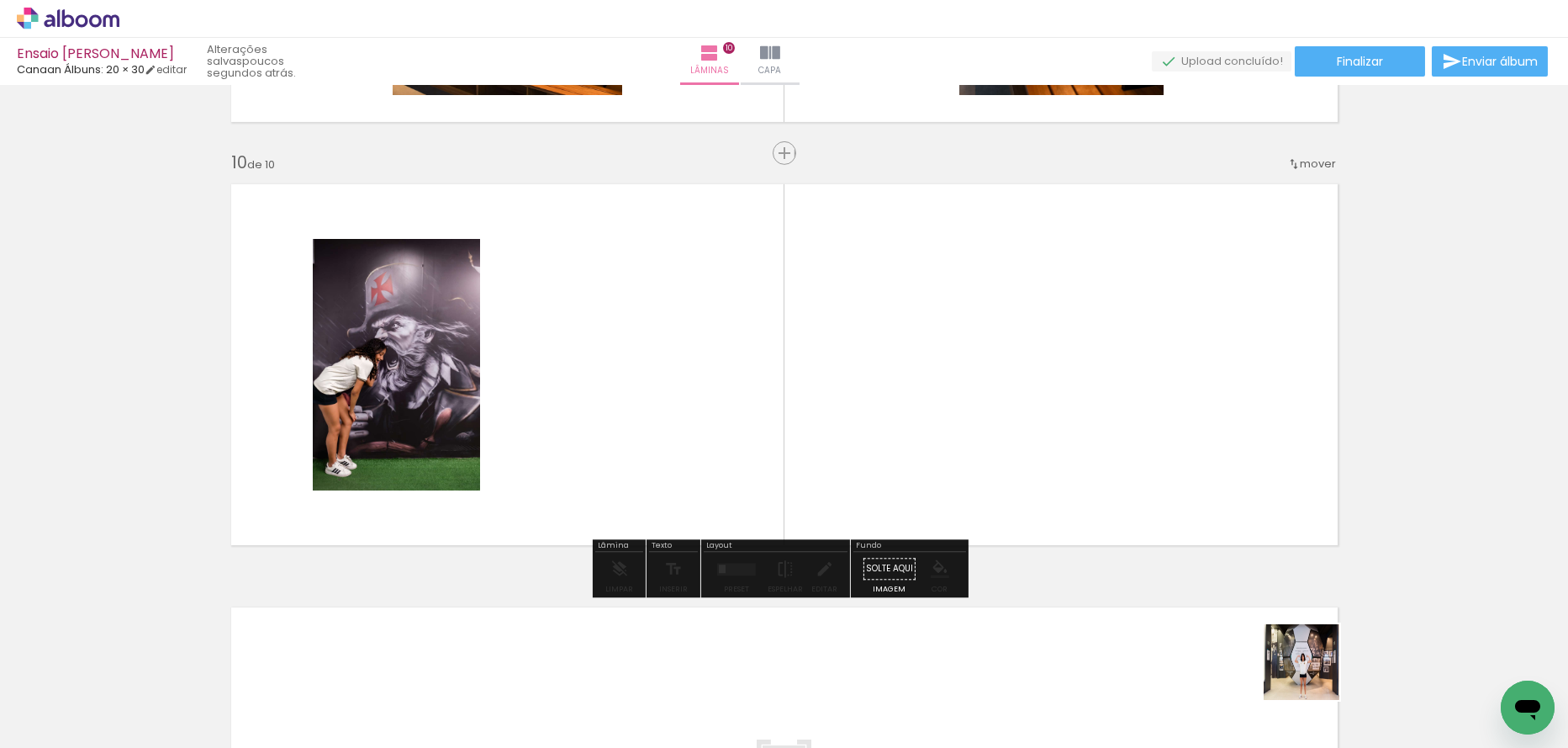
drag, startPoint x: 1323, startPoint y: 688, endPoint x: 1171, endPoint y: 447, distance: 284.9
click at [1171, 447] on quentale-workspace at bounding box center [784, 374] width 1568 height 748
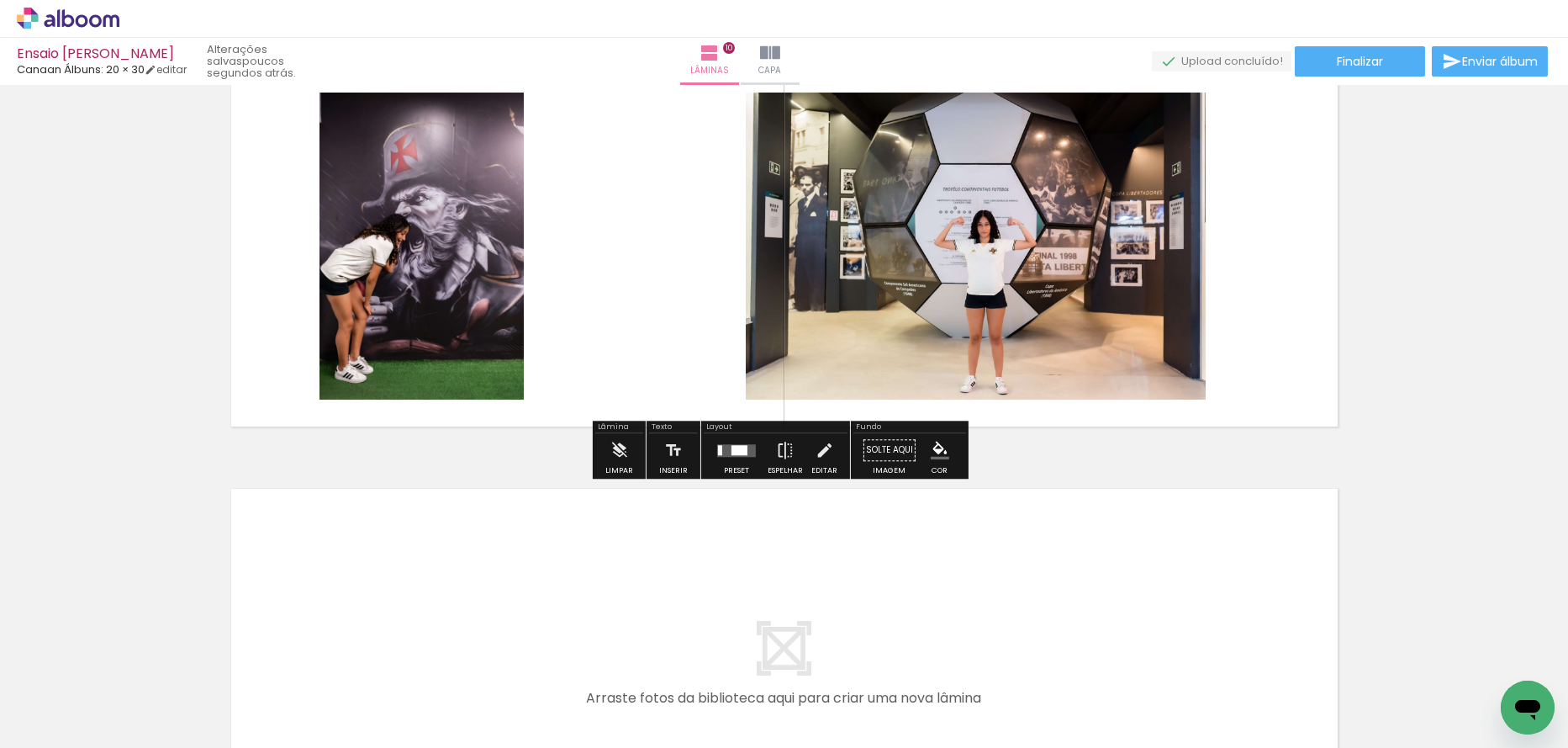
scroll to position [3936, 0]
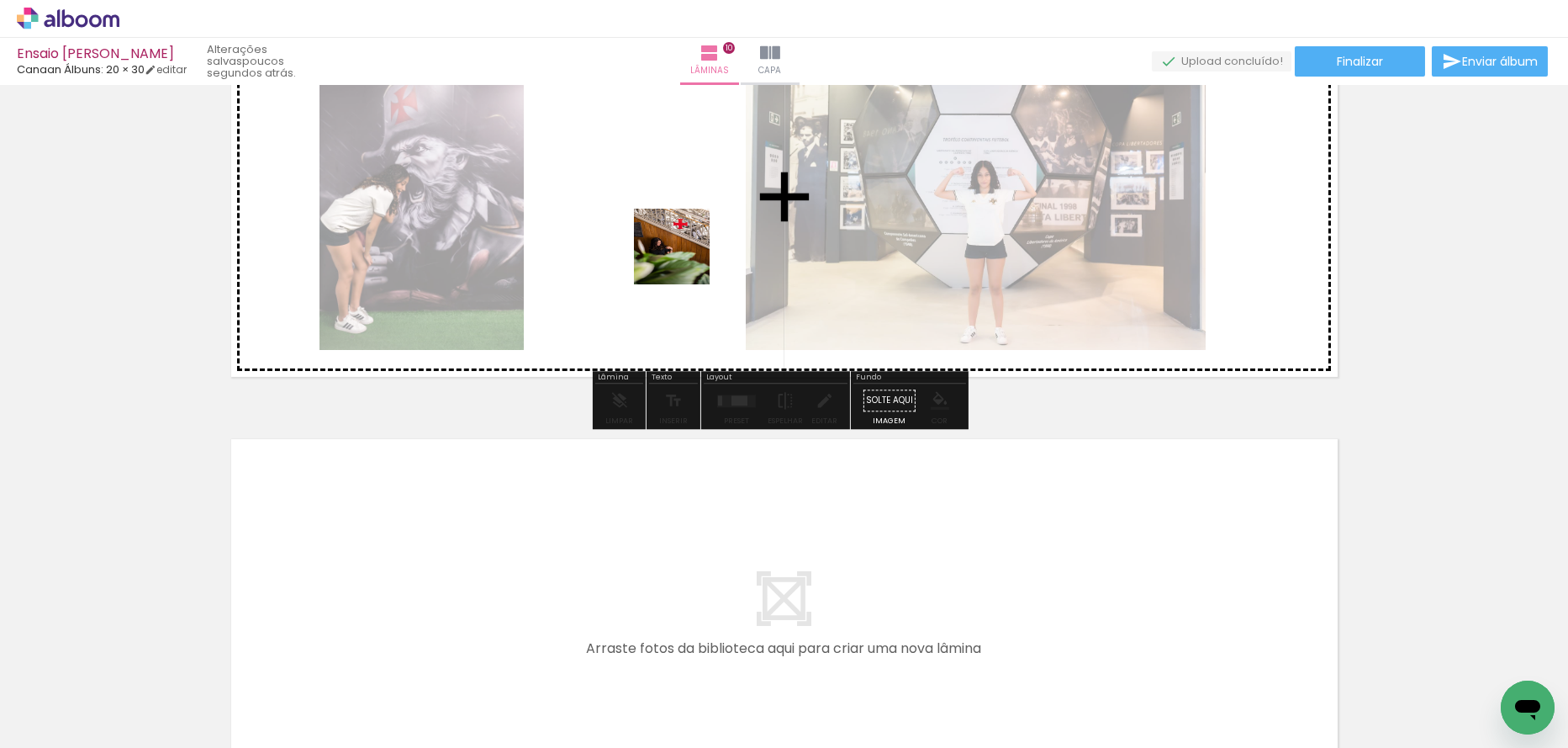
drag, startPoint x: 824, startPoint y: 672, endPoint x: 684, endPoint y: 259, distance: 436.1
click at [684, 259] on quentale-workspace at bounding box center [784, 374] width 1568 height 748
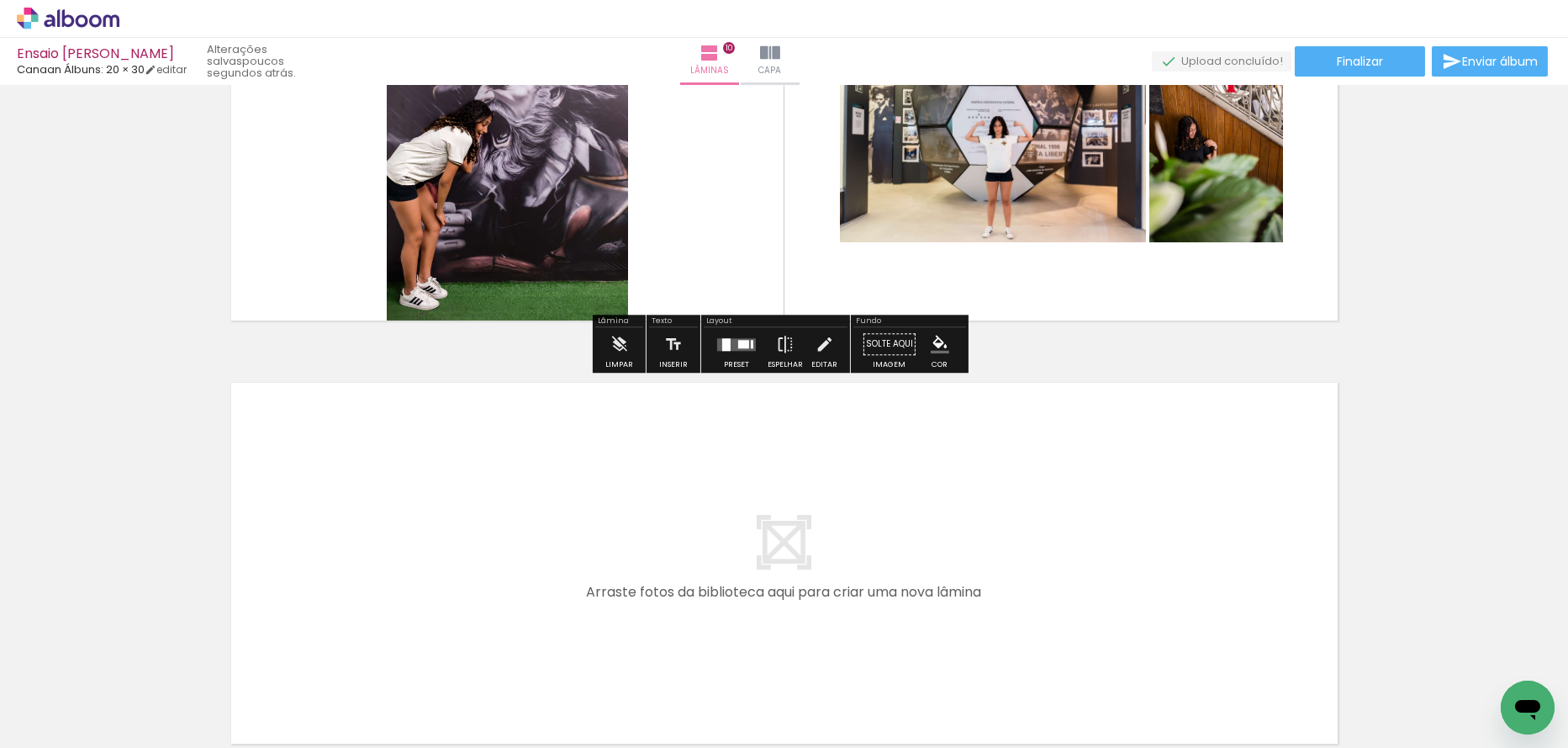
scroll to position [4020, 0]
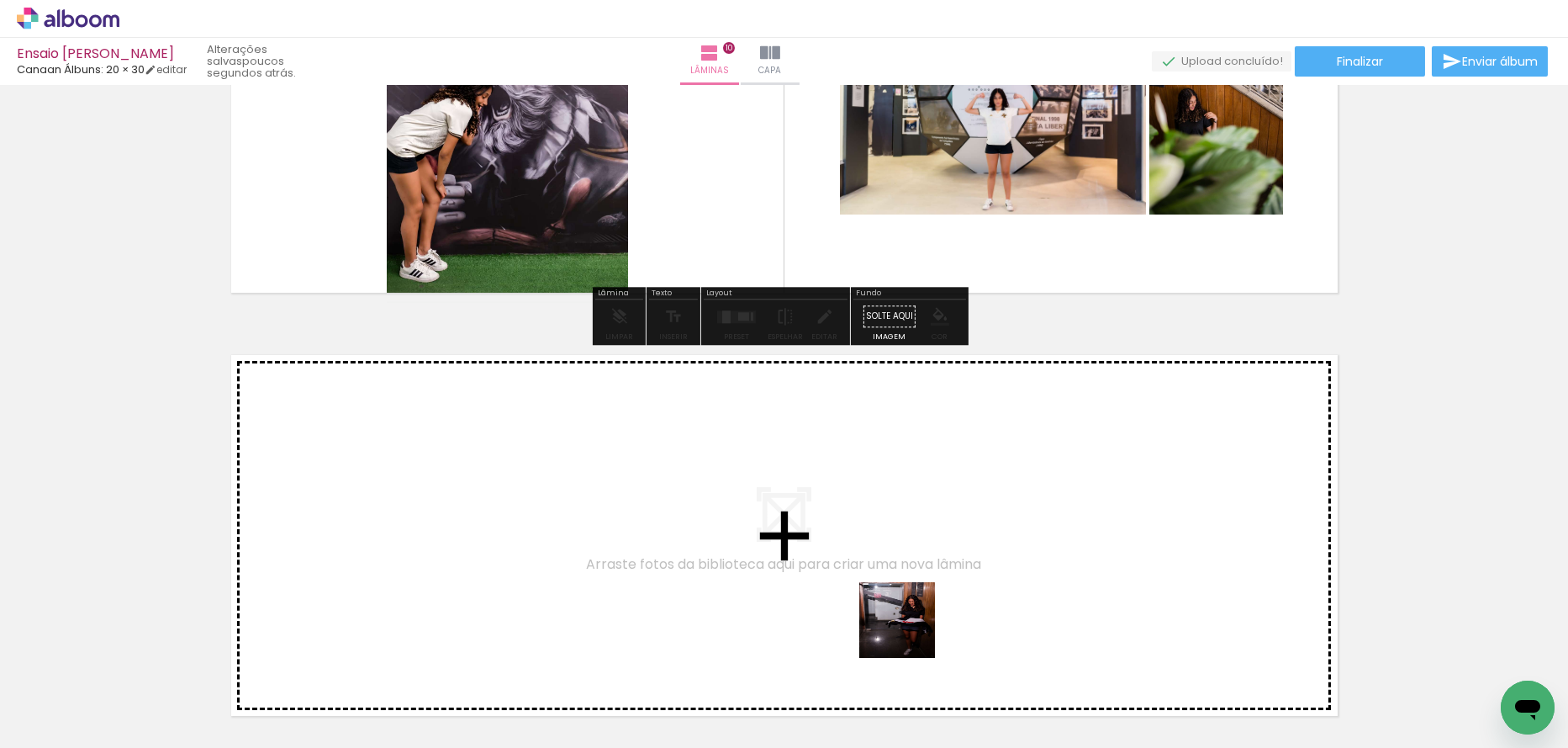
drag, startPoint x: 907, startPoint y: 695, endPoint x: 999, endPoint y: 680, distance: 93.2
click at [886, 519] on quentale-workspace at bounding box center [784, 374] width 1568 height 748
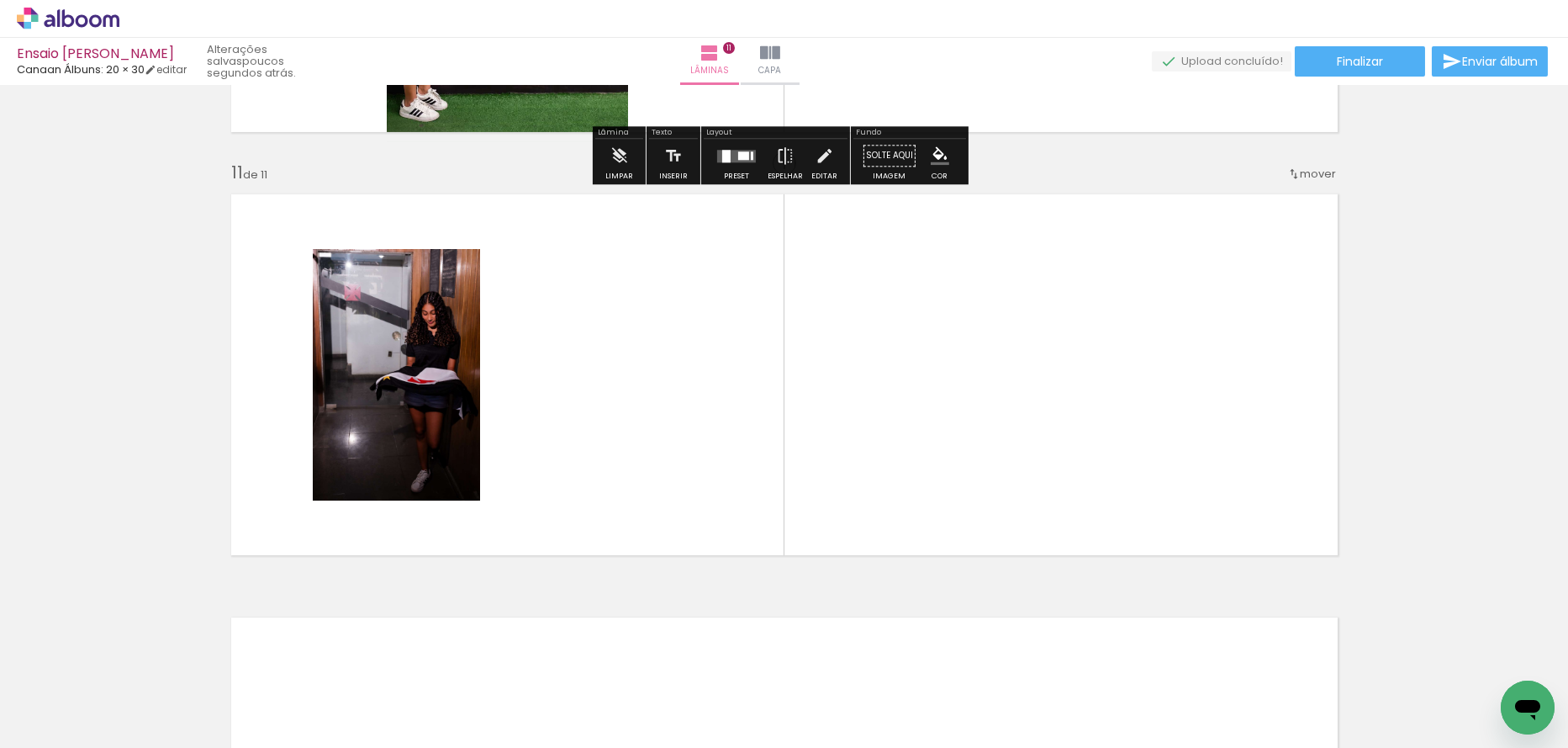
scroll to position [4191, 0]
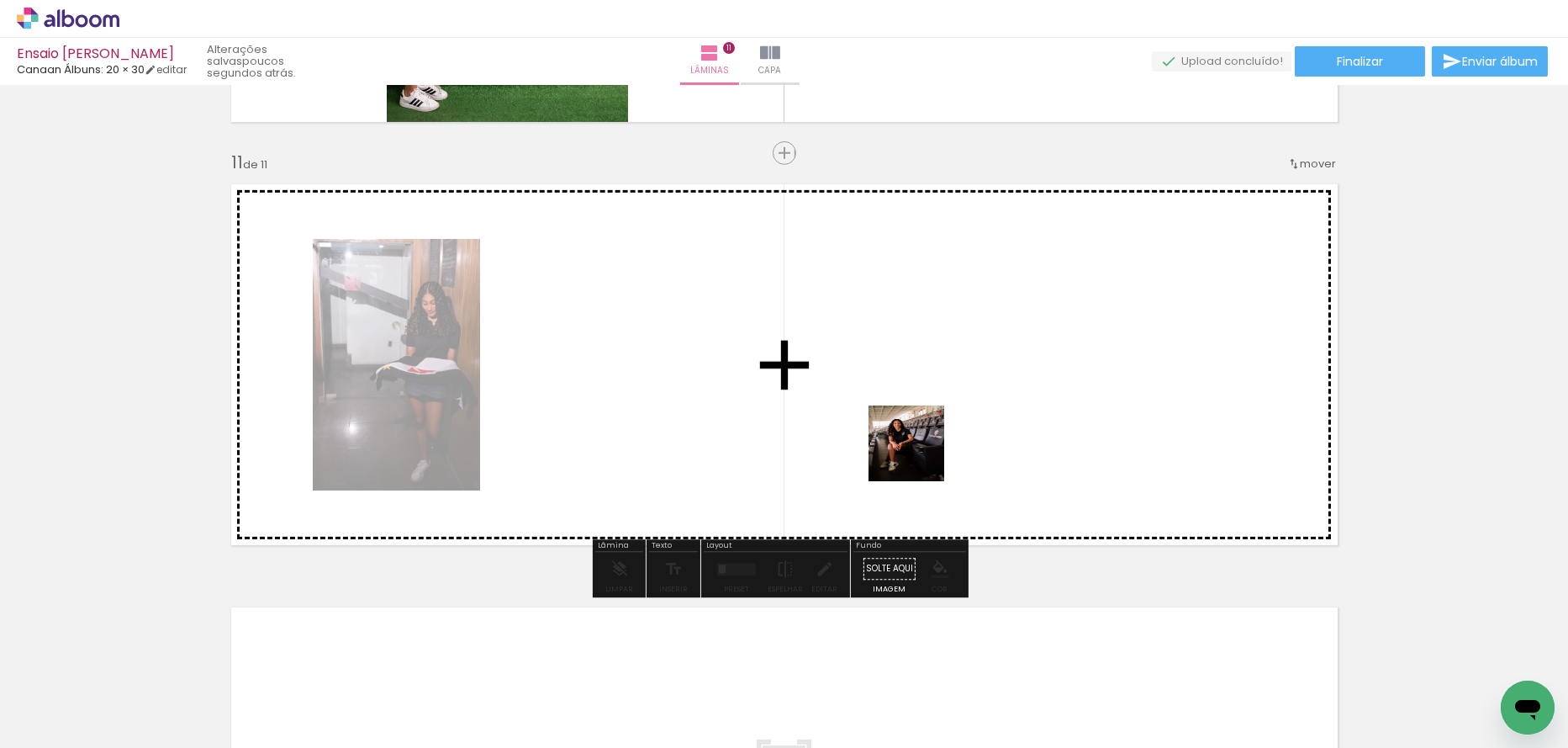
drag, startPoint x: 1026, startPoint y: 690, endPoint x: 878, endPoint y: 387, distance: 337.2
click at [878, 388] on quentale-workspace at bounding box center [784, 374] width 1568 height 748
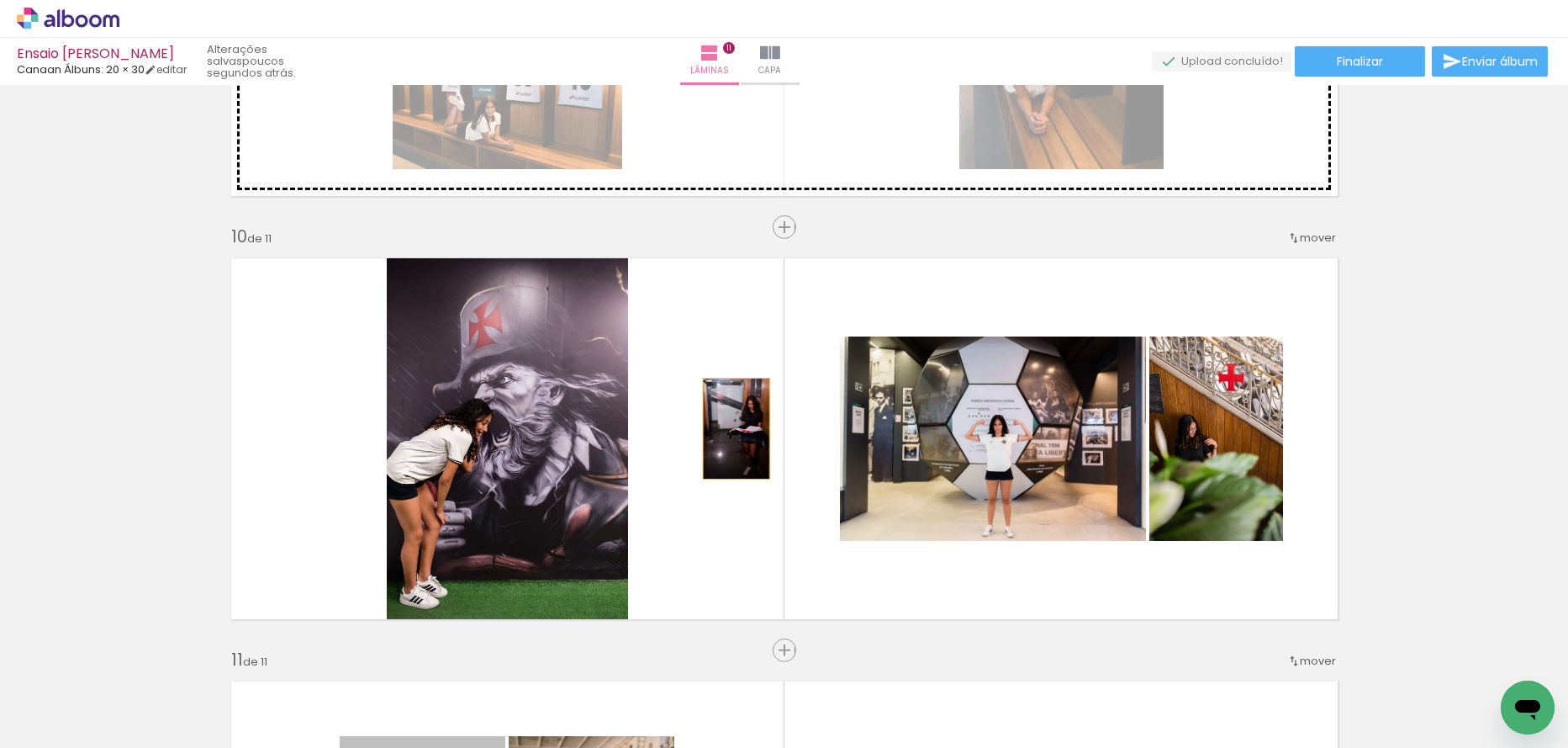
scroll to position [3602, 0]
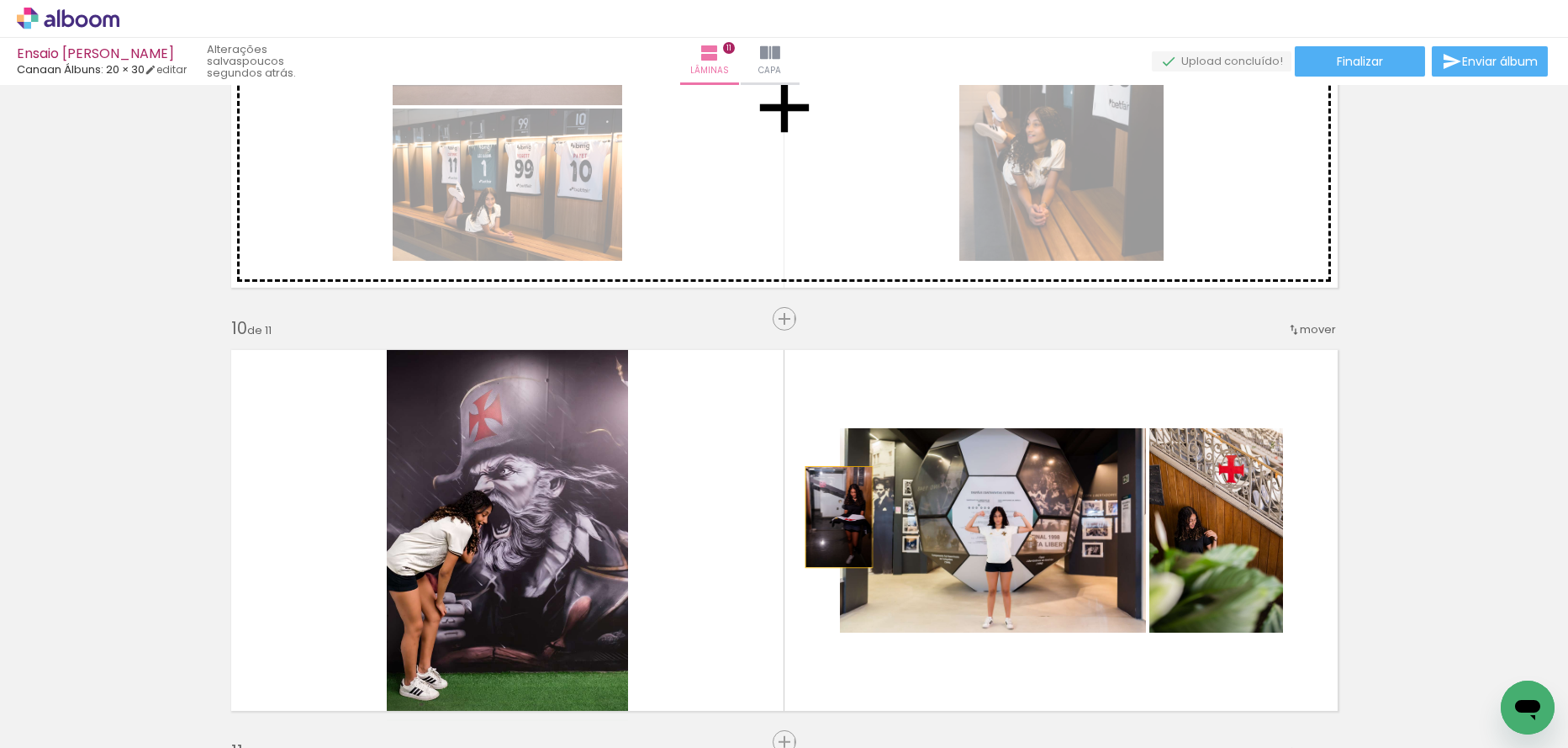
drag, startPoint x: 432, startPoint y: 570, endPoint x: 832, endPoint y: 180, distance: 558.7
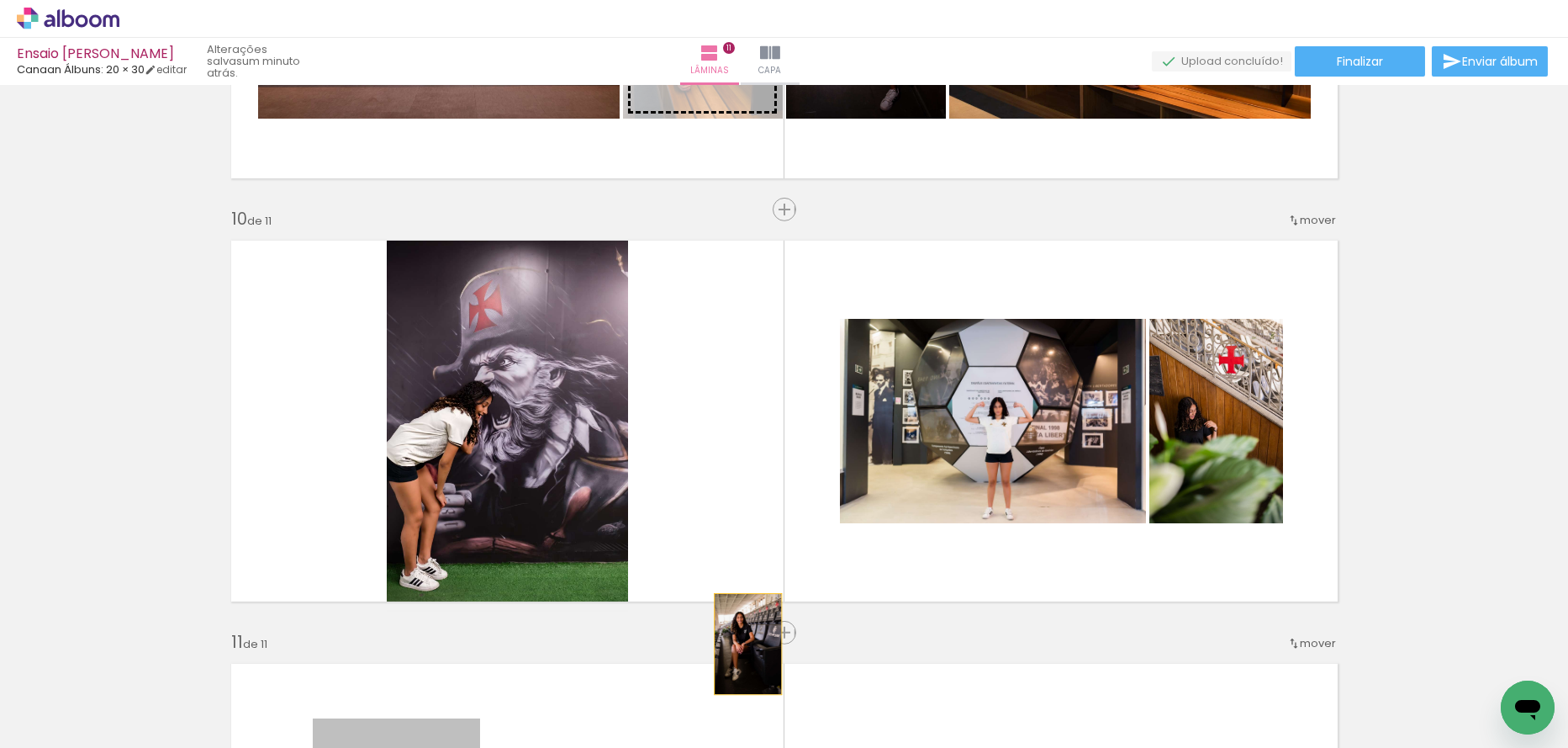
scroll to position [3771, 0]
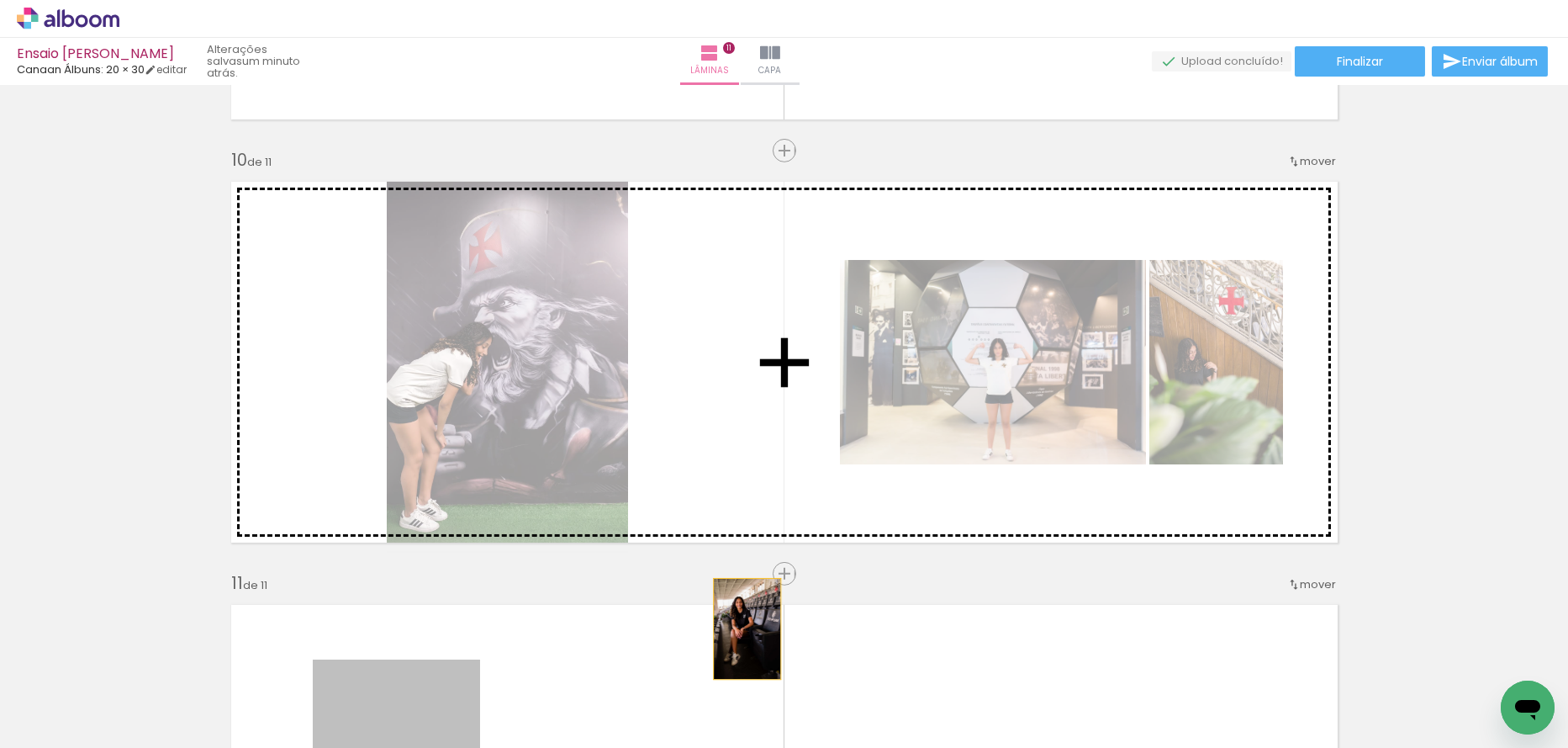
drag, startPoint x: 387, startPoint y: 474, endPoint x: 741, endPoint y: 292, distance: 398.0
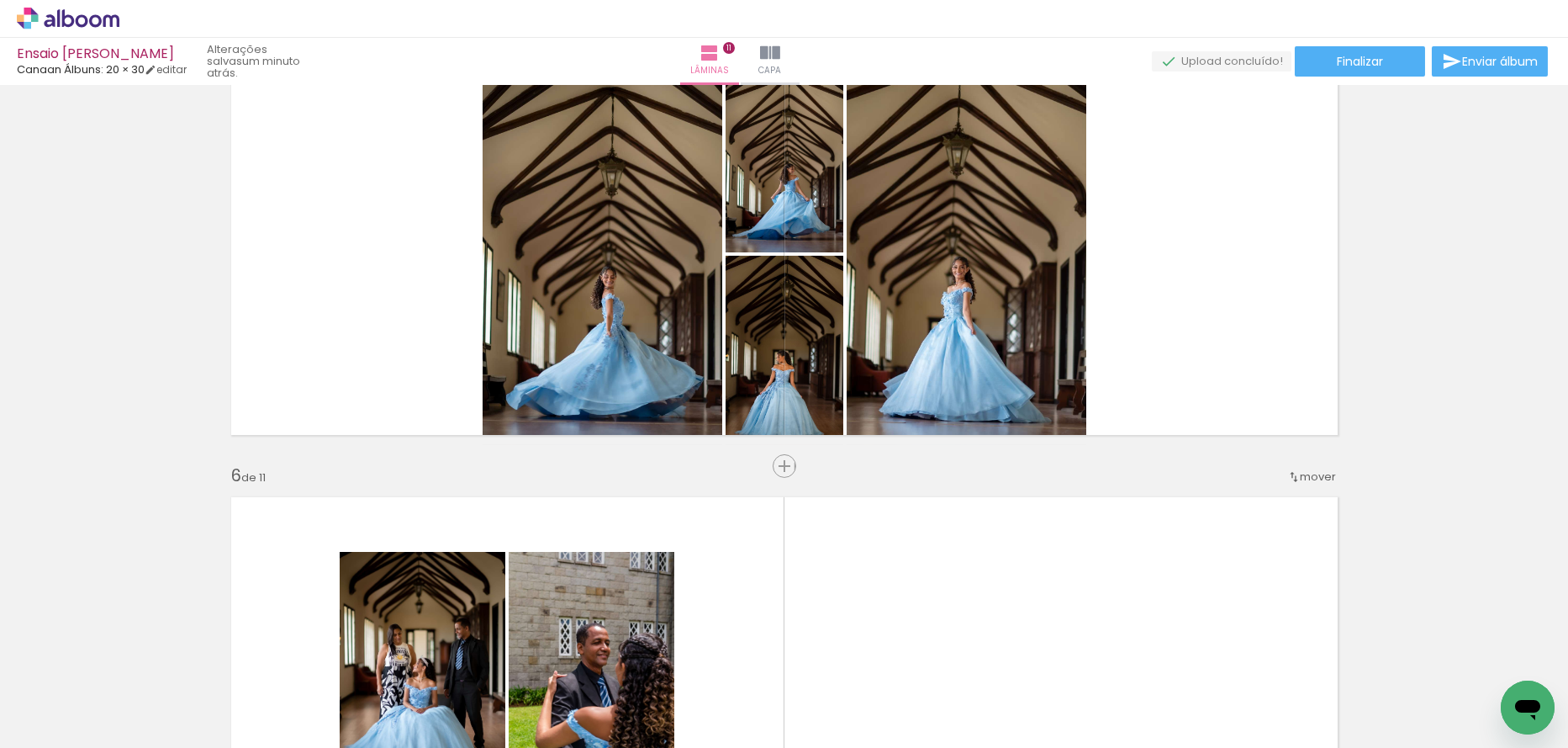
scroll to position [1752, 0]
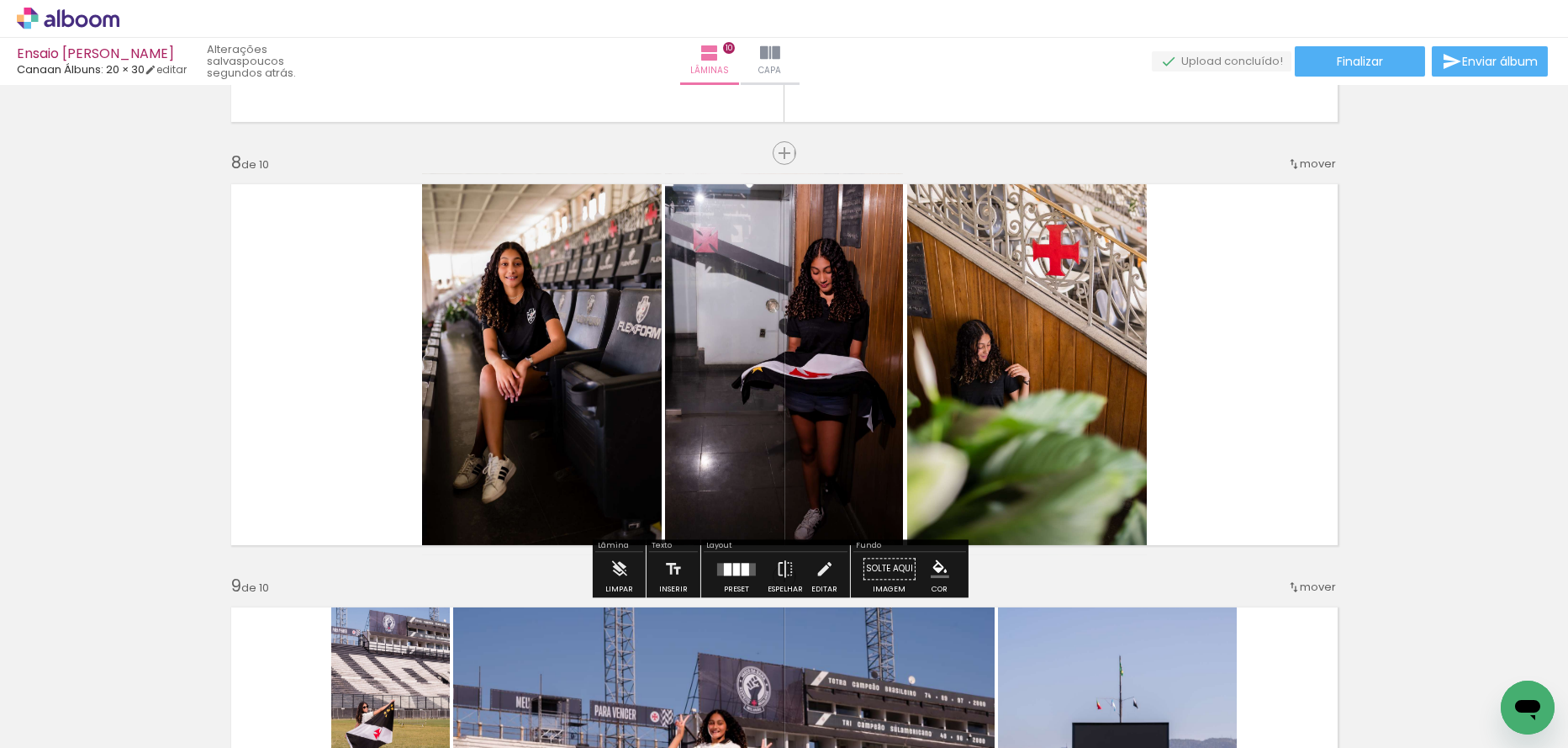
scroll to position [1346, 0]
click at [741, 570] on div at bounding box center [745, 569] width 7 height 13
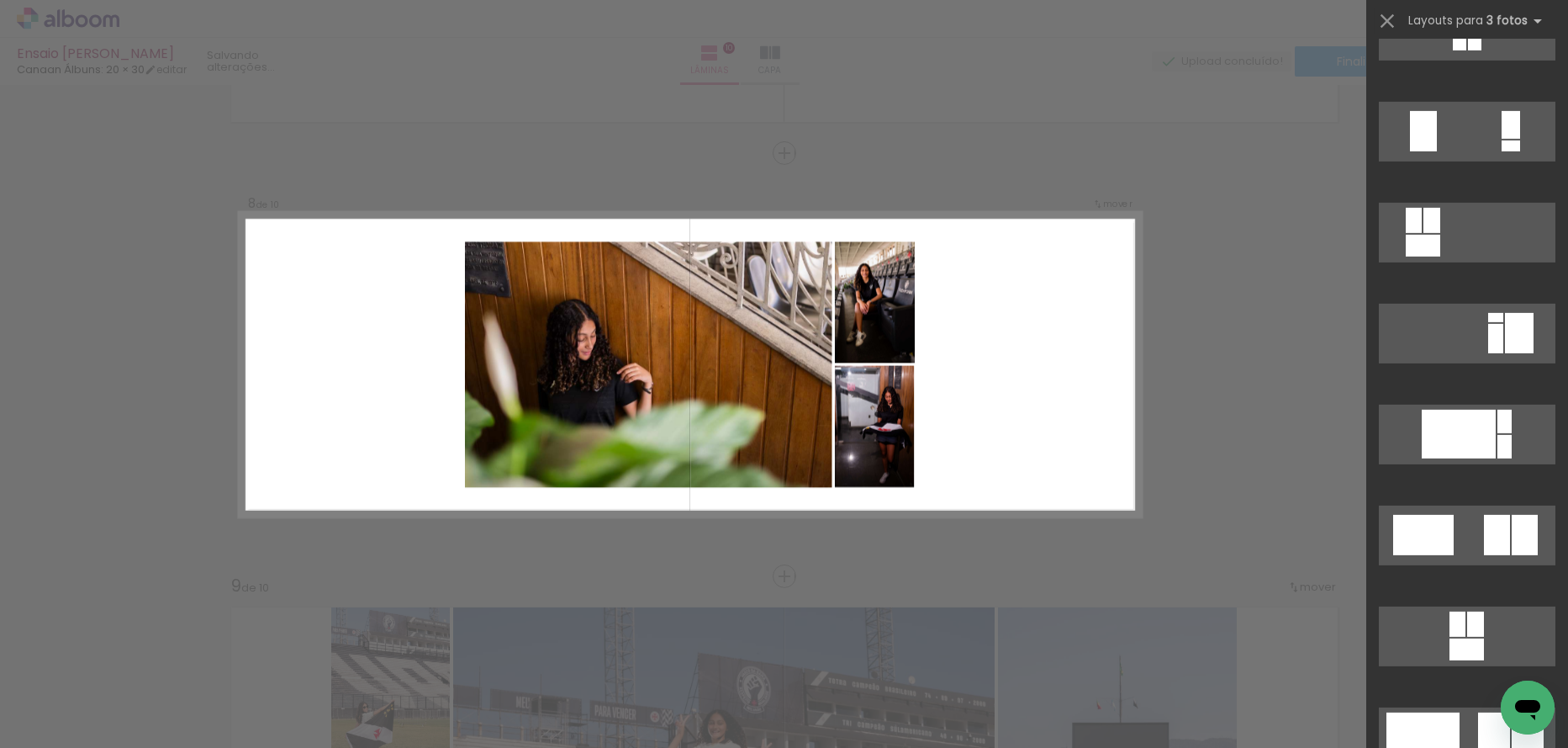
scroll to position [5232, 0]
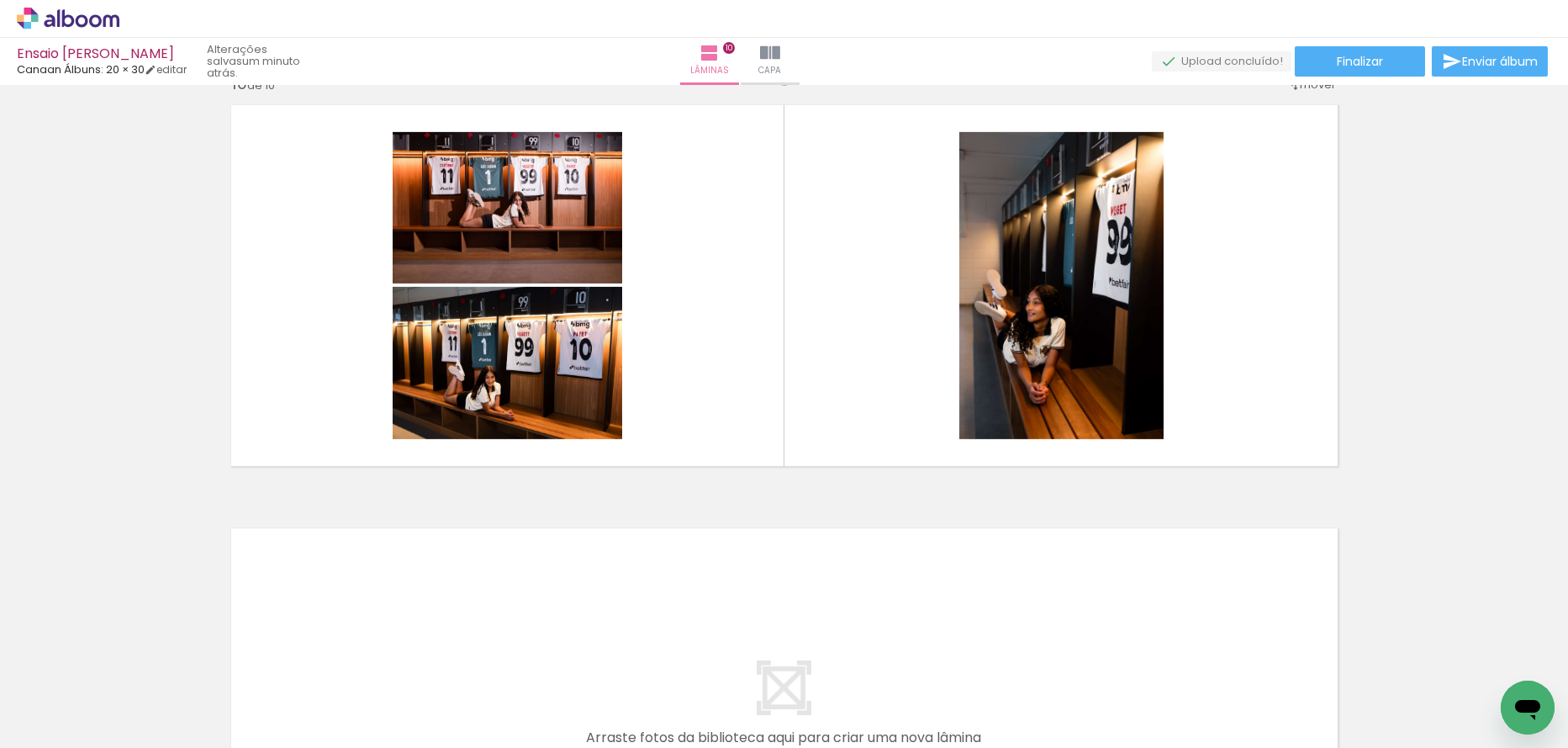
scroll to position [0, 2247]
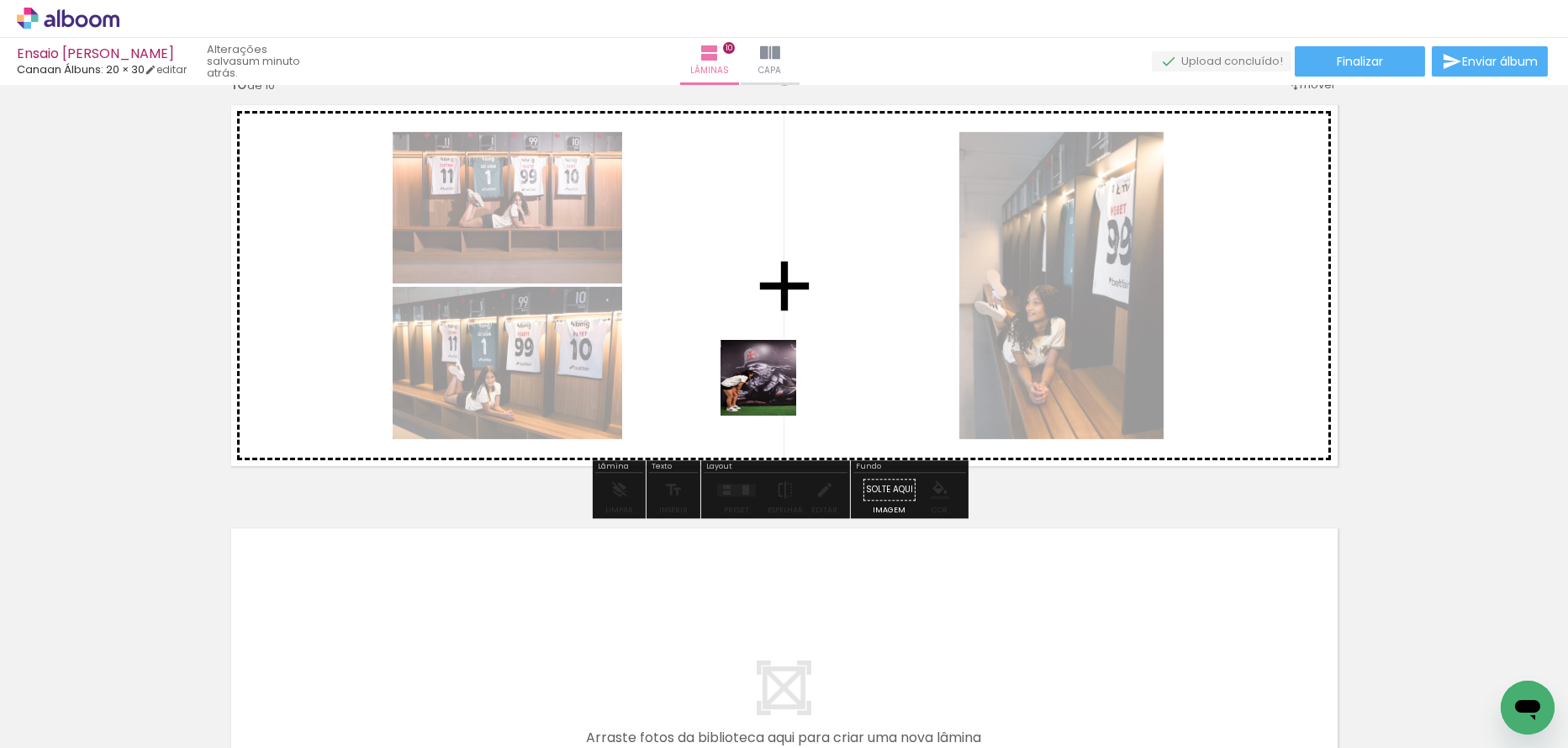
drag, startPoint x: 480, startPoint y: 687, endPoint x: 1159, endPoint y: 684, distance: 679.0
click at [777, 384] on quentale-workspace at bounding box center [784, 374] width 1568 height 748
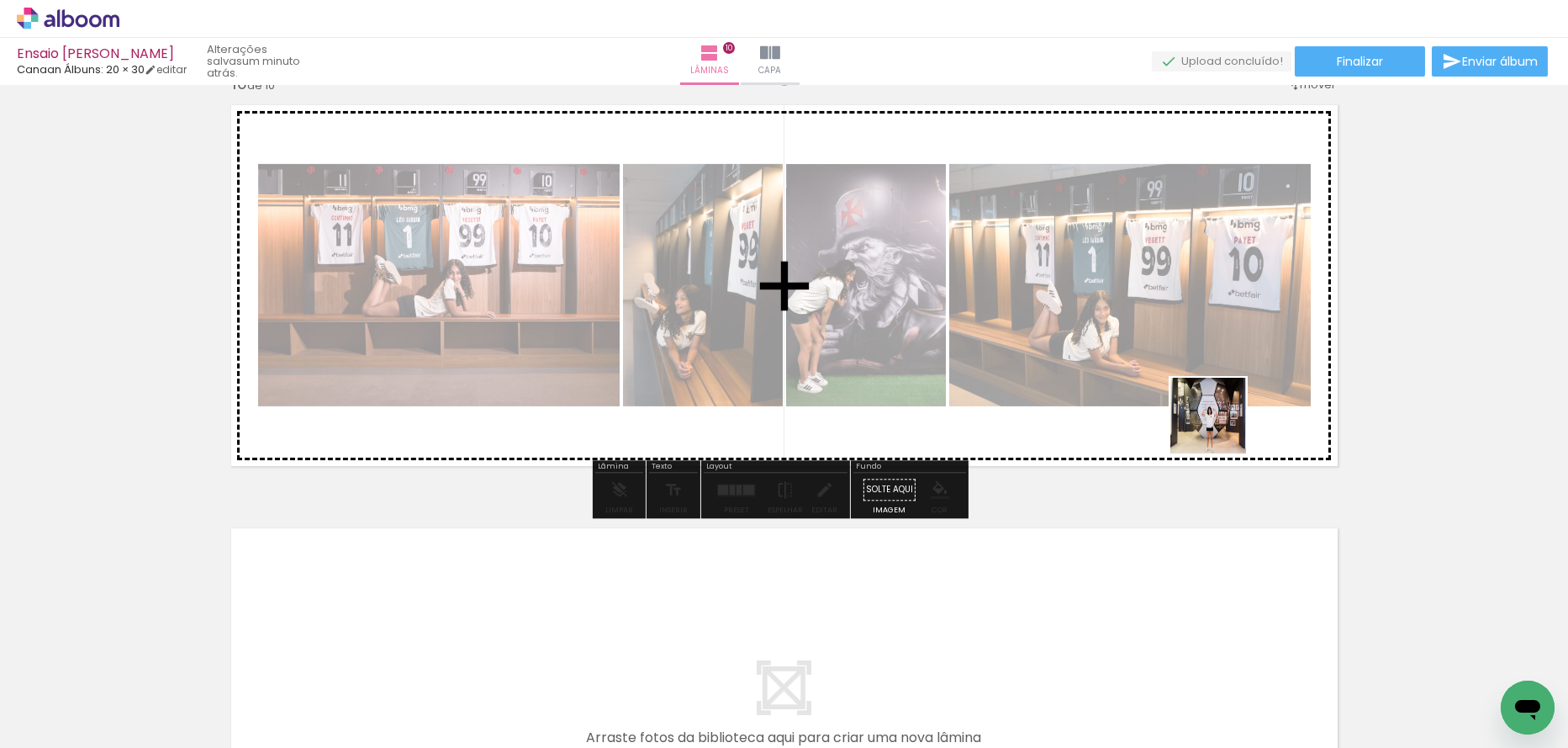
drag, startPoint x: 1335, startPoint y: 705, endPoint x: 910, endPoint y: 434, distance: 504.0
click at [1202, 410] on quentale-workspace at bounding box center [784, 374] width 1568 height 748
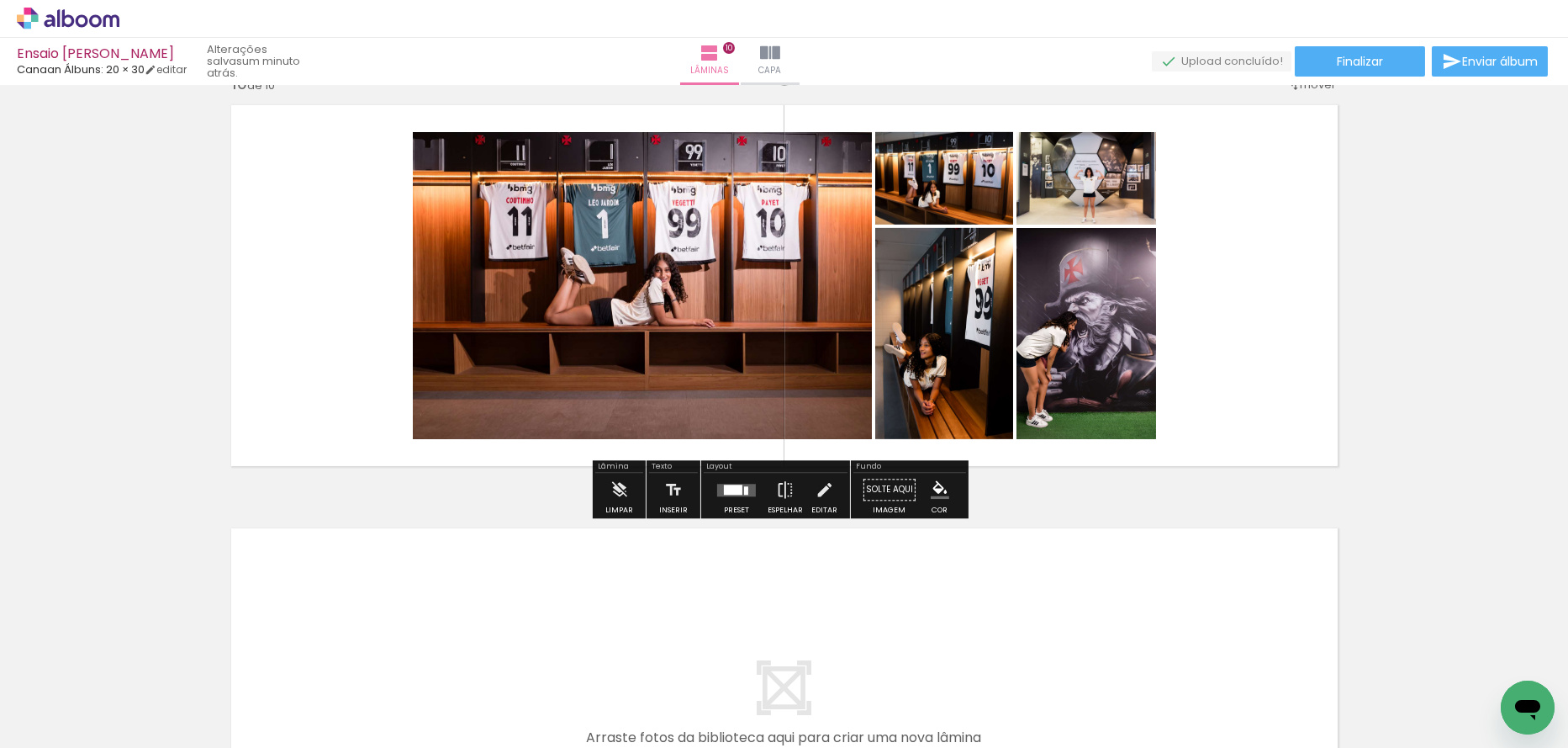
click at [737, 489] on div at bounding box center [734, 489] width 19 height 10
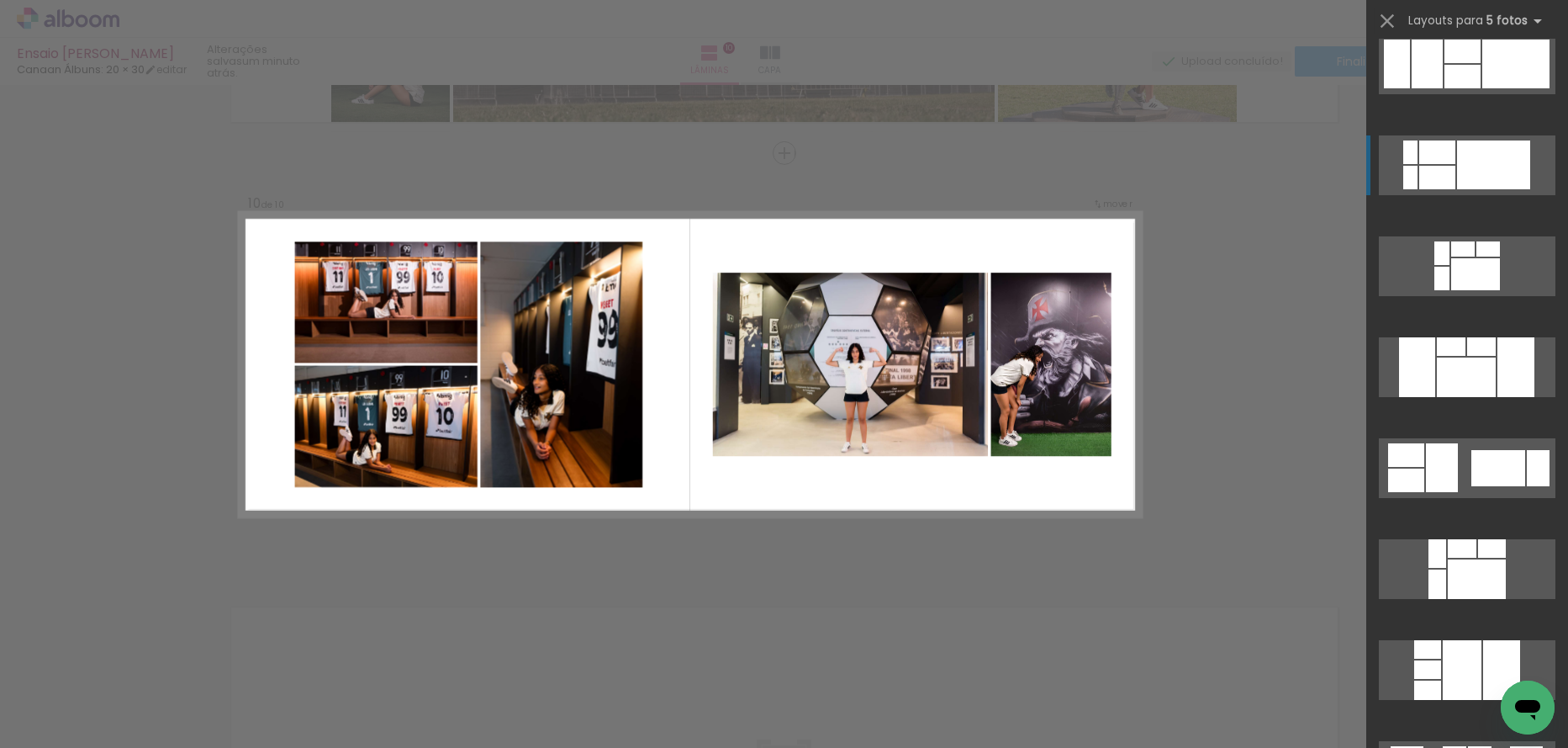
scroll to position [589, 0]
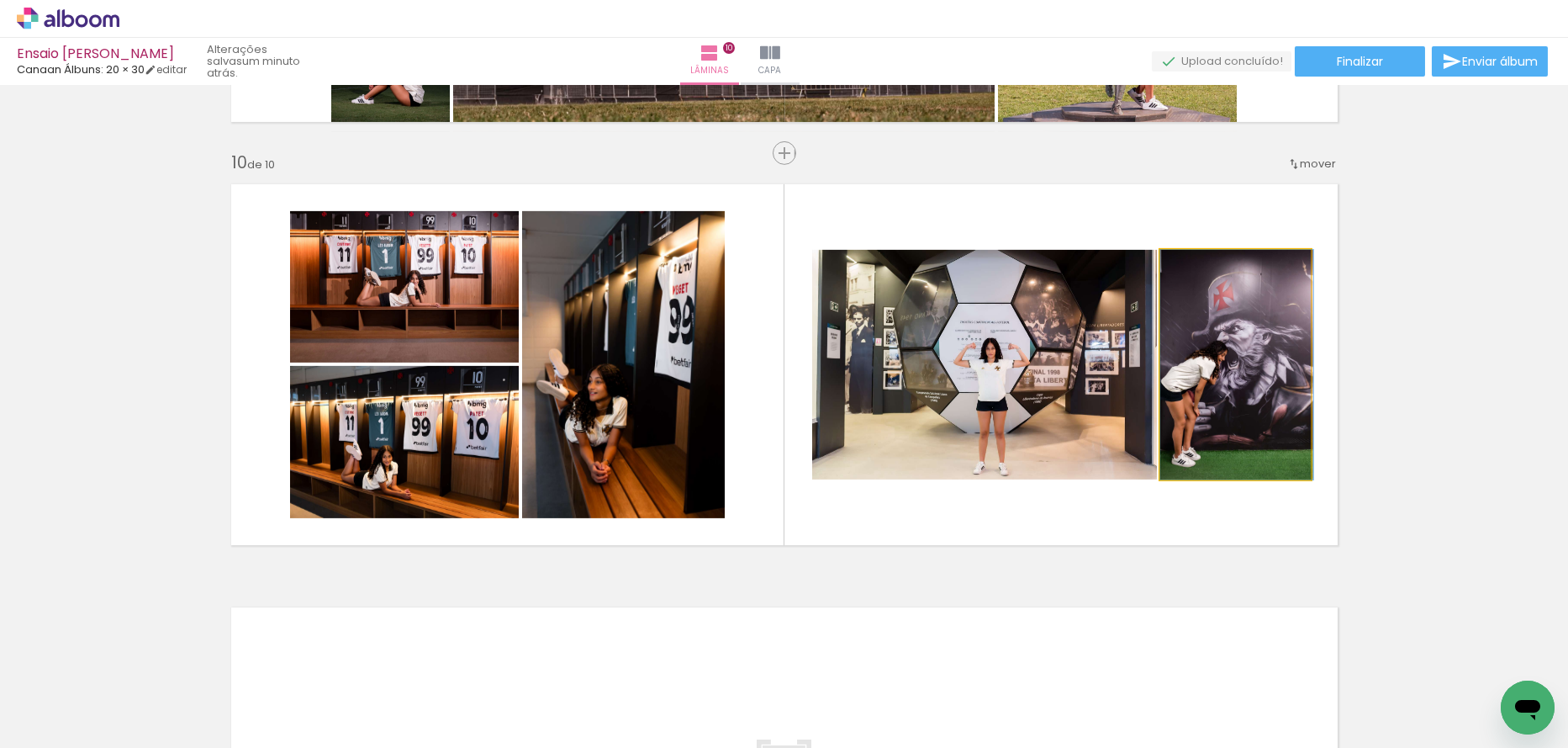
drag, startPoint x: 1216, startPoint y: 416, endPoint x: 1239, endPoint y: 417, distance: 23.0
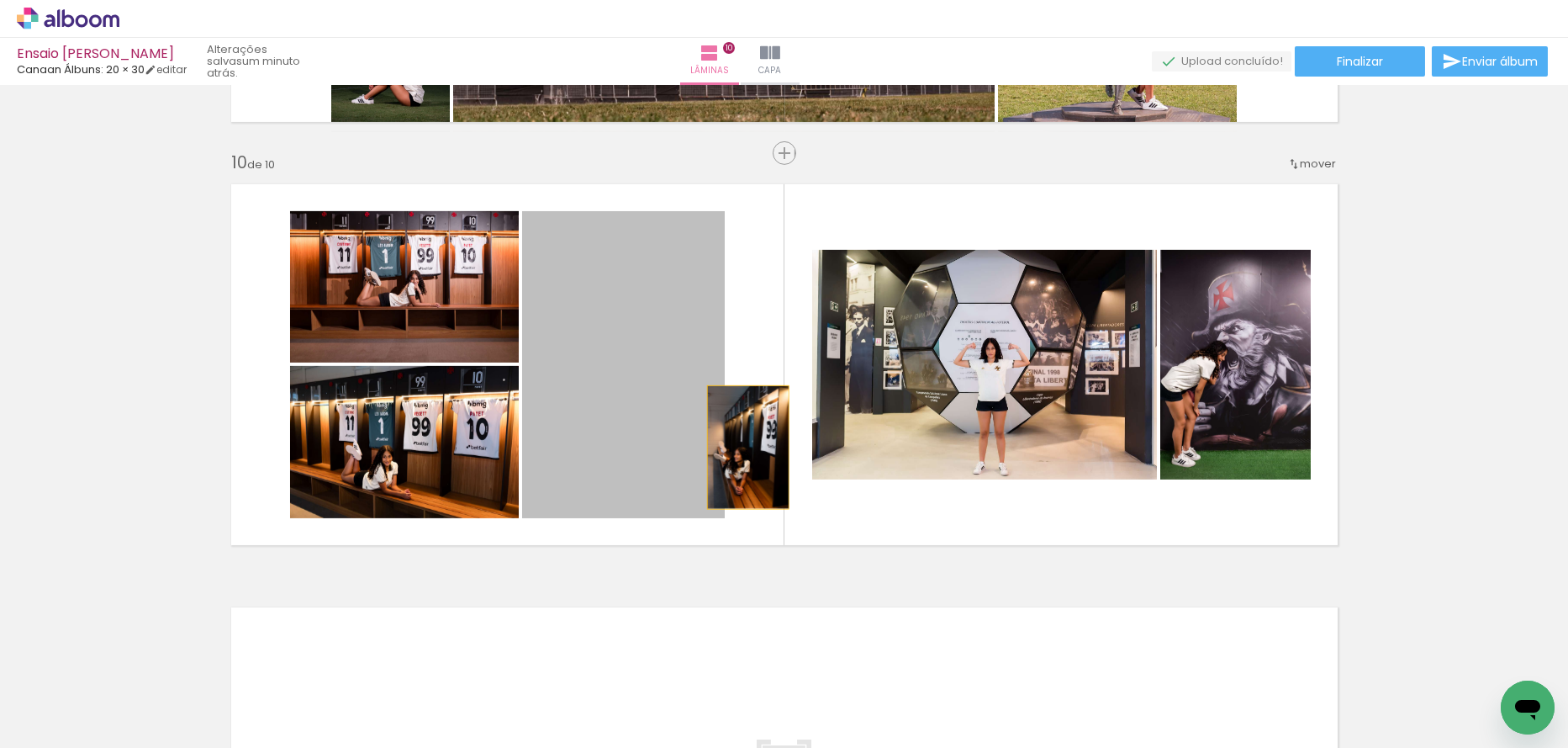
drag, startPoint x: 682, startPoint y: 447, endPoint x: 745, endPoint y: 447, distance: 63.0
click at [745, 447] on quentale-layouter at bounding box center [785, 365] width 1127 height 381
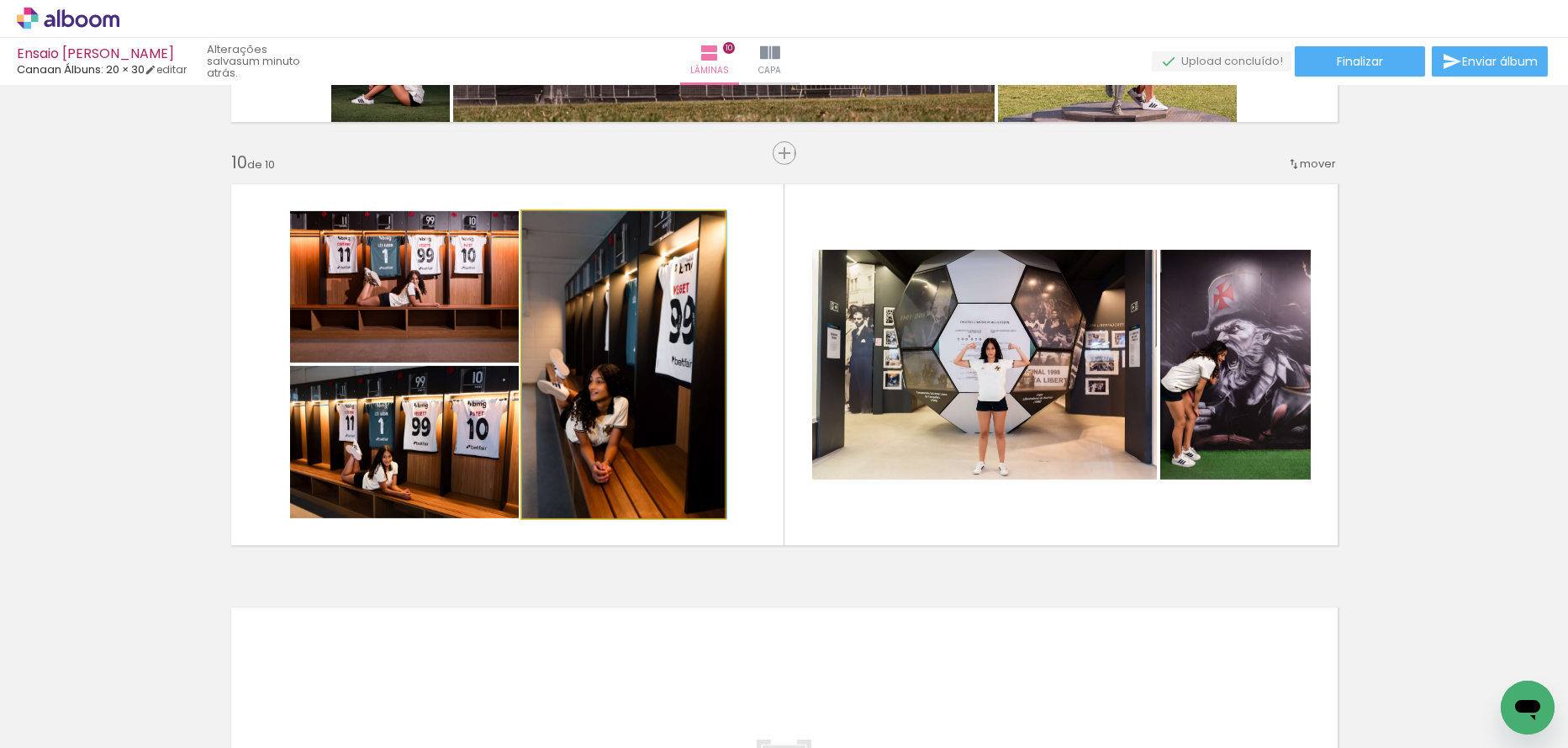
drag, startPoint x: 651, startPoint y: 445, endPoint x: 679, endPoint y: 442, distance: 28.2
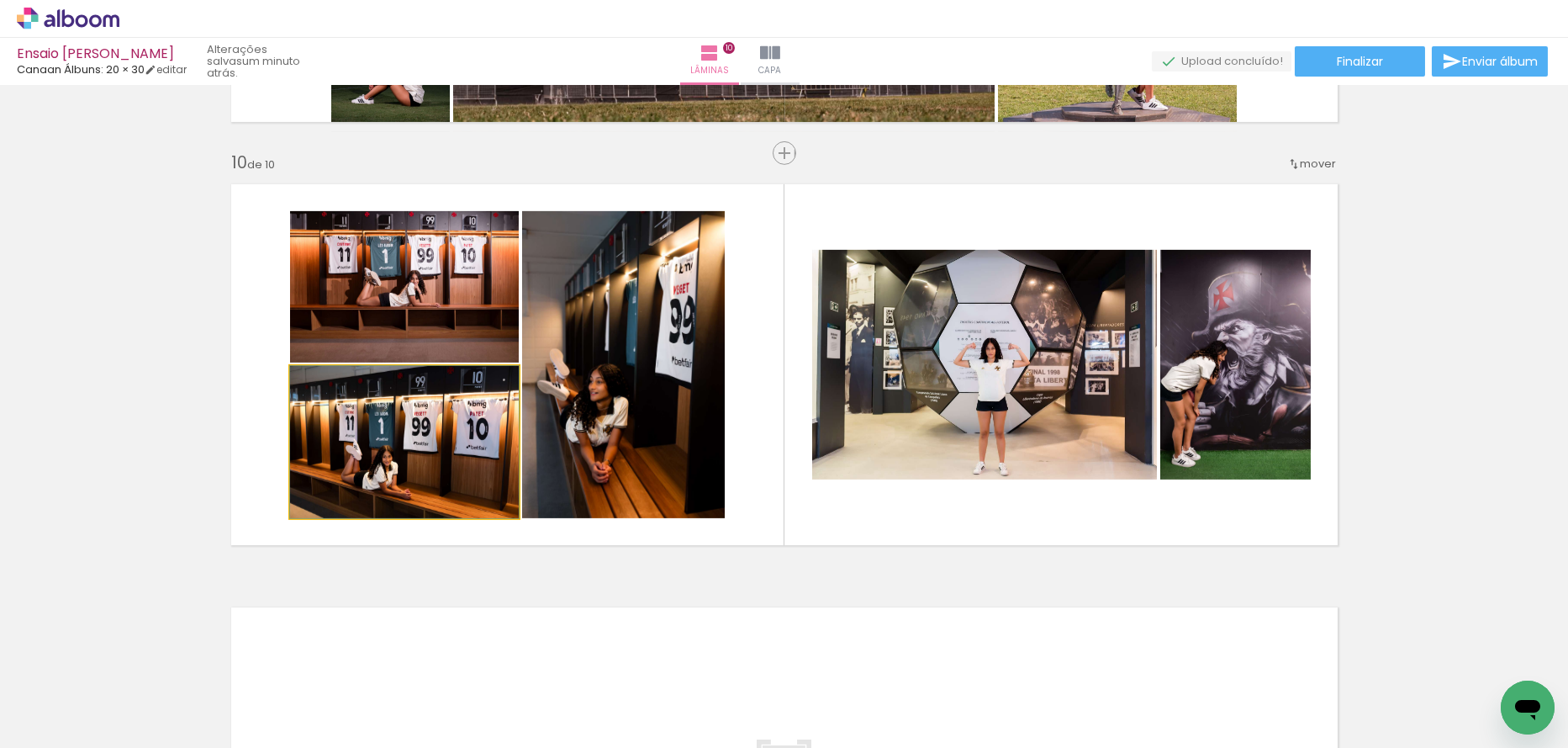
drag, startPoint x: 401, startPoint y: 493, endPoint x: 472, endPoint y: 470, distance: 74.6
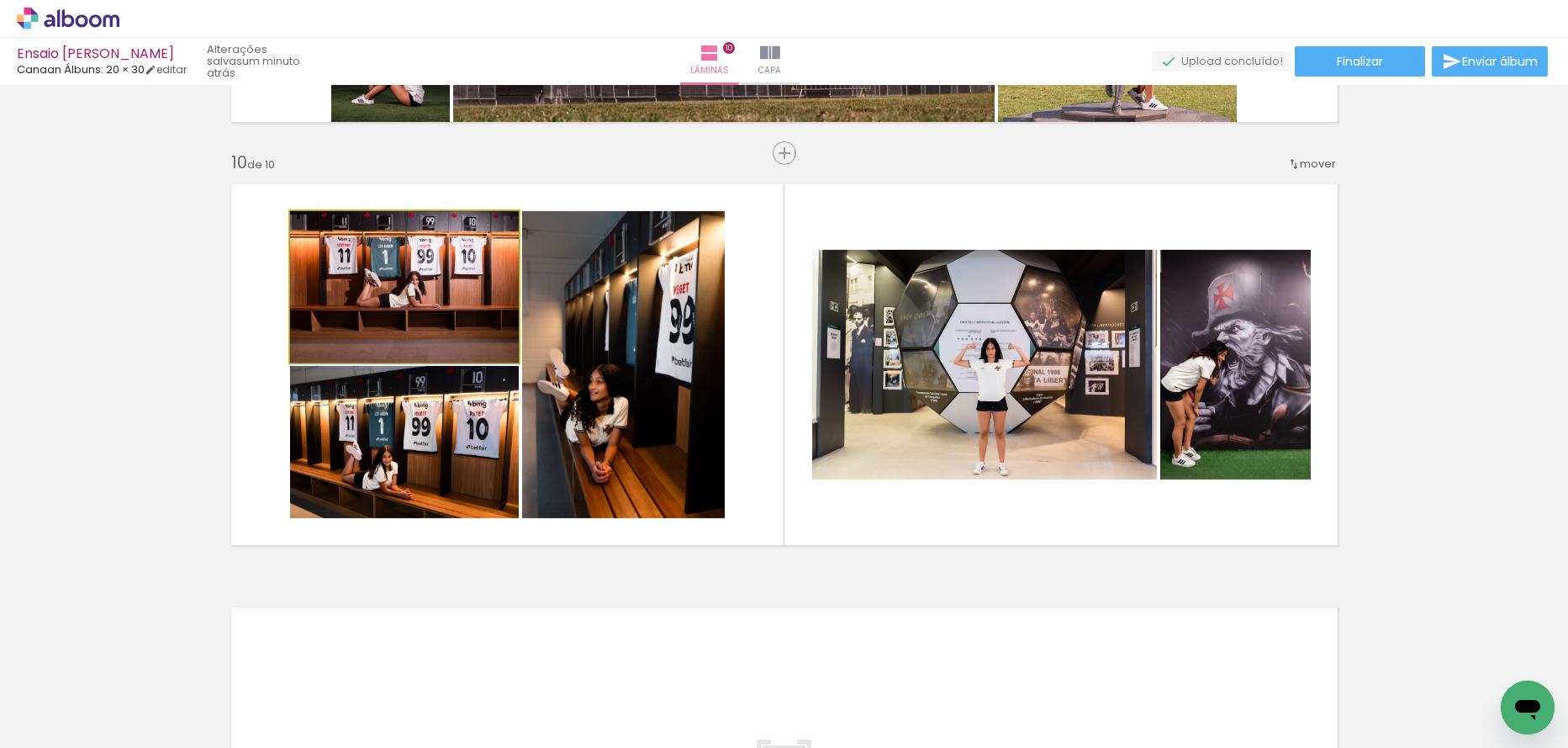
drag, startPoint x: 455, startPoint y: 294, endPoint x: 459, endPoint y: 377, distance: 83.1
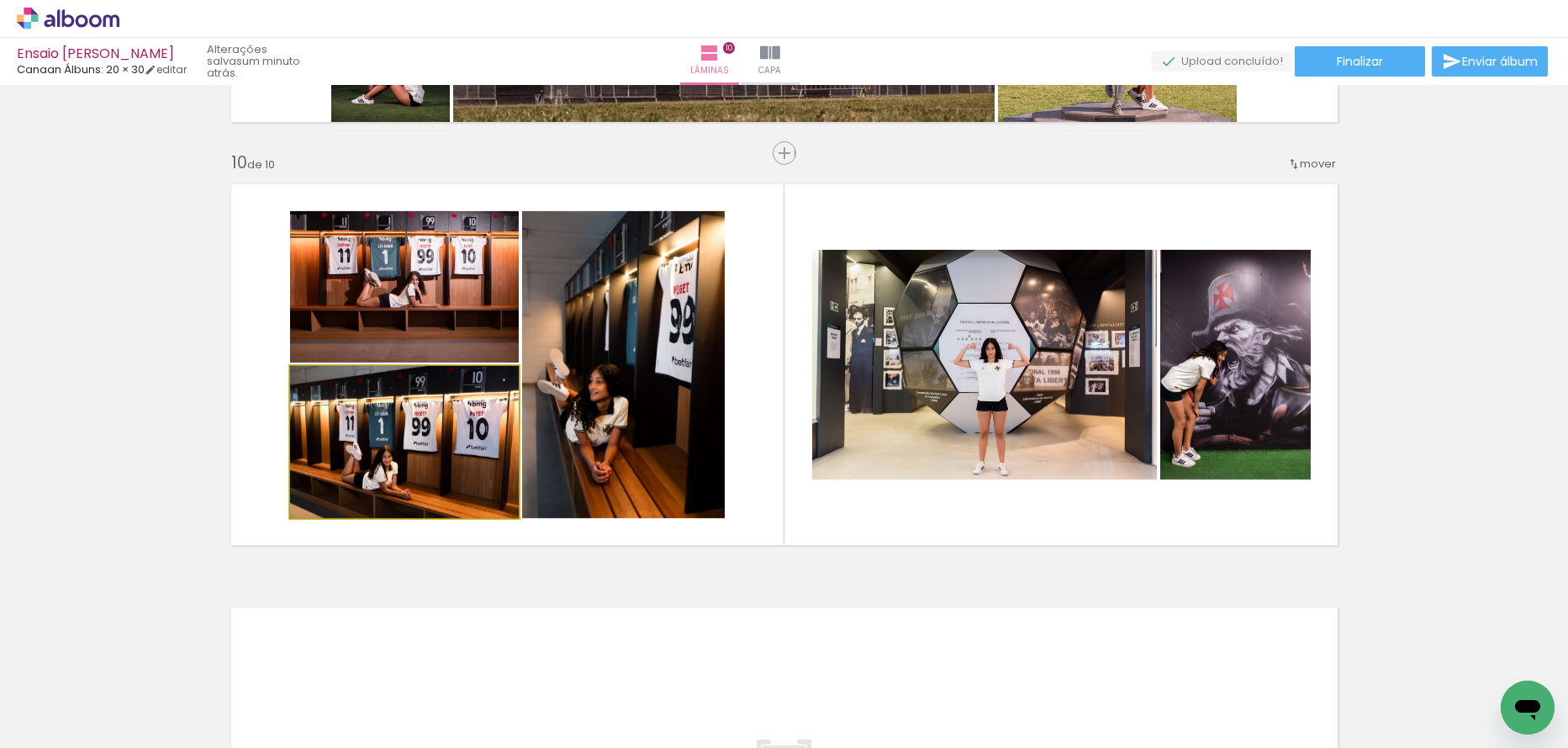
drag, startPoint x: 437, startPoint y: 445, endPoint x: 458, endPoint y: 412, distance: 39.1
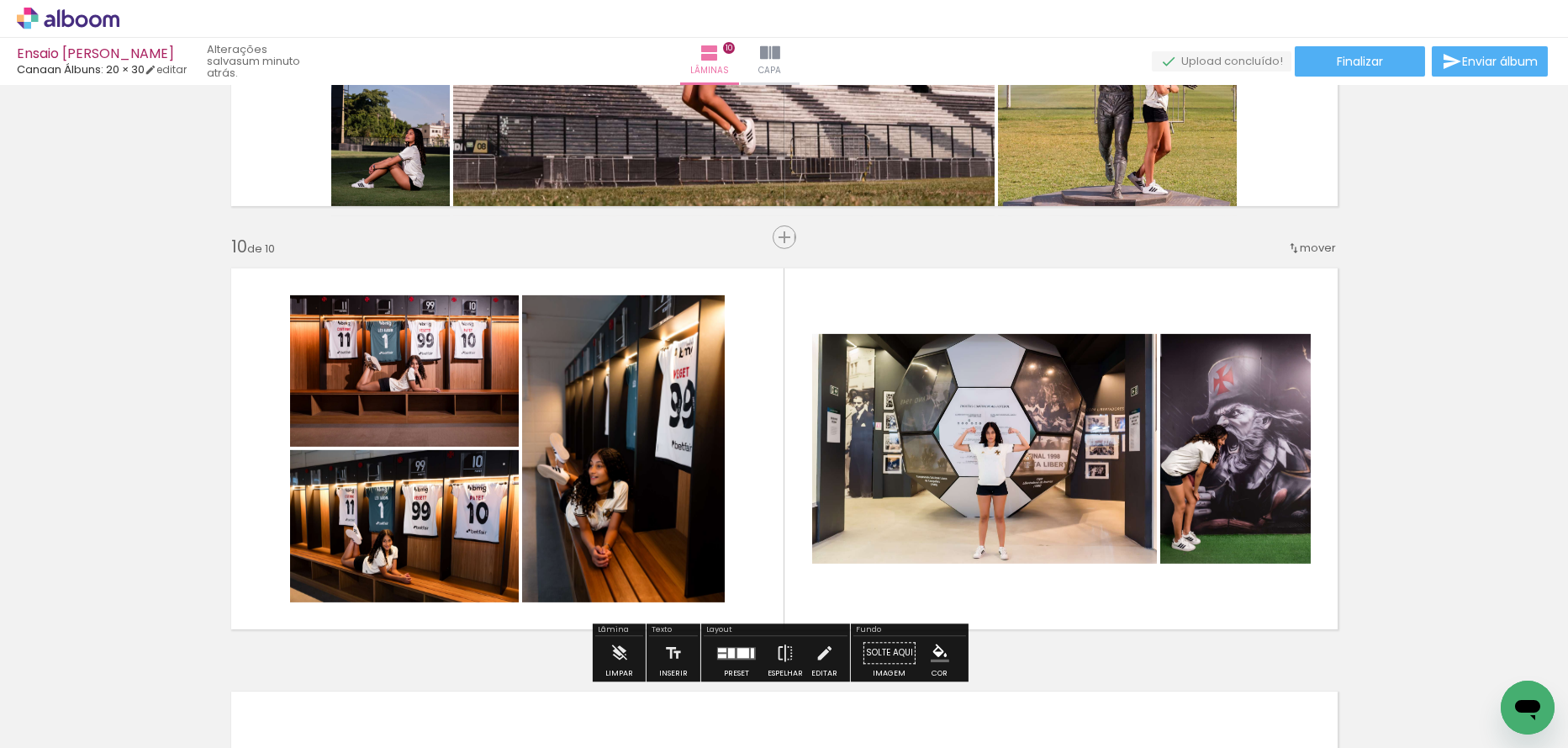
scroll to position [3768, 0]
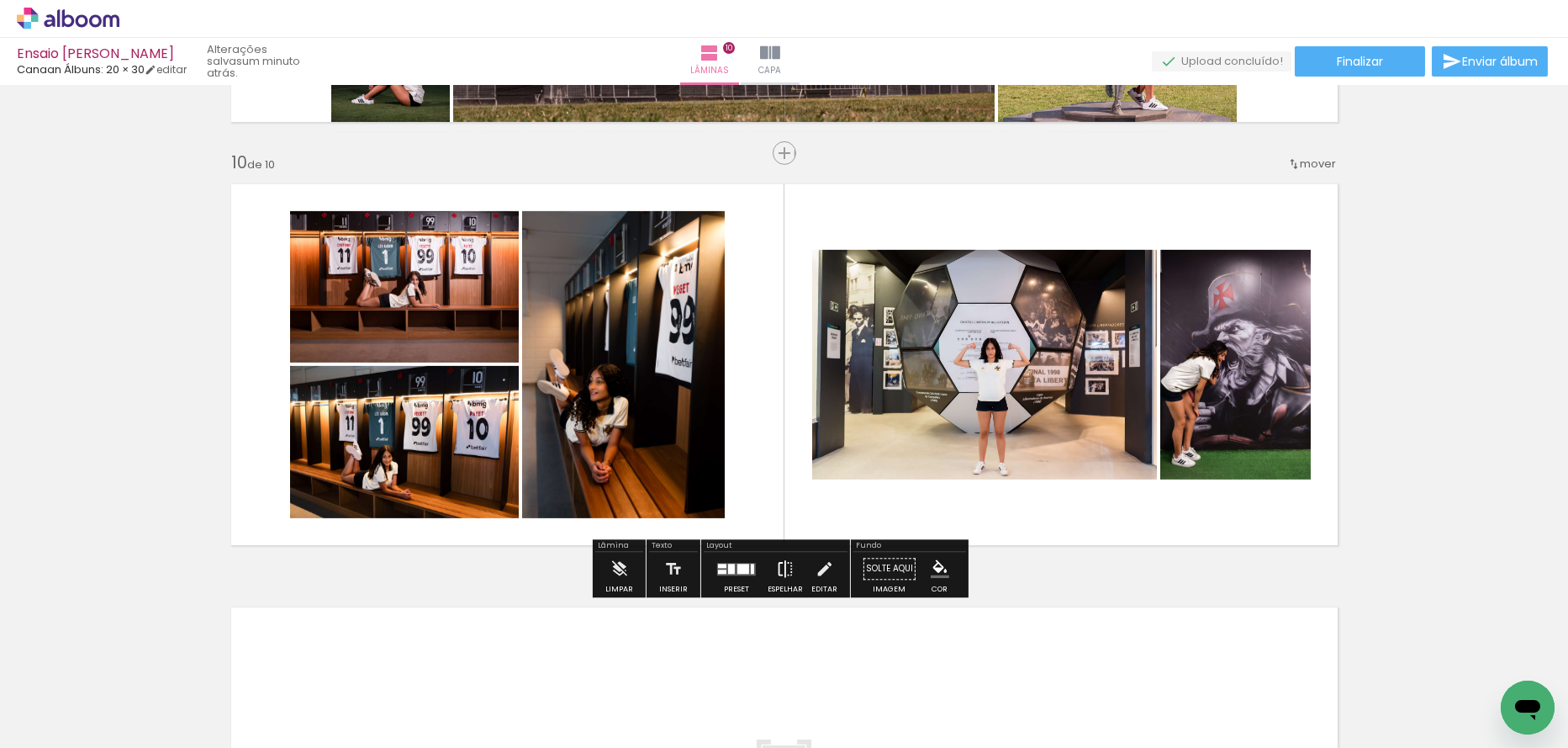
click at [777, 573] on iron-icon at bounding box center [786, 568] width 19 height 33
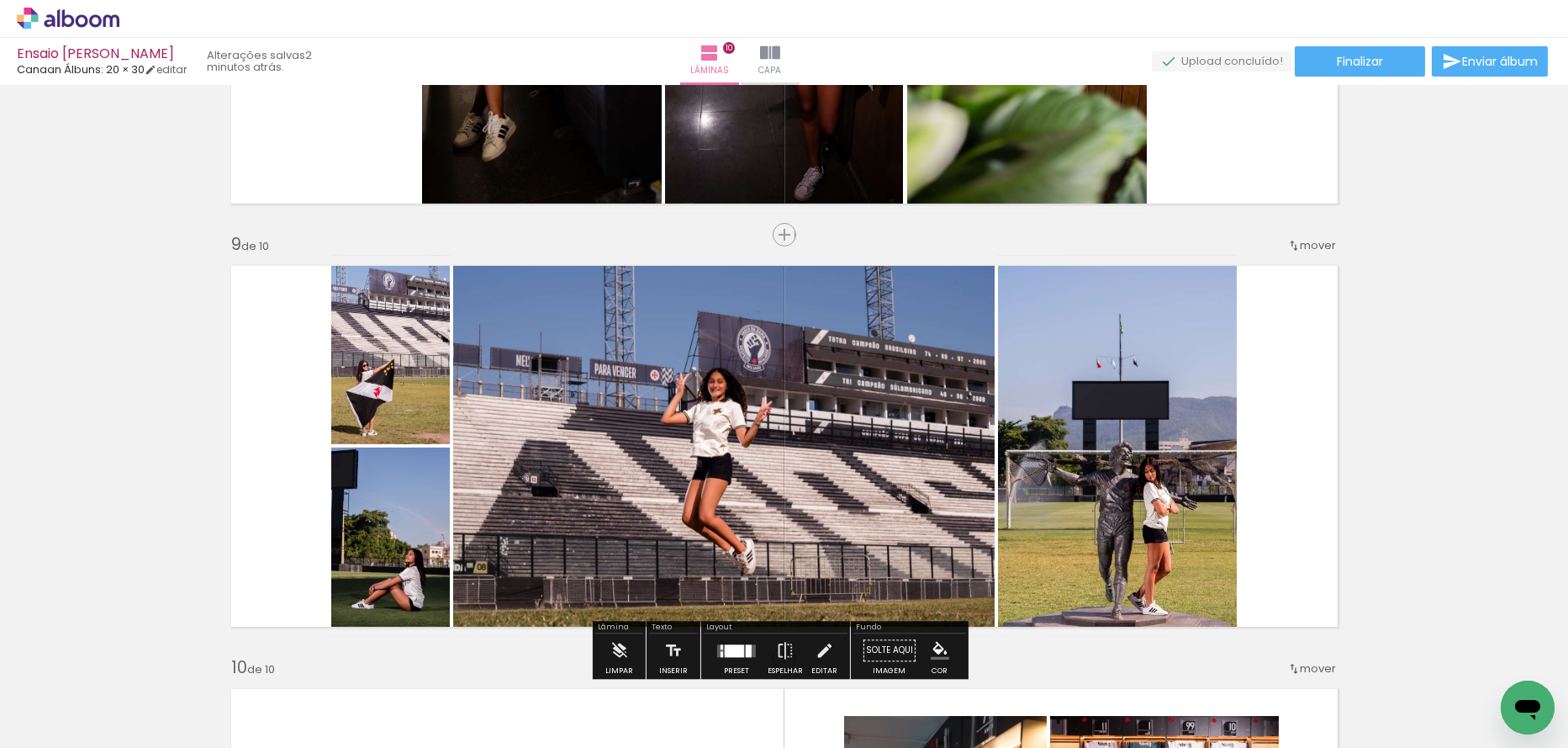
scroll to position [3347, 0]
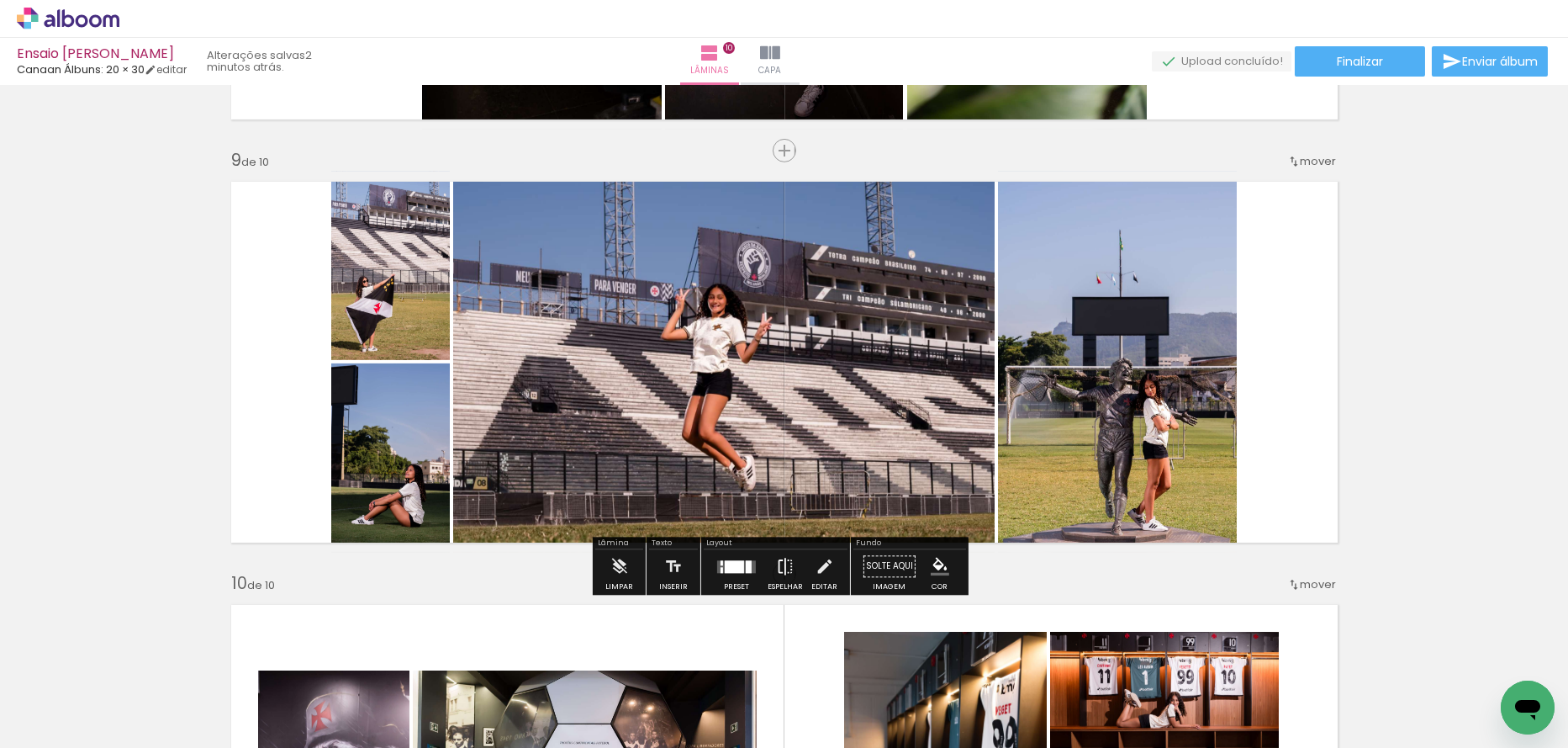
click at [781, 574] on iron-icon at bounding box center [786, 566] width 19 height 33
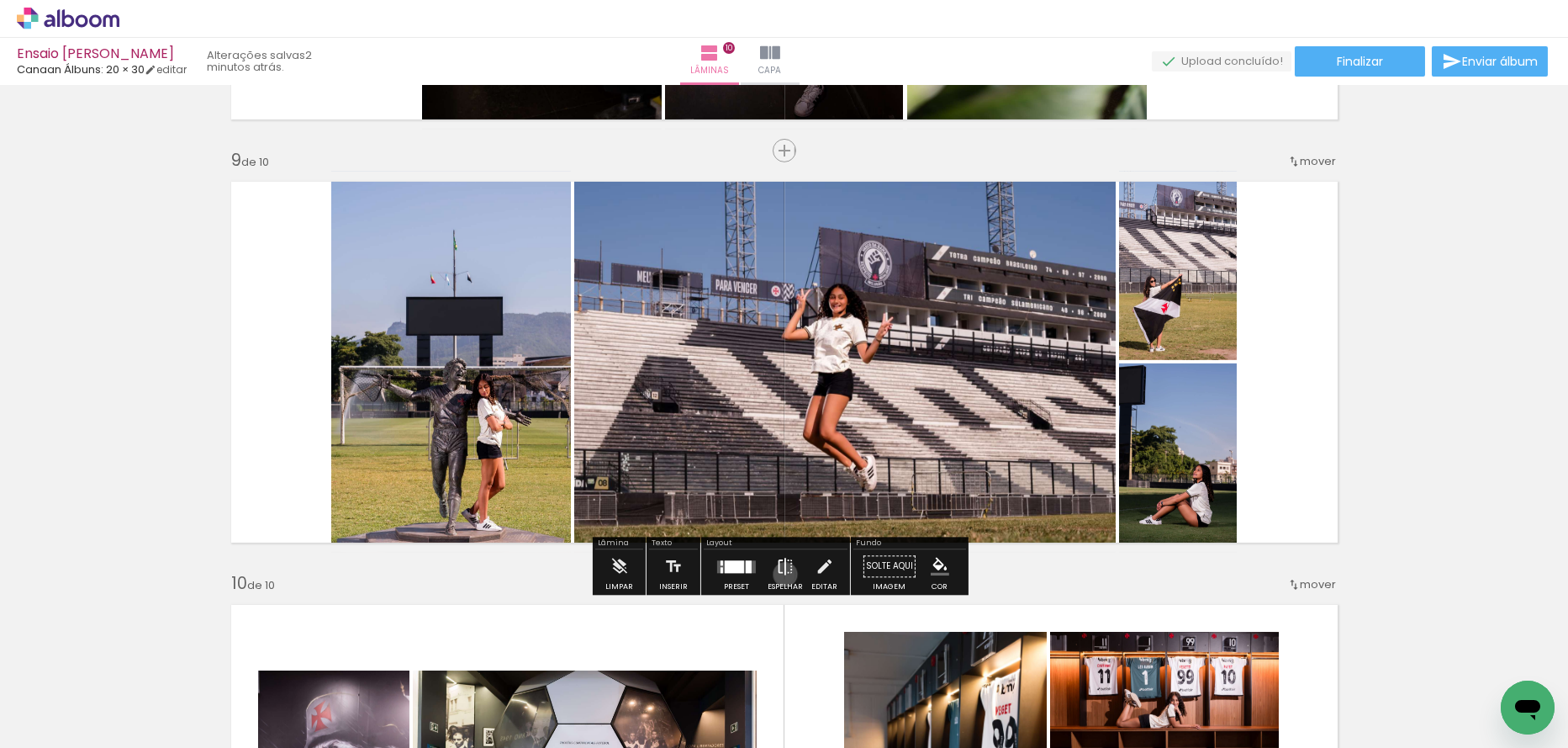
click at [781, 574] on iron-icon at bounding box center [786, 566] width 19 height 33
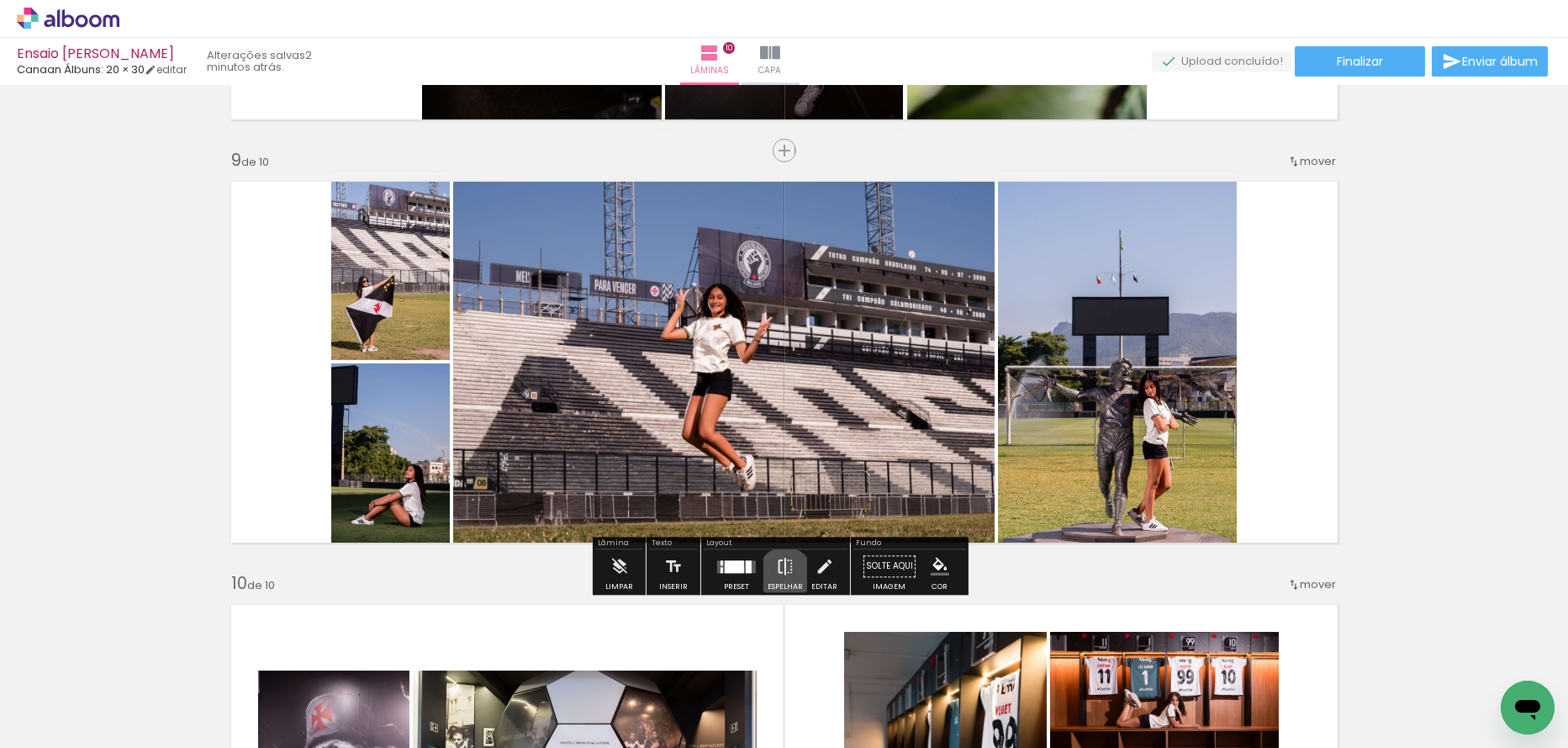
click at [781, 574] on iron-icon at bounding box center [786, 566] width 19 height 33
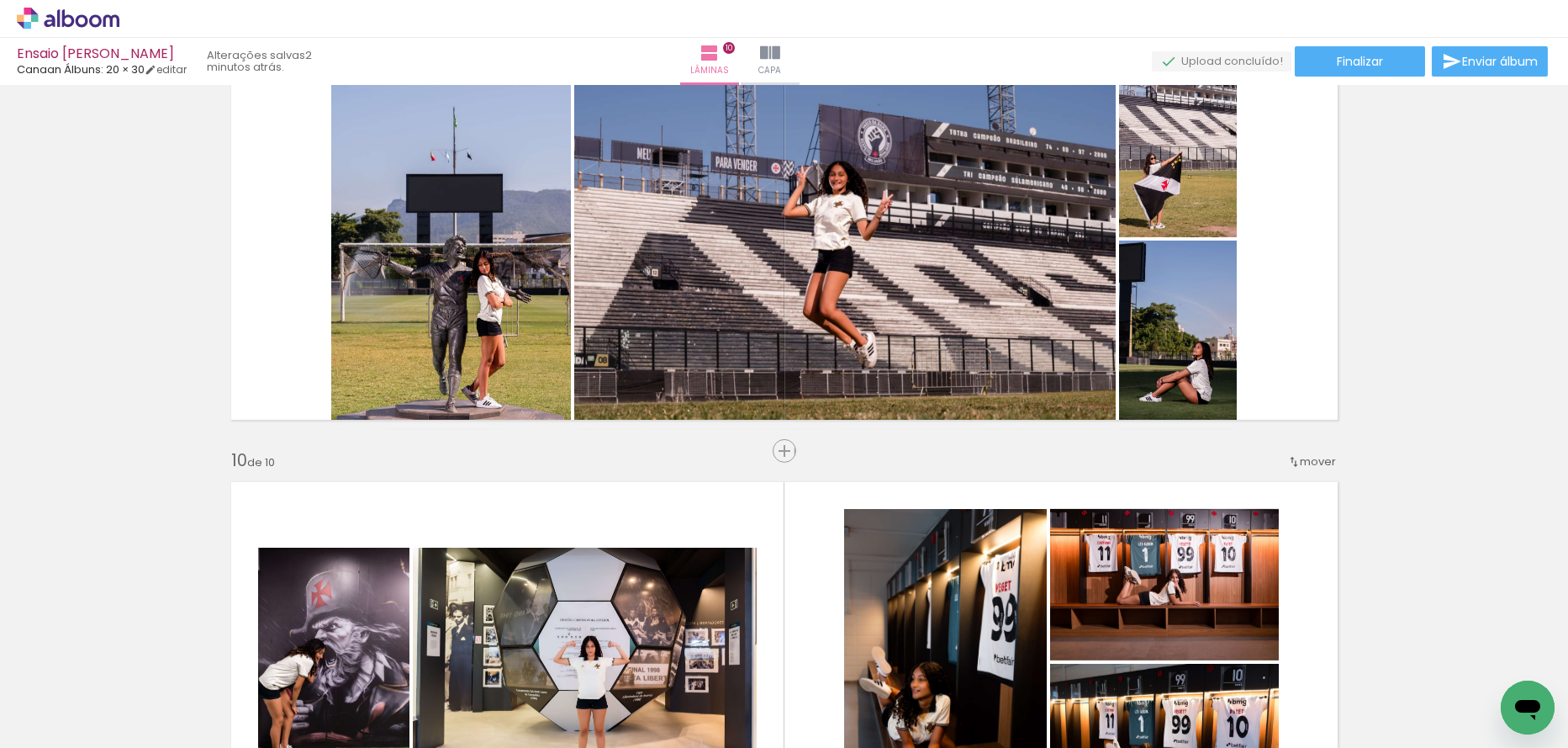
scroll to position [3431, 0]
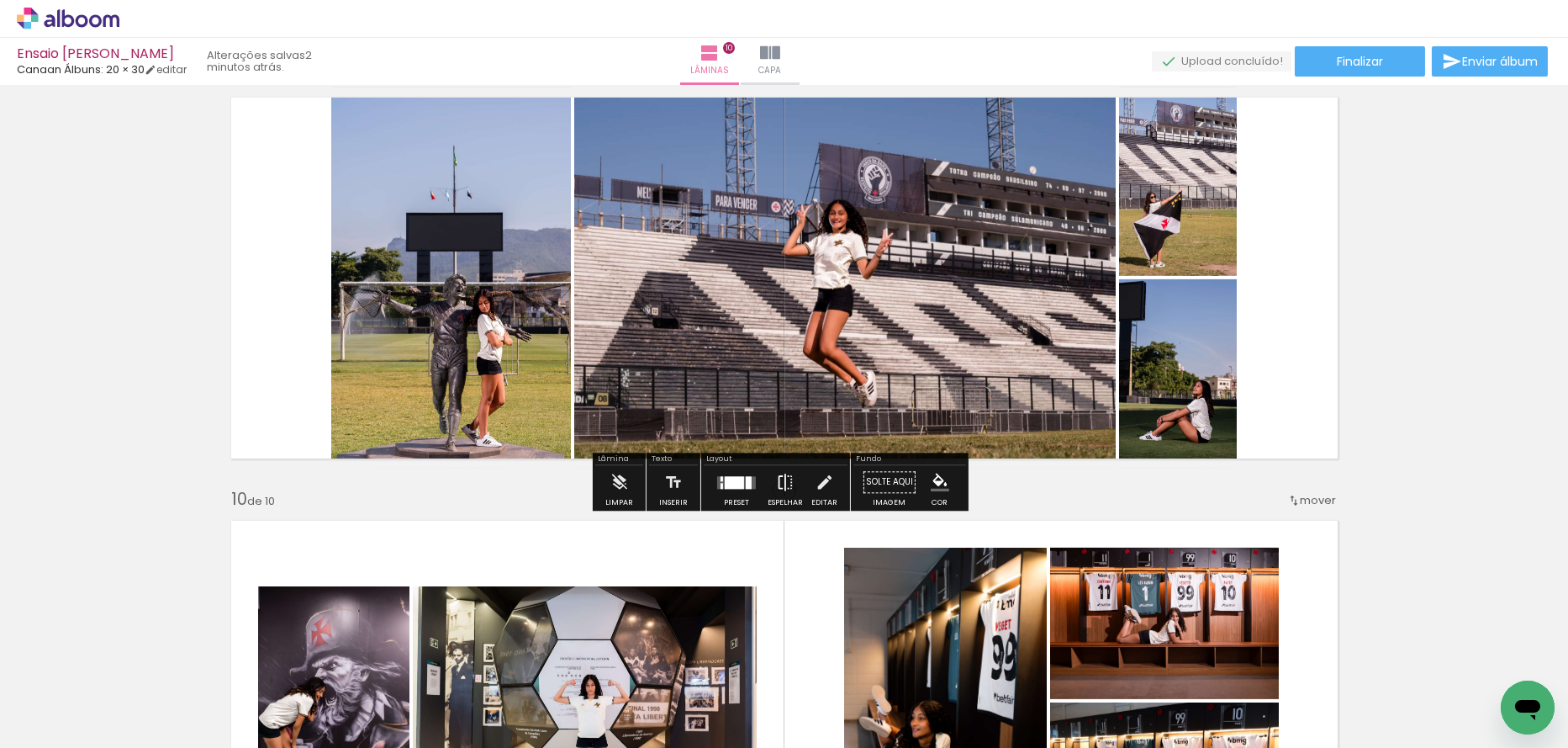
click at [788, 482] on iron-icon at bounding box center [786, 482] width 19 height 33
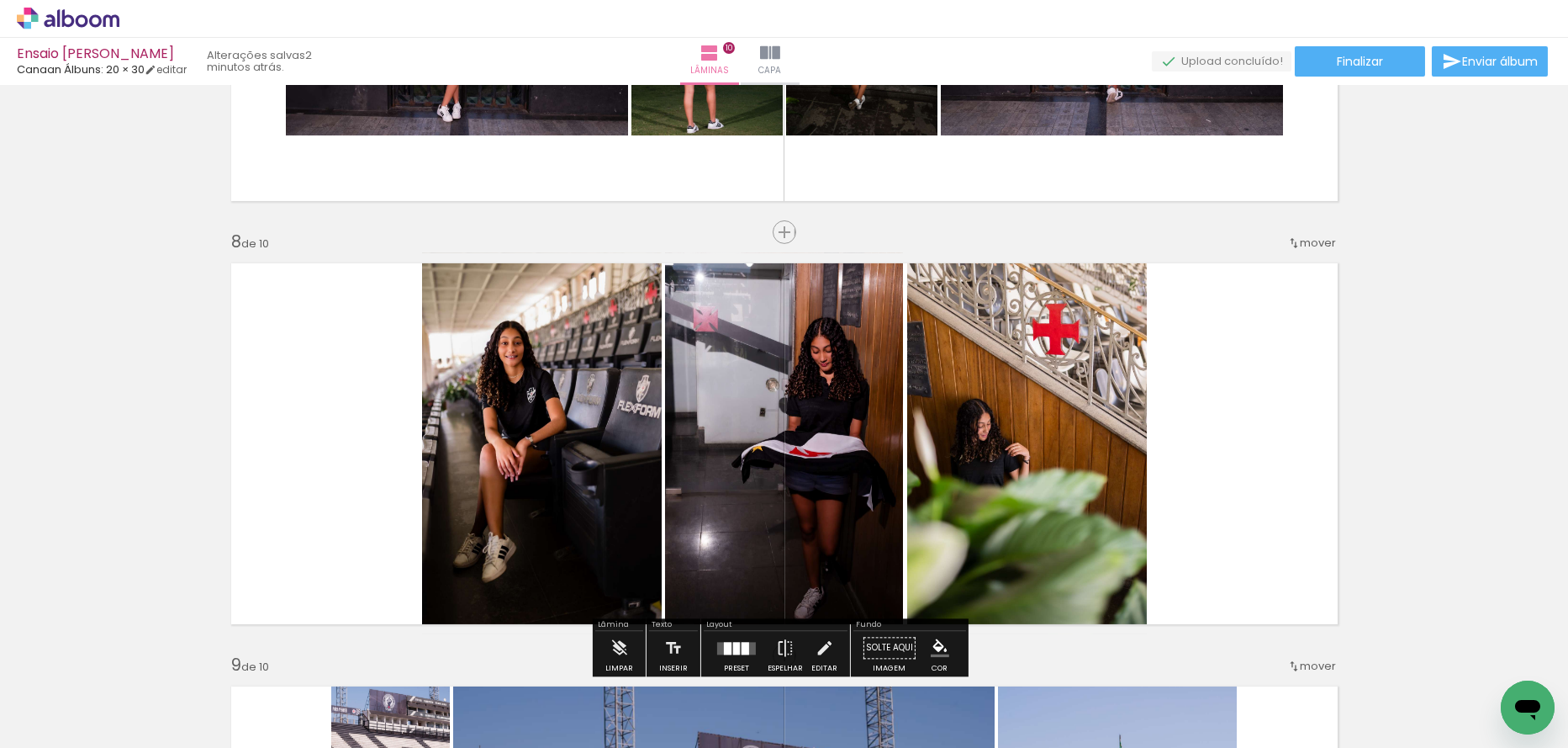
scroll to position [2927, 0]
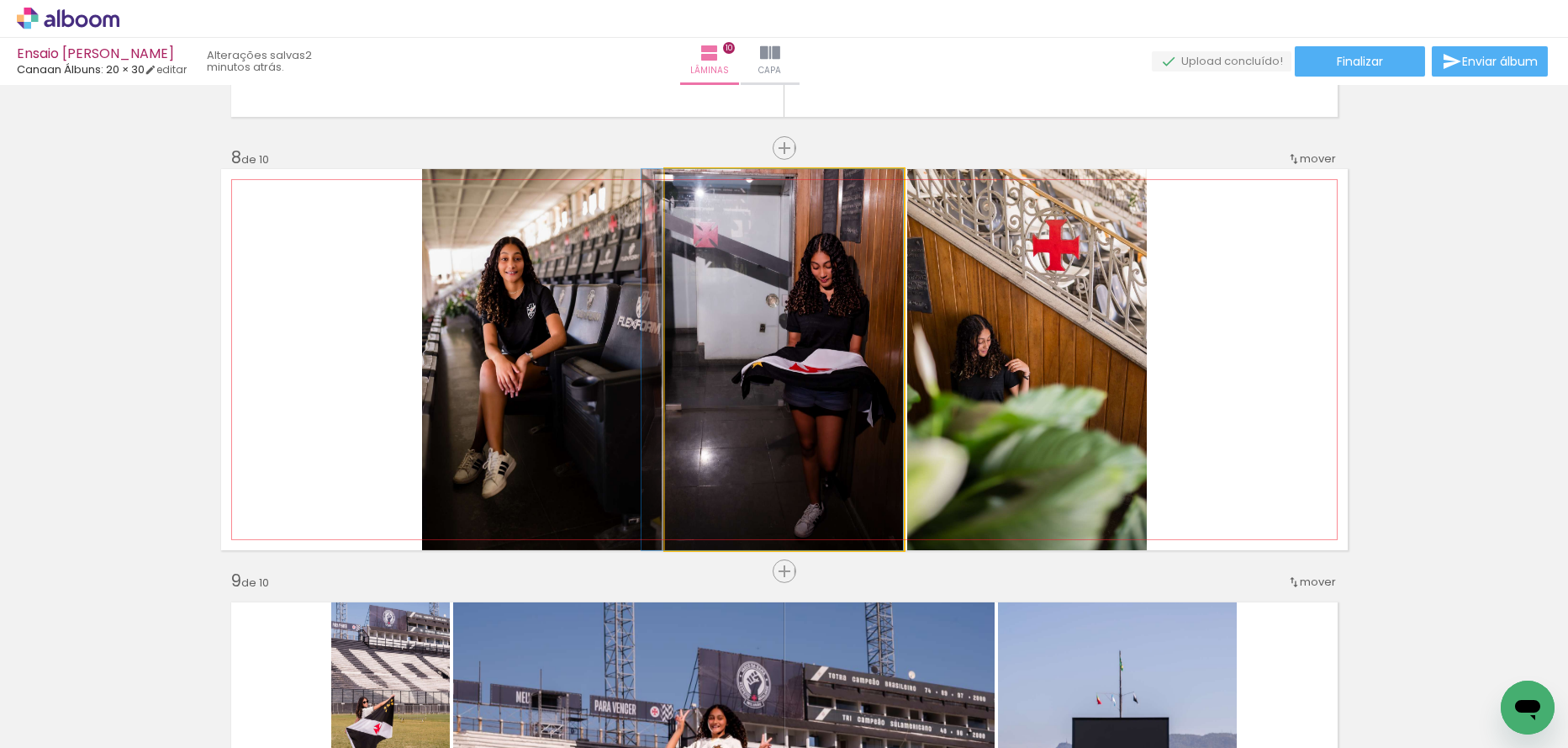
drag, startPoint x: 810, startPoint y: 459, endPoint x: 798, endPoint y: 449, distance: 15.6
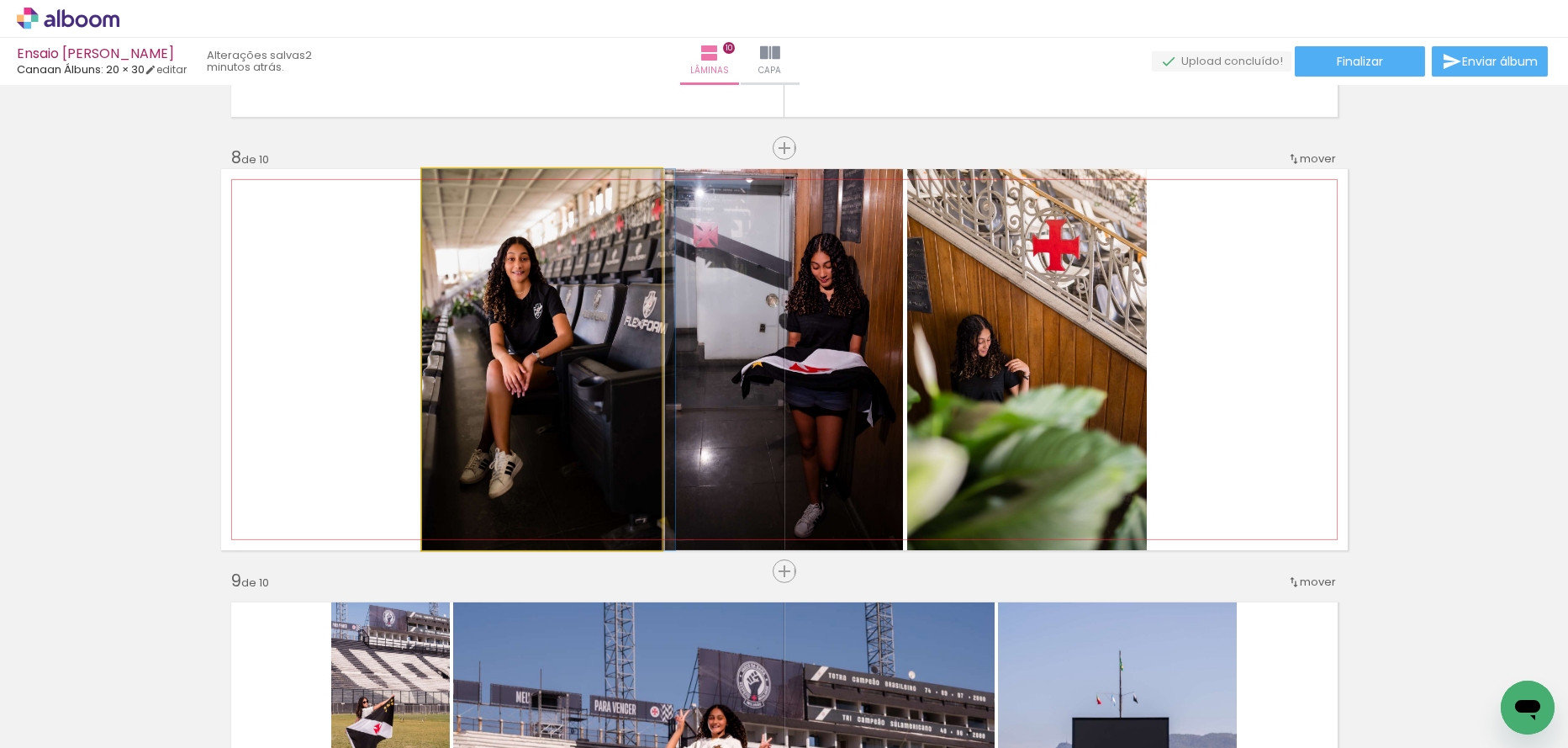
drag, startPoint x: 625, startPoint y: 455, endPoint x: 634, endPoint y: 453, distance: 9.2
drag, startPoint x: 617, startPoint y: 460, endPoint x: 617, endPoint y: 485, distance: 25.0
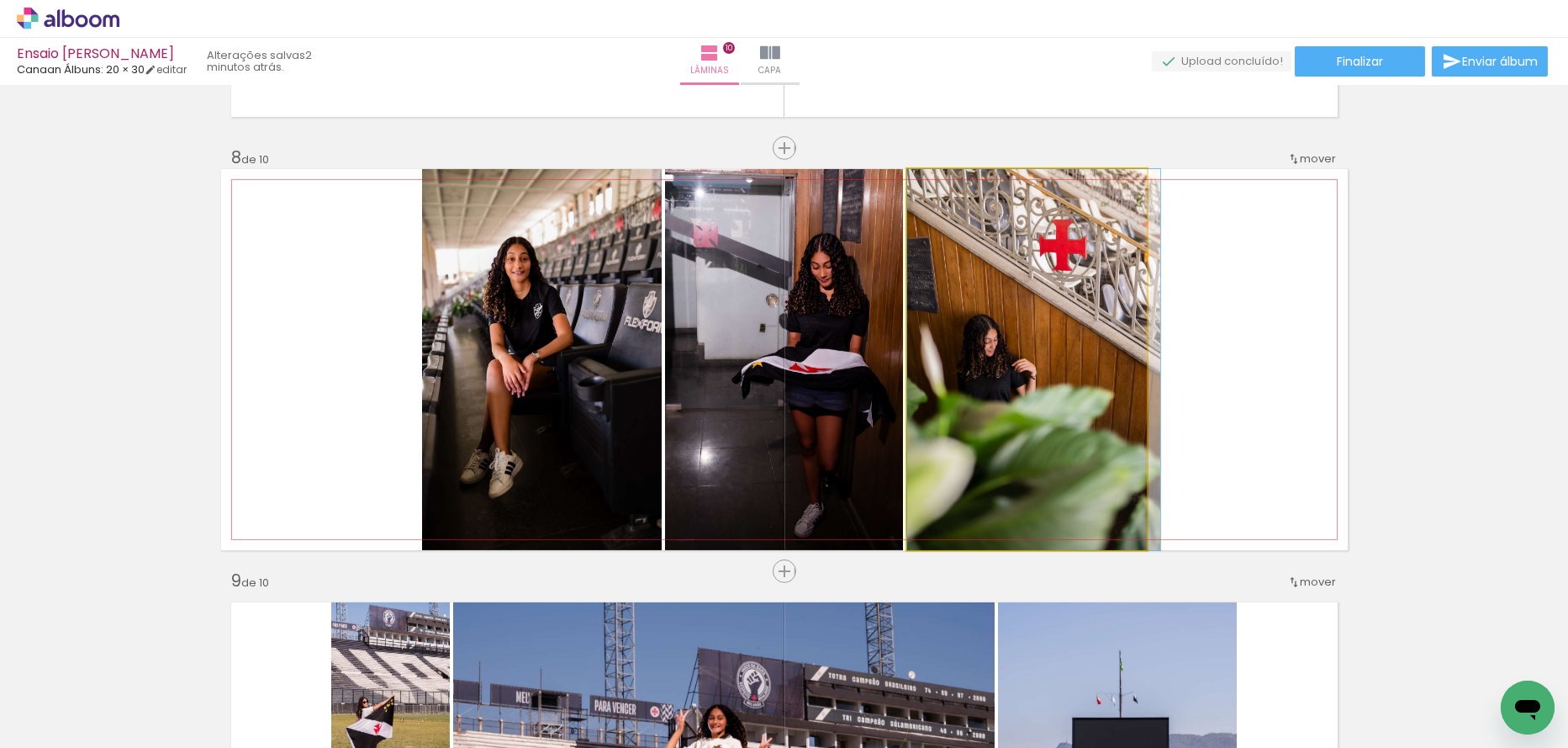
drag, startPoint x: 1040, startPoint y: 404, endPoint x: 1057, endPoint y: 400, distance: 17.5
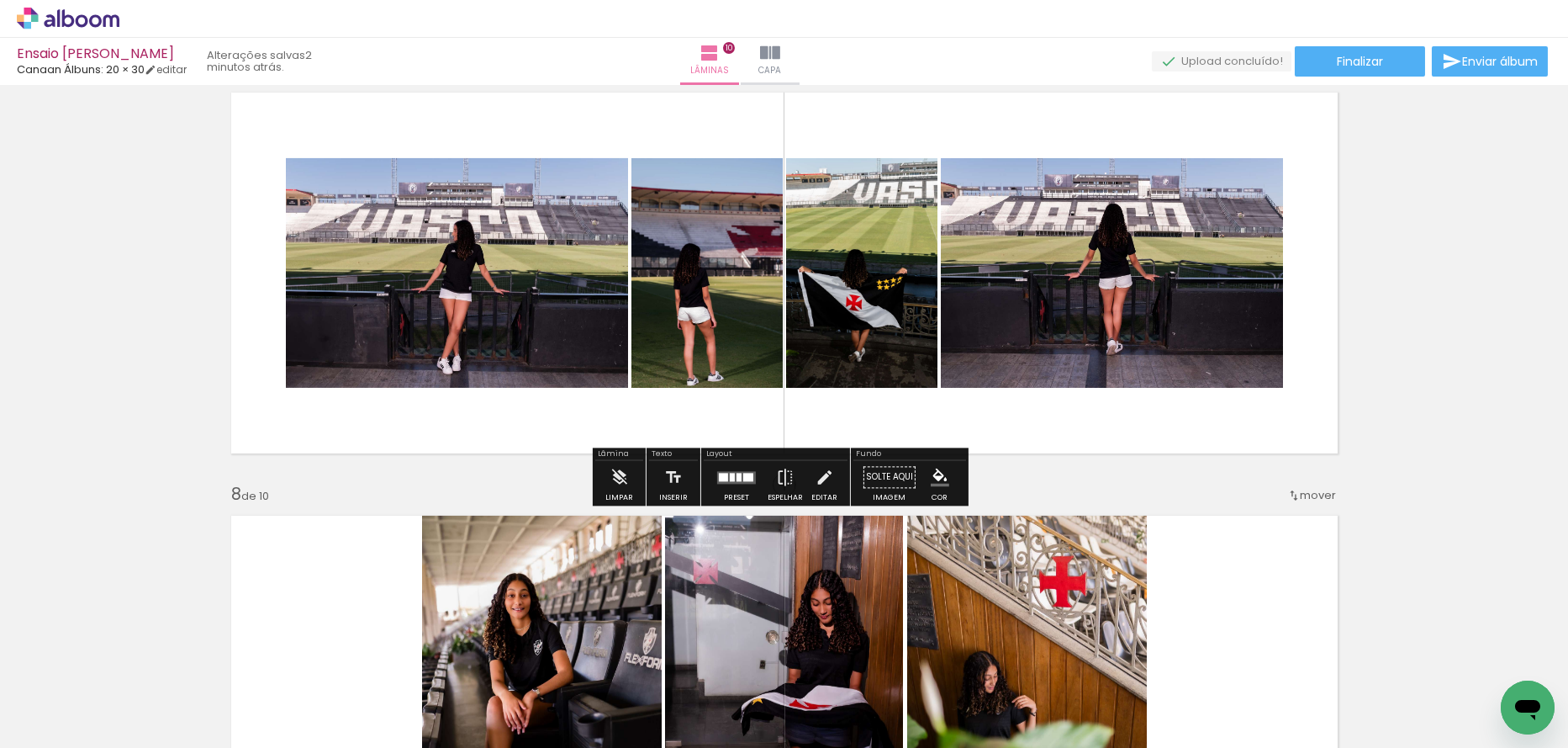
scroll to position [2506, 0]
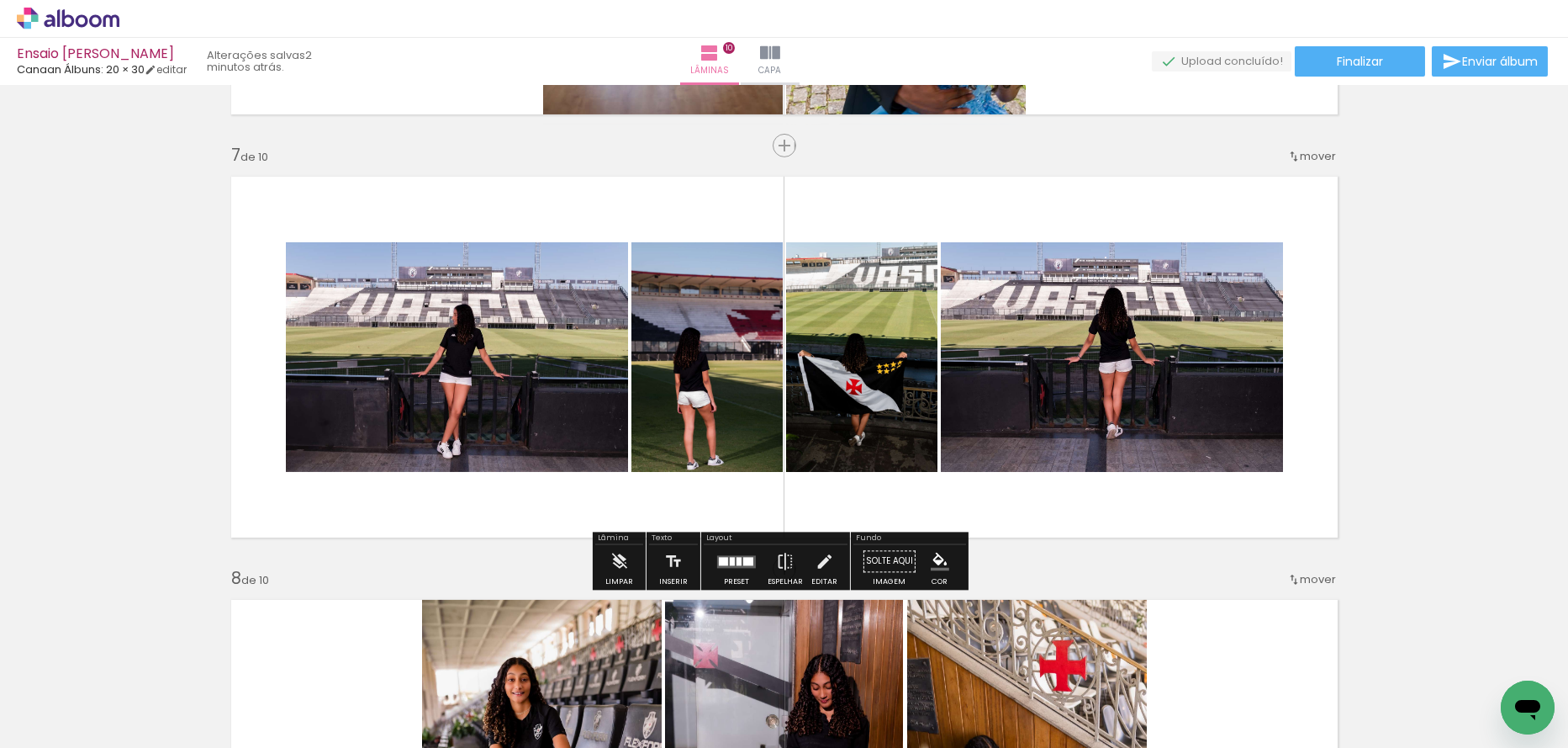
click at [737, 557] on div at bounding box center [738, 561] width 5 height 8
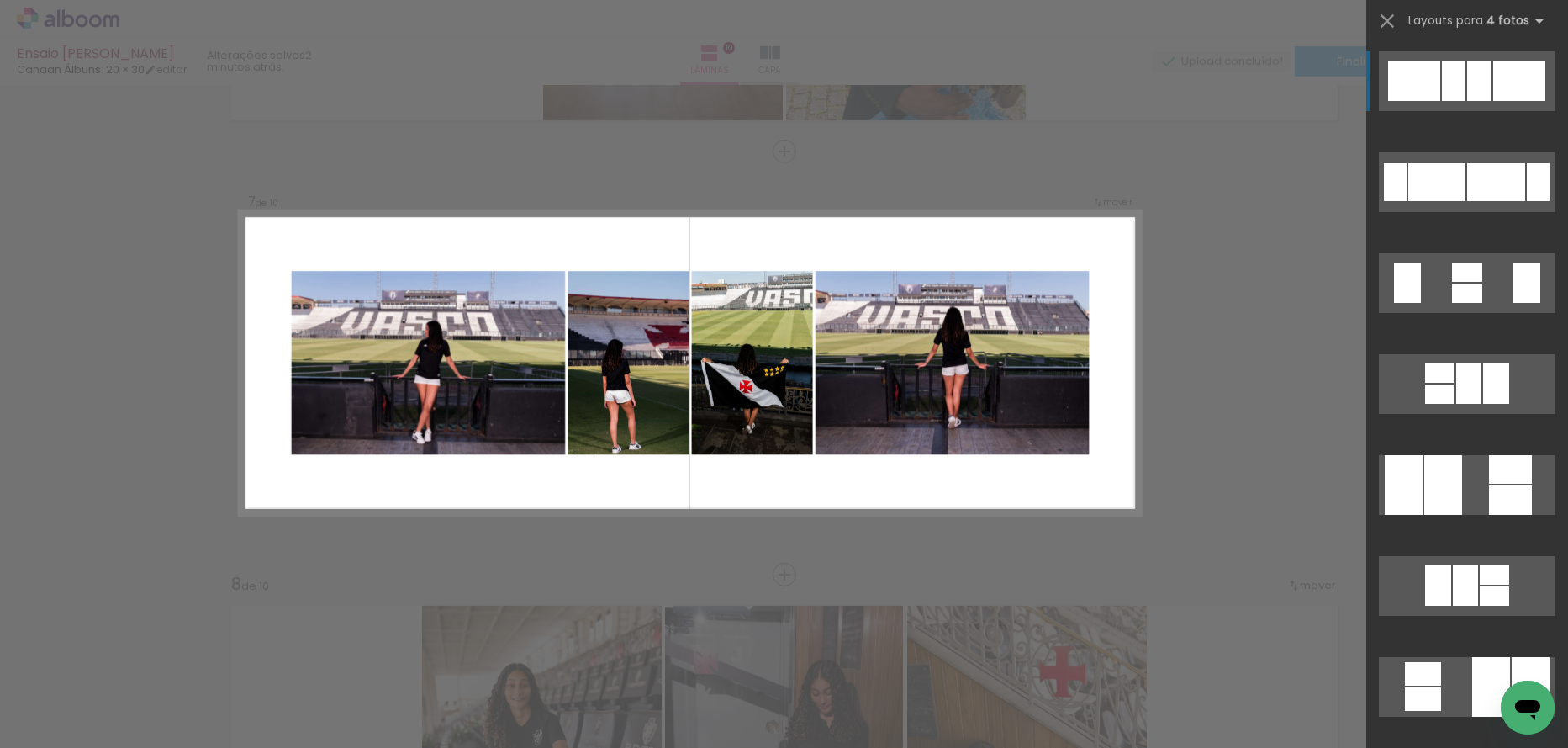
scroll to position [2498, 0]
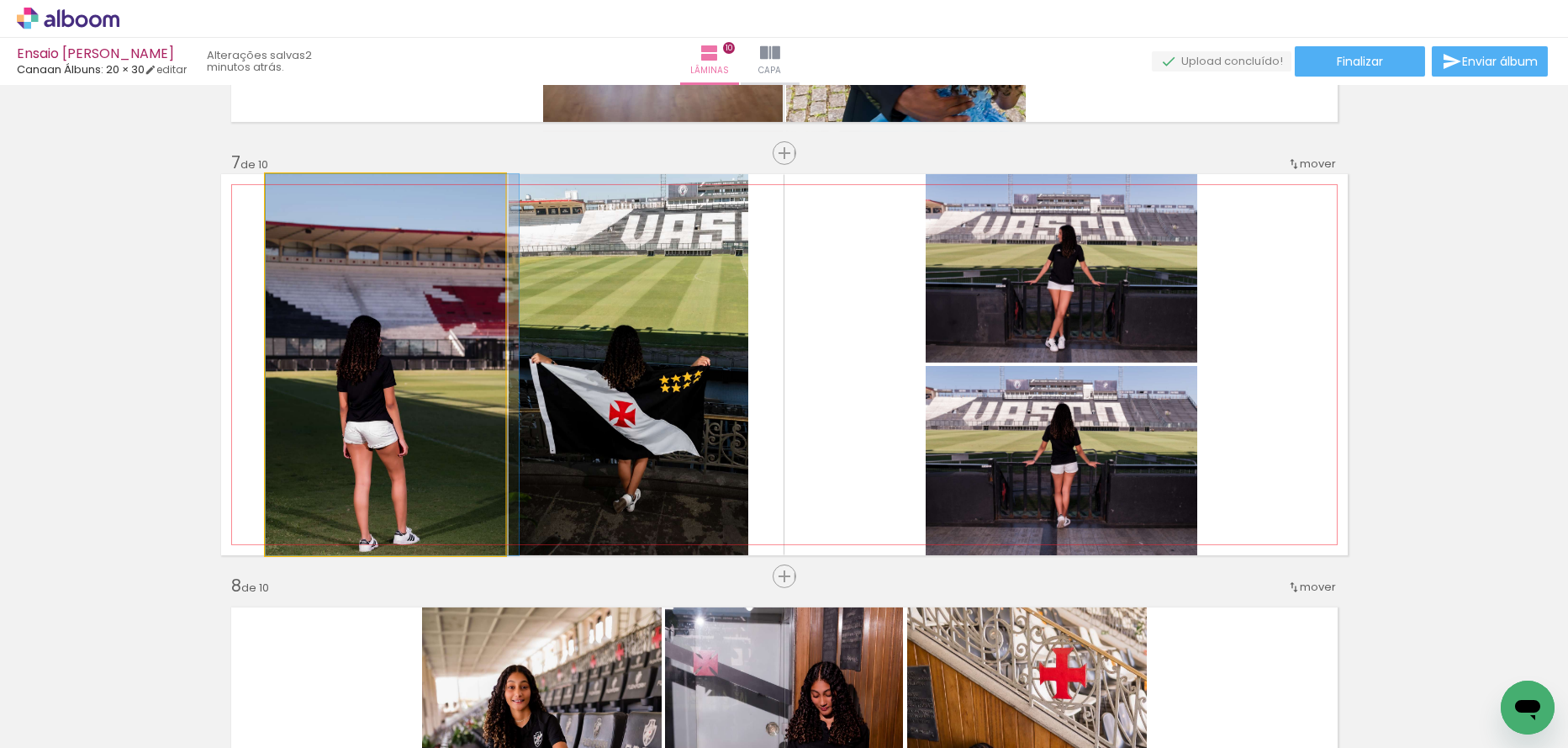
drag, startPoint x: 365, startPoint y: 441, endPoint x: 383, endPoint y: 435, distance: 19.0
drag, startPoint x: 387, startPoint y: 431, endPoint x: 396, endPoint y: 408, distance: 24.7
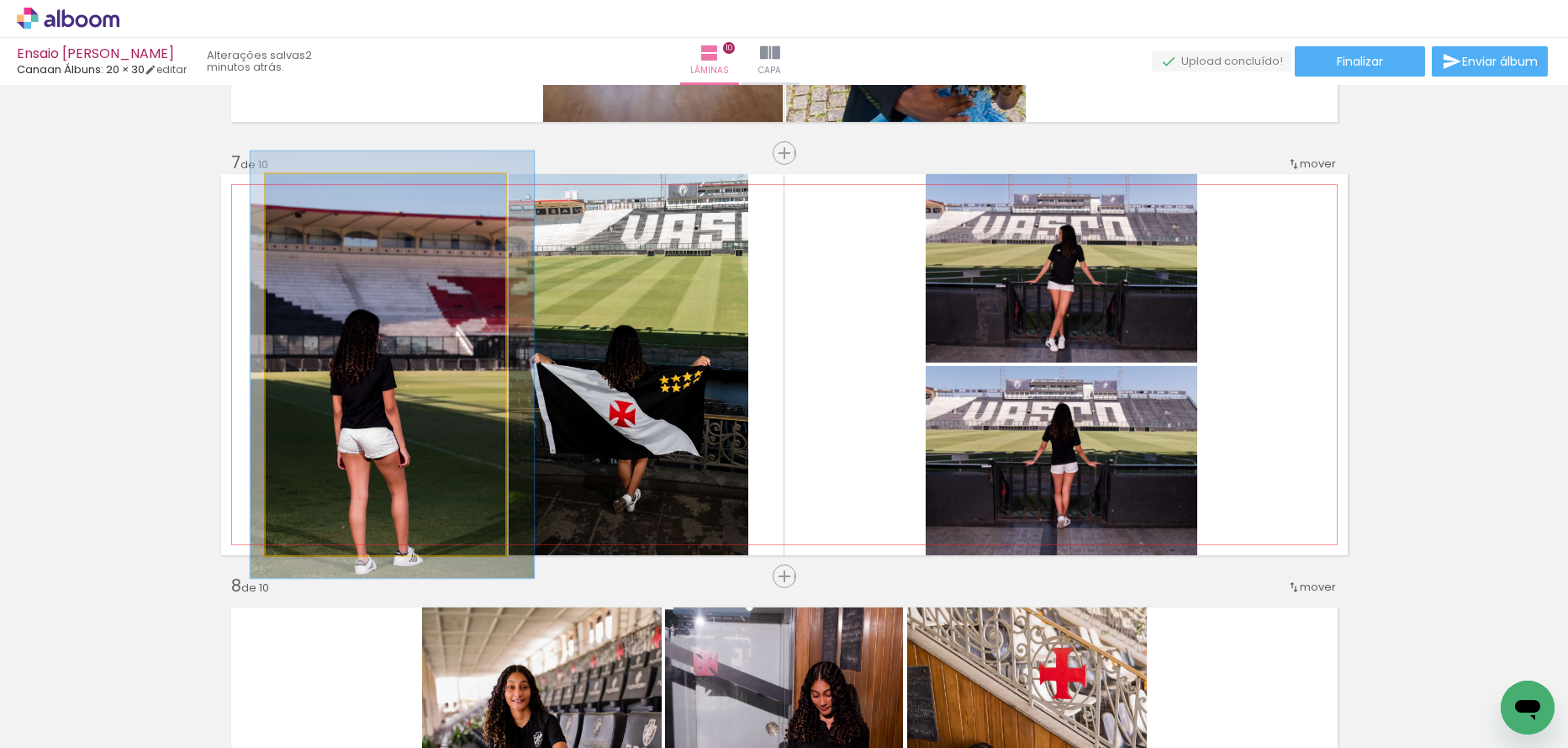
click at [304, 189] on div at bounding box center [312, 192] width 15 height 15
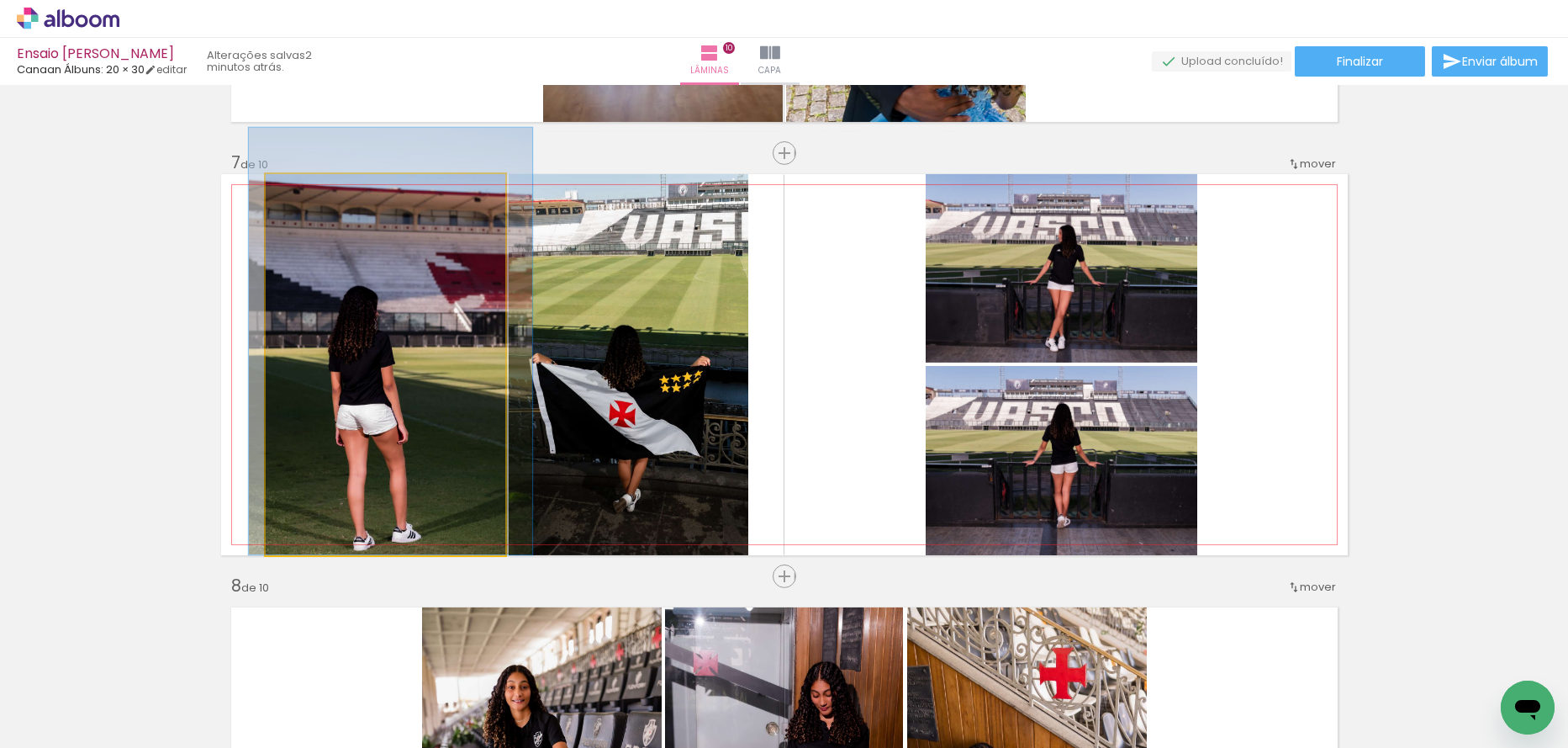
drag, startPoint x: 478, startPoint y: 374, endPoint x: 476, endPoint y: 330, distance: 44.0
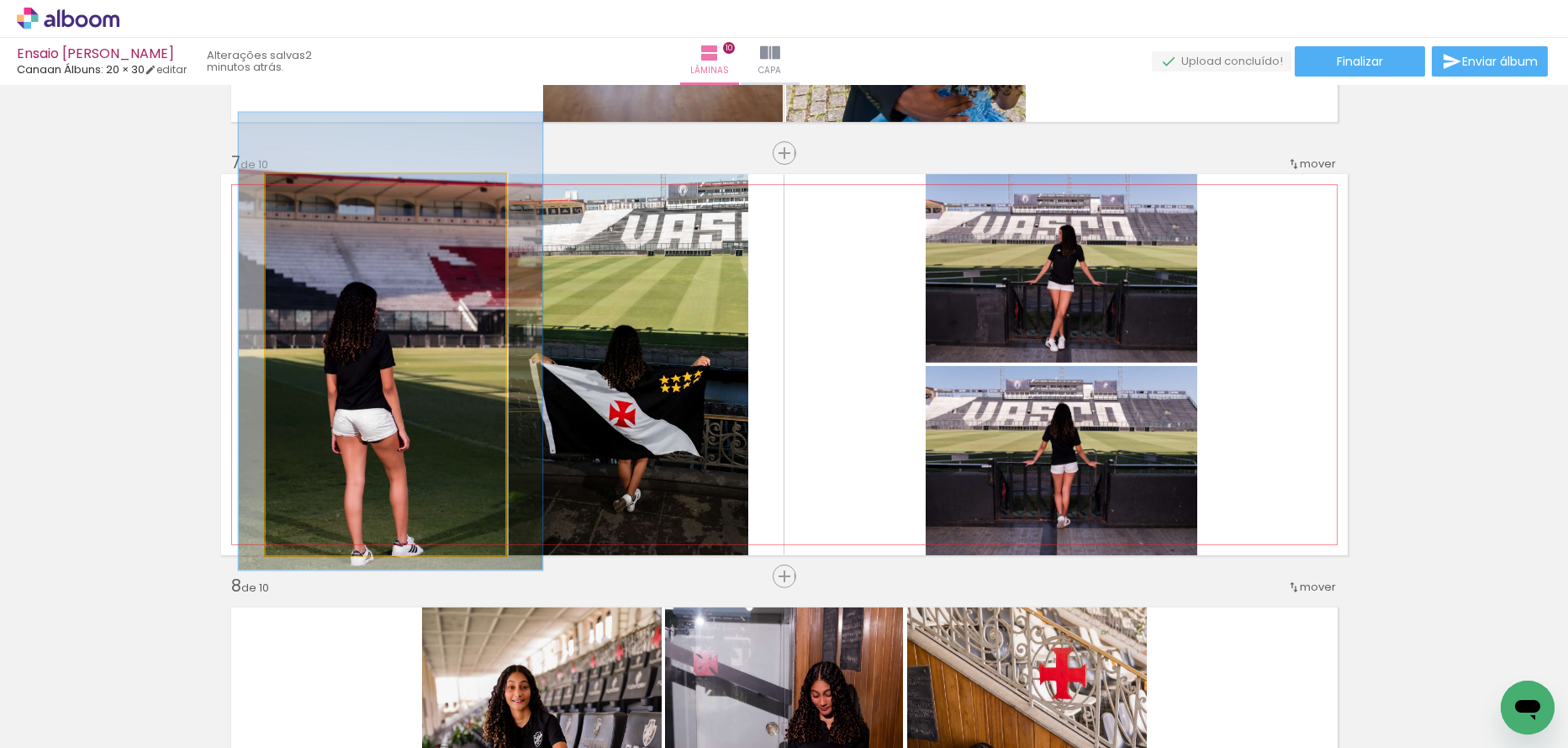
click at [315, 191] on div at bounding box center [318, 192] width 15 height 15
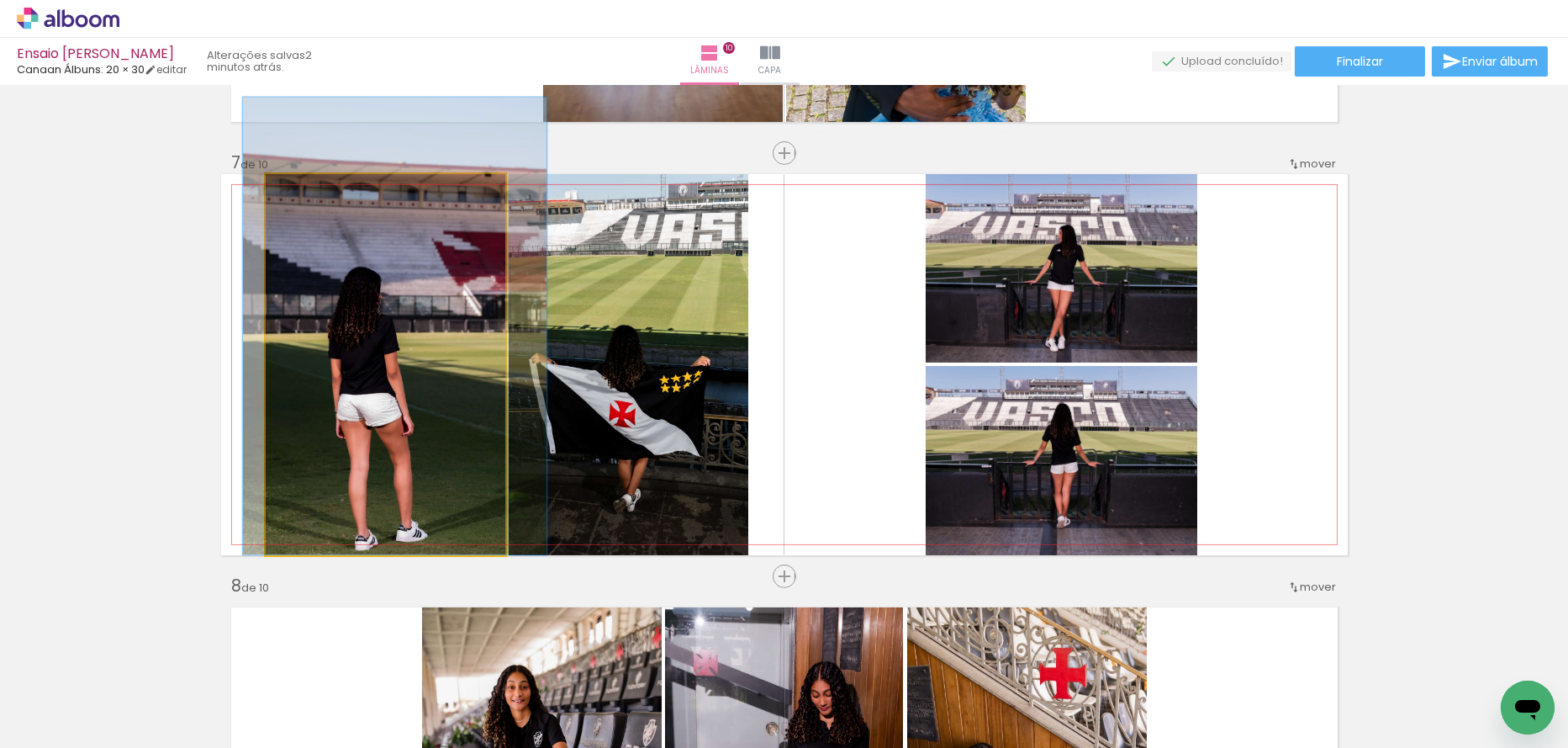
drag, startPoint x: 411, startPoint y: 309, endPoint x: 416, endPoint y: 259, distance: 50.2
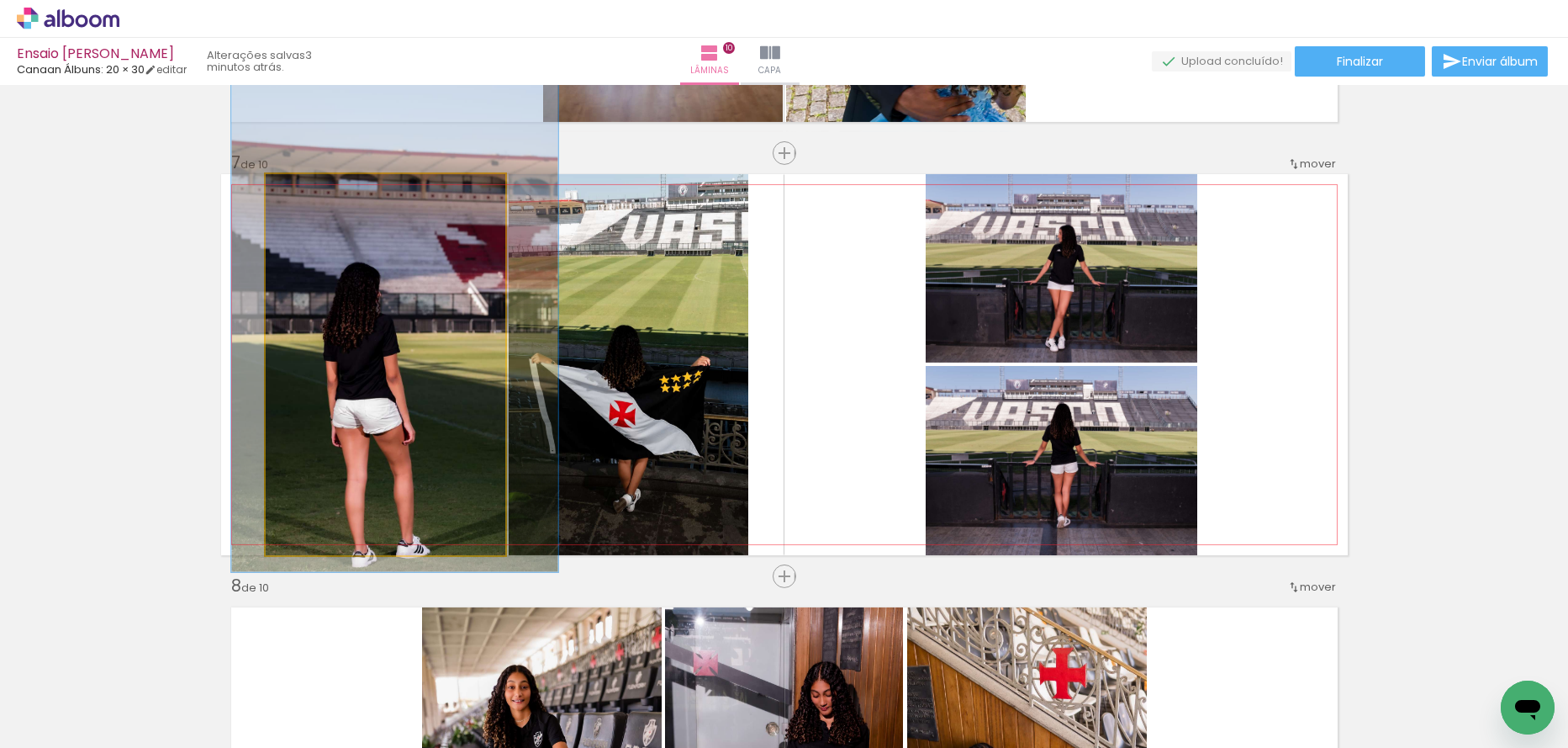
click at [322, 195] on div at bounding box center [324, 192] width 27 height 27
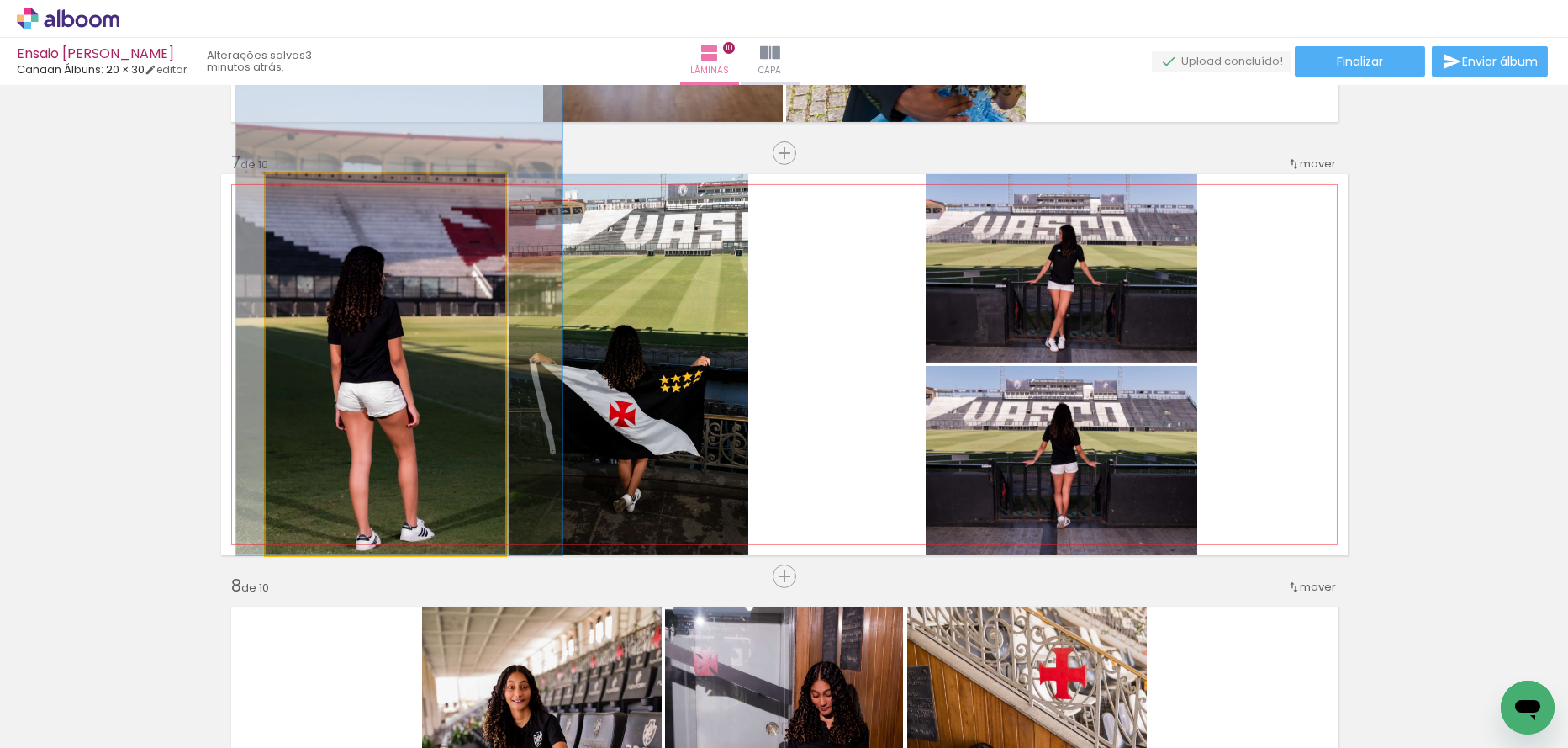
drag, startPoint x: 409, startPoint y: 314, endPoint x: 413, endPoint y: 288, distance: 26.3
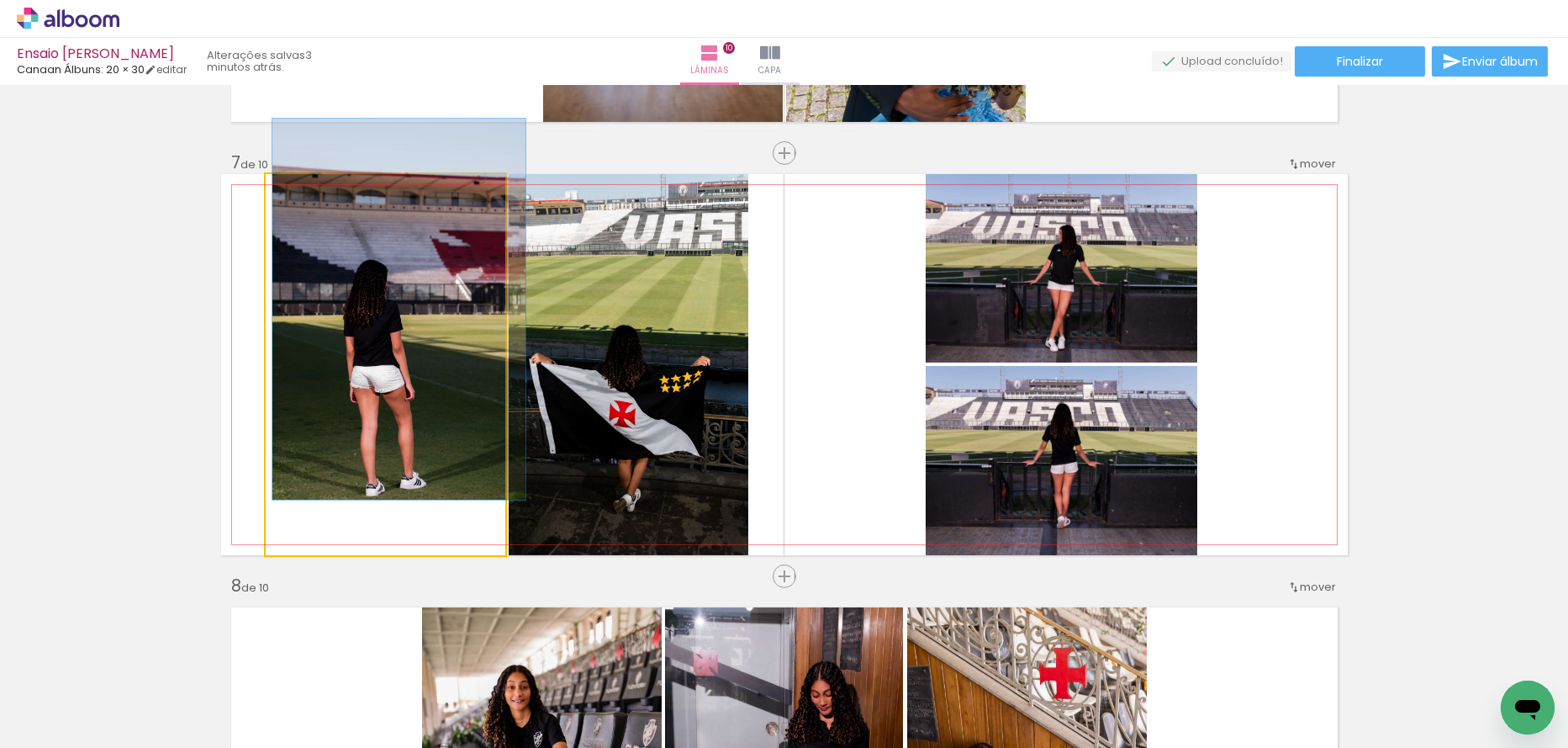
drag, startPoint x: 320, startPoint y: 193, endPoint x: 282, endPoint y: 180, distance: 40.2
type paper-slider "100"
click at [282, 180] on div at bounding box center [329, 192] width 117 height 25
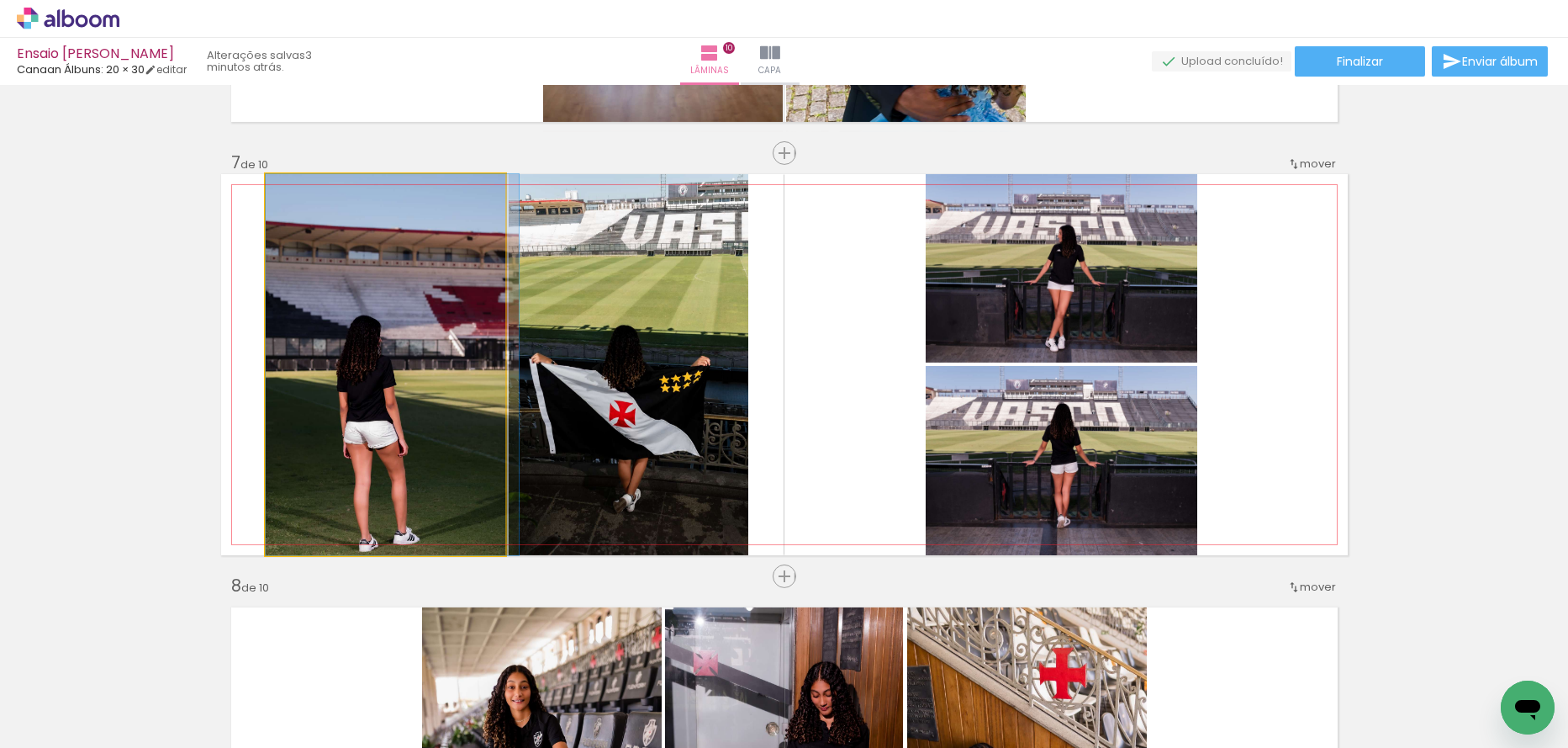
click at [388, 332] on quentale-photo at bounding box center [386, 365] width 240 height 381
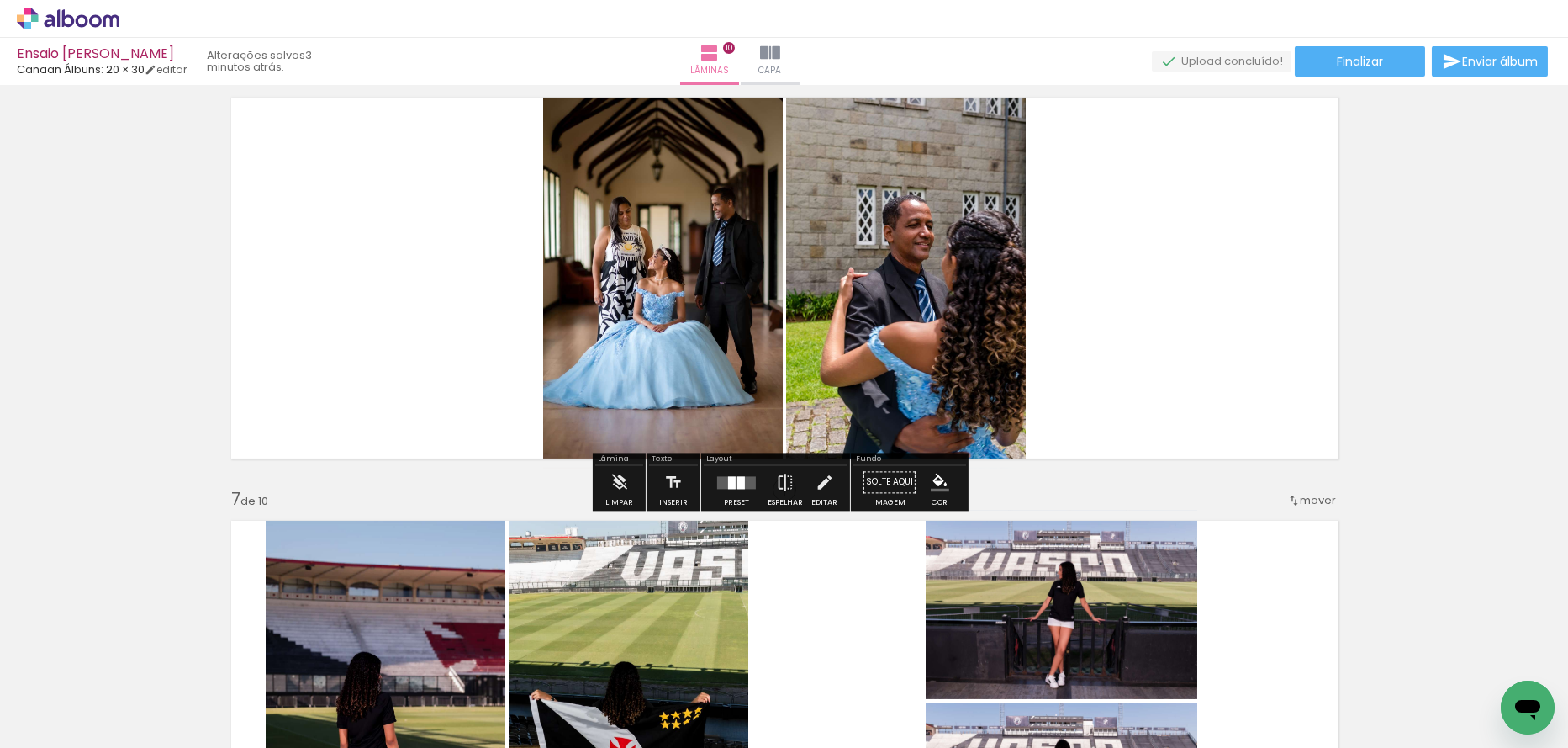
scroll to position [2077, 0]
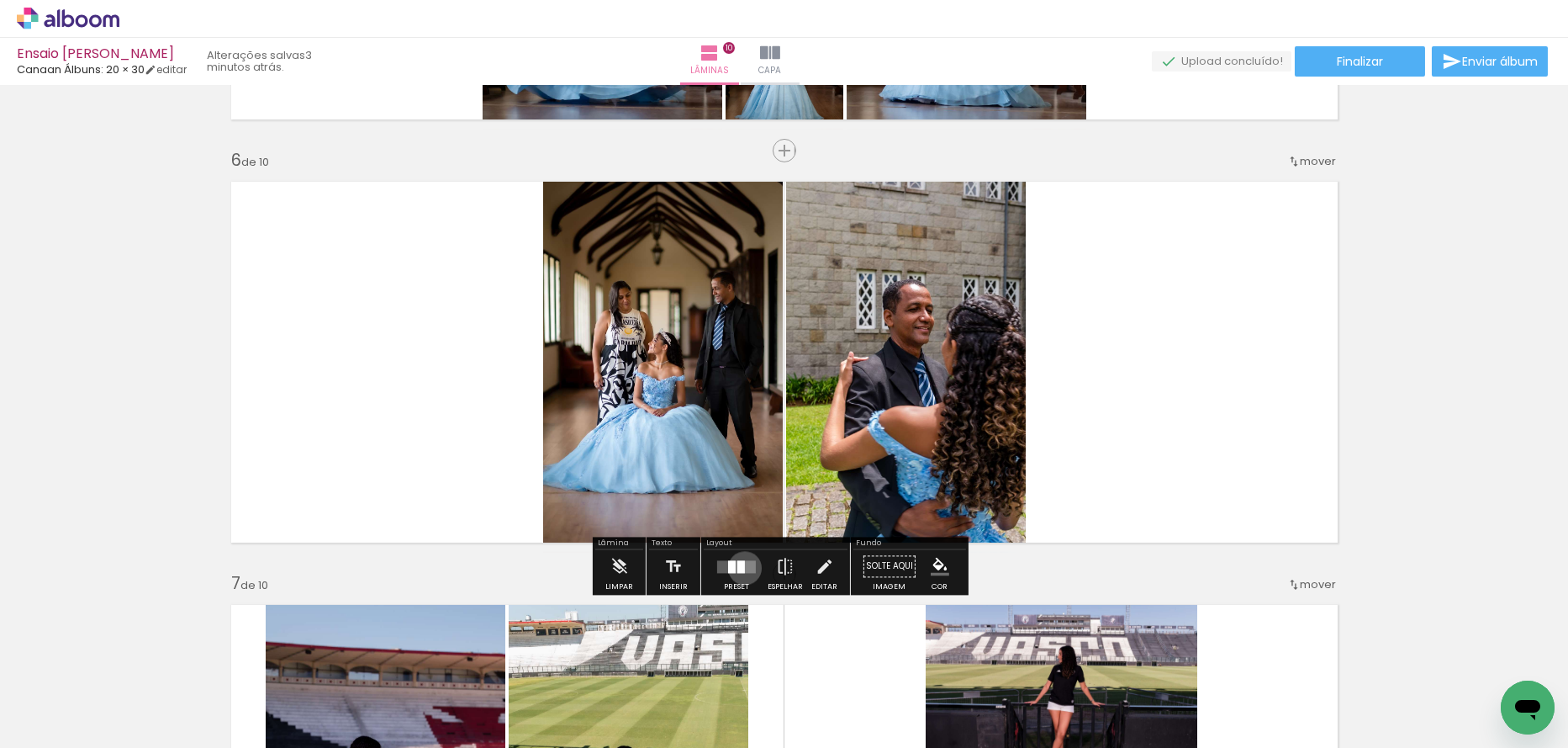
click at [741, 567] on quentale-layouter at bounding box center [737, 567] width 39 height 13
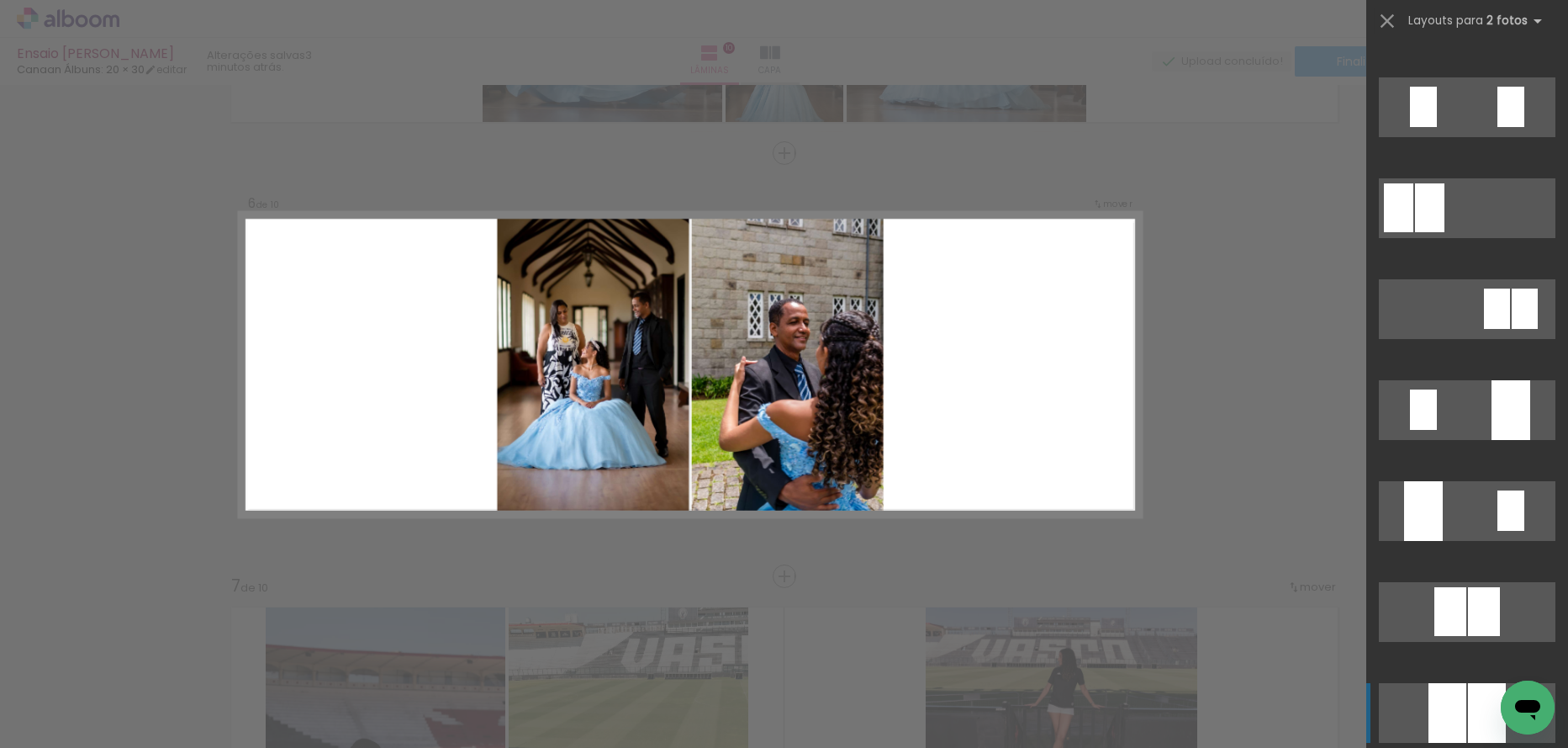
scroll to position [0, 0]
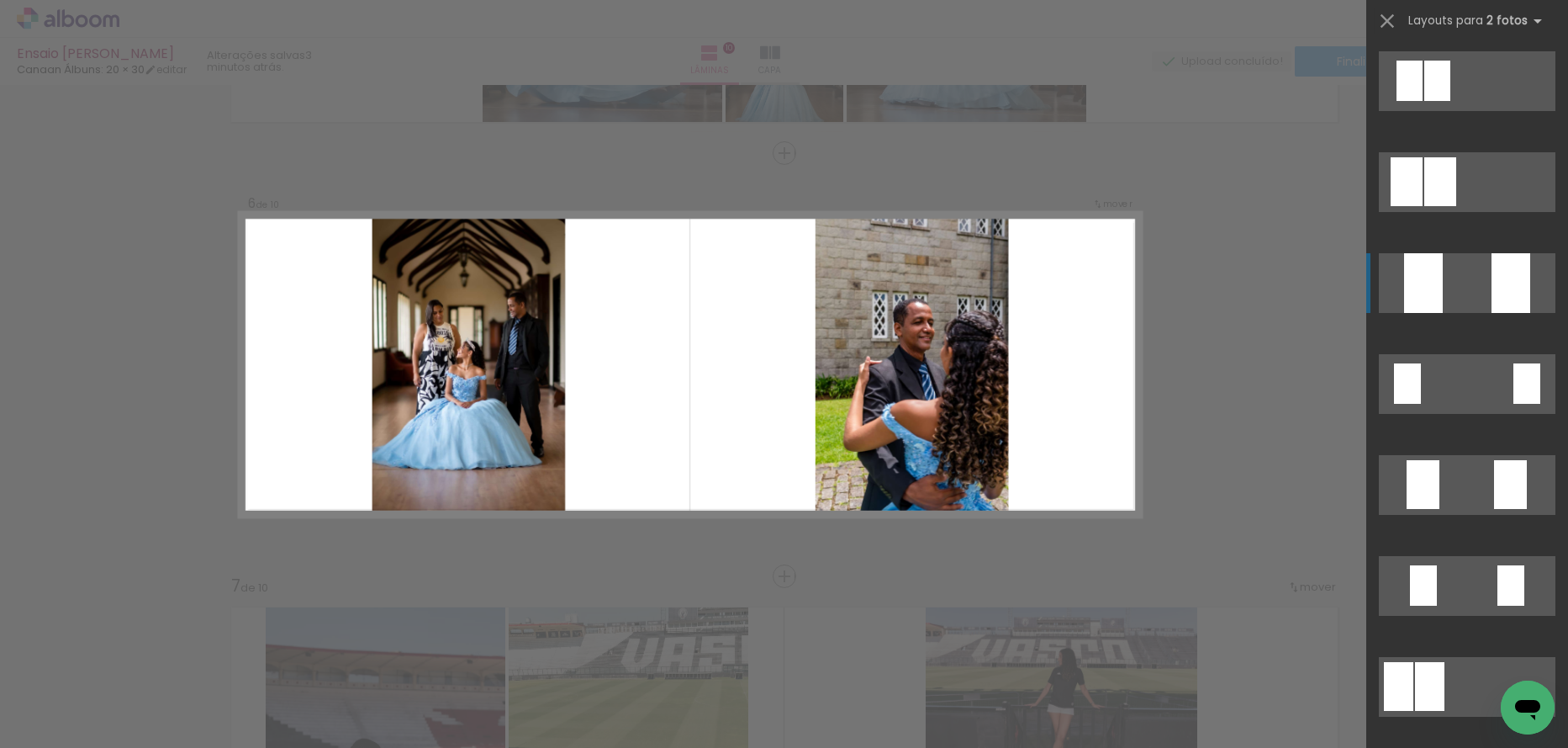
click at [1446, 212] on quentale-layouter at bounding box center [1468, 182] width 177 height 60
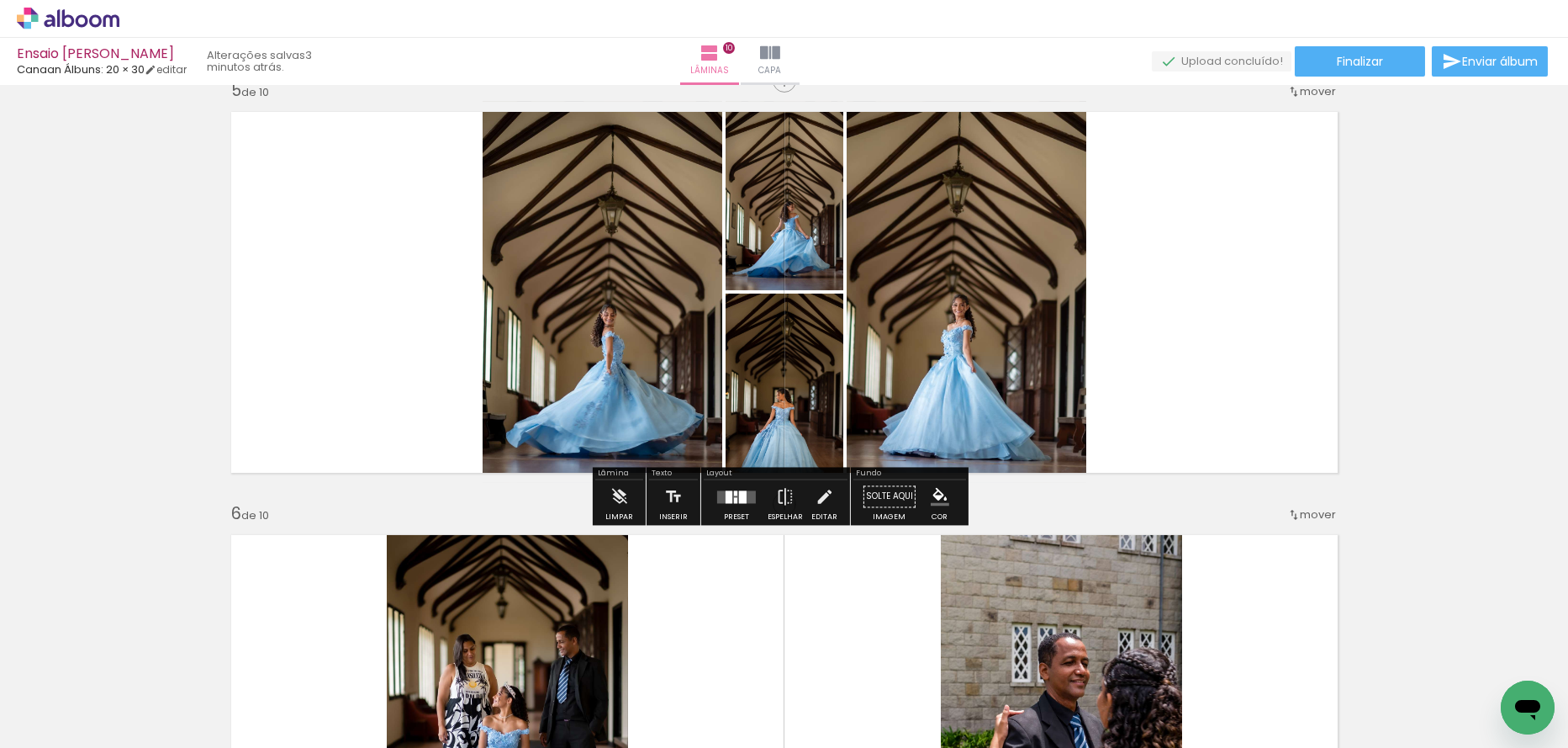
scroll to position [1739, 0]
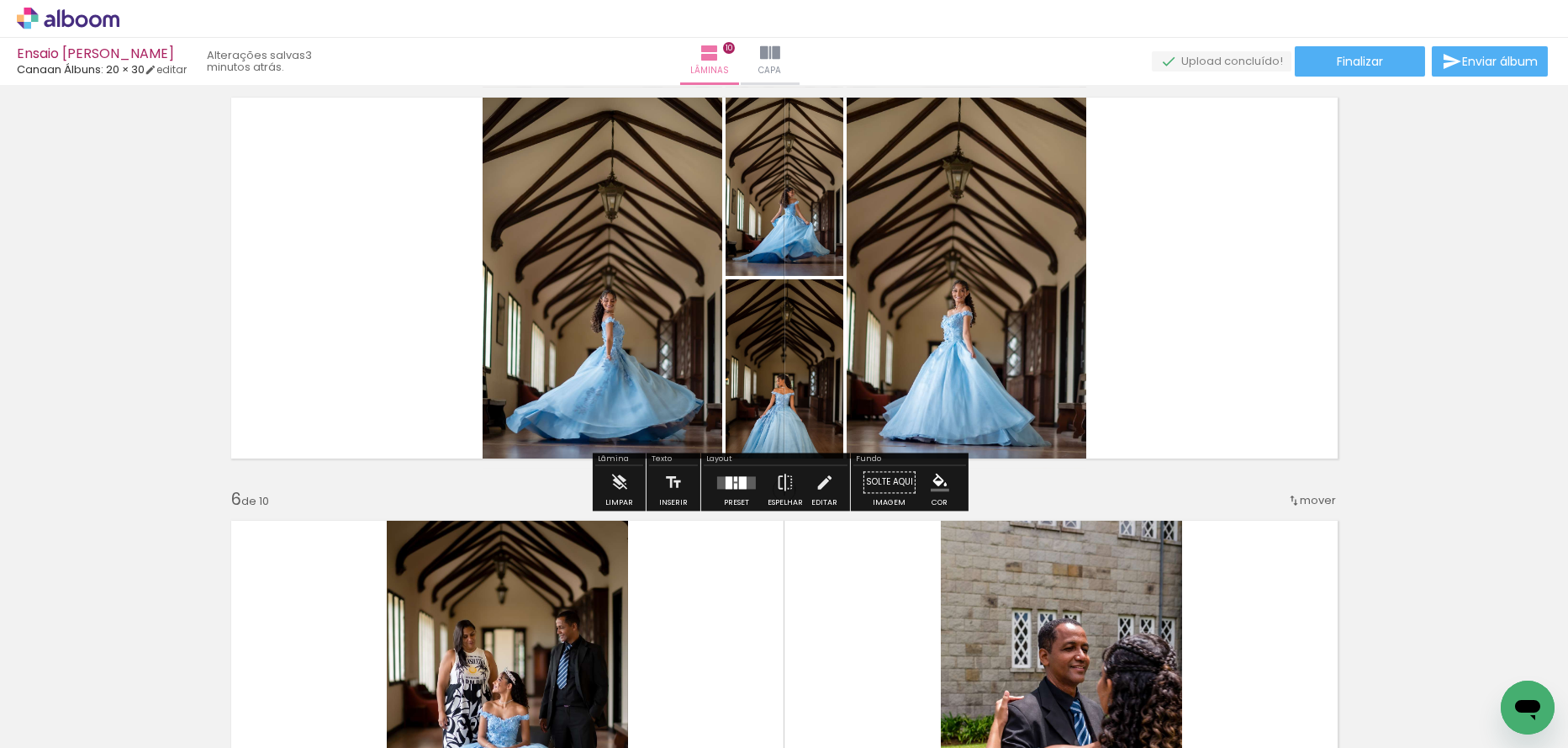
click at [734, 488] on div at bounding box center [737, 482] width 46 height 33
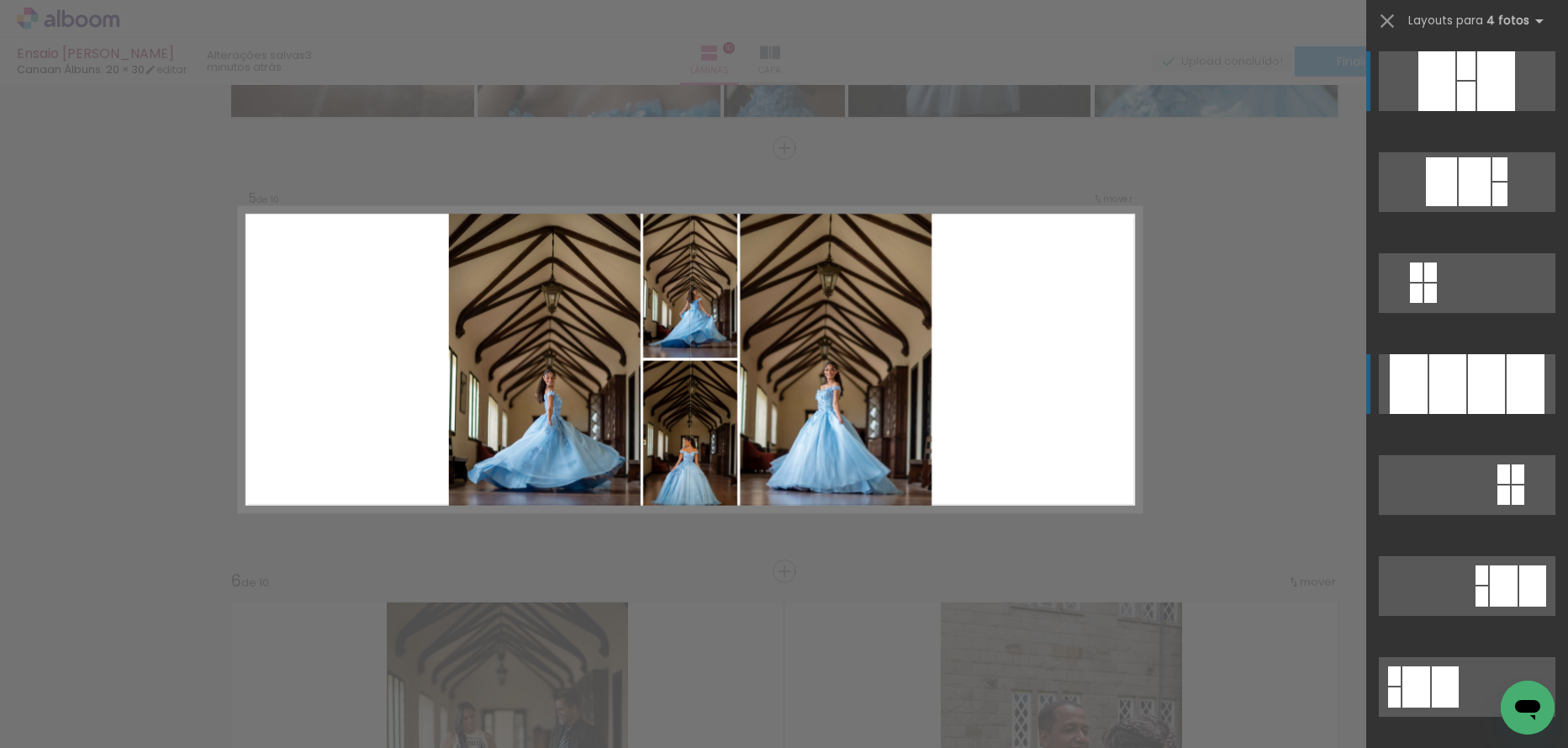
scroll to position [1653, 0]
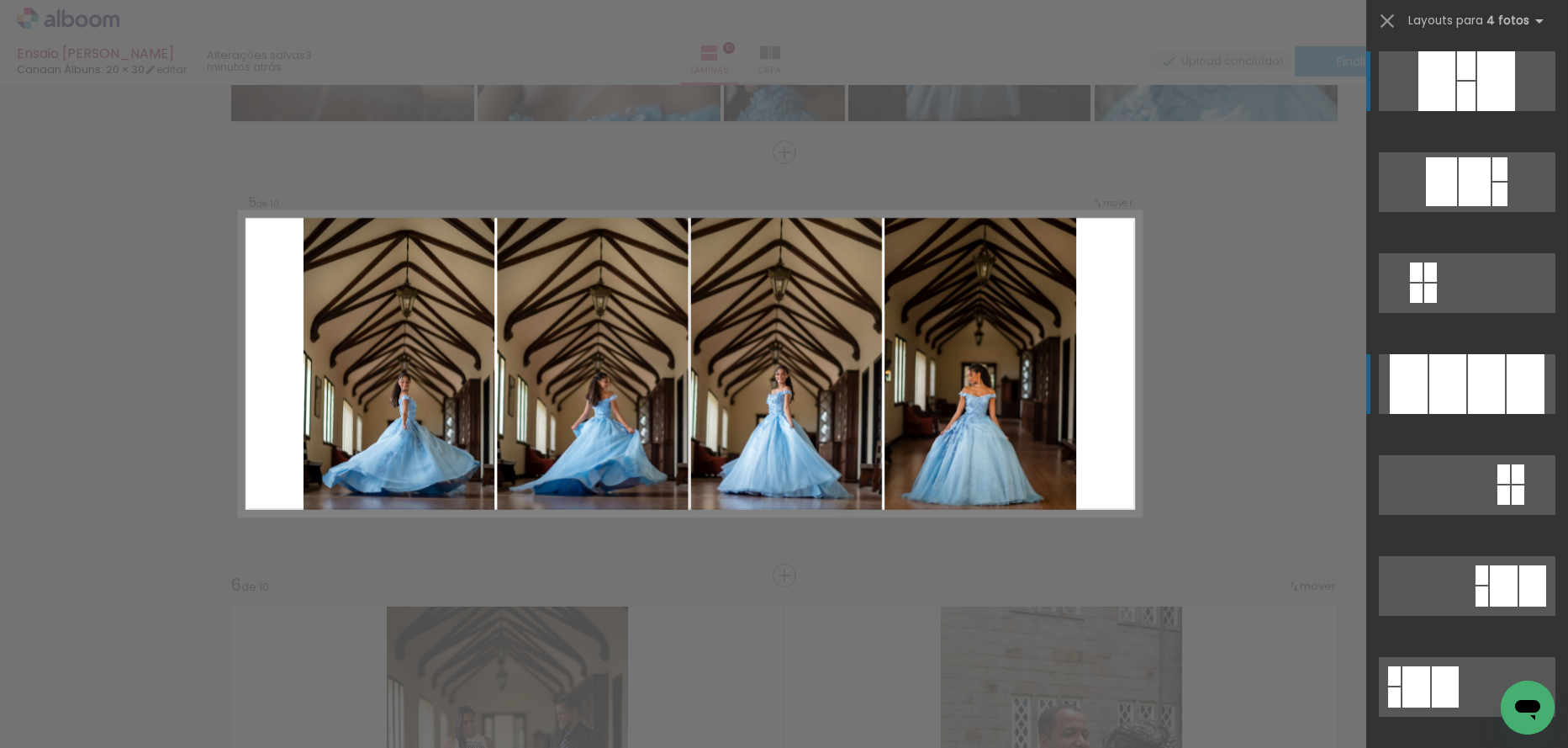
click at [1457, 80] on div at bounding box center [1467, 65] width 19 height 29
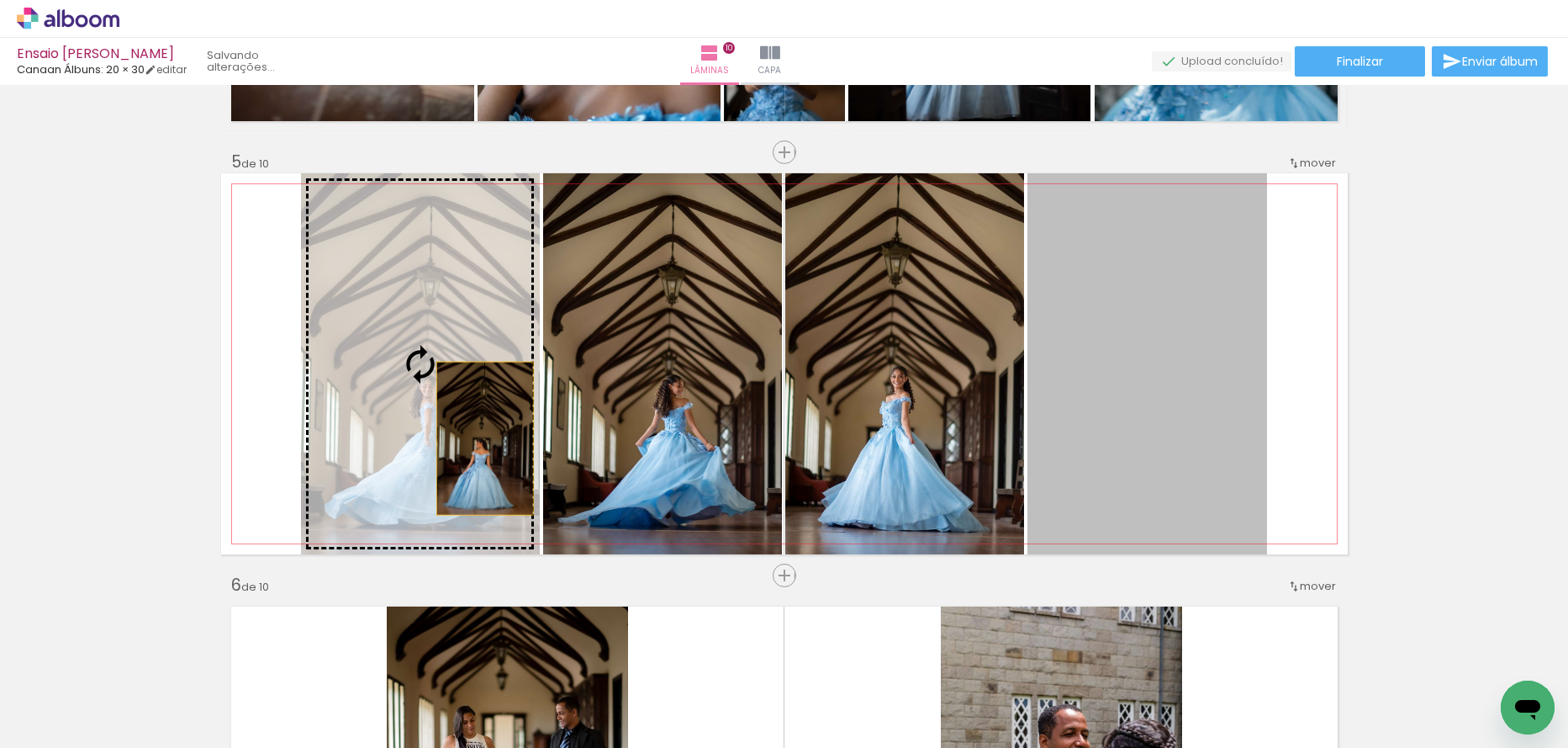
drag, startPoint x: 1168, startPoint y: 450, endPoint x: 439, endPoint y: 438, distance: 729.1
click at [0, 0] on slot at bounding box center [0, 0] width 0 height 0
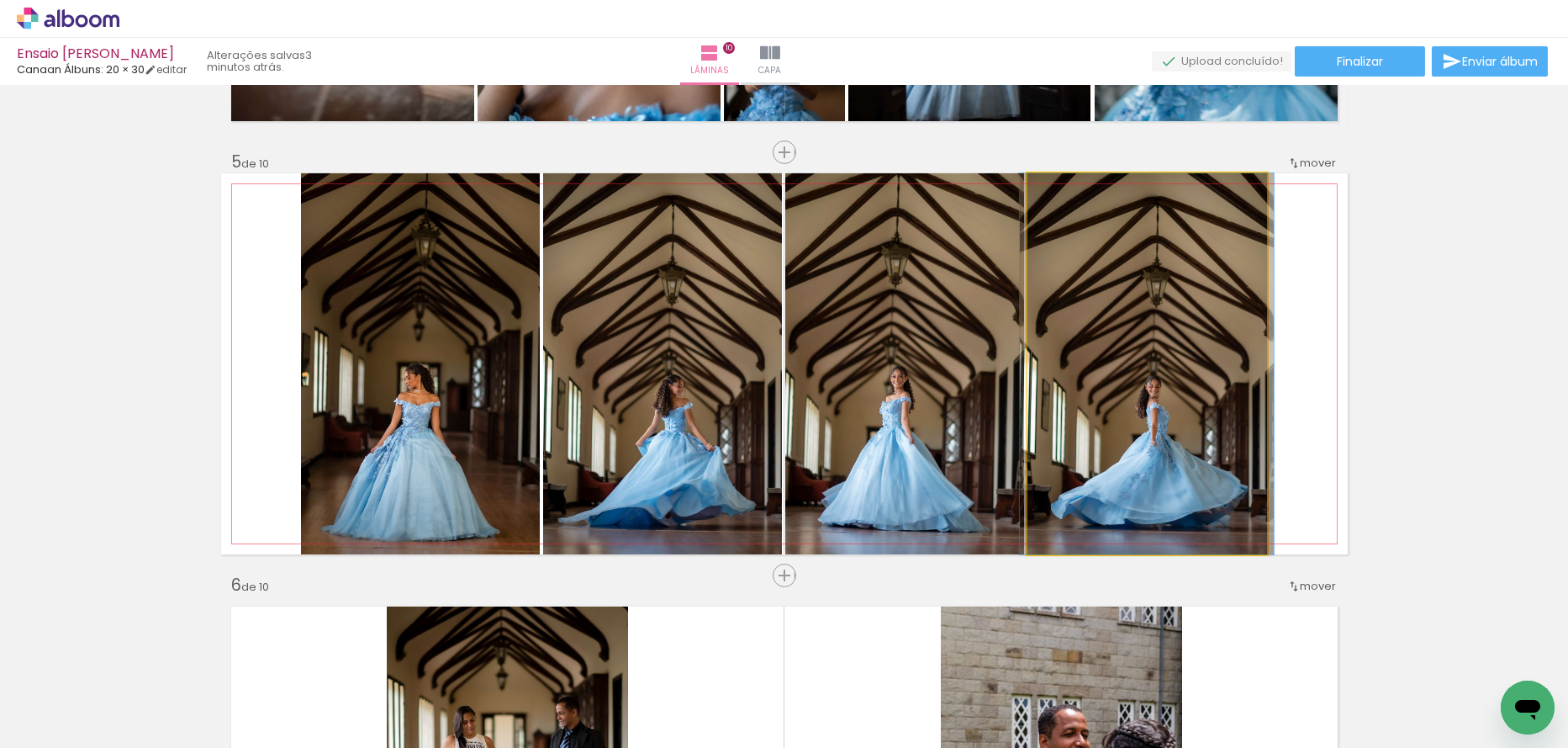
drag, startPoint x: 1145, startPoint y: 414, endPoint x: 888, endPoint y: 414, distance: 257.0
click at [0, 0] on slot at bounding box center [0, 0] width 0 height 0
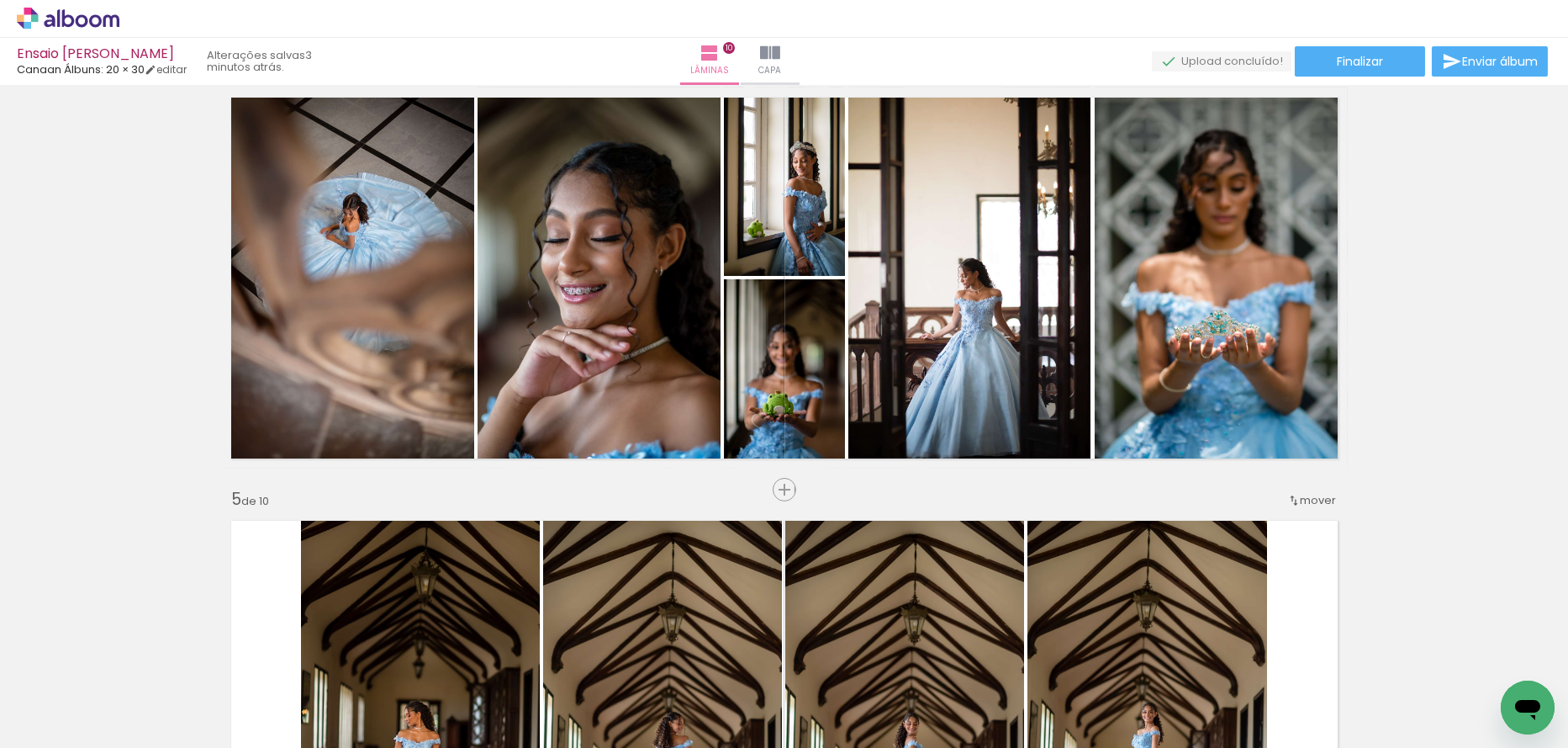
scroll to position [1233, 0]
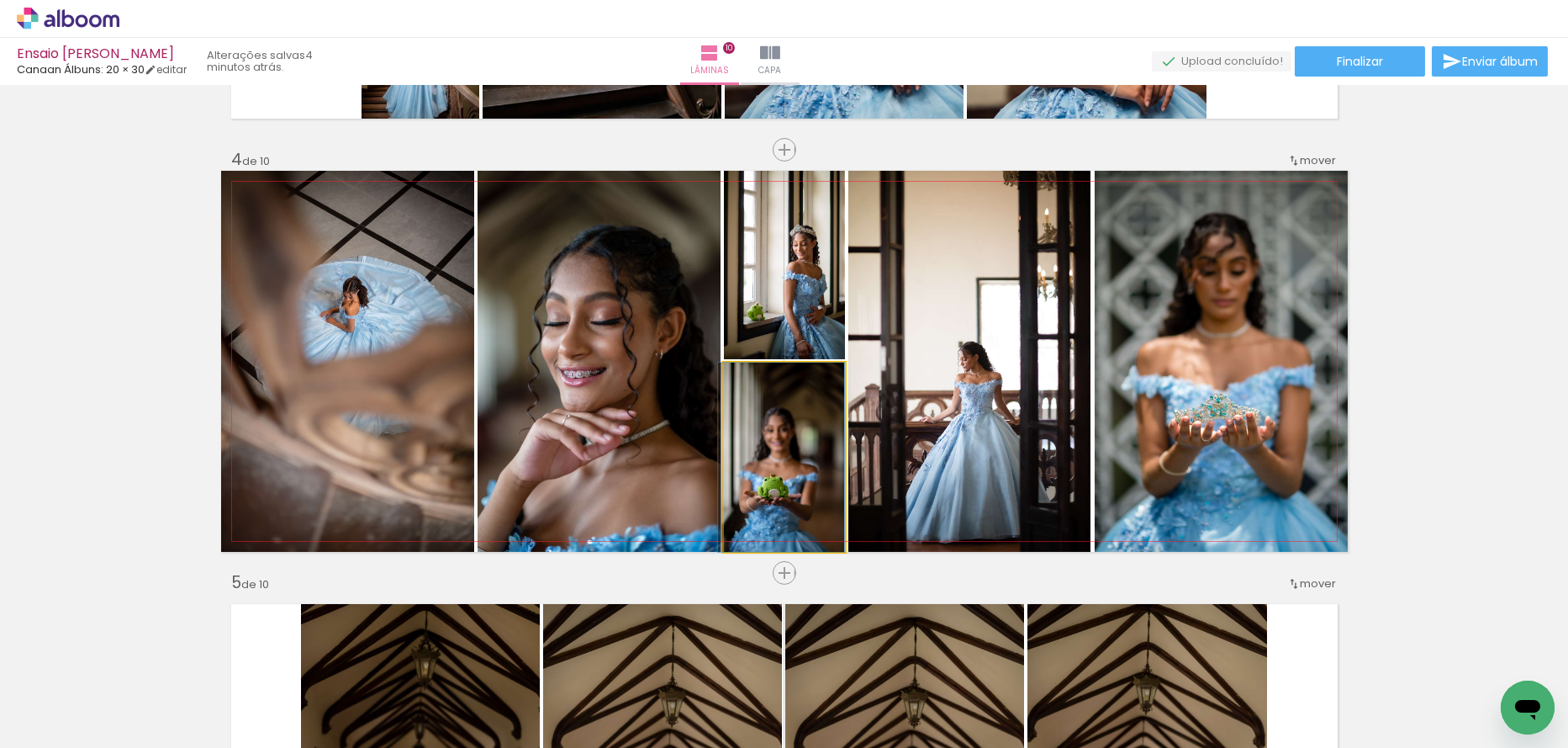
drag, startPoint x: 809, startPoint y: 480, endPoint x: 788, endPoint y: 478, distance: 21.1
click at [799, 470] on quentale-photo at bounding box center [785, 457] width 121 height 189
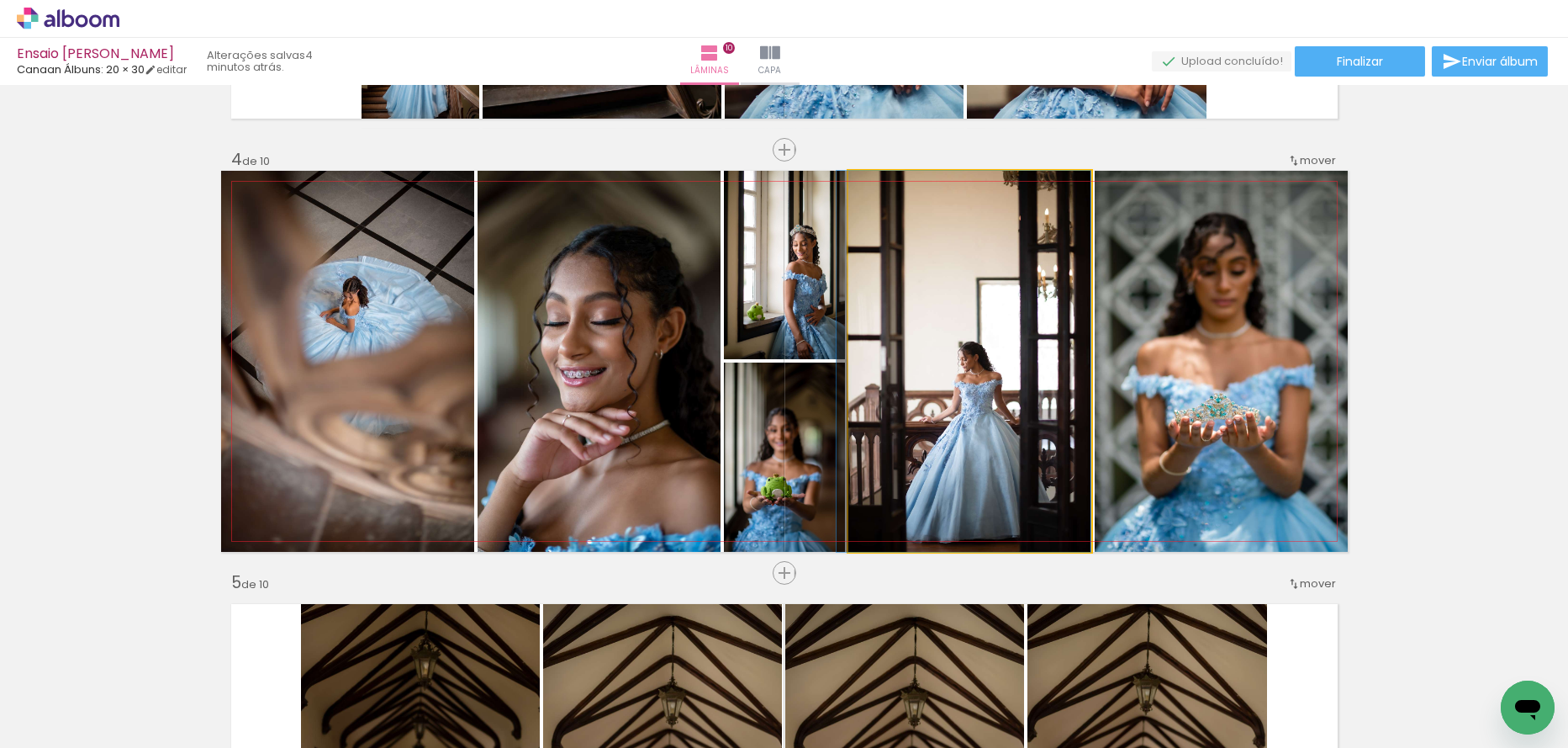
drag, startPoint x: 948, startPoint y: 444, endPoint x: 929, endPoint y: 434, distance: 21.5
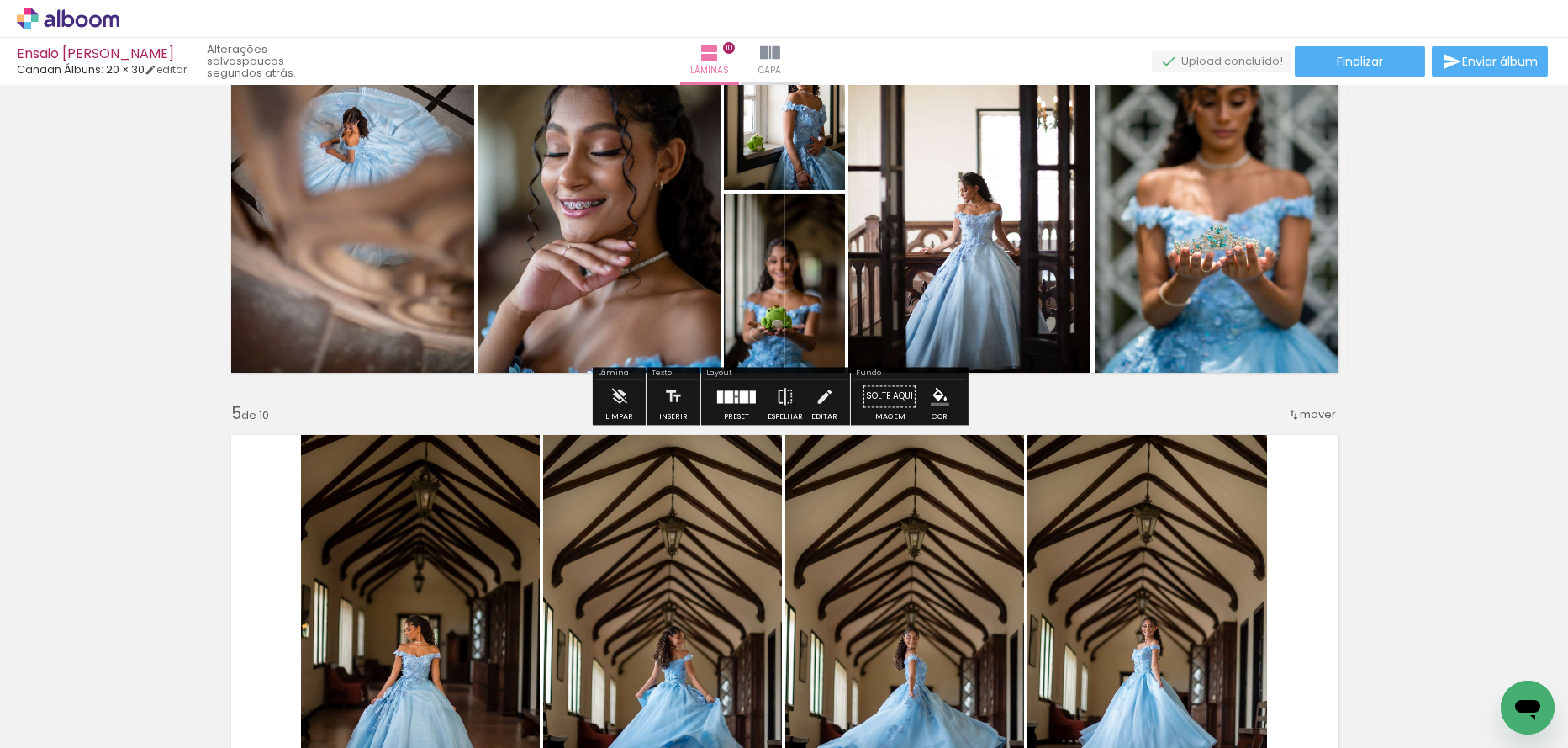
scroll to position [1430, 0]
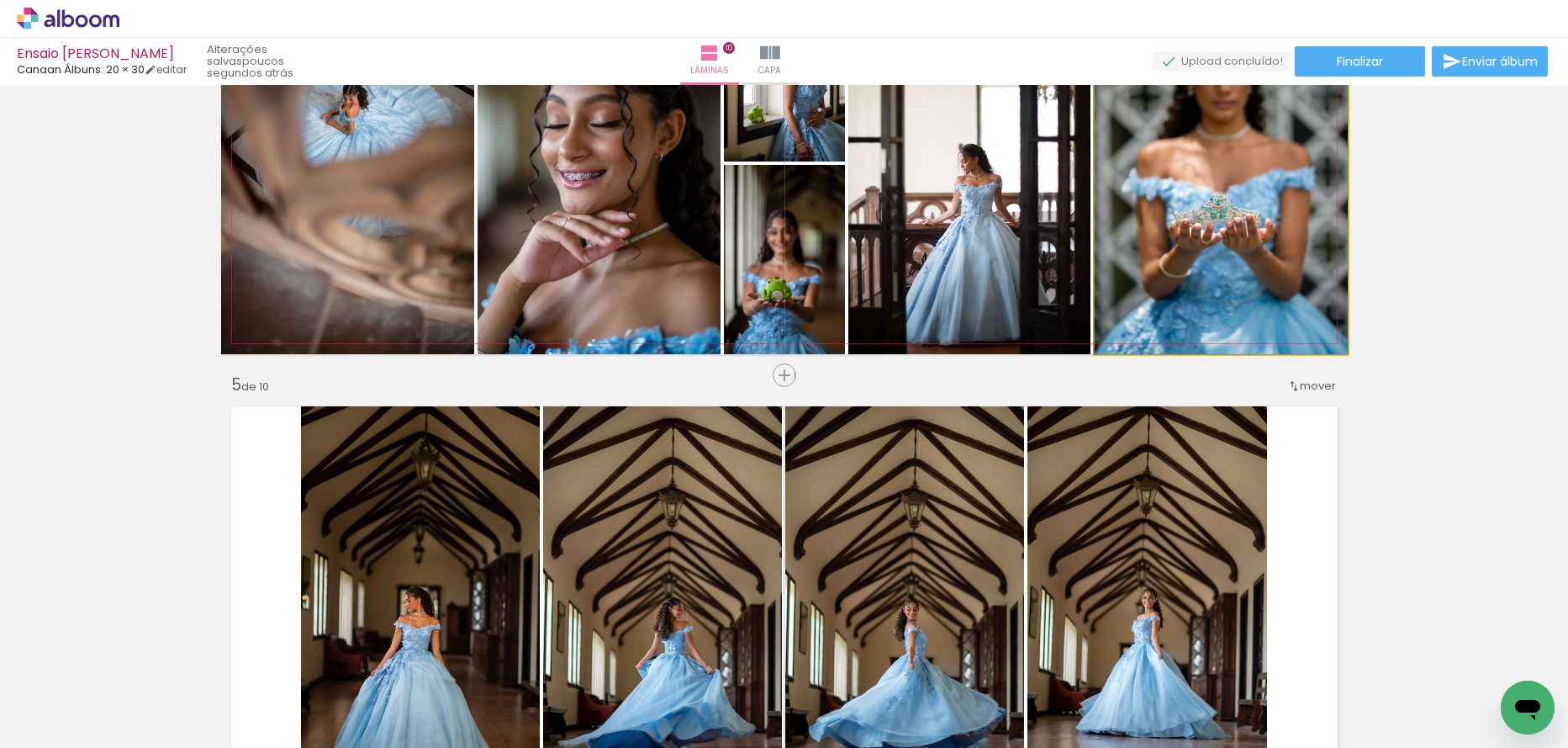
click at [1153, 313] on quentale-photo at bounding box center [1221, 164] width 253 height 381
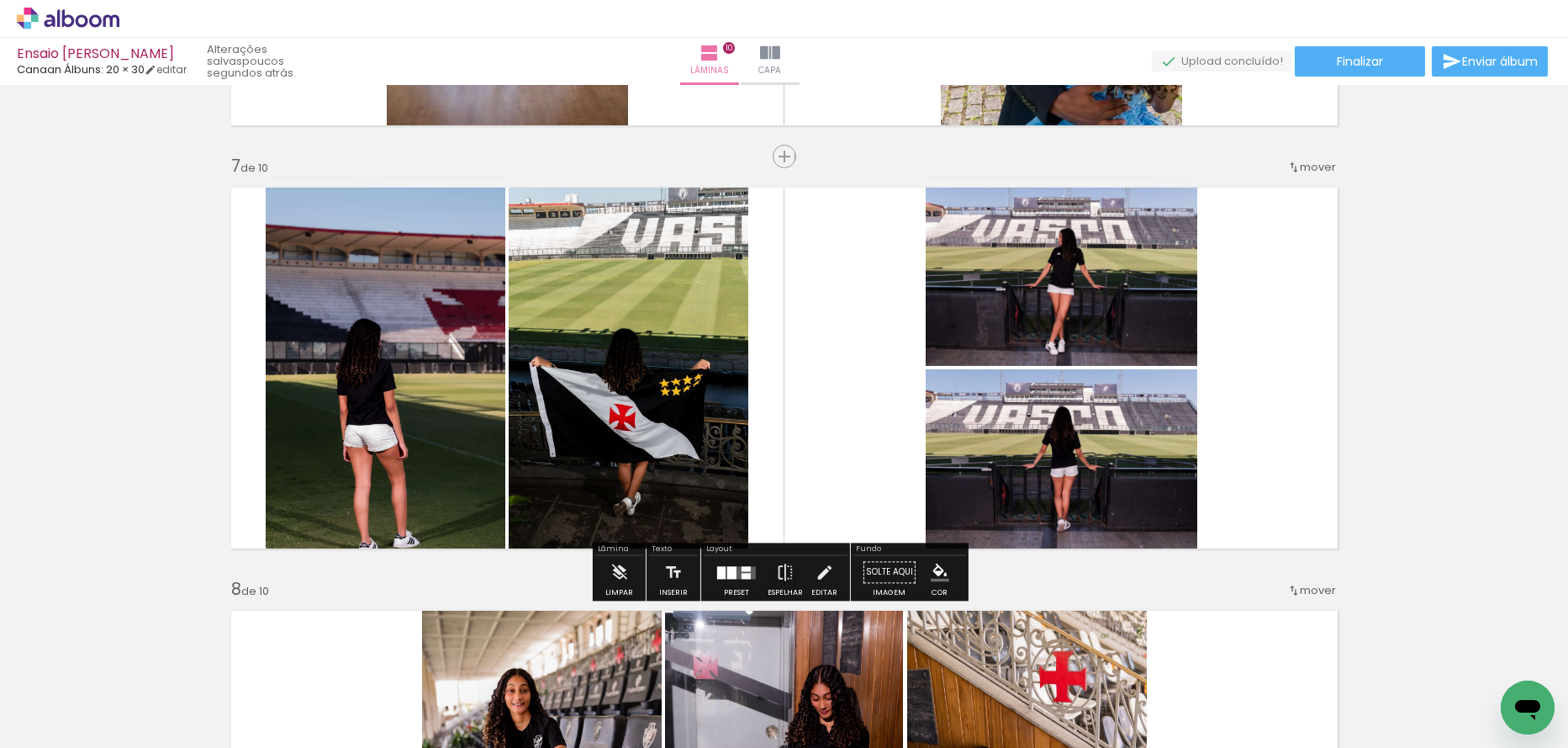
scroll to position [2524, 0]
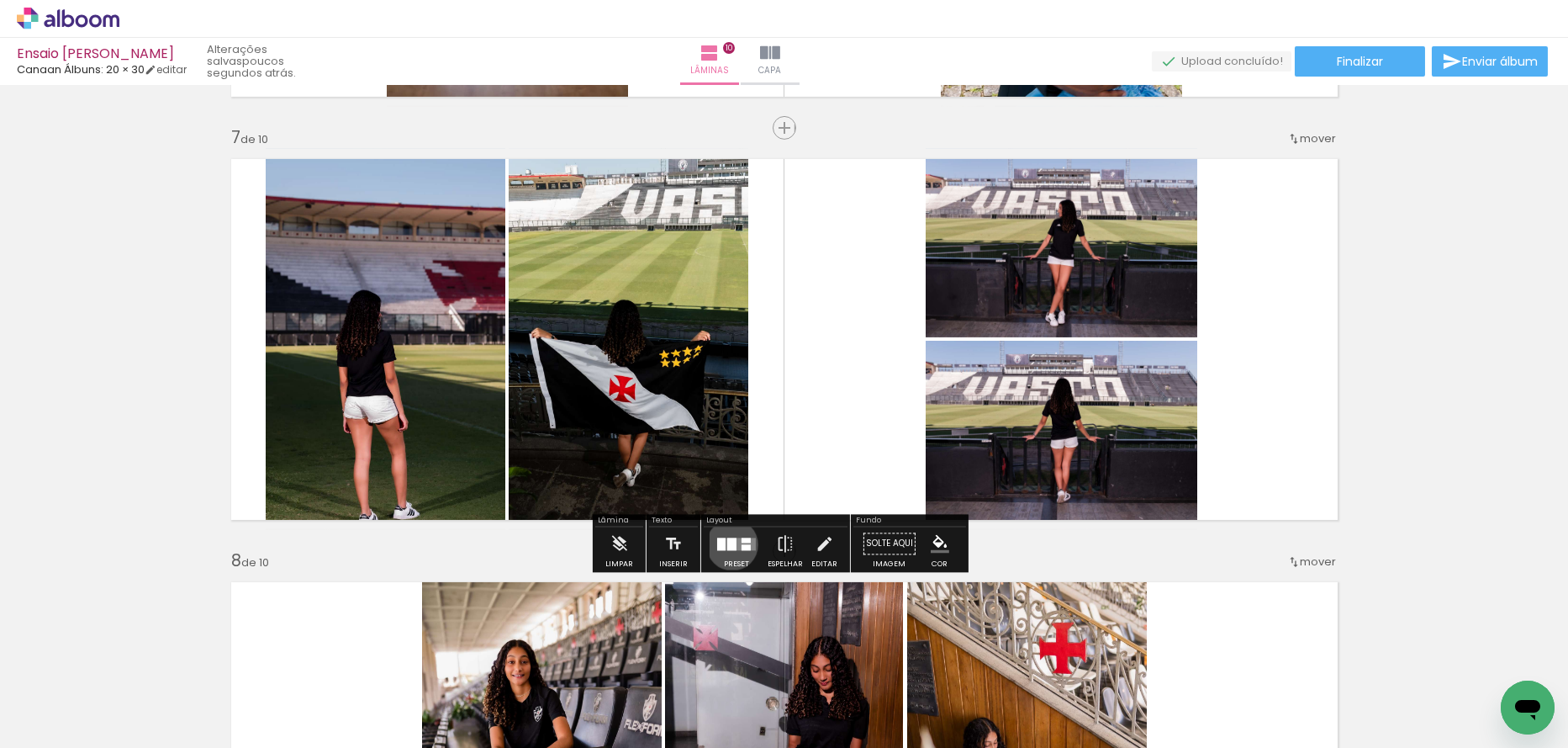
click at [728, 544] on div at bounding box center [732, 544] width 9 height 13
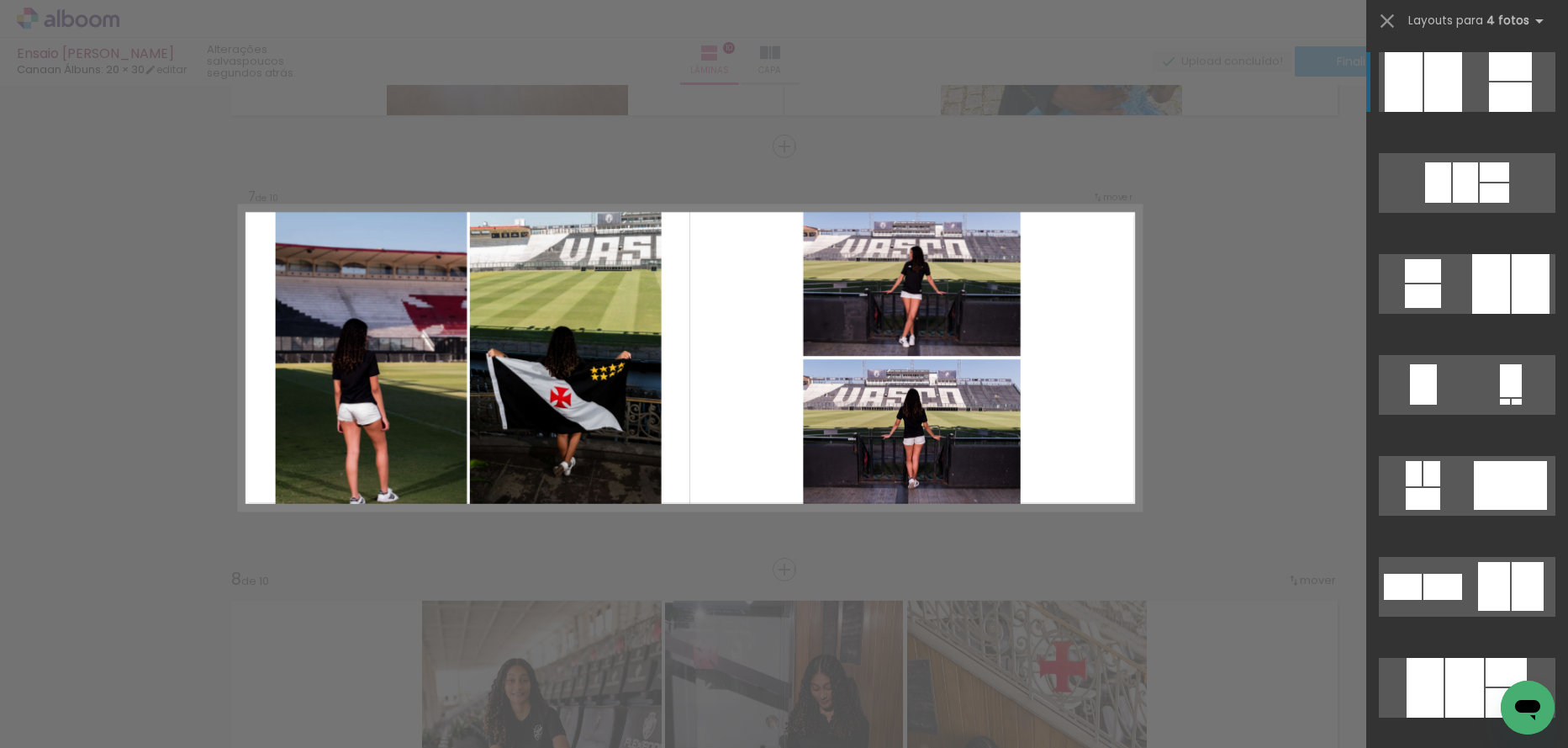
scroll to position [2498, 0]
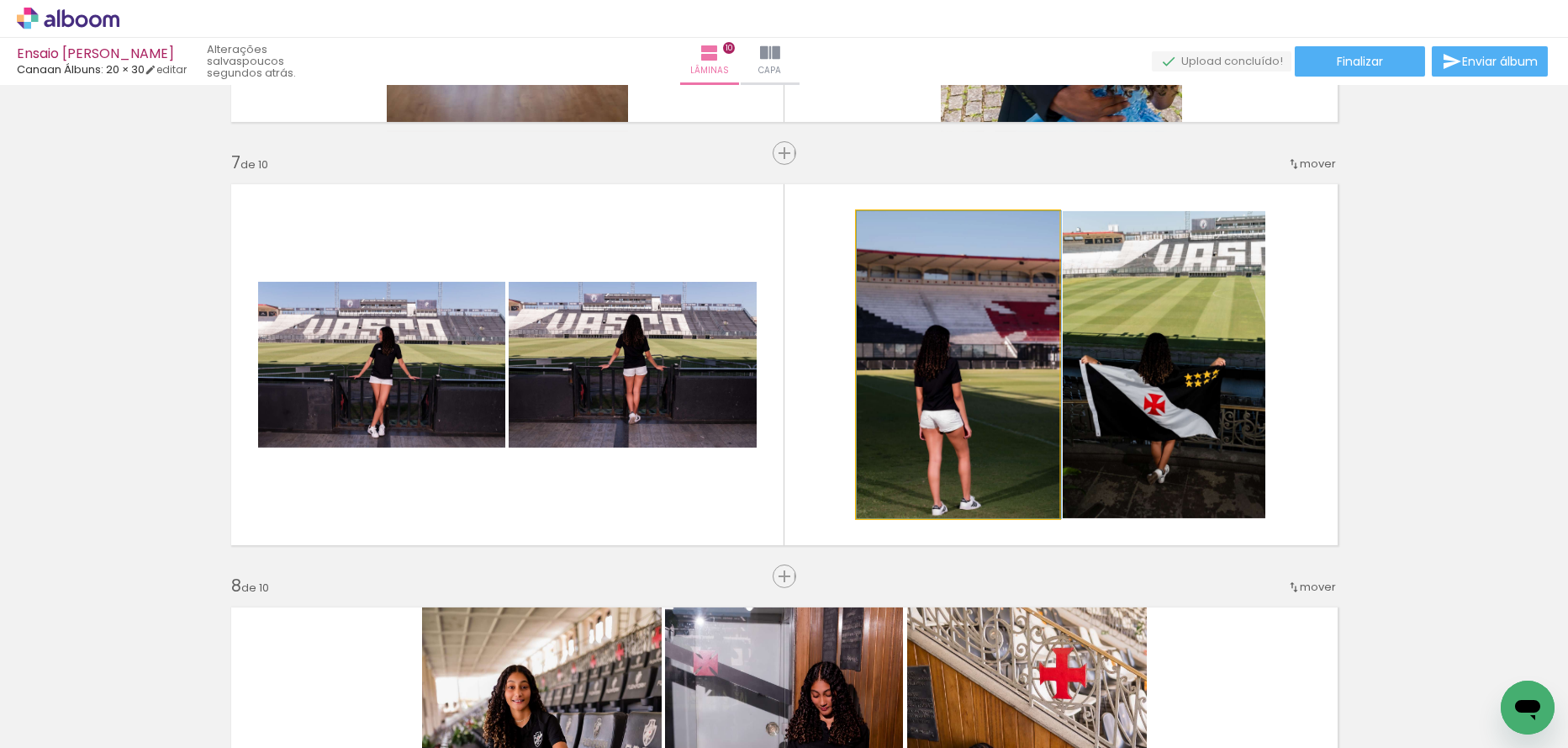
drag, startPoint x: 978, startPoint y: 370, endPoint x: 1030, endPoint y: 344, distance: 58.1
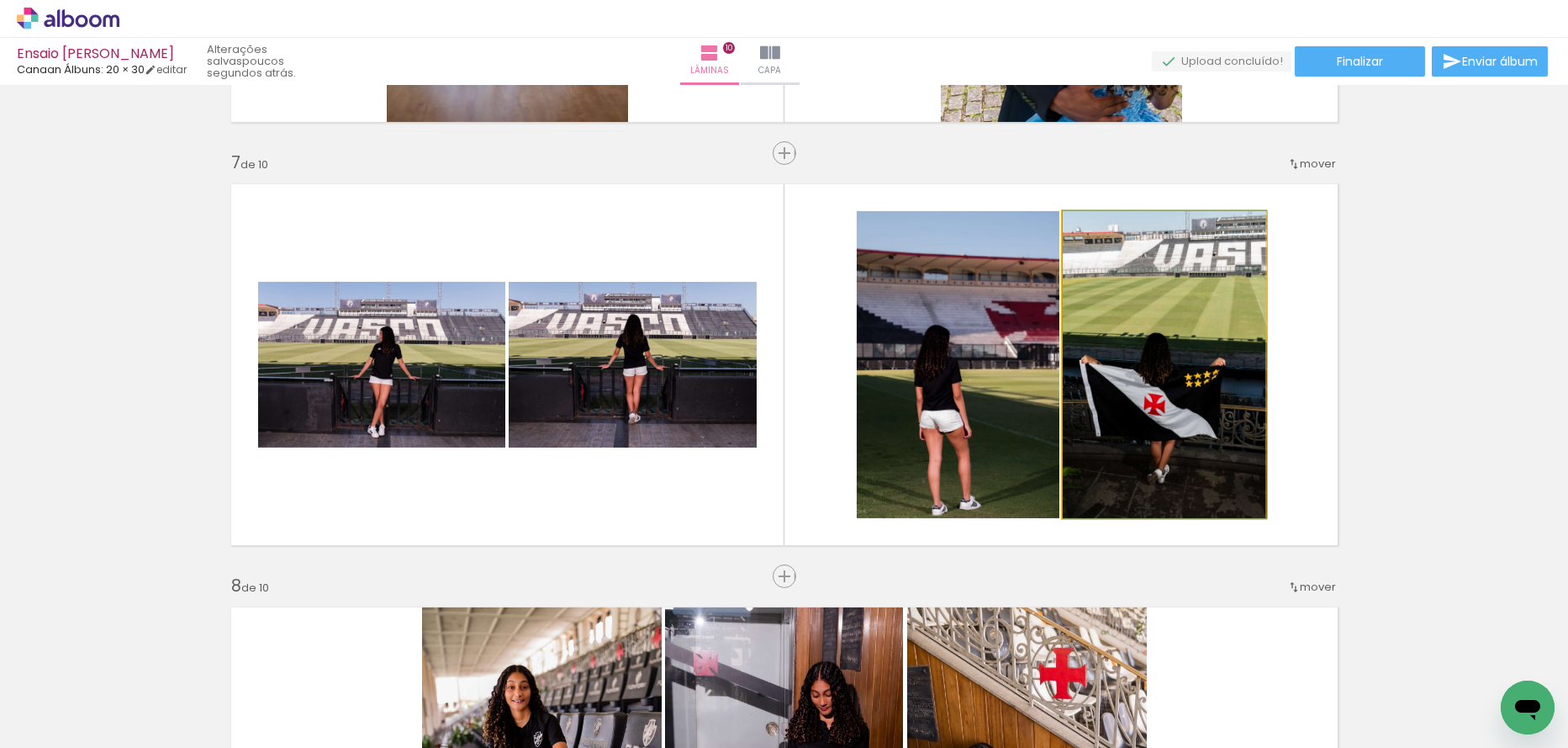
drag, startPoint x: 1189, startPoint y: 381, endPoint x: 1255, endPoint y: 351, distance: 72.5
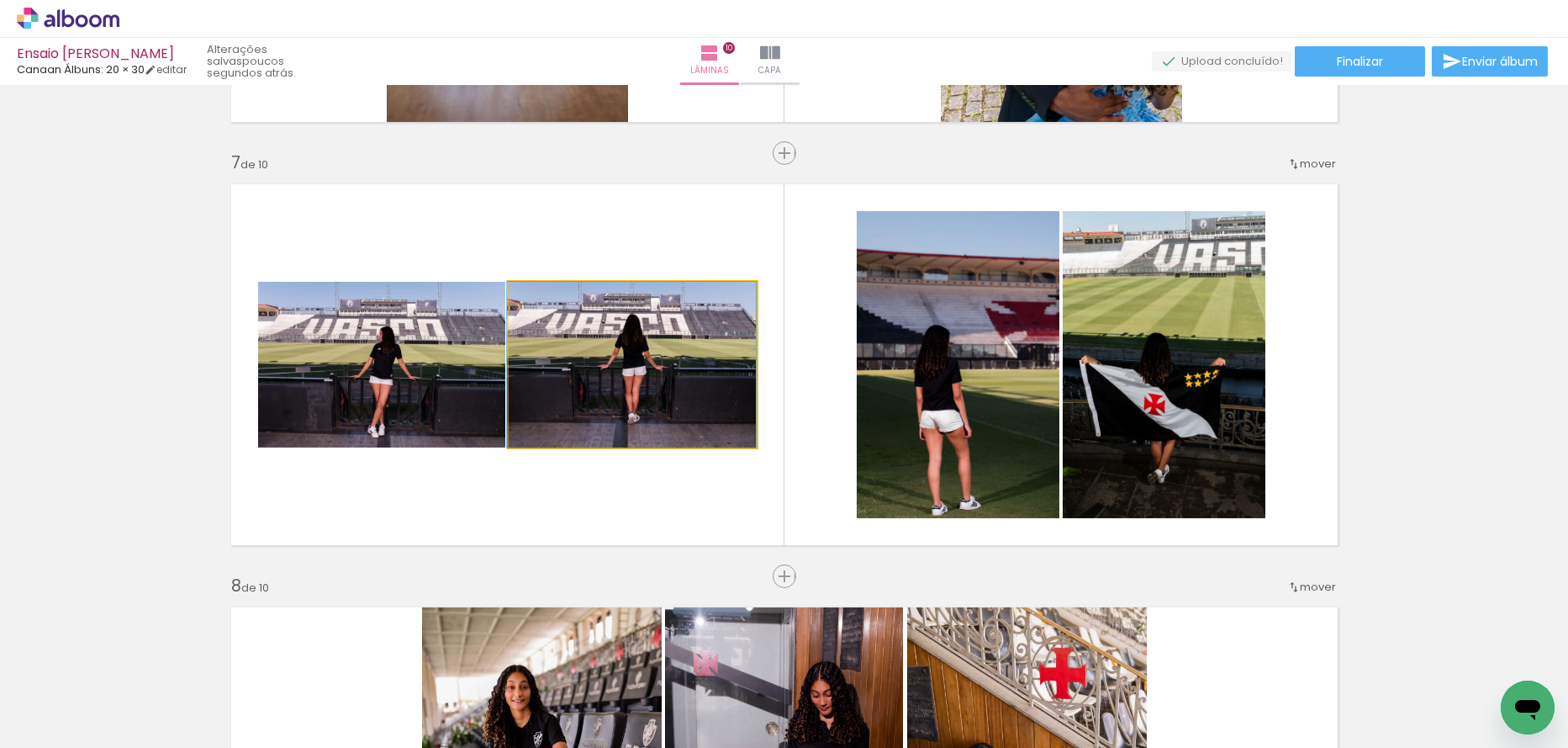
drag, startPoint x: 622, startPoint y: 358, endPoint x: 609, endPoint y: 353, distance: 13.9
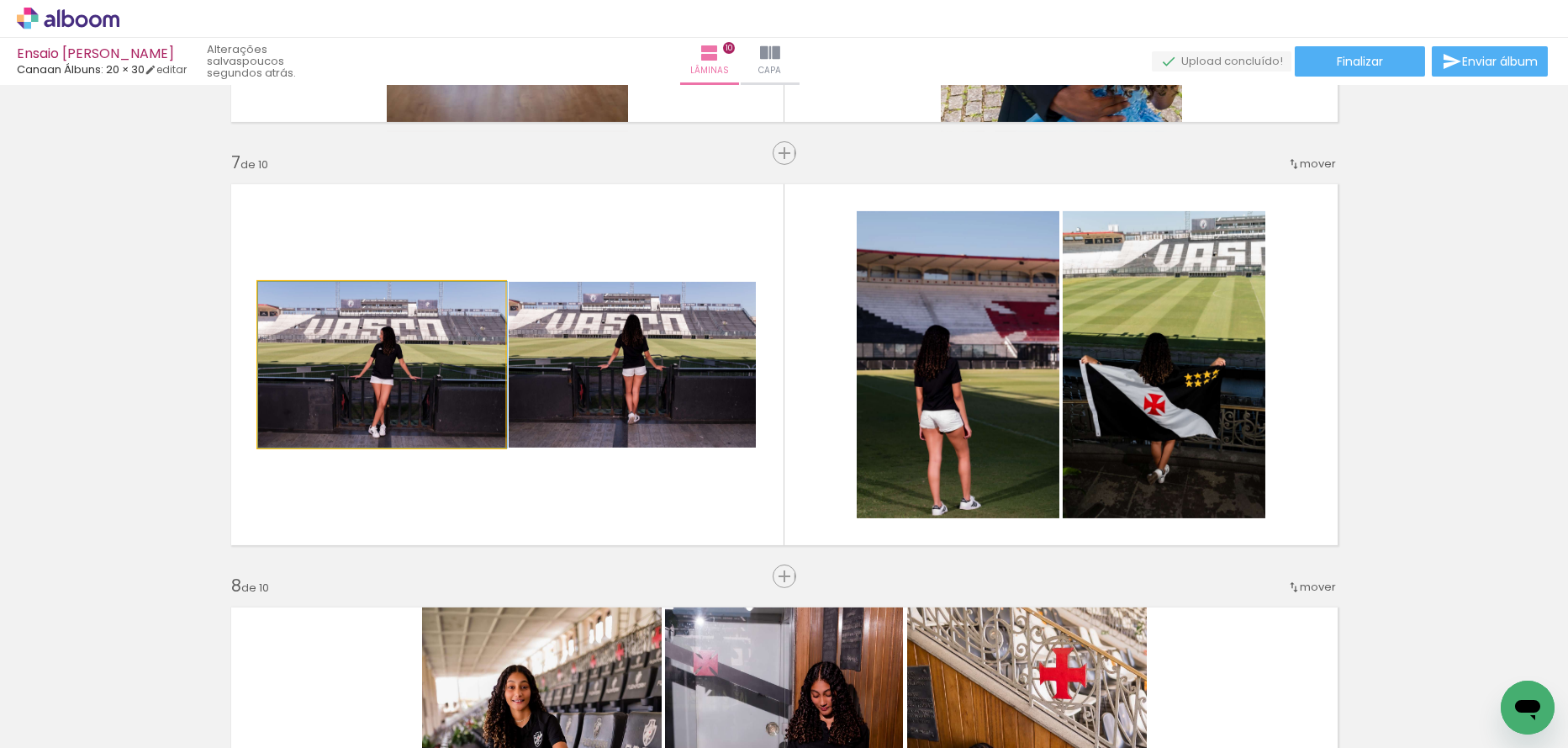
drag, startPoint x: 412, startPoint y: 381, endPoint x: 432, endPoint y: 381, distance: 20.0
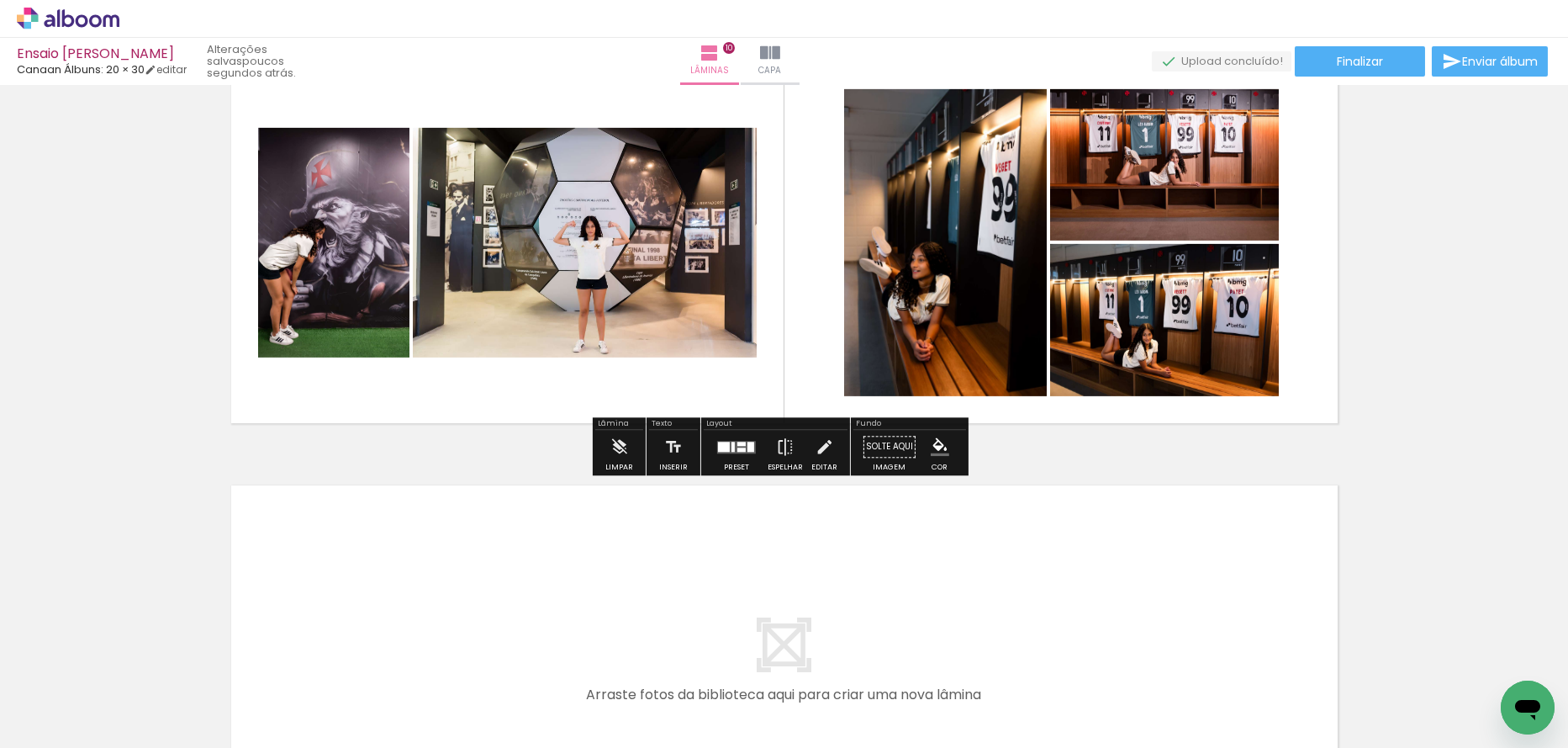
scroll to position [3825, 0]
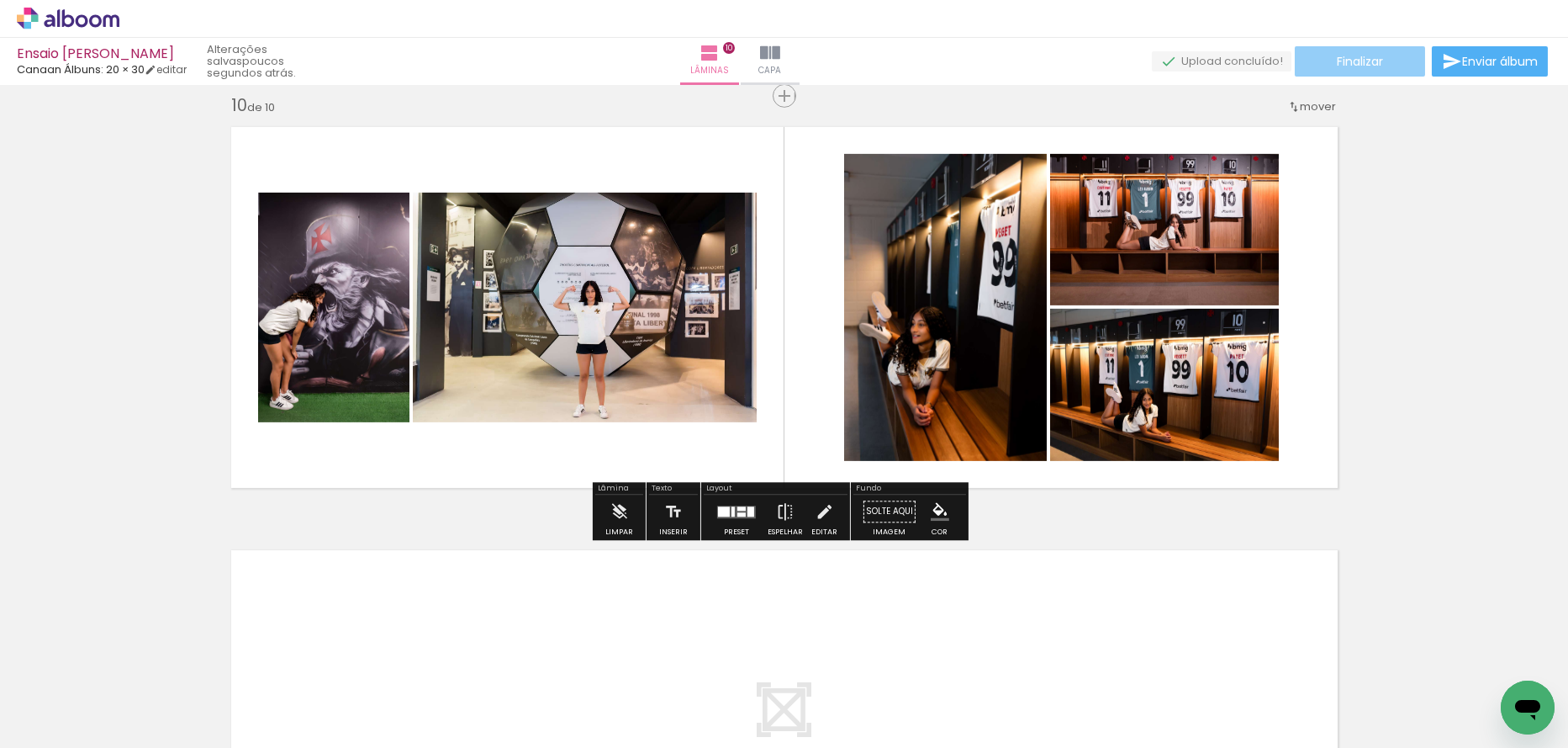
click at [1348, 56] on span "Finalizar" at bounding box center [1361, 61] width 47 height 12
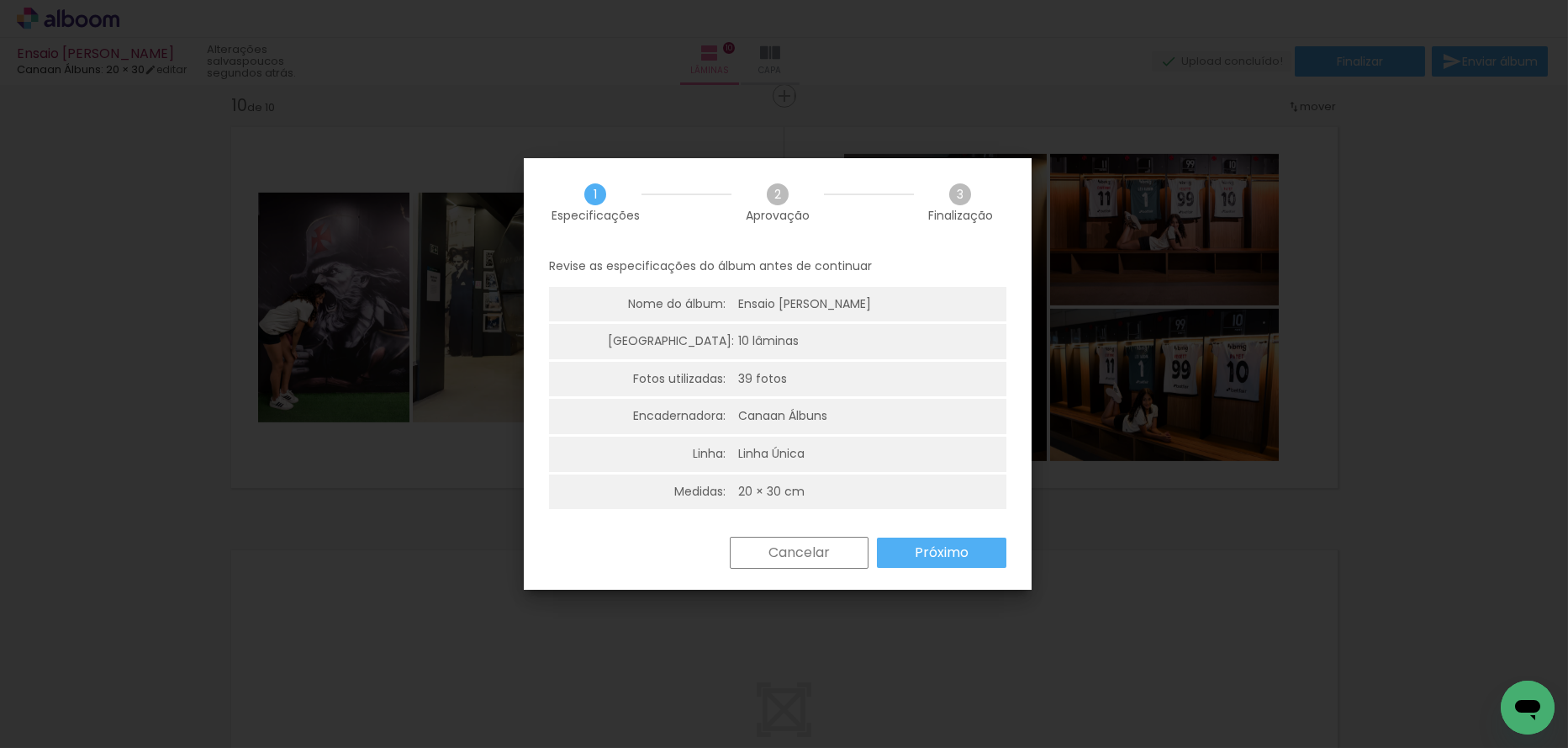
click at [0, 0] on slot "Próximo" at bounding box center [0, 0] width 0 height 0
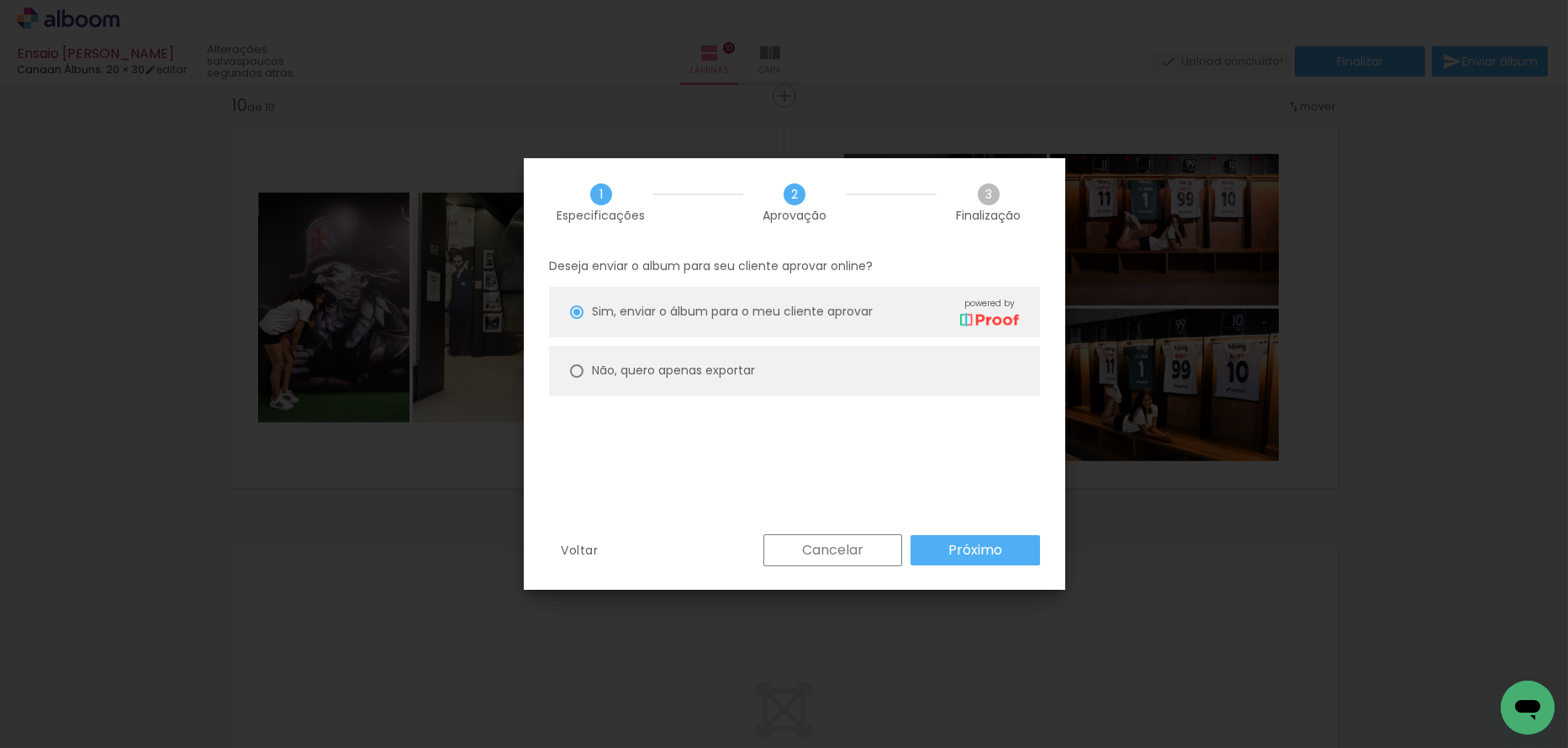
click at [0, 0] on slot "Próximo" at bounding box center [0, 0] width 0 height 0
